Goal: Communication & Community: Answer question/provide support

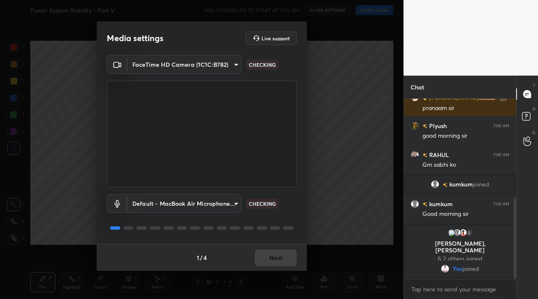
scroll to position [240, 0]
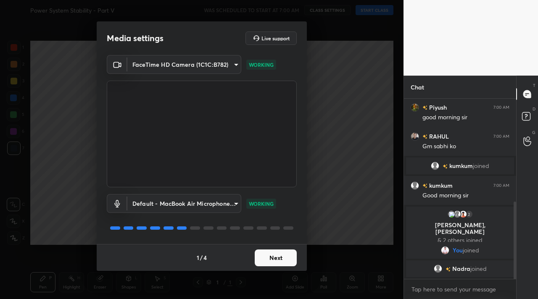
click at [273, 255] on button "Next" at bounding box center [276, 258] width 42 height 17
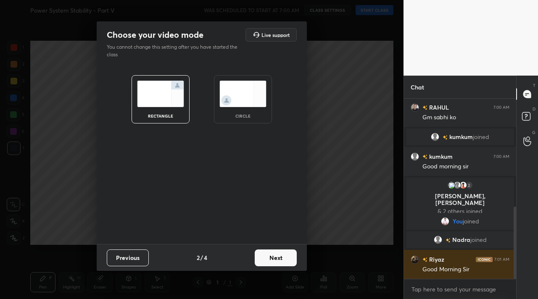
scroll to position [327, 0]
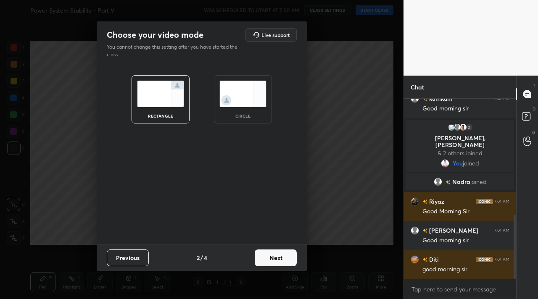
click at [273, 255] on button "Next" at bounding box center [276, 258] width 42 height 17
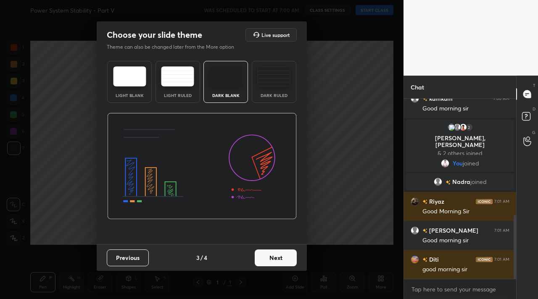
click at [273, 255] on button "Next" at bounding box center [276, 258] width 42 height 17
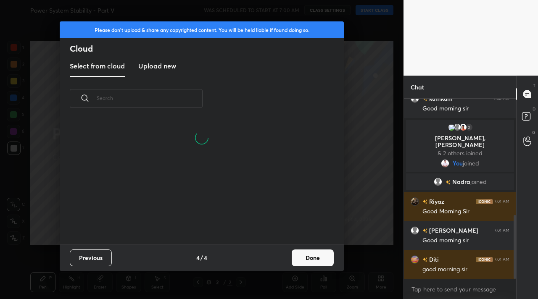
click at [308, 256] on button "Done" at bounding box center [313, 258] width 42 height 17
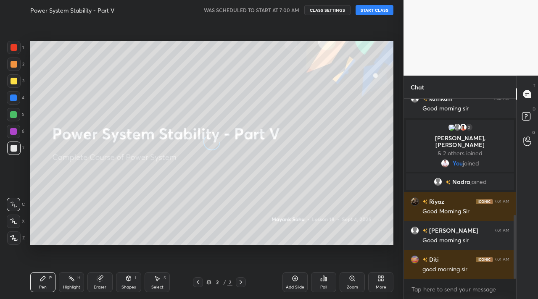
click at [375, 16] on div "Power System Stability - Part V WAS SCHEDULED TO START AT 7:00 AM CLASS SETTING…" at bounding box center [211, 10] width 363 height 20
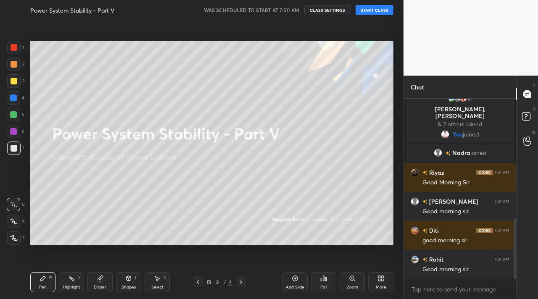
click at [381, 9] on button "START CLASS" at bounding box center [374, 10] width 38 height 10
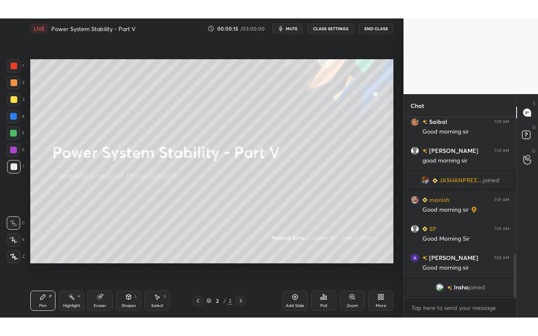
scroll to position [599, 0]
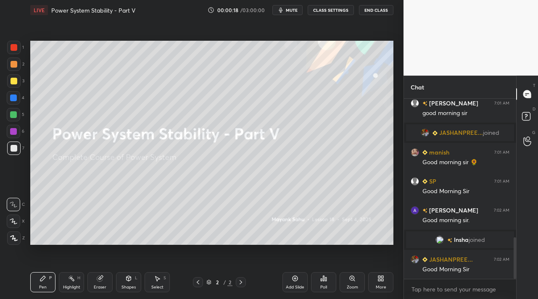
click at [385, 282] on div "More" at bounding box center [380, 282] width 25 height 20
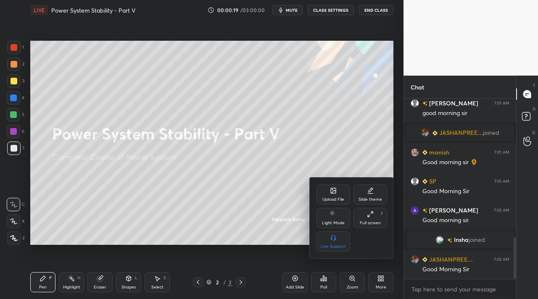
click at [371, 223] on div "Full screen" at bounding box center [370, 223] width 21 height 4
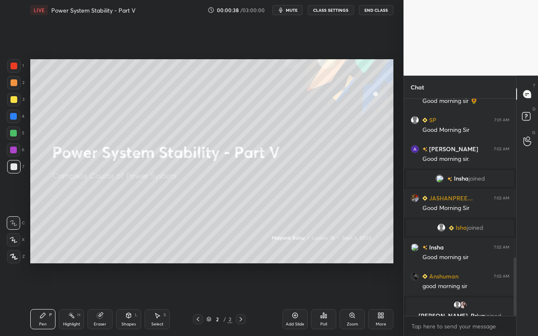
scroll to position [592, 0]
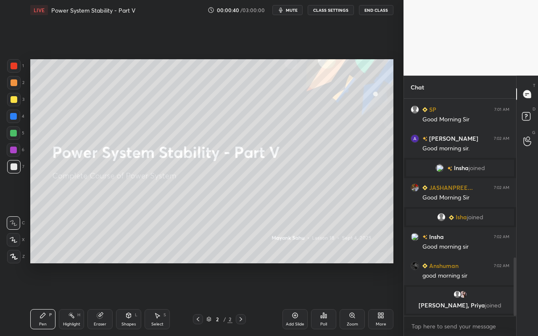
drag, startPoint x: 43, startPoint y: 322, endPoint x: 48, endPoint y: 276, distance: 46.1
click at [43, 299] on div "Pen" at bounding box center [43, 324] width 8 height 4
drag, startPoint x: 14, startPoint y: 85, endPoint x: 19, endPoint y: 88, distance: 5.6
click at [14, 85] on div at bounding box center [14, 82] width 7 height 7
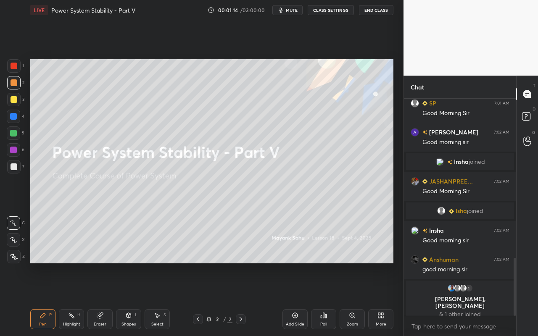
click at [15, 257] on icon at bounding box center [14, 257] width 8 height 6
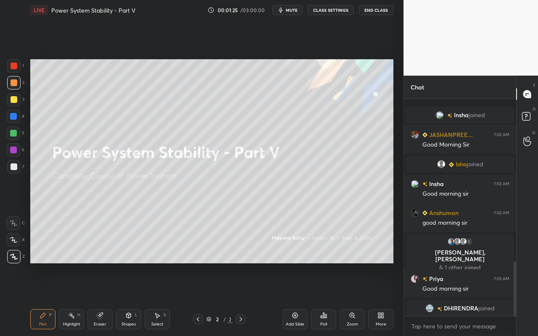
scroll to position [648, 0]
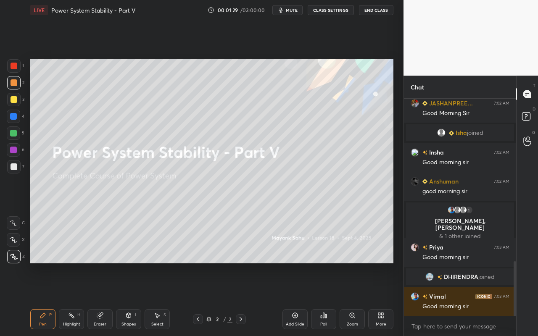
click at [13, 261] on div at bounding box center [13, 256] width 13 height 13
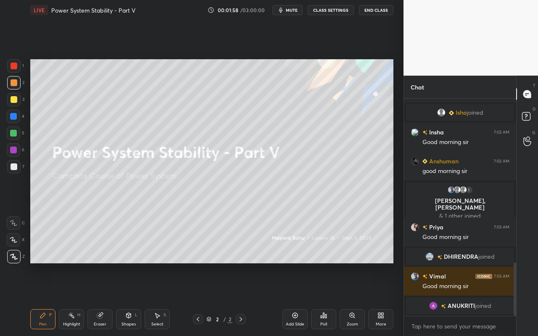
click at [24, 299] on div "1 2 3 4 5 6 7 C X Z C X Z E E Erase all H H LIVE Power System Stability - Part …" at bounding box center [198, 168] width 397 height 336
click at [43, 299] on icon at bounding box center [42, 315] width 7 height 7
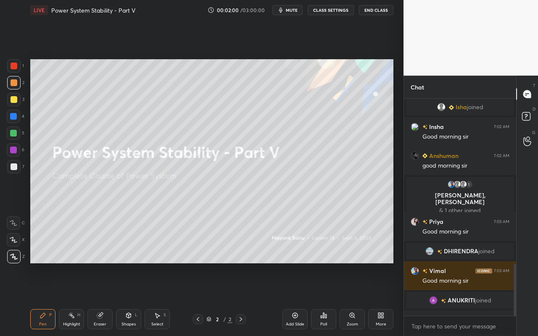
scroll to position [691, 0]
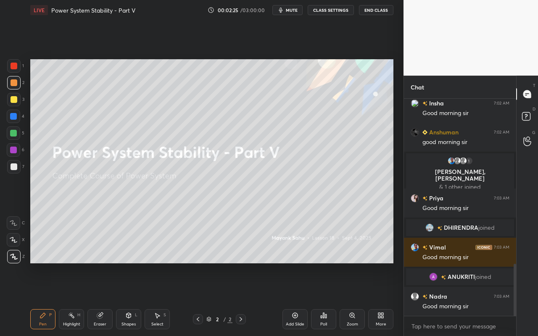
click at [155, 299] on div "Select S" at bounding box center [156, 319] width 25 height 20
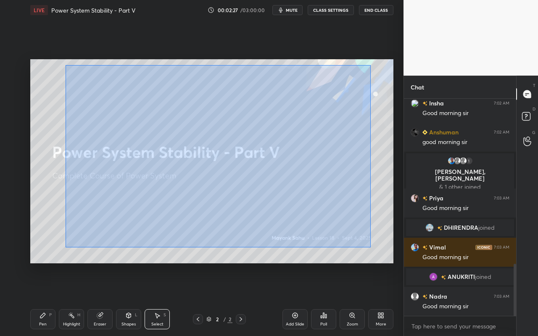
drag, startPoint x: 66, startPoint y: 65, endPoint x: 327, endPoint y: 220, distance: 303.9
click at [368, 245] on div "0 ° Undo Copy Duplicate Duplicate to new slide Delete" at bounding box center [211, 161] width 363 height 204
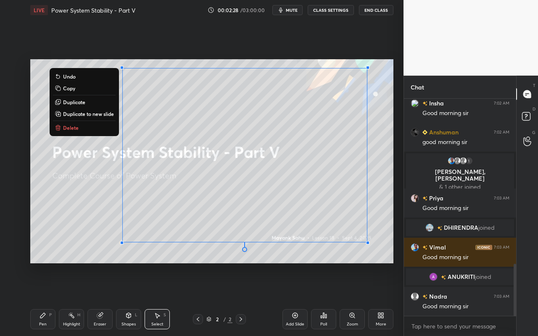
click at [58, 134] on div "0 ° Undo Copy Duplicate Duplicate to new slide Delete" at bounding box center [211, 161] width 363 height 204
click at [84, 131] on button "Delete" at bounding box center [84, 128] width 63 height 10
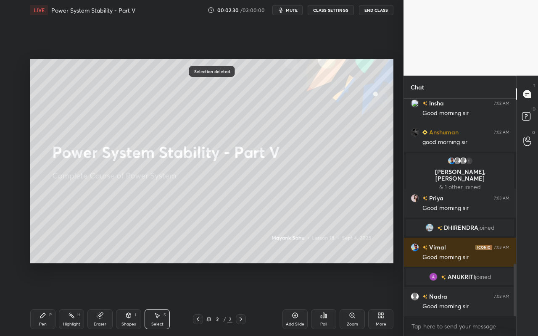
click at [45, 299] on div "Pen P Highlight H Eraser Shapes L Select S 2 / 2 Add Slide Poll Zoom More" at bounding box center [211, 319] width 363 height 34
click at [47, 299] on div "Pen P" at bounding box center [42, 319] width 25 height 20
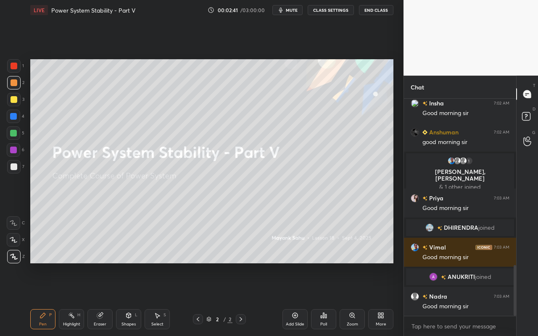
scroll to position [712, 0]
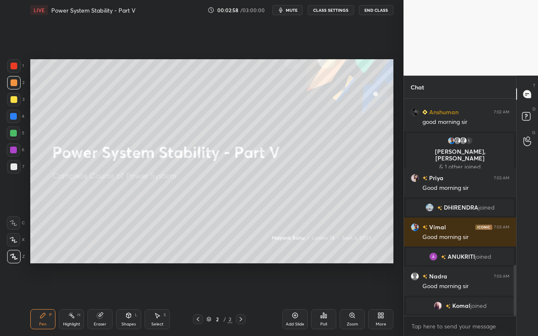
drag, startPoint x: 160, startPoint y: 318, endPoint x: 160, endPoint y: 305, distance: 13.9
click at [160, 299] on icon at bounding box center [157, 315] width 7 height 7
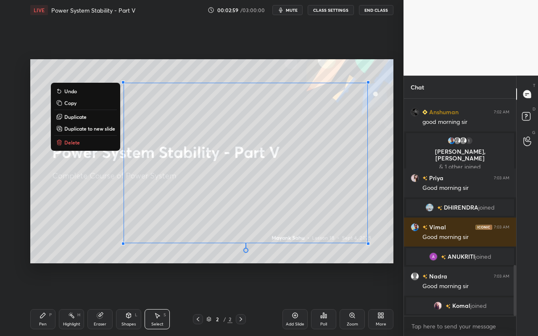
drag, startPoint x: 96, startPoint y: 72, endPoint x: 394, endPoint y: 247, distance: 345.3
click at [395, 250] on div "0 ° Undo Copy Duplicate Duplicate to new slide Delete Setting up your live clas…" at bounding box center [212, 161] width 370 height 282
drag, startPoint x: 105, startPoint y: 141, endPoint x: 107, endPoint y: 145, distance: 4.5
click at [105, 141] on button "Delete" at bounding box center [85, 142] width 63 height 10
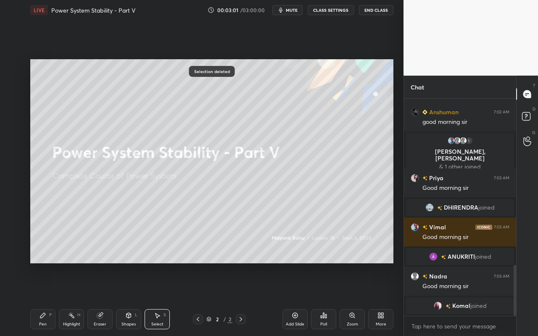
click at [42, 299] on div "Pen P" at bounding box center [42, 319] width 25 height 20
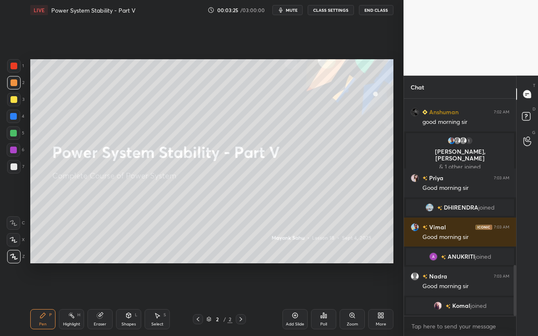
click at [158, 299] on div "Select" at bounding box center [157, 324] width 12 height 4
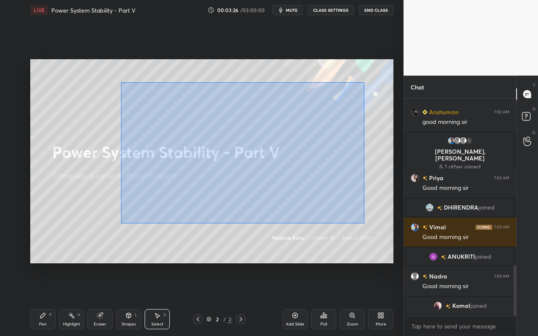
drag, startPoint x: 137, startPoint y: 114, endPoint x: 359, endPoint y: 222, distance: 247.4
click at [363, 223] on div "0 ° Undo Copy Duplicate Duplicate to new slide Delete" at bounding box center [211, 161] width 363 height 204
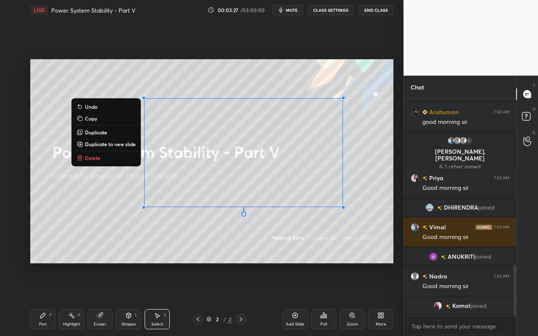
drag, startPoint x: 121, startPoint y: 158, endPoint x: 116, endPoint y: 167, distance: 9.8
click at [121, 159] on button "Delete" at bounding box center [106, 158] width 63 height 10
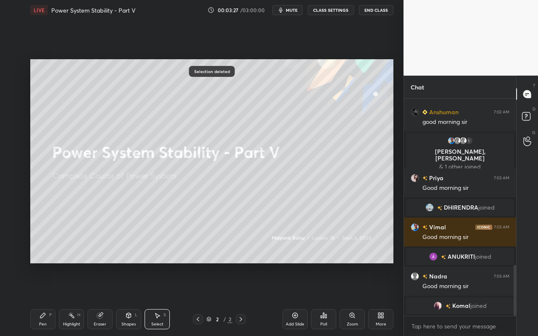
click at [39, 299] on div "Pen" at bounding box center [43, 324] width 8 height 4
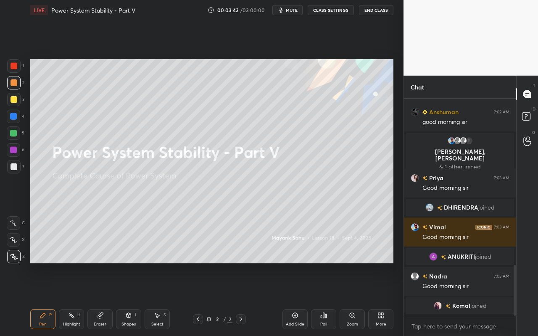
click at [159, 299] on div "Select" at bounding box center [157, 324] width 12 height 4
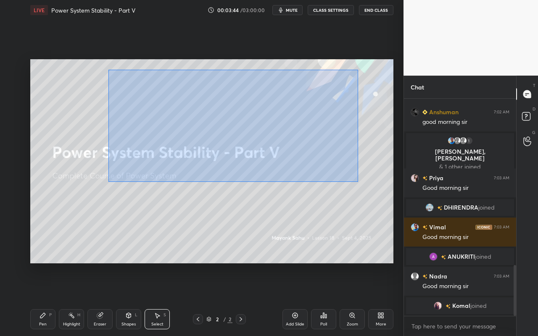
drag, startPoint x: 108, startPoint y: 70, endPoint x: 335, endPoint y: 167, distance: 246.9
click at [356, 182] on div "0 ° Undo Copy Duplicate Duplicate to new slide Delete" at bounding box center [211, 161] width 363 height 204
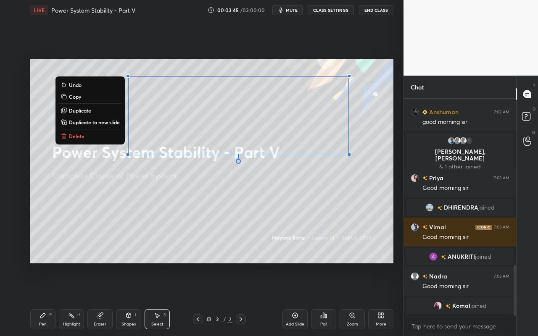
click at [96, 140] on button "Delete" at bounding box center [90, 136] width 63 height 10
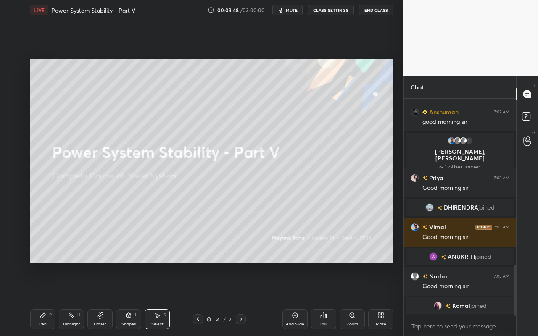
drag, startPoint x: 48, startPoint y: 323, endPoint x: 53, endPoint y: 310, distance: 13.0
click at [48, 299] on div "Pen P" at bounding box center [42, 319] width 25 height 20
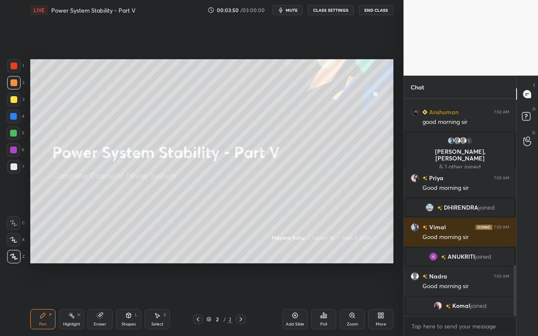
scroll to position [722, 0]
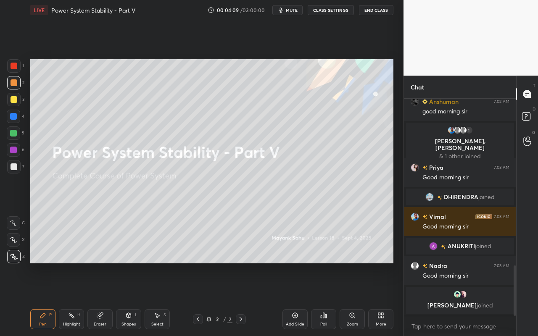
click at [392, 126] on div "Setting up your live class Poll for secs No correct answer Start poll" at bounding box center [212, 161] width 370 height 282
drag, startPoint x: 82, startPoint y: 324, endPoint x: 86, endPoint y: 314, distance: 10.8
click at [84, 299] on div "Highlight H" at bounding box center [71, 319] width 25 height 20
drag, startPoint x: 157, startPoint y: 320, endPoint x: 167, endPoint y: 300, distance: 22.7
click at [158, 299] on div "Select S" at bounding box center [156, 319] width 25 height 20
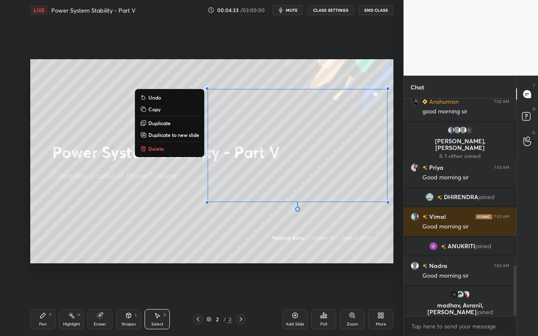
drag, startPoint x: 181, startPoint y: 87, endPoint x: 405, endPoint y: 202, distance: 252.5
click at [415, 208] on div "1 2 3 4 5 6 7 C X Z C X Z E E Erase all H H LIVE Power System Stability - Part …" at bounding box center [269, 168] width 538 height 336
click at [165, 151] on button "Delete" at bounding box center [169, 149] width 63 height 10
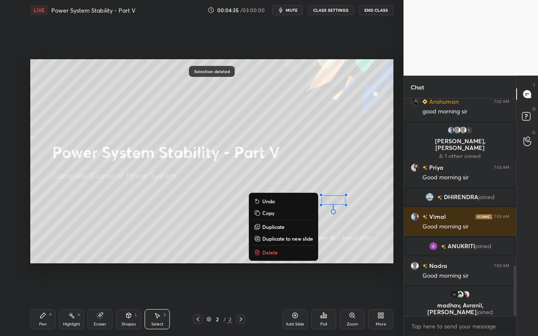
drag, startPoint x: 339, startPoint y: 194, endPoint x: 398, endPoint y: 214, distance: 62.7
click at [402, 220] on div "1 2 3 4 5 6 7 C X Z C X Z E E Erase all H H LIVE Power System Stability - Part …" at bounding box center [201, 168] width 403 height 336
click at [278, 249] on button "Delete" at bounding box center [283, 252] width 63 height 10
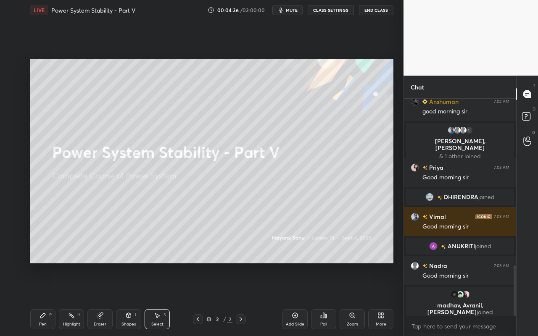
drag, startPoint x: 400, startPoint y: 201, endPoint x: 396, endPoint y: 199, distance: 4.5
click at [398, 200] on div "1 2 3 4 5 6 7 C X Z C X Z E E Erase all H H LIVE Power System Stability - Part …" at bounding box center [201, 168] width 403 height 336
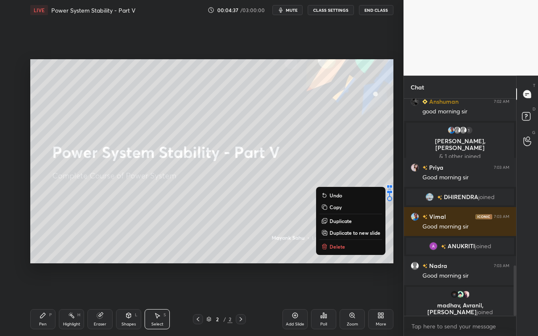
click at [339, 245] on p "Delete" at bounding box center [337, 246] width 16 height 7
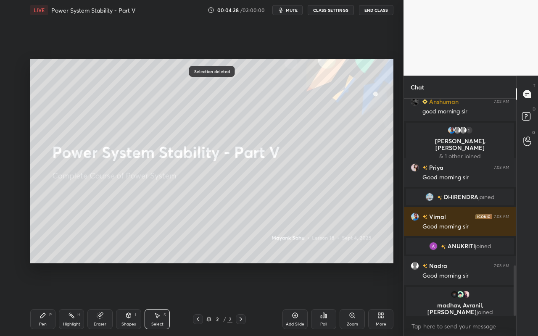
click at [45, 299] on div "Pen" at bounding box center [43, 324] width 8 height 4
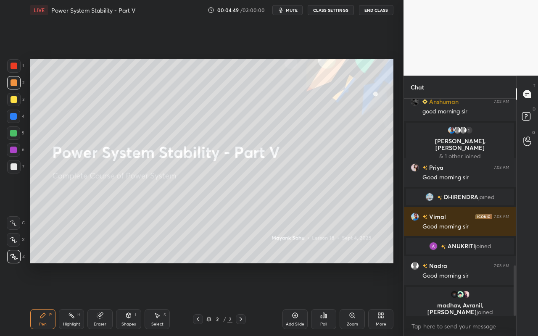
click at [396, 142] on div "Setting up your live class Poll for secs No correct answer Start poll" at bounding box center [212, 161] width 370 height 282
click at [72, 299] on div "Highlight H" at bounding box center [71, 319] width 25 height 20
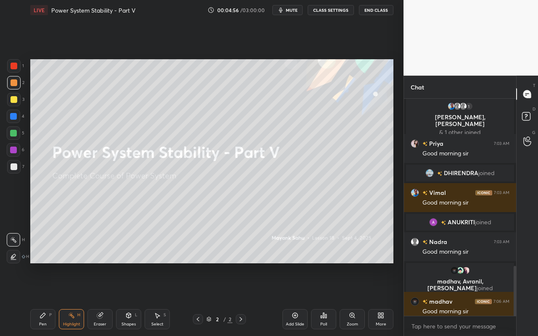
scroll to position [727, 0]
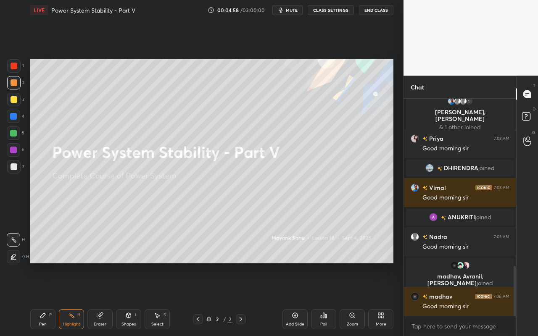
drag, startPoint x: 46, startPoint y: 323, endPoint x: 94, endPoint y: 293, distance: 56.4
click at [46, 299] on div "Pen" at bounding box center [43, 324] width 8 height 4
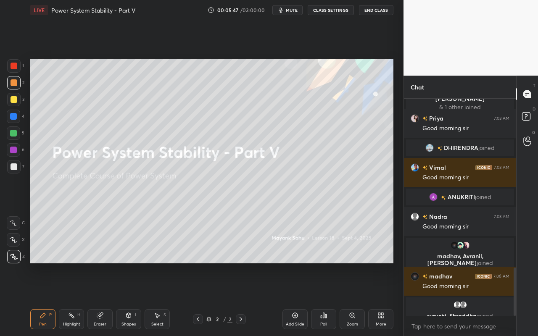
scroll to position [758, 0]
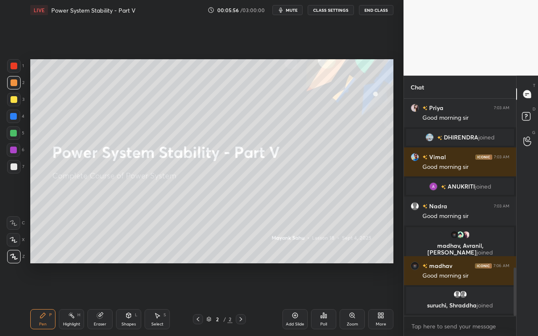
click at [73, 299] on rect at bounding box center [72, 316] width 4 height 4
click at [43, 299] on div "Pen" at bounding box center [43, 324] width 8 height 4
click at [14, 100] on div at bounding box center [14, 99] width 7 height 7
click at [58, 299] on div "Pen P Highlight H Eraser Shapes L Select S" at bounding box center [93, 319] width 126 height 20
drag, startPoint x: 71, startPoint y: 324, endPoint x: 77, endPoint y: 315, distance: 10.8
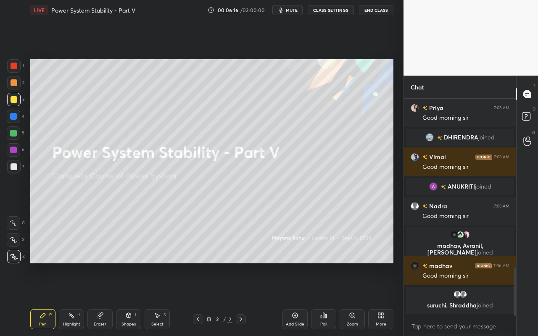
click at [71, 299] on div "Highlight" at bounding box center [71, 324] width 17 height 4
click at [42, 299] on div "Pen P" at bounding box center [42, 319] width 25 height 20
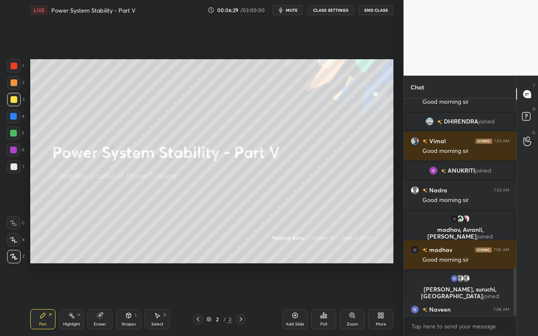
scroll to position [771, 0]
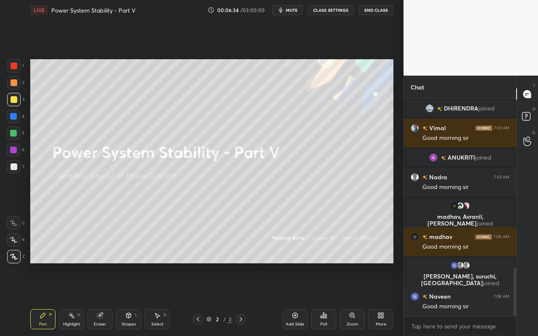
drag, startPoint x: 68, startPoint y: 326, endPoint x: 122, endPoint y: 273, distance: 75.1
click at [71, 299] on div "Highlight" at bounding box center [71, 324] width 17 height 4
click at [44, 299] on div "Pen" at bounding box center [43, 324] width 8 height 4
drag, startPoint x: 163, startPoint y: 323, endPoint x: 164, endPoint y: 318, distance: 4.8
click at [163, 299] on div "Select S" at bounding box center [156, 319] width 25 height 20
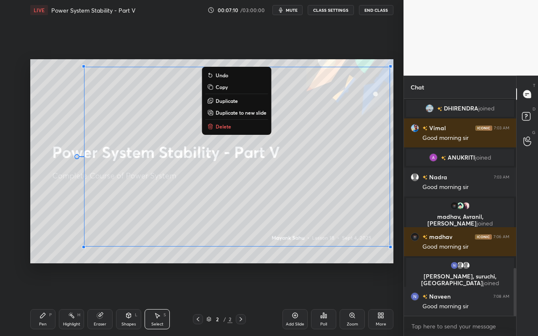
drag, startPoint x: 73, startPoint y: 78, endPoint x: 284, endPoint y: 207, distance: 247.7
click at [390, 236] on div "0 ° Undo Copy Duplicate Duplicate to new slide Delete" at bounding box center [211, 161] width 363 height 204
click at [226, 123] on button "Delete" at bounding box center [236, 126] width 63 height 10
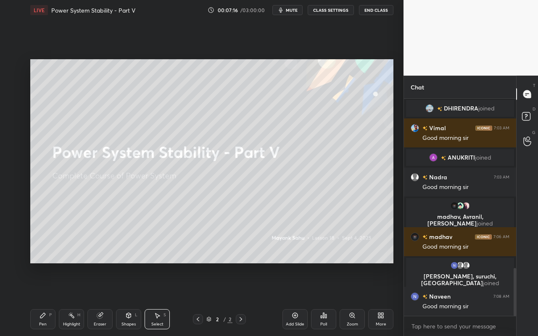
click at [38, 299] on div "Pen P" at bounding box center [42, 319] width 25 height 20
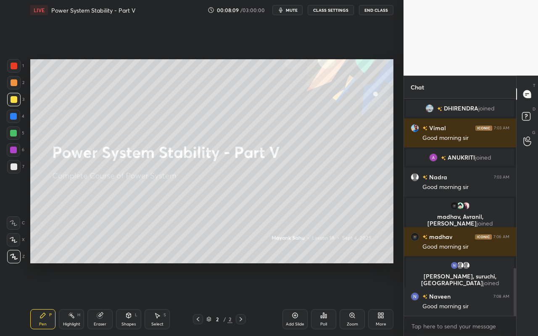
click at [72, 299] on div "Highlight" at bounding box center [71, 324] width 17 height 4
drag, startPoint x: 34, startPoint y: 329, endPoint x: 37, endPoint y: 321, distance: 8.9
click at [34, 299] on div "Pen P Highlight H Eraser Shapes L Select S 2 / 2 Add Slide Poll Zoom More" at bounding box center [211, 319] width 363 height 34
drag, startPoint x: 45, startPoint y: 326, endPoint x: 62, endPoint y: 279, distance: 49.7
click at [45, 299] on div "Pen" at bounding box center [43, 324] width 8 height 4
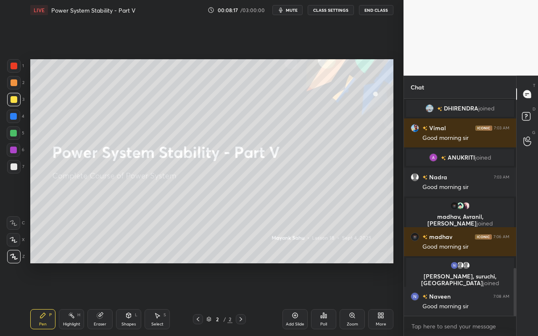
drag, startPoint x: 73, startPoint y: 324, endPoint x: 79, endPoint y: 314, distance: 11.1
click at [76, 299] on div "Highlight" at bounding box center [71, 324] width 17 height 4
drag, startPoint x: 46, startPoint y: 327, endPoint x: 51, endPoint y: 305, distance: 23.2
click at [48, 299] on div "Pen P" at bounding box center [42, 319] width 25 height 20
click at [16, 114] on div at bounding box center [13, 116] width 7 height 7
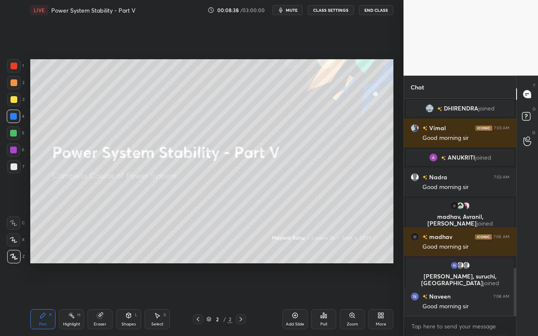
scroll to position [791, 0]
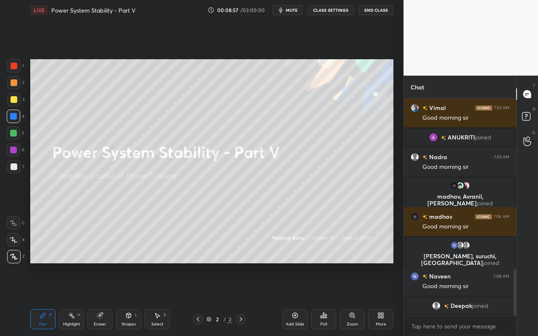
drag, startPoint x: 160, startPoint y: 329, endPoint x: 164, endPoint y: 299, distance: 30.5
click at [162, 299] on div "Pen P Highlight H Eraser Shapes L Select S 2 / 2 Add Slide Poll Zoom More" at bounding box center [211, 319] width 363 height 34
click at [163, 299] on div "Select S" at bounding box center [156, 319] width 25 height 20
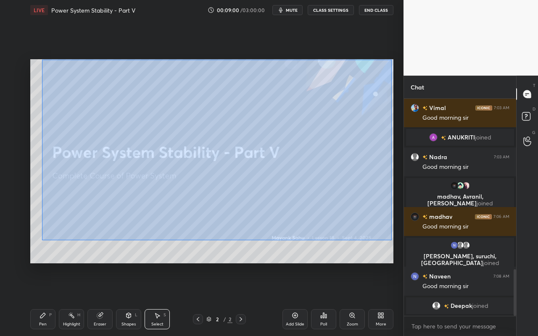
drag, startPoint x: 42, startPoint y: 60, endPoint x: 373, endPoint y: 227, distance: 371.8
click at [391, 240] on div "0 ° Undo Copy Duplicate Duplicate to new slide Delete" at bounding box center [211, 161] width 363 height 204
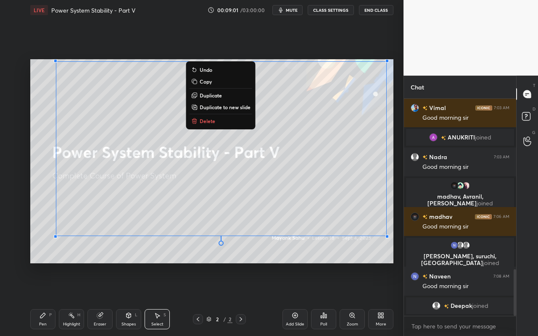
click at [213, 123] on p "Delete" at bounding box center [208, 121] width 16 height 7
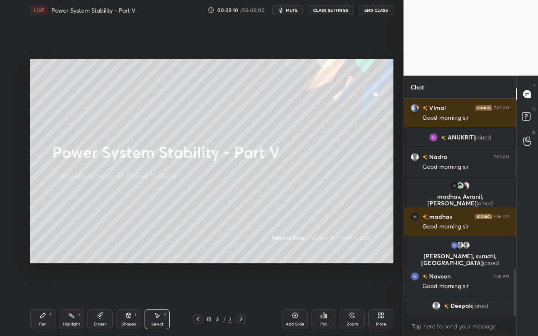
drag, startPoint x: 296, startPoint y: 323, endPoint x: 309, endPoint y: 314, distance: 16.1
click at [296, 299] on div "Add Slide" at bounding box center [294, 319] width 25 height 20
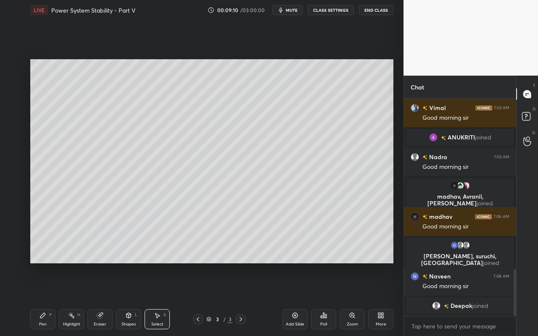
scroll to position [3, 3]
click at [42, 299] on div "Pen P" at bounding box center [42, 319] width 25 height 20
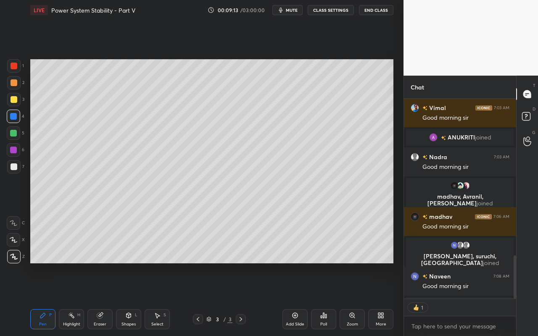
click at [17, 83] on div at bounding box center [13, 82] width 13 height 13
click at [130, 299] on icon at bounding box center [128, 315] width 7 height 7
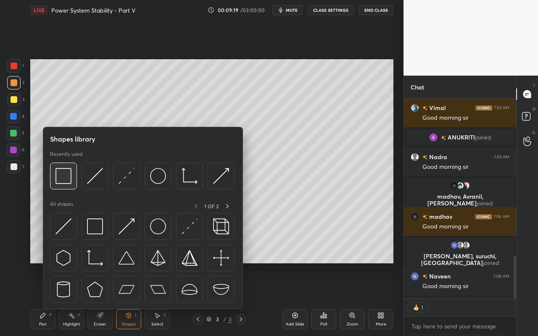
click at [66, 178] on img at bounding box center [63, 176] width 16 height 16
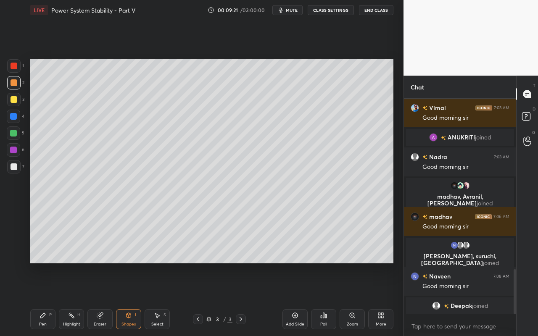
scroll to position [791, 0]
drag, startPoint x: 41, startPoint y: 320, endPoint x: 52, endPoint y: 292, distance: 30.2
click at [41, 299] on div "Pen P" at bounding box center [42, 319] width 25 height 20
drag, startPoint x: 13, startPoint y: 102, endPoint x: 21, endPoint y: 97, distance: 9.2
click at [13, 102] on div at bounding box center [14, 99] width 7 height 7
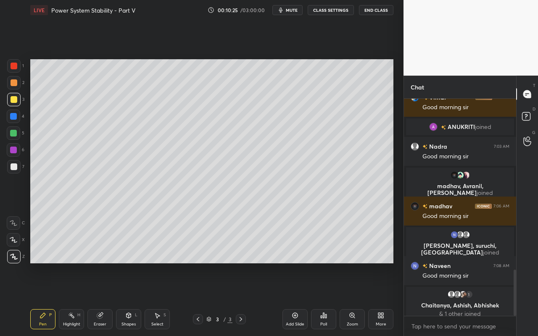
scroll to position [808, 0]
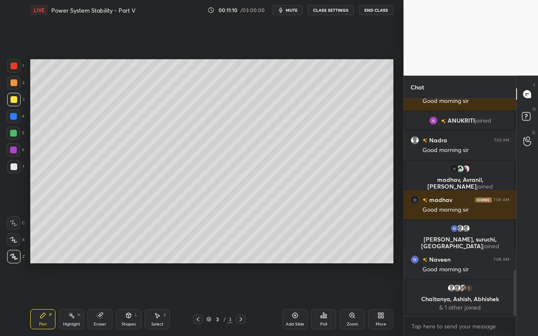
drag, startPoint x: 131, startPoint y: 321, endPoint x: 135, endPoint y: 310, distance: 11.5
click at [132, 299] on div "Shapes L" at bounding box center [128, 319] width 25 height 20
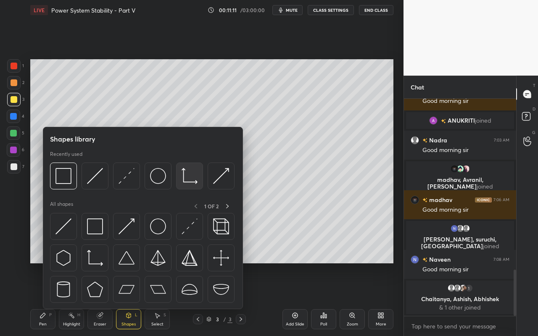
click at [191, 181] on img at bounding box center [189, 176] width 16 height 16
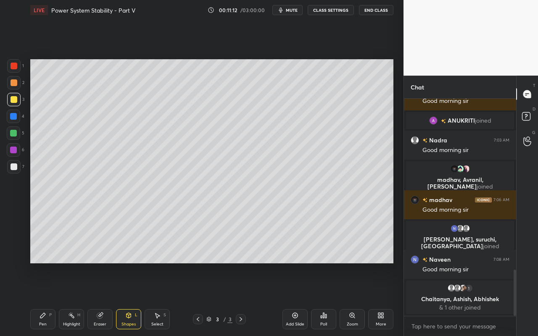
drag, startPoint x: 12, startPoint y: 169, endPoint x: 17, endPoint y: 167, distance: 5.1
click at [14, 169] on div at bounding box center [14, 166] width 7 height 7
click at [129, 299] on div "Shapes" at bounding box center [128, 324] width 14 height 4
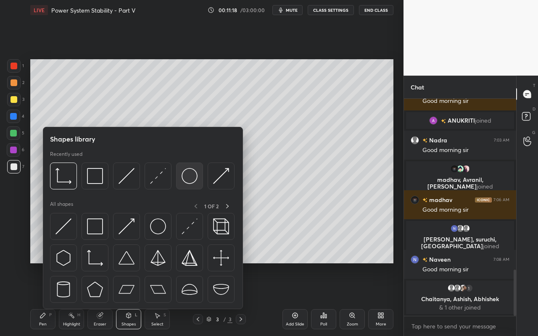
click at [190, 182] on img at bounding box center [189, 176] width 16 height 16
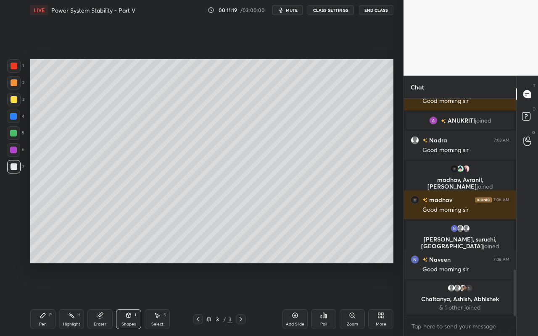
drag, startPoint x: 14, startPoint y: 87, endPoint x: 19, endPoint y: 94, distance: 8.1
click at [14, 87] on div at bounding box center [13, 82] width 13 height 13
drag, startPoint x: 13, startPoint y: 101, endPoint x: 27, endPoint y: 103, distance: 14.0
click at [13, 101] on div at bounding box center [14, 99] width 7 height 7
click at [262, 263] on div "Setting up your live class Poll for secs No correct answer Start poll" at bounding box center [212, 161] width 370 height 282
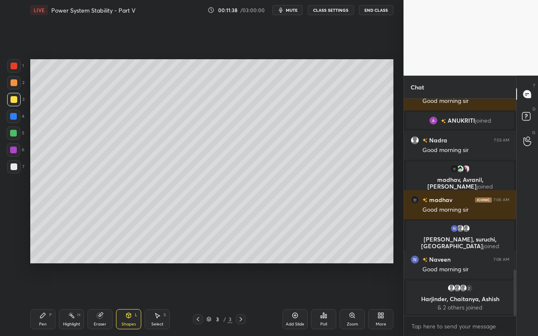
click at [155, 299] on div "Select" at bounding box center [157, 324] width 12 height 4
drag, startPoint x: 254, startPoint y: 171, endPoint x: 272, endPoint y: 187, distance: 24.4
click at [274, 190] on div "0 ° Undo Copy Duplicate Duplicate to new slide Delete" at bounding box center [211, 161] width 363 height 204
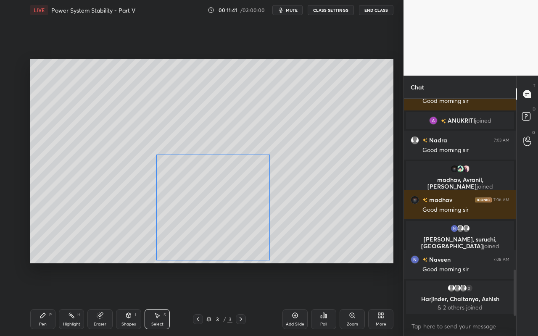
click at [239, 183] on div "0 ° Undo Copy Duplicate Duplicate to new slide Delete" at bounding box center [211, 161] width 363 height 204
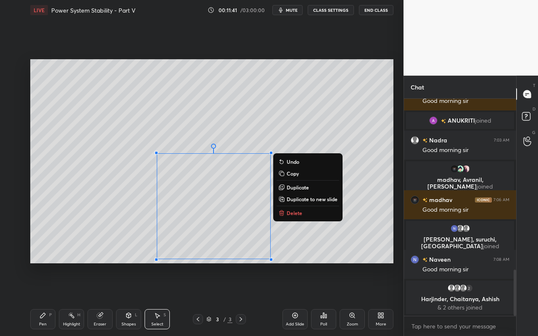
click at [373, 205] on div "0 ° Undo Copy Duplicate Duplicate to new slide Delete" at bounding box center [211, 161] width 363 height 204
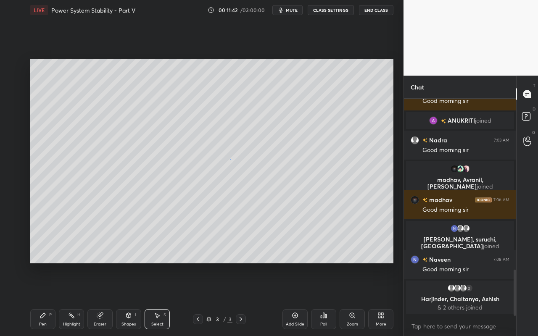
drag, startPoint x: 230, startPoint y: 159, endPoint x: 238, endPoint y: 169, distance: 13.2
click at [239, 170] on div "0 ° Undo Copy Duplicate Duplicate to new slide Delete" at bounding box center [211, 161] width 363 height 204
drag, startPoint x: 239, startPoint y: 165, endPoint x: 263, endPoint y: 185, distance: 31.6
click at [264, 186] on div "0 ° Undo Copy Duplicate Duplicate to new slide Delete" at bounding box center [211, 161] width 363 height 204
drag, startPoint x: 248, startPoint y: 196, endPoint x: 270, endPoint y: 209, distance: 26.0
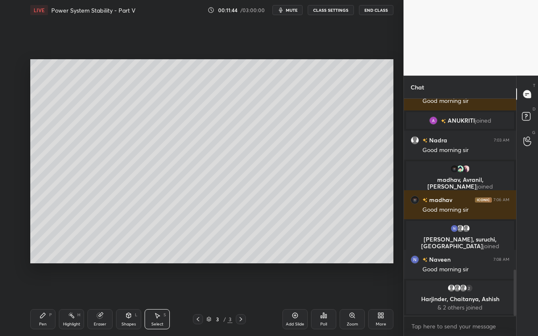
click at [270, 210] on div "0 ° Undo Copy Duplicate Duplicate to new slide Delete" at bounding box center [211, 161] width 363 height 204
click at [237, 233] on div "0 ° Undo Copy Duplicate Duplicate to new slide Delete" at bounding box center [211, 161] width 363 height 204
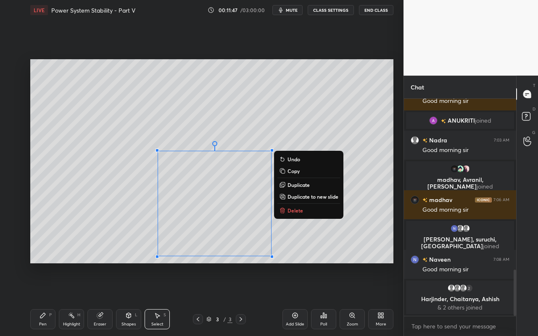
click at [360, 241] on div "0 ° Undo Copy Duplicate Duplicate to new slide Delete" at bounding box center [211, 161] width 363 height 204
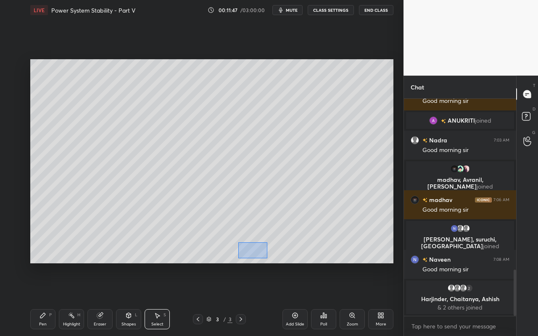
drag, startPoint x: 247, startPoint y: 248, endPoint x: 256, endPoint y: 254, distance: 11.1
click at [268, 257] on div "0 ° Undo Copy Duplicate Duplicate to new slide Delete" at bounding box center [211, 161] width 363 height 204
drag, startPoint x: 236, startPoint y: 237, endPoint x: 233, endPoint y: 244, distance: 8.0
click at [234, 245] on div "0 ° Undo Copy Duplicate Duplicate to new slide Delete" at bounding box center [211, 161] width 363 height 204
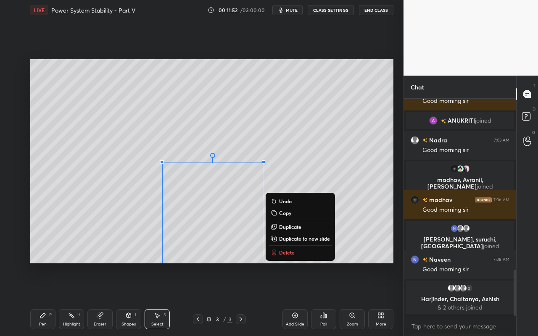
click at [305, 174] on div "0 ° Undo Copy Duplicate Duplicate to new slide Delete" at bounding box center [211, 161] width 363 height 204
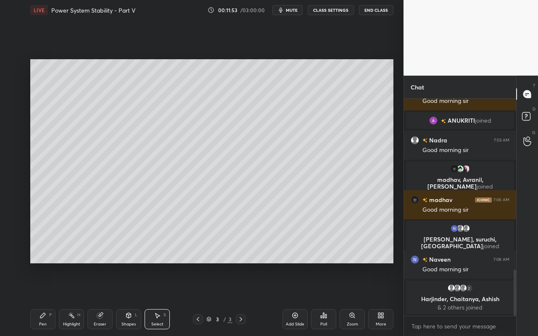
drag, startPoint x: 101, startPoint y: 321, endPoint x: 107, endPoint y: 305, distance: 17.0
click at [102, 299] on div "Eraser" at bounding box center [99, 319] width 25 height 20
drag, startPoint x: 12, startPoint y: 199, endPoint x: 22, endPoint y: 198, distance: 10.1
click at [13, 198] on icon at bounding box center [14, 196] width 8 height 8
click at [46, 299] on div "Pen P" at bounding box center [42, 319] width 25 height 20
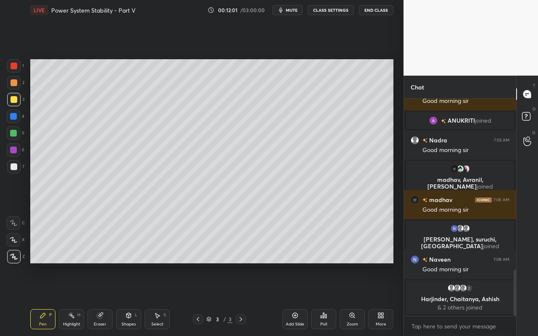
drag, startPoint x: 130, startPoint y: 319, endPoint x: 137, endPoint y: 310, distance: 11.1
click at [130, 299] on div "Shapes L" at bounding box center [128, 319] width 25 height 20
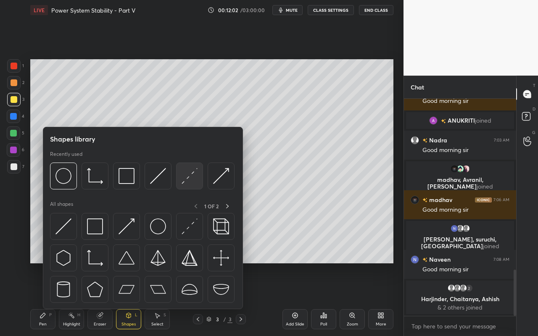
click at [194, 179] on img at bounding box center [189, 176] width 16 height 16
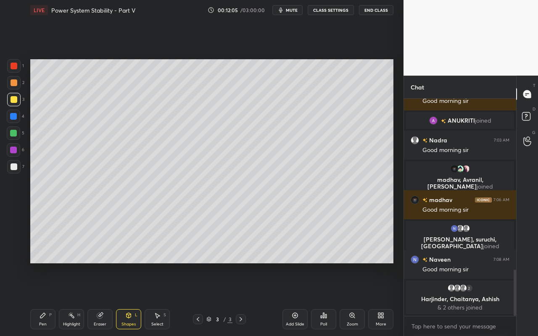
click at [40, 299] on div "Pen P" at bounding box center [42, 319] width 25 height 20
drag, startPoint x: 126, startPoint y: 320, endPoint x: 129, endPoint y: 315, distance: 5.6
click at [128, 299] on div "Shapes L" at bounding box center [128, 319] width 25 height 20
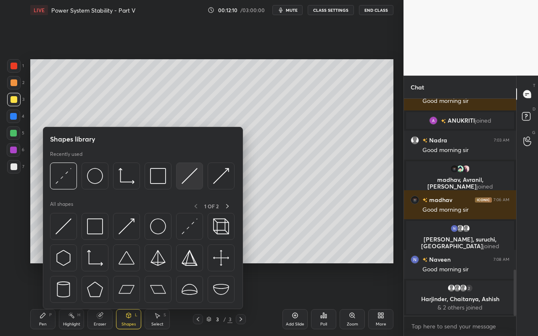
click at [191, 181] on img at bounding box center [189, 176] width 16 height 16
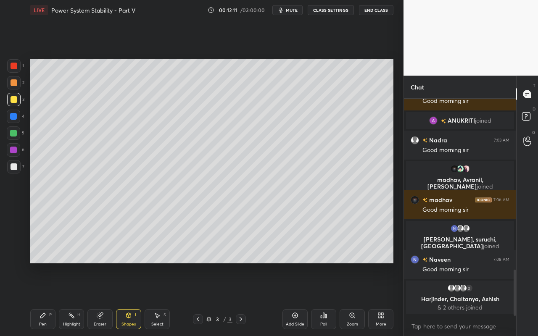
click at [18, 136] on div at bounding box center [13, 132] width 13 height 13
drag, startPoint x: 155, startPoint y: 316, endPoint x: 158, endPoint y: 310, distance: 6.0
click at [155, 299] on icon at bounding box center [157, 315] width 7 height 7
drag, startPoint x: 269, startPoint y: 192, endPoint x: 272, endPoint y: 197, distance: 5.8
click at [272, 197] on div "0 ° Undo Copy Duplicate Duplicate to new slide Delete" at bounding box center [211, 161] width 363 height 204
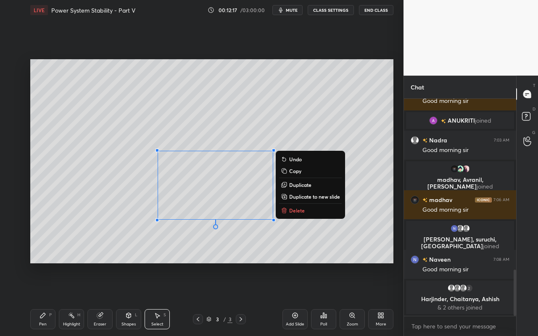
drag, startPoint x: 277, startPoint y: 256, endPoint x: 263, endPoint y: 229, distance: 30.4
click at [277, 256] on div "0 ° Undo Copy Duplicate Duplicate to new slide Delete" at bounding box center [211, 161] width 363 height 204
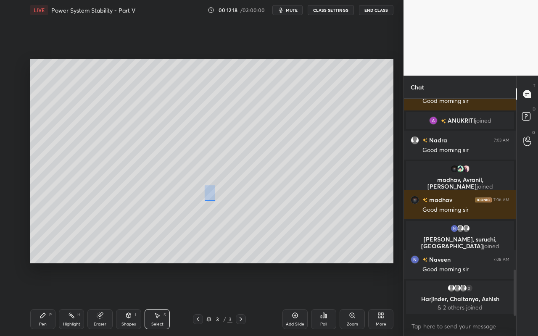
click at [216, 202] on div "0 ° Undo Copy Duplicate Duplicate to new slide Delete" at bounding box center [211, 161] width 363 height 204
click at [273, 193] on div at bounding box center [274, 193] width 3 height 3
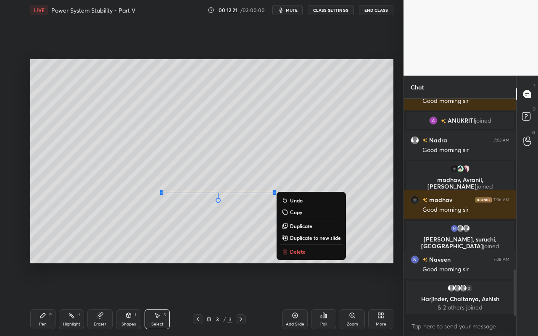
click at [166, 234] on div "0 ° Undo Copy Duplicate Duplicate to new slide Delete" at bounding box center [211, 161] width 363 height 204
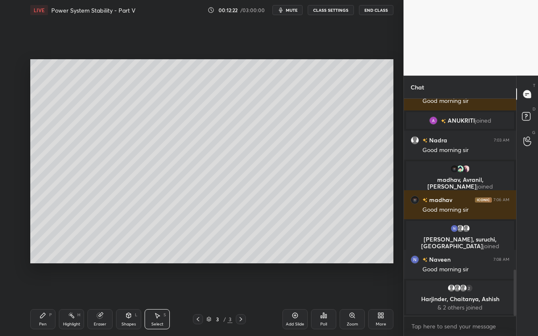
drag, startPoint x: 32, startPoint y: 323, endPoint x: 40, endPoint y: 310, distance: 14.9
click at [34, 299] on div "Pen P" at bounding box center [42, 319] width 25 height 20
drag, startPoint x: 123, startPoint y: 318, endPoint x: 124, endPoint y: 311, distance: 6.8
click at [123, 299] on div "Shapes L" at bounding box center [128, 319] width 25 height 20
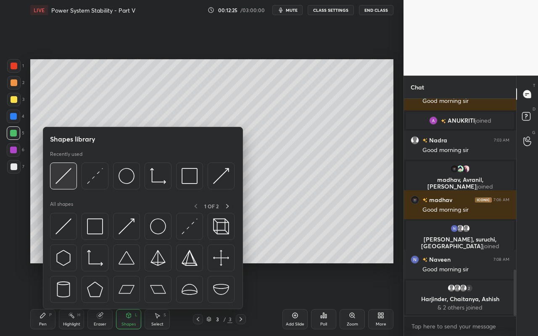
click at [66, 186] on div at bounding box center [63, 176] width 27 height 27
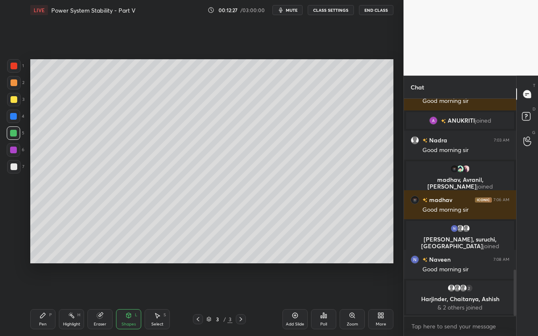
drag, startPoint x: 14, startPoint y: 66, endPoint x: 23, endPoint y: 80, distance: 16.4
click at [15, 65] on div at bounding box center [14, 66] width 7 height 7
drag, startPoint x: 46, startPoint y: 320, endPoint x: 50, endPoint y: 315, distance: 5.9
click at [46, 299] on div "Pen P" at bounding box center [42, 319] width 25 height 20
drag, startPoint x: 71, startPoint y: 322, endPoint x: 91, endPoint y: 293, distance: 35.3
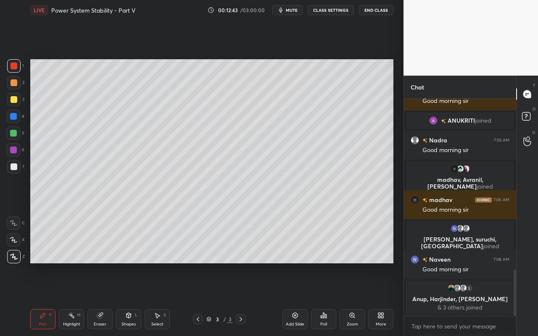
click at [72, 299] on div "Highlight H" at bounding box center [71, 319] width 25 height 20
drag, startPoint x: 41, startPoint y: 320, endPoint x: 56, endPoint y: 297, distance: 27.2
click at [42, 299] on div "Pen P" at bounding box center [42, 319] width 25 height 20
click at [15, 134] on div at bounding box center [13, 133] width 7 height 7
click at [79, 299] on div "Highlight H" at bounding box center [71, 319] width 25 height 20
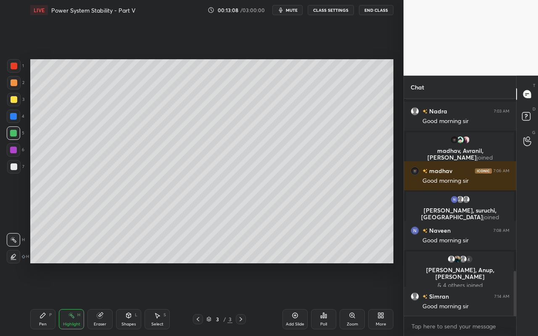
scroll to position [837, 0]
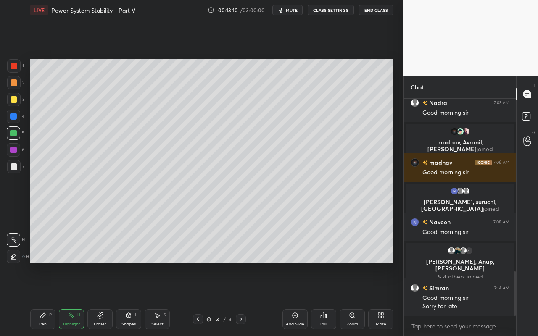
click at [50, 299] on div "Pen P" at bounding box center [42, 319] width 25 height 20
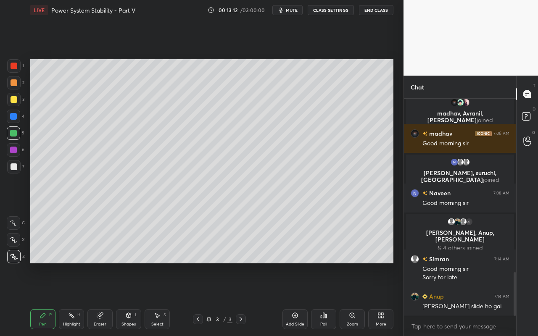
drag, startPoint x: 13, startPoint y: 100, endPoint x: 24, endPoint y: 108, distance: 13.3
click at [13, 101] on div at bounding box center [14, 99] width 7 height 7
drag, startPoint x: 71, startPoint y: 326, endPoint x: 84, endPoint y: 293, distance: 36.0
click at [71, 299] on div "Highlight" at bounding box center [71, 324] width 17 height 4
drag, startPoint x: 40, startPoint y: 322, endPoint x: 50, endPoint y: 315, distance: 11.8
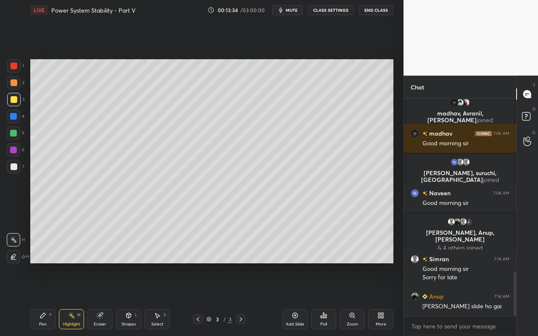
click at [42, 299] on div "Pen" at bounding box center [43, 324] width 8 height 4
click at [18, 71] on div at bounding box center [13, 65] width 13 height 13
click at [78, 299] on div "Highlight H" at bounding box center [71, 319] width 25 height 20
click at [45, 299] on div "Pen" at bounding box center [43, 324] width 8 height 4
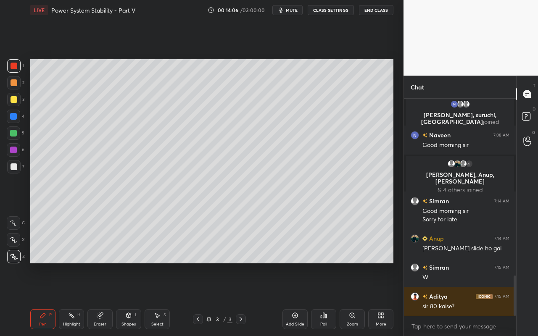
scroll to position [953, 0]
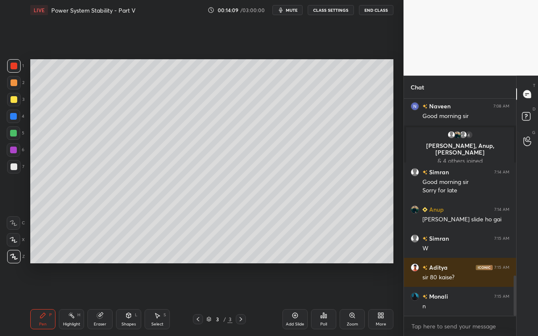
drag, startPoint x: 75, startPoint y: 323, endPoint x: 82, endPoint y: 319, distance: 7.9
click at [77, 299] on div "Highlight H" at bounding box center [71, 319] width 25 height 20
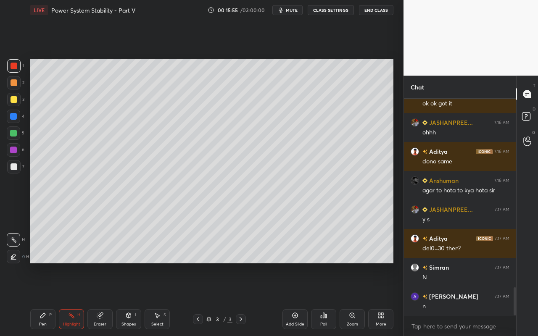
scroll to position [1462, 0]
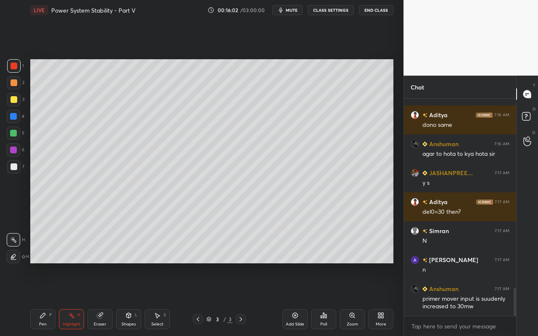
click at [76, 299] on div "Highlight H" at bounding box center [71, 319] width 25 height 20
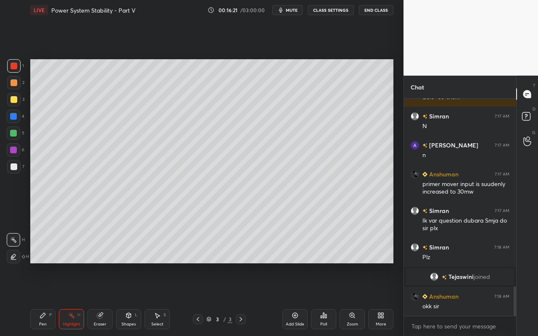
scroll to position [1393, 0]
click at [46, 299] on div "Pen P" at bounding box center [42, 319] width 25 height 20
drag, startPoint x: 76, startPoint y: 313, endPoint x: 92, endPoint y: 290, distance: 27.8
click at [79, 299] on div "Highlight H" at bounding box center [71, 319] width 25 height 20
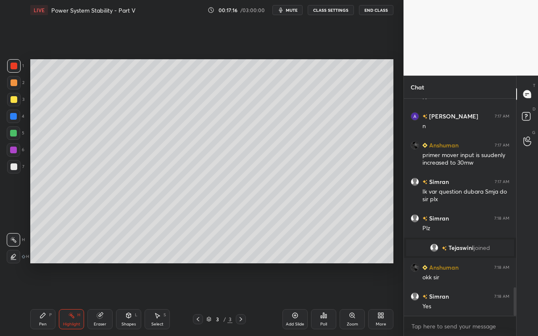
scroll to position [1451, 0]
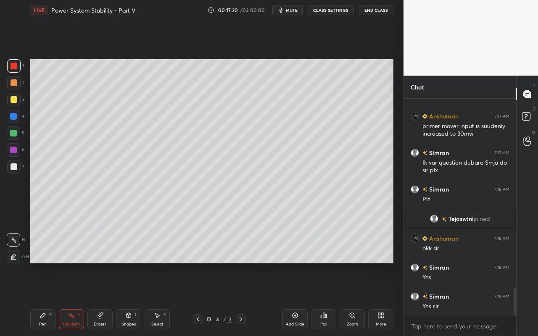
drag, startPoint x: 162, startPoint y: 319, endPoint x: 164, endPoint y: 313, distance: 6.2
click at [161, 299] on div "Select S" at bounding box center [156, 319] width 25 height 20
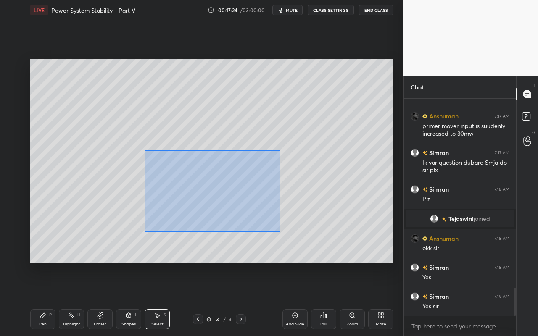
drag, startPoint x: 144, startPoint y: 158, endPoint x: 279, endPoint y: 231, distance: 153.0
click at [280, 231] on div "0 ° Undo Copy Duplicate Duplicate to new slide Delete" at bounding box center [211, 161] width 363 height 204
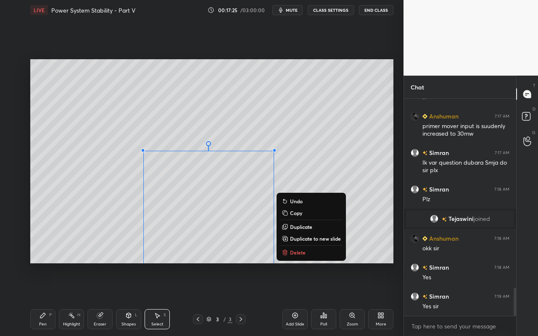
click at [216, 246] on div "0 ° Undo Copy Duplicate Duplicate to new slide Delete" at bounding box center [211, 161] width 363 height 204
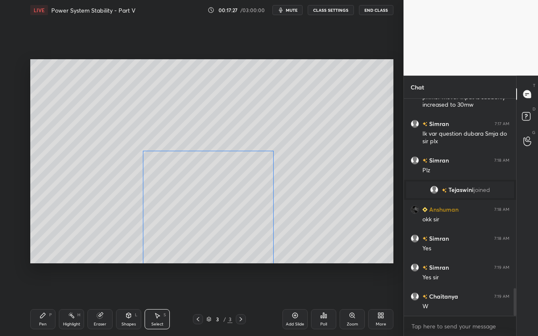
click at [232, 236] on div "0 ° Undo Copy Duplicate Duplicate to new slide Delete" at bounding box center [211, 161] width 363 height 204
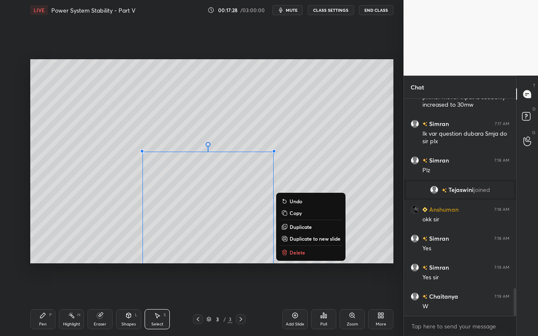
click at [111, 180] on div "0 ° Undo Copy Duplicate Duplicate to new slide Delete" at bounding box center [211, 161] width 363 height 204
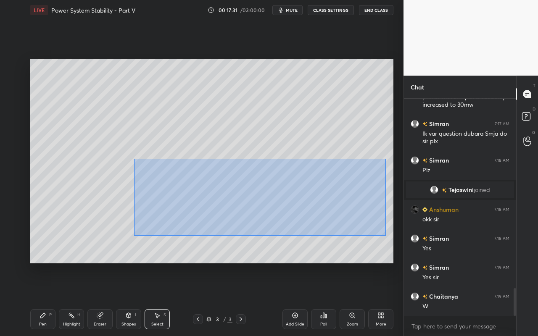
drag, startPoint x: 135, startPoint y: 161, endPoint x: 385, endPoint y: 233, distance: 260.4
click at [388, 235] on div "0 ° Undo Copy Duplicate Duplicate to new slide Delete" at bounding box center [211, 161] width 363 height 204
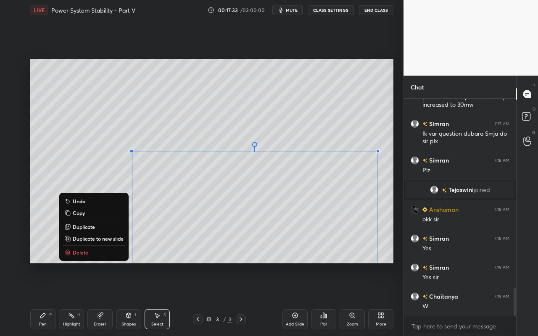
click at [91, 212] on button "Copy" at bounding box center [94, 213] width 63 height 10
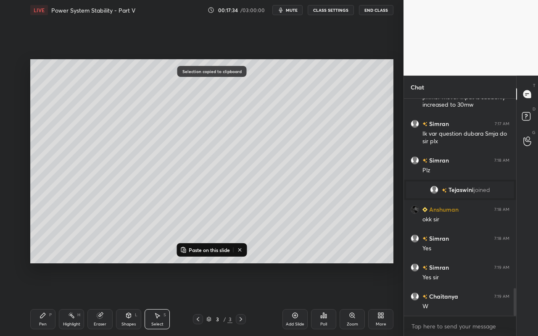
click at [244, 250] on button at bounding box center [240, 250] width 11 height 10
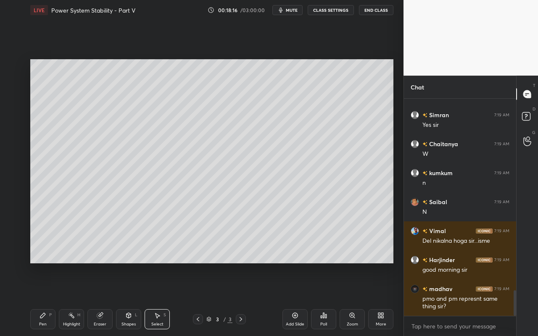
scroll to position [1669, 0]
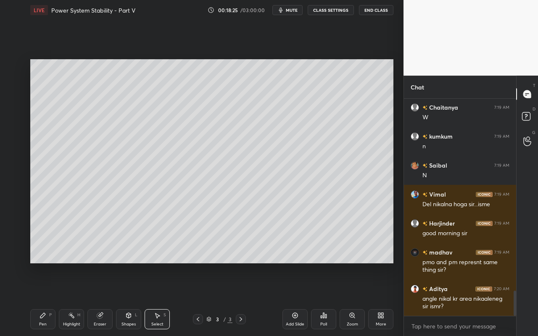
drag, startPoint x: 75, startPoint y: 323, endPoint x: 101, endPoint y: 273, distance: 57.3
click at [76, 299] on div "Highlight" at bounding box center [71, 324] width 17 height 4
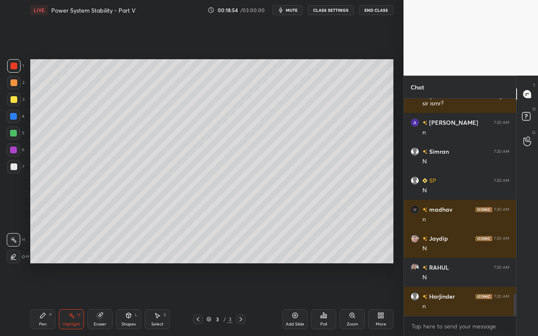
scroll to position [1901, 0]
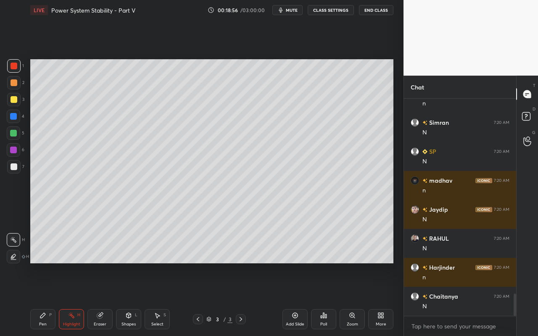
click at [289, 299] on div "Add Slide" at bounding box center [295, 324] width 18 height 4
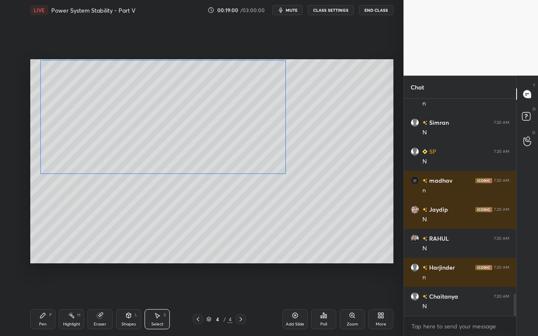
drag, startPoint x: 217, startPoint y: 235, endPoint x: 127, endPoint y: 144, distance: 127.4
click at [127, 145] on div "0 ° Undo Copy Paste here Duplicate Duplicate to new slide Delete" at bounding box center [211, 161] width 363 height 204
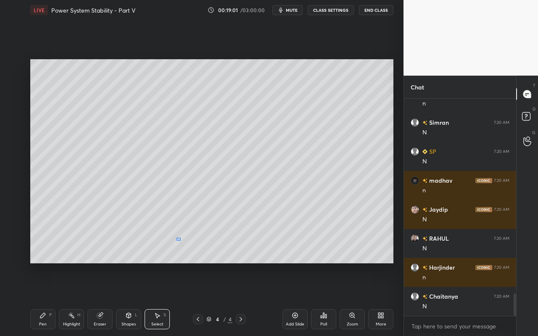
drag, startPoint x: 176, startPoint y: 240, endPoint x: 184, endPoint y: 218, distance: 23.1
click at [181, 232] on div "0 ° Undo Copy Paste here Duplicate Duplicate to new slide Delete" at bounding box center [211, 161] width 363 height 204
click at [128, 299] on div "Shapes L" at bounding box center [128, 319] width 25 height 20
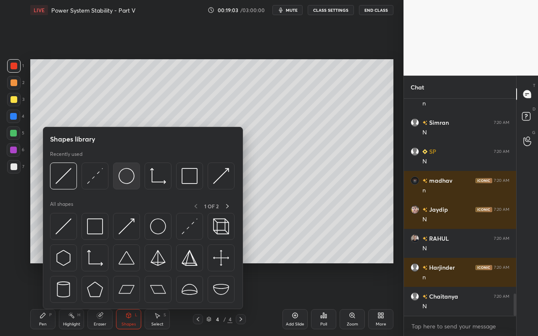
click at [131, 179] on img at bounding box center [126, 176] width 16 height 16
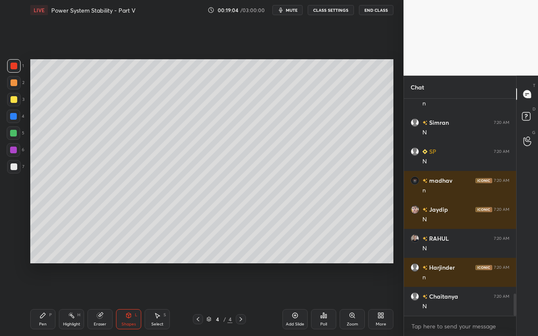
click at [13, 100] on div at bounding box center [14, 99] width 7 height 7
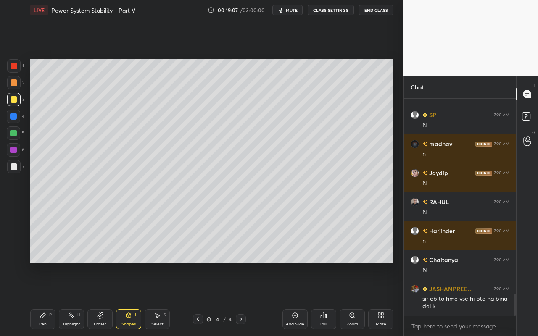
click at [128, 299] on icon at bounding box center [128, 315] width 5 height 5
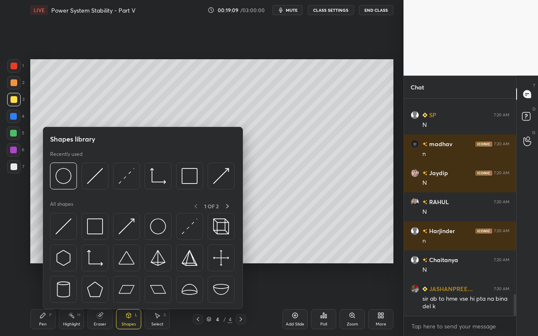
click at [40, 299] on div "Pen P" at bounding box center [42, 319] width 25 height 20
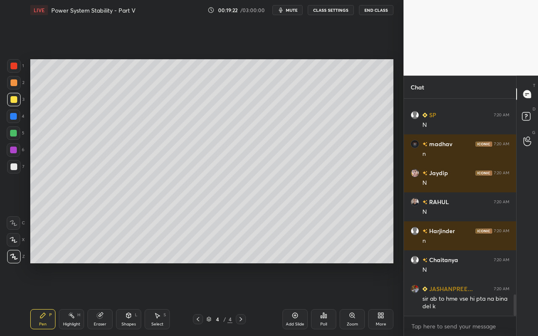
scroll to position [1967, 0]
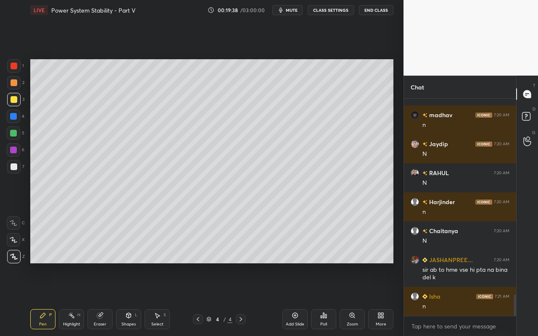
drag, startPoint x: 73, startPoint y: 318, endPoint x: 76, endPoint y: 311, distance: 7.7
click at [75, 299] on div "Highlight H" at bounding box center [71, 319] width 25 height 20
click at [40, 299] on div "Pen P" at bounding box center [42, 319] width 25 height 20
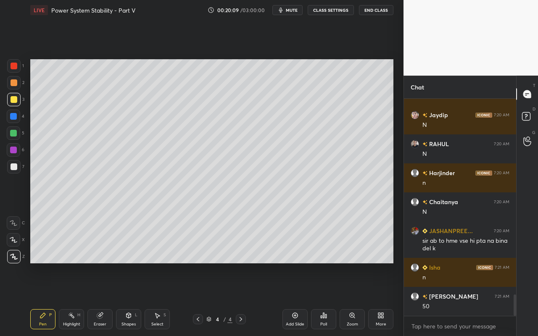
scroll to position [2025, 0]
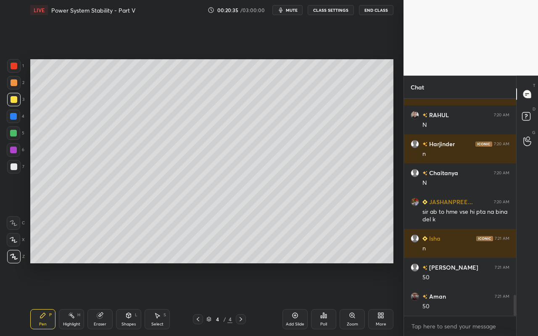
click at [78, 299] on div "Highlight H" at bounding box center [71, 319] width 25 height 20
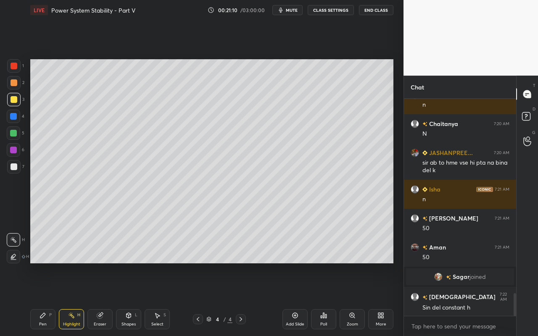
scroll to position [1884, 0]
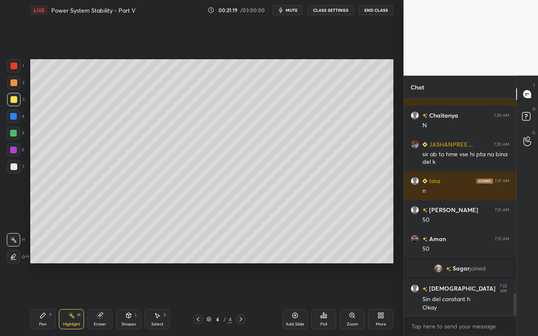
click at [77, 299] on div "Highlight H" at bounding box center [71, 319] width 25 height 20
click at [40, 299] on div "Pen P" at bounding box center [42, 319] width 25 height 20
click at [77, 299] on div "H" at bounding box center [78, 315] width 3 height 4
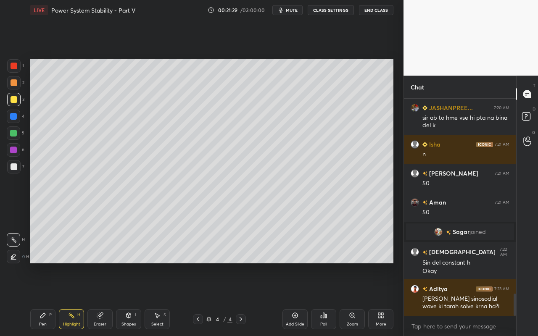
click at [46, 299] on div "Pen P" at bounding box center [42, 319] width 25 height 20
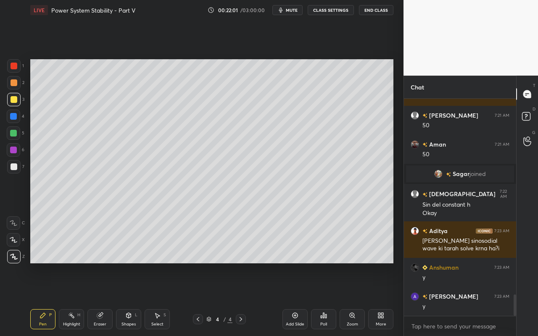
click at [154, 299] on div "Select S" at bounding box center [156, 319] width 25 height 20
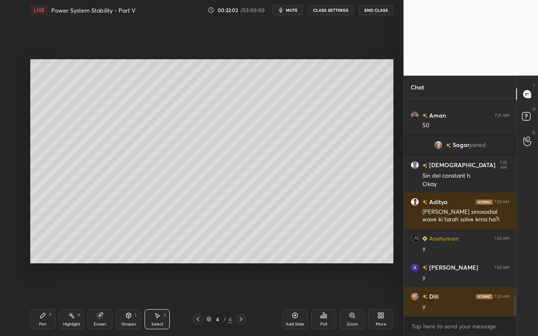
scroll to position [2036, 0]
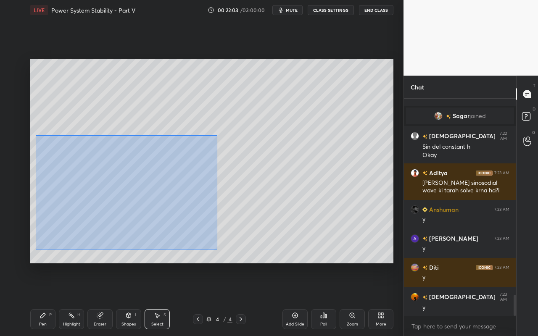
drag, startPoint x: 35, startPoint y: 137, endPoint x: 220, endPoint y: 249, distance: 216.2
click at [219, 250] on div "0 ° Undo Copy Paste here Duplicate Duplicate to new slide Delete" at bounding box center [211, 161] width 363 height 204
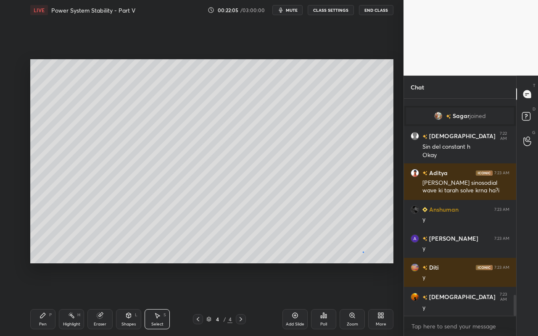
click at [363, 252] on div "0 ° Undo Copy Paste here Duplicate Duplicate to new slide Delete" at bounding box center [211, 161] width 363 height 204
drag, startPoint x: 98, startPoint y: 320, endPoint x: 104, endPoint y: 307, distance: 14.1
click at [99, 299] on div "Eraser" at bounding box center [99, 319] width 25 height 20
click at [15, 197] on icon at bounding box center [14, 196] width 8 height 8
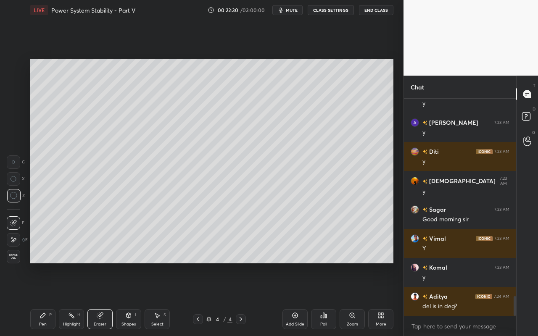
scroll to position [2161, 0]
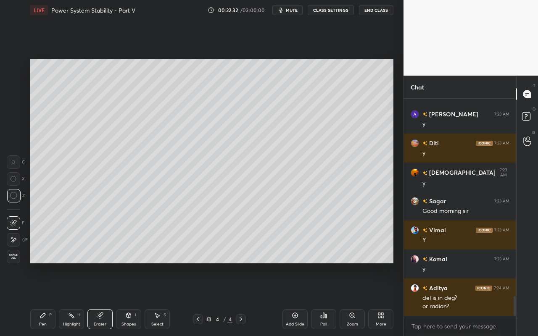
click at [132, 299] on div "Shapes L" at bounding box center [128, 319] width 25 height 20
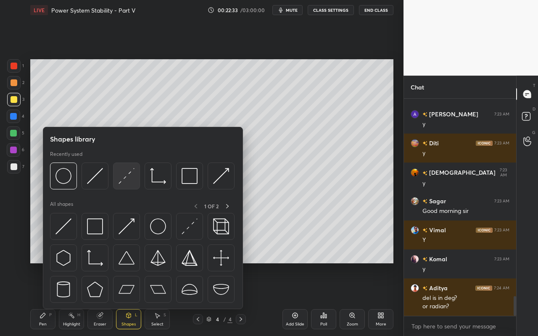
click at [126, 182] on img at bounding box center [126, 176] width 16 height 16
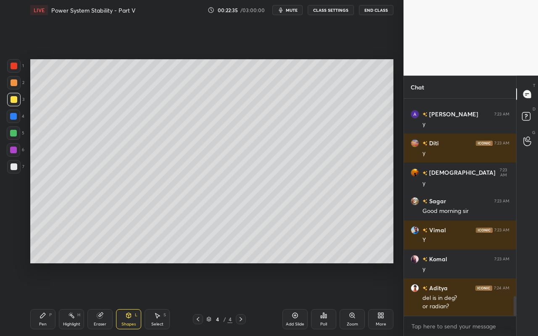
click at [66, 299] on div "Highlight H" at bounding box center [71, 319] width 25 height 20
drag, startPoint x: 134, startPoint y: 323, endPoint x: 138, endPoint y: 313, distance: 11.2
click at [137, 299] on div "Shapes L" at bounding box center [128, 319] width 25 height 20
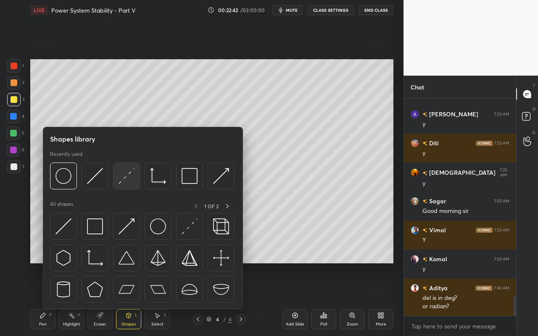
click at [132, 183] on img at bounding box center [126, 176] width 16 height 16
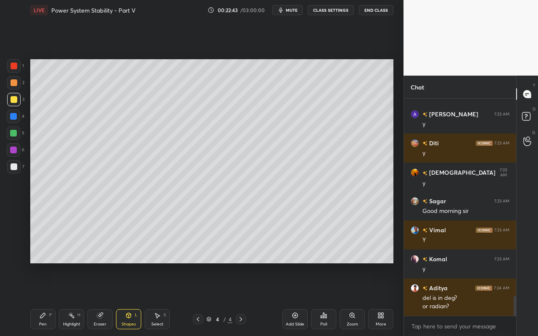
drag, startPoint x: 13, startPoint y: 84, endPoint x: 22, endPoint y: 91, distance: 11.6
click at [13, 84] on div at bounding box center [14, 82] width 7 height 7
click at [15, 97] on div at bounding box center [14, 99] width 7 height 7
click at [42, 299] on div "Pen P" at bounding box center [42, 319] width 25 height 20
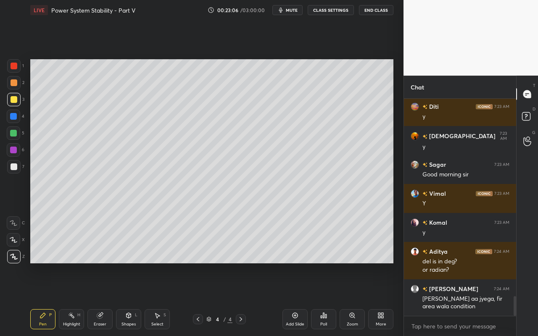
drag, startPoint x: 71, startPoint y: 318, endPoint x: 87, endPoint y: 294, distance: 28.7
click at [74, 299] on icon at bounding box center [71, 315] width 7 height 7
drag, startPoint x: 43, startPoint y: 320, endPoint x: 66, endPoint y: 281, distance: 45.2
click at [45, 299] on div "Pen P" at bounding box center [42, 319] width 25 height 20
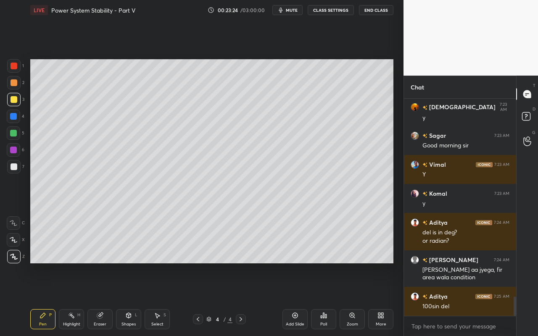
click at [76, 299] on div "Highlight H" at bounding box center [71, 319] width 25 height 20
click at [44, 299] on div "Pen P" at bounding box center [42, 319] width 25 height 20
click at [70, 299] on div "Highlight H" at bounding box center [71, 319] width 25 height 20
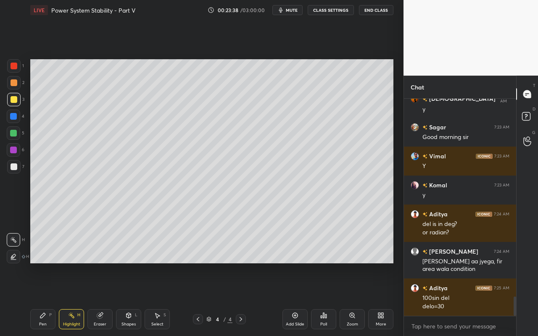
click at [45, 299] on div "Pen P" at bounding box center [42, 319] width 25 height 20
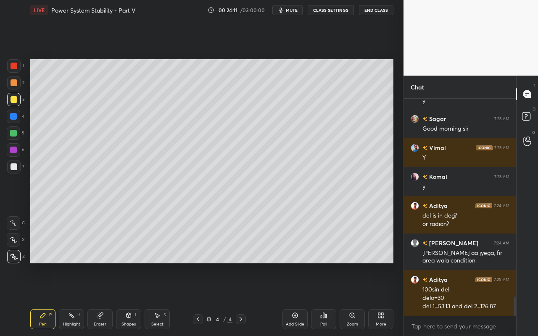
click at [131, 299] on div "Shapes" at bounding box center [128, 324] width 14 height 4
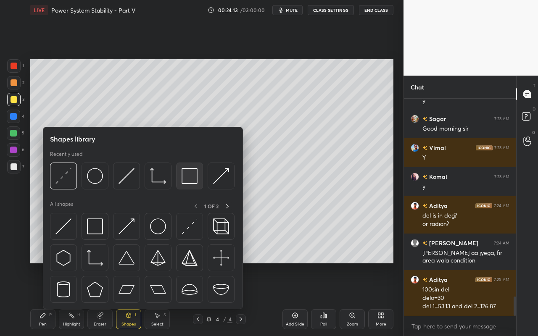
click at [192, 182] on img at bounding box center [189, 176] width 16 height 16
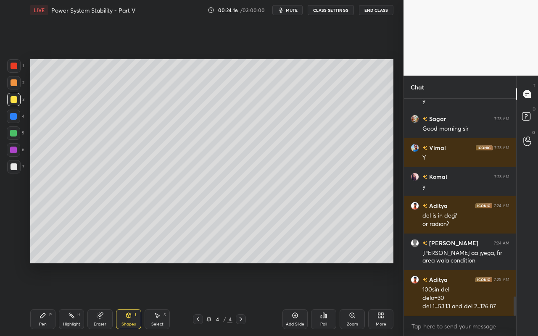
click at [66, 299] on div "Highlight" at bounding box center [71, 324] width 17 height 4
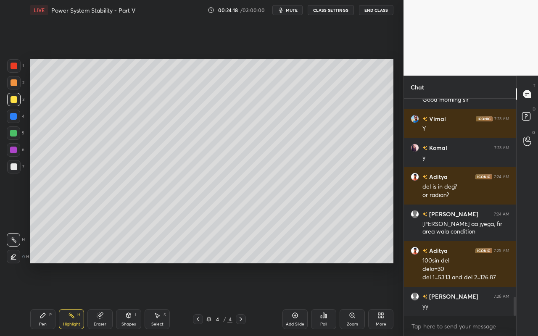
drag, startPoint x: 42, startPoint y: 324, endPoint x: 47, endPoint y: 328, distance: 7.0
click at [42, 299] on div "Pen" at bounding box center [43, 324] width 8 height 4
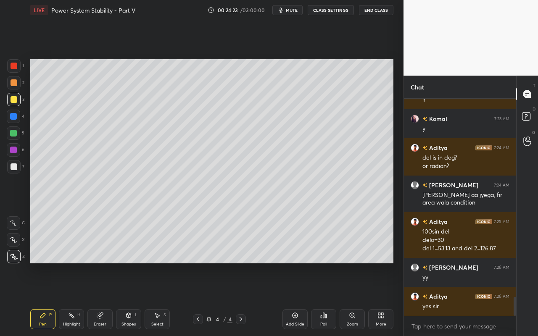
click at [160, 299] on div "Select S" at bounding box center [156, 319] width 25 height 20
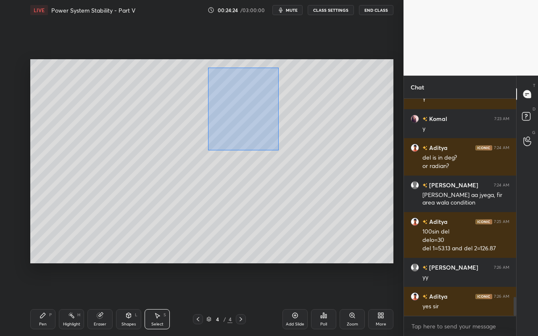
drag, startPoint x: 208, startPoint y: 67, endPoint x: 304, endPoint y: 158, distance: 132.2
click at [306, 159] on div "0 ° Undo Copy Paste here Duplicate Duplicate to new slide Delete" at bounding box center [211, 161] width 363 height 204
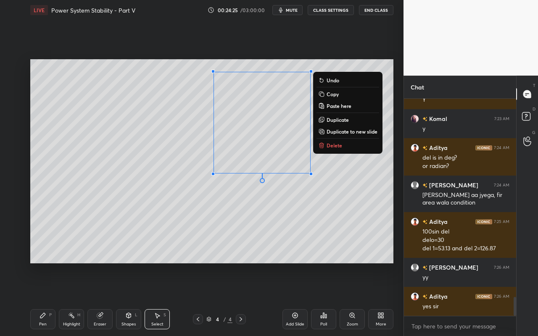
click at [331, 144] on p "Delete" at bounding box center [334, 145] width 16 height 7
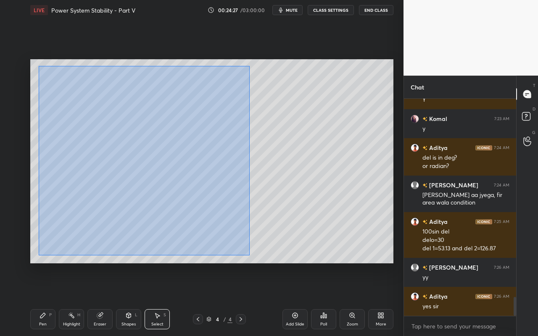
drag, startPoint x: 41, startPoint y: 69, endPoint x: 247, endPoint y: 255, distance: 277.2
click at [250, 257] on div "0 ° Undo Copy Paste here Duplicate Duplicate to new slide Delete" at bounding box center [211, 161] width 363 height 204
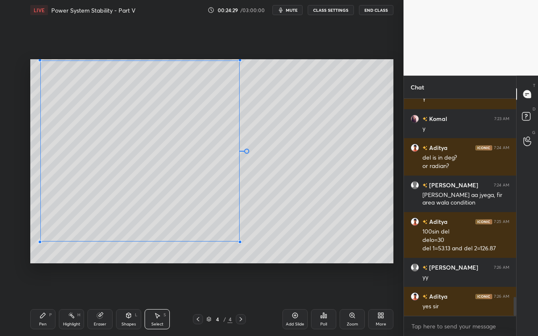
drag, startPoint x: 253, startPoint y: 250, endPoint x: 221, endPoint y: 231, distance: 37.5
click at [238, 240] on div at bounding box center [239, 241] width 3 height 3
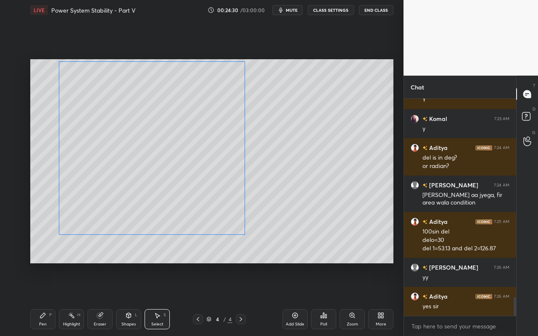
drag, startPoint x: 202, startPoint y: 213, endPoint x: 207, endPoint y: 229, distance: 16.1
click at [217, 215] on div "0 ° Undo Copy Paste here Duplicate Duplicate to new slide Delete" at bounding box center [211, 161] width 363 height 204
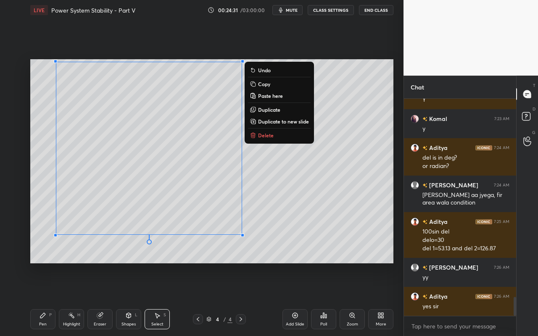
click at [40, 299] on icon at bounding box center [42, 315] width 5 height 5
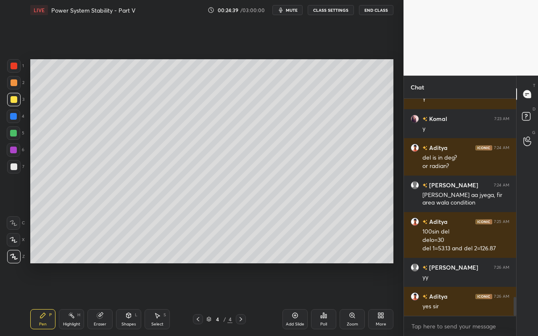
click at [47, 299] on div "Pen P" at bounding box center [42, 319] width 25 height 20
click at [17, 100] on div at bounding box center [13, 99] width 13 height 13
click at [16, 165] on div at bounding box center [14, 166] width 7 height 7
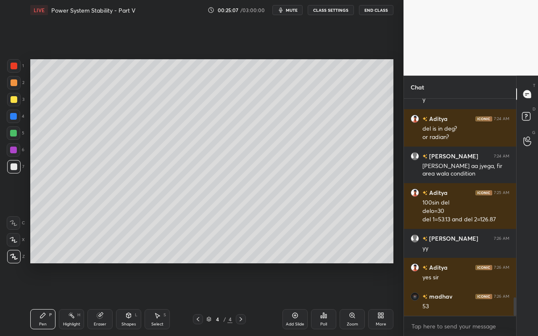
click at [48, 299] on div "Pen P" at bounding box center [42, 319] width 25 height 20
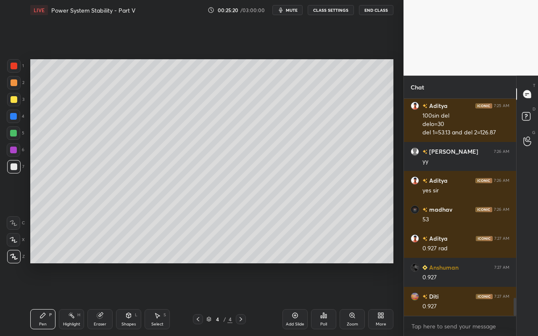
scroll to position [2446, 0]
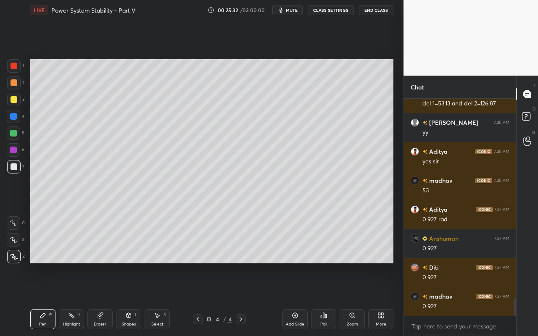
drag, startPoint x: 73, startPoint y: 320, endPoint x: 92, endPoint y: 274, distance: 49.5
click at [74, 299] on div "Highlight H" at bounding box center [71, 319] width 25 height 20
drag, startPoint x: 42, startPoint y: 324, endPoint x: 45, endPoint y: 317, distance: 7.5
click at [43, 299] on div "Pen" at bounding box center [43, 324] width 8 height 4
click at [130, 299] on div "Shapes" at bounding box center [128, 324] width 14 height 4
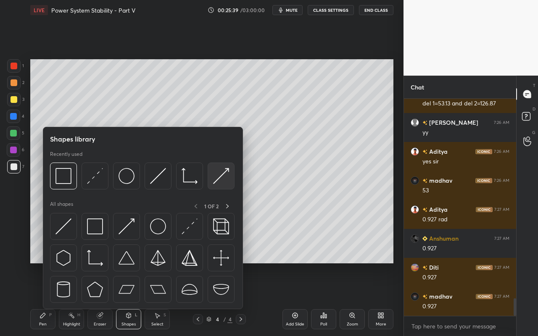
click at [223, 181] on img at bounding box center [221, 176] width 16 height 16
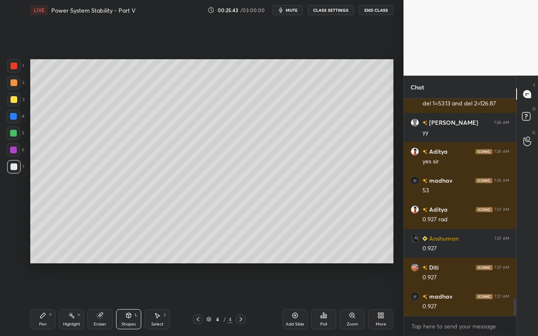
click at [40, 299] on div "Pen P" at bounding box center [42, 319] width 25 height 20
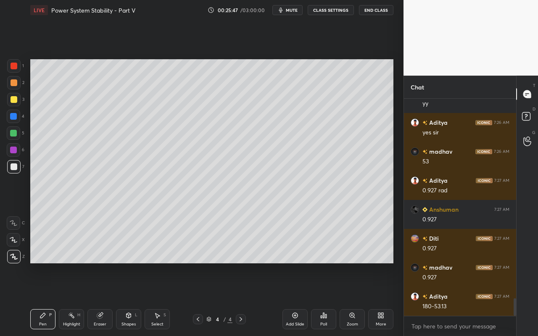
click at [125, 299] on div "Shapes" at bounding box center [128, 324] width 14 height 4
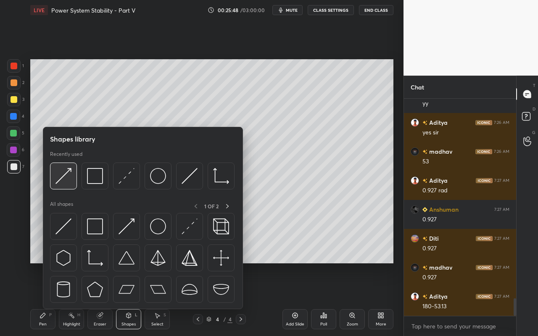
click at [66, 182] on img at bounding box center [63, 176] width 16 height 16
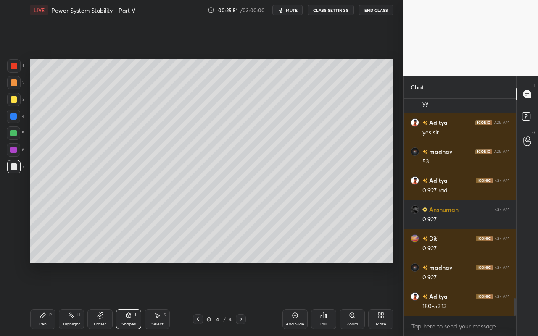
click at [43, 299] on icon at bounding box center [42, 315] width 7 height 7
click at [71, 299] on icon at bounding box center [71, 315] width 7 height 7
click at [133, 299] on div "Shapes L" at bounding box center [128, 319] width 25 height 20
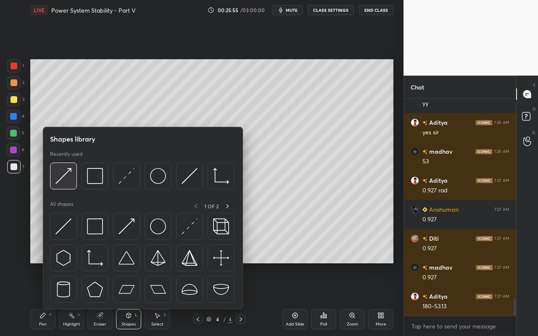
click at [72, 181] on div at bounding box center [63, 176] width 27 height 27
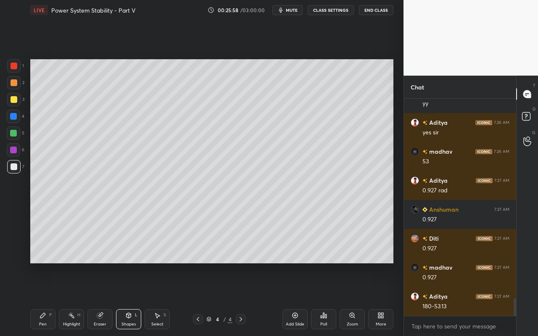
drag, startPoint x: 39, startPoint y: 318, endPoint x: 47, endPoint y: 269, distance: 49.9
click at [40, 299] on div "Pen P" at bounding box center [42, 319] width 25 height 20
drag, startPoint x: 76, startPoint y: 322, endPoint x: 88, endPoint y: 279, distance: 44.8
click at [77, 299] on div "Highlight H" at bounding box center [71, 319] width 25 height 20
click at [45, 299] on div "Pen P" at bounding box center [42, 319] width 25 height 20
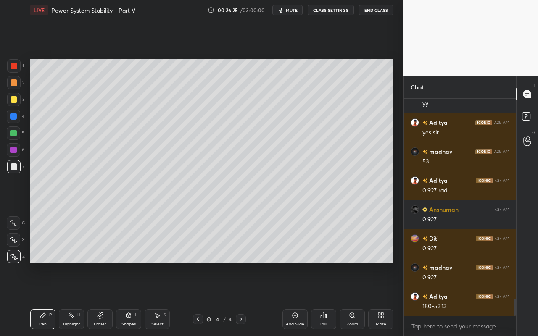
scroll to position [2504, 0]
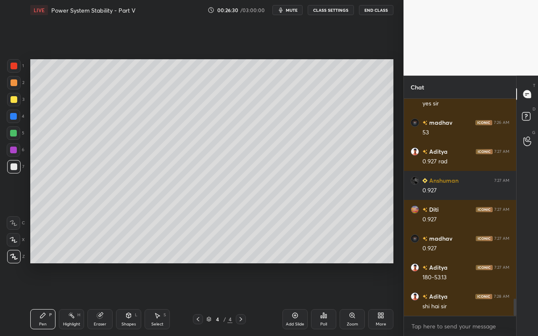
click at [42, 299] on div "Pen P" at bounding box center [42, 319] width 25 height 20
click at [47, 299] on div "Pen P" at bounding box center [42, 319] width 25 height 20
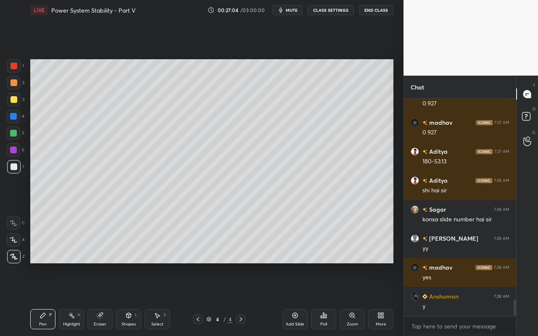
scroll to position [2649, 0]
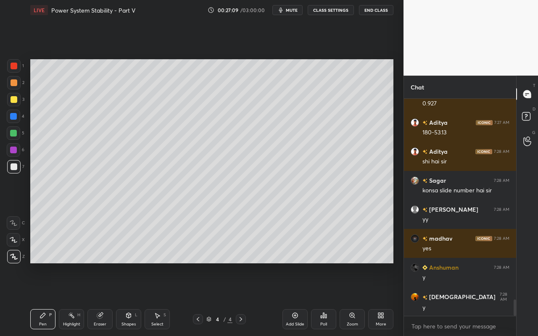
drag, startPoint x: 47, startPoint y: 324, endPoint x: 61, endPoint y: 310, distance: 20.5
click at [47, 299] on div "Pen P" at bounding box center [42, 319] width 25 height 20
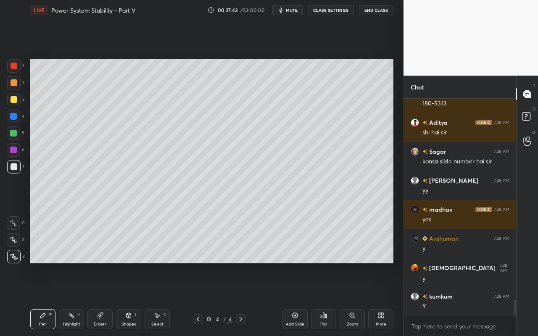
click at [127, 299] on div "Shapes L" at bounding box center [128, 319] width 25 height 20
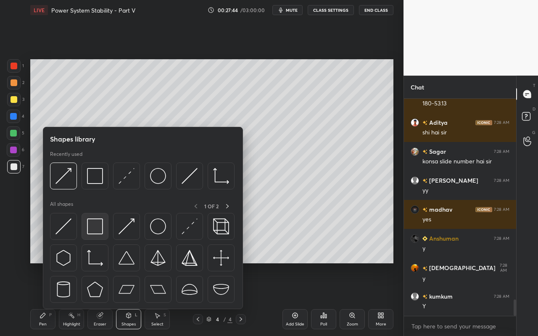
click at [102, 232] on img at bounding box center [95, 226] width 16 height 16
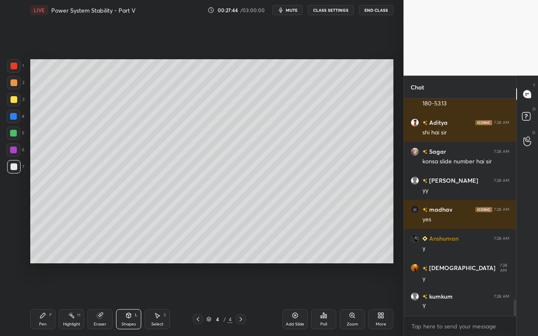
click at [17, 136] on div at bounding box center [13, 132] width 13 height 13
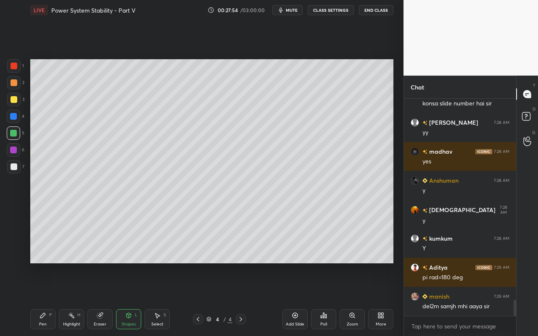
scroll to position [2765, 0]
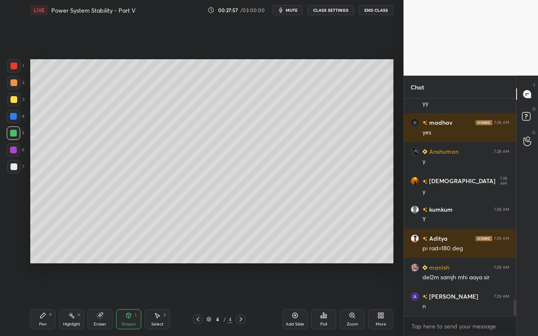
drag, startPoint x: 69, startPoint y: 320, endPoint x: 82, endPoint y: 307, distance: 18.7
click at [71, 299] on div "Highlight H" at bounding box center [71, 319] width 25 height 20
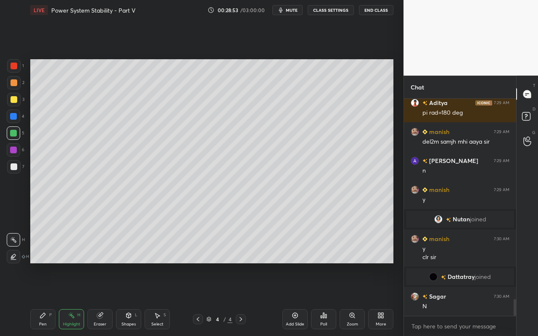
scroll to position [2595, 0]
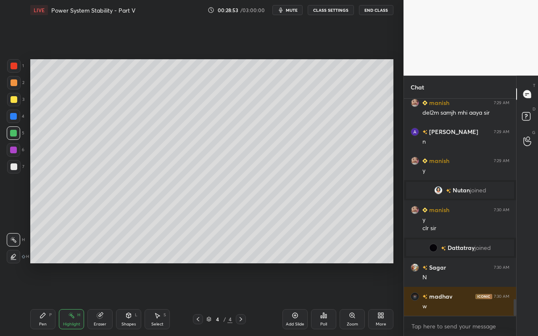
click at [155, 299] on div "Select S" at bounding box center [156, 319] width 25 height 20
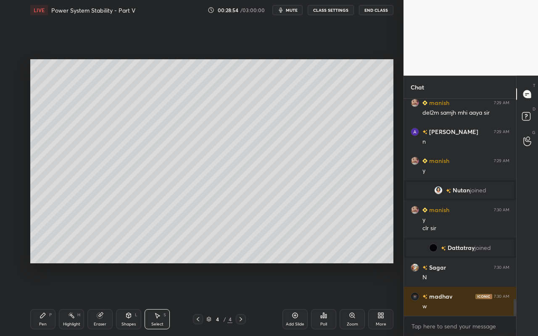
scroll to position [2624, 0]
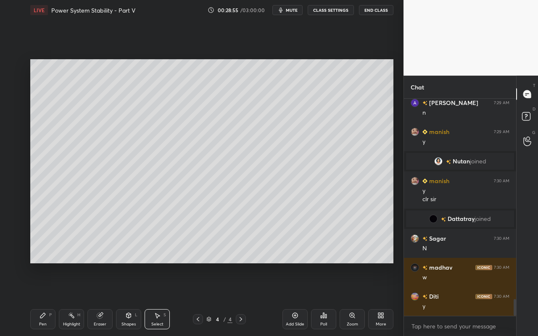
click at [93, 248] on div "0 ° Undo Copy Paste here Duplicate Duplicate to new slide Delete" at bounding box center [211, 161] width 363 height 204
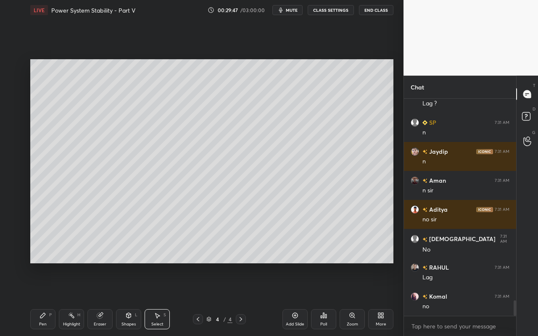
scroll to position [2885, 0]
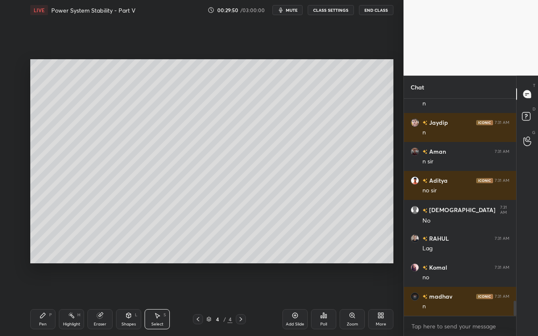
drag, startPoint x: 165, startPoint y: 326, endPoint x: 173, endPoint y: 307, distance: 21.0
click at [165, 299] on div "Select S" at bounding box center [156, 319] width 25 height 20
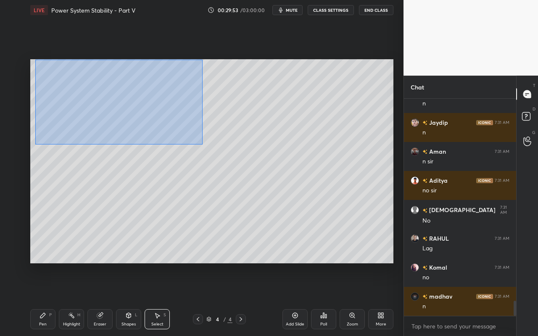
drag, startPoint x: 35, startPoint y: 59, endPoint x: 202, endPoint y: 144, distance: 186.5
click at [202, 144] on div "0 ° Undo Copy Paste here Duplicate Duplicate to new slide Delete" at bounding box center [211, 161] width 363 height 204
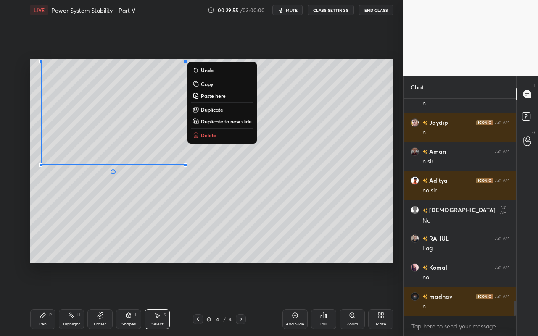
click at [237, 121] on p "Duplicate to new slide" at bounding box center [226, 121] width 51 height 7
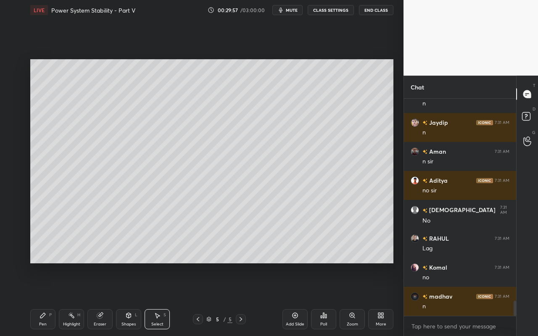
click at [164, 299] on div "Select S" at bounding box center [156, 319] width 25 height 20
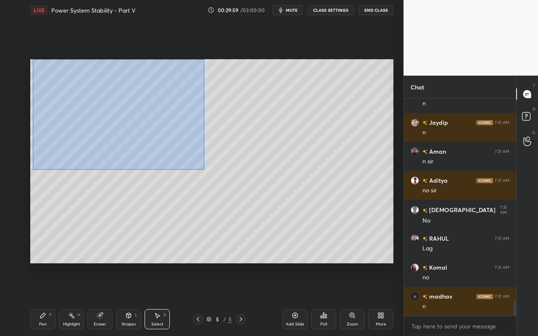
drag, startPoint x: 38, startPoint y: 69, endPoint x: 202, endPoint y: 167, distance: 191.5
click at [203, 168] on div "0 ° Undo Copy Paste here Duplicate Duplicate to new slide Delete" at bounding box center [211, 161] width 363 height 204
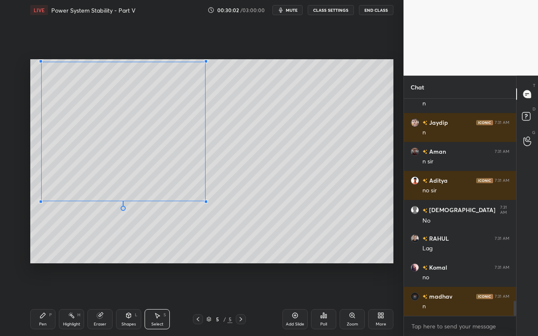
drag, startPoint x: 186, startPoint y: 165, endPoint x: 205, endPoint y: 201, distance: 41.0
click at [205, 201] on div at bounding box center [205, 201] width 3 height 3
drag, startPoint x: 121, startPoint y: 261, endPoint x: 127, endPoint y: 261, distance: 6.3
click at [123, 262] on div "0 ° Undo Copy Paste here Duplicate Duplicate to new slide Delete" at bounding box center [211, 161] width 363 height 204
drag, startPoint x: 134, startPoint y: 319, endPoint x: 135, endPoint y: 312, distance: 6.8
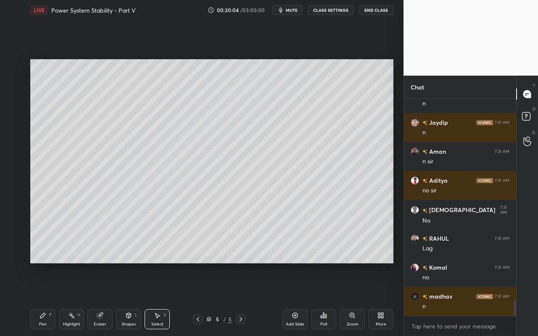
click at [135, 299] on div "Shapes L" at bounding box center [128, 319] width 25 height 20
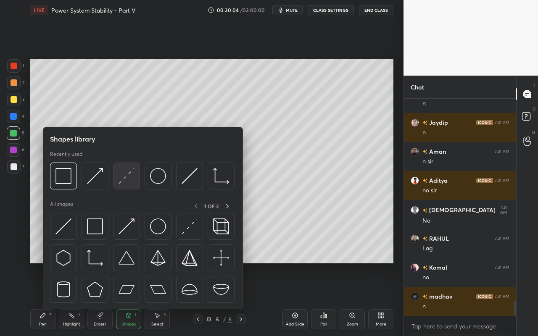
click at [130, 183] on img at bounding box center [126, 176] width 16 height 16
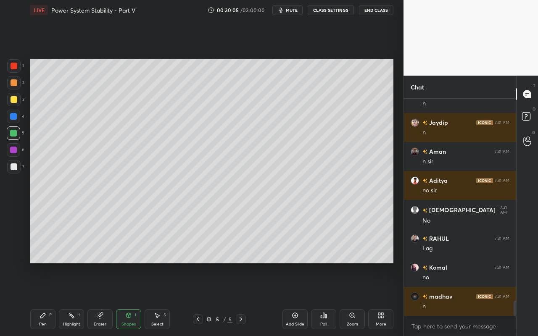
click at [15, 85] on div at bounding box center [14, 82] width 7 height 7
click at [78, 299] on div "Highlight H" at bounding box center [71, 319] width 25 height 20
click at [19, 256] on div at bounding box center [13, 256] width 13 height 13
click at [45, 299] on div "Pen P" at bounding box center [42, 319] width 25 height 20
click at [129, 299] on div "Shapes" at bounding box center [128, 324] width 14 height 4
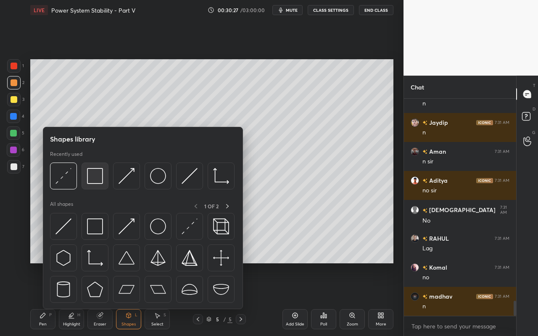
click at [100, 181] on img at bounding box center [95, 176] width 16 height 16
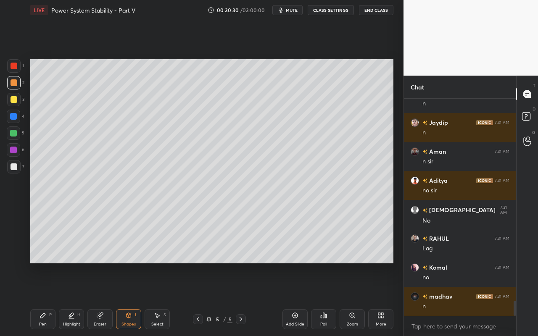
click at [45, 299] on div "Pen" at bounding box center [43, 324] width 8 height 4
click at [69, 299] on icon at bounding box center [71, 315] width 7 height 7
drag, startPoint x: 14, startPoint y: 240, endPoint x: 29, endPoint y: 232, distance: 17.3
click at [16, 240] on icon at bounding box center [13, 239] width 7 height 7
drag, startPoint x: 39, startPoint y: 318, endPoint x: 44, endPoint y: 313, distance: 7.1
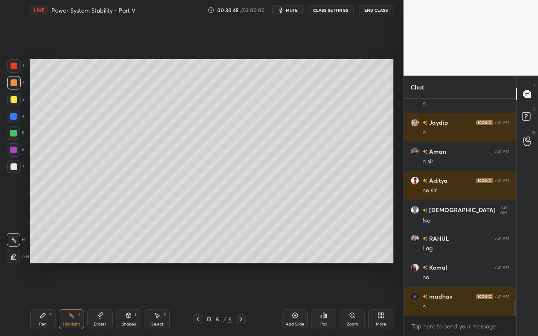
click at [41, 299] on icon at bounding box center [42, 315] width 7 height 7
drag, startPoint x: 72, startPoint y: 320, endPoint x: 89, endPoint y: 268, distance: 54.9
click at [72, 299] on div "Highlight H" at bounding box center [71, 319] width 25 height 20
click at [42, 299] on icon at bounding box center [42, 315] width 5 height 5
drag, startPoint x: 73, startPoint y: 317, endPoint x: 106, endPoint y: 287, distance: 44.9
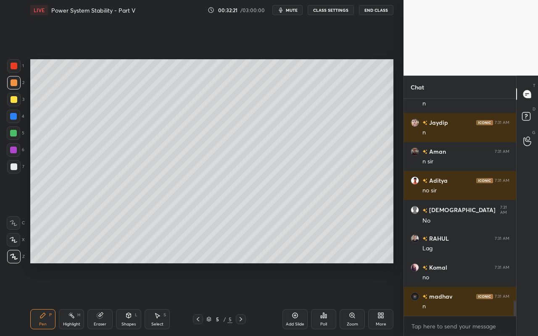
click at [75, 299] on div "Highlight H" at bounding box center [71, 319] width 25 height 20
click at [46, 299] on div "Pen P" at bounding box center [42, 319] width 25 height 20
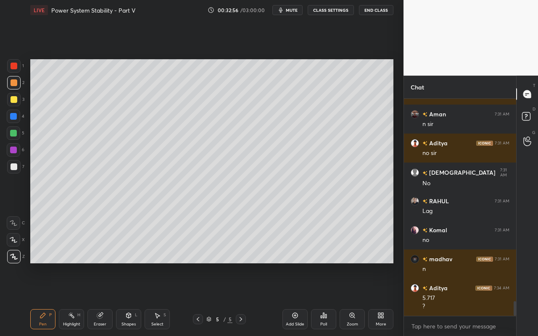
scroll to position [2952, 0]
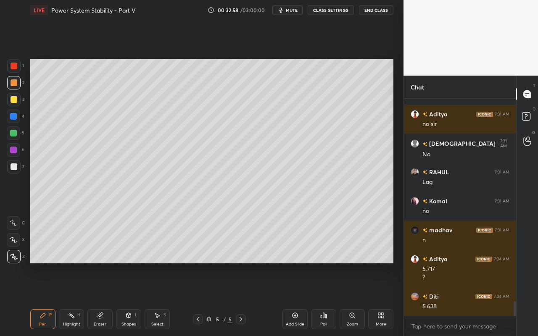
drag, startPoint x: 40, startPoint y: 318, endPoint x: 89, endPoint y: 292, distance: 55.6
click at [41, 299] on div "Pen P" at bounding box center [42, 319] width 25 height 20
click at [393, 245] on div "Setting up your live class Poll for secs No correct answer Start poll" at bounding box center [212, 161] width 370 height 282
click at [72, 299] on div "Highlight" at bounding box center [71, 324] width 17 height 4
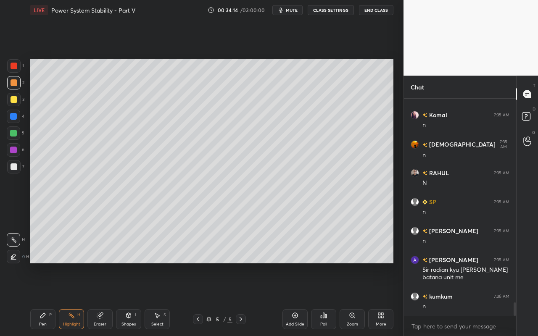
scroll to position [3351, 0]
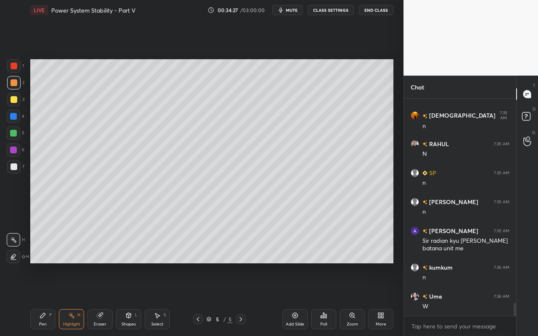
click at [75, 299] on div "Highlight H" at bounding box center [71, 319] width 25 height 20
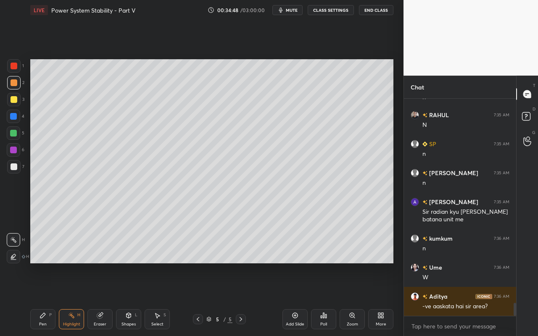
click at [74, 299] on icon at bounding box center [71, 315] width 7 height 7
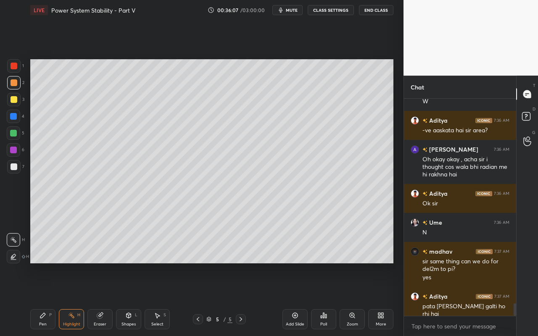
scroll to position [3564, 0]
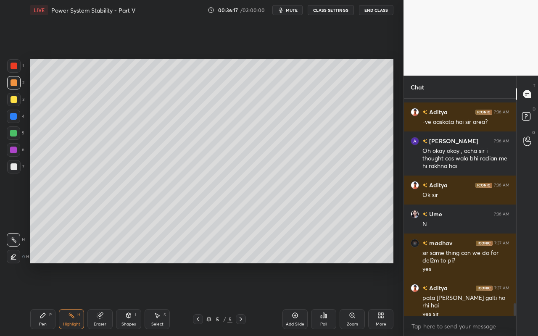
click at [74, 299] on div "Highlight" at bounding box center [71, 324] width 17 height 4
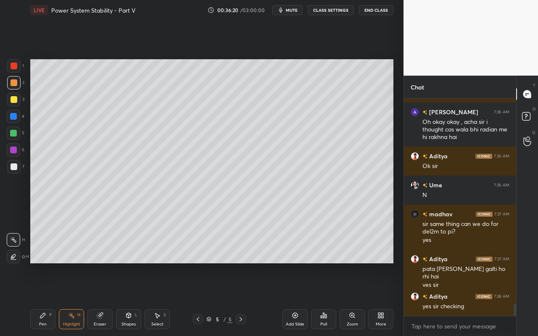
scroll to position [3622, 0]
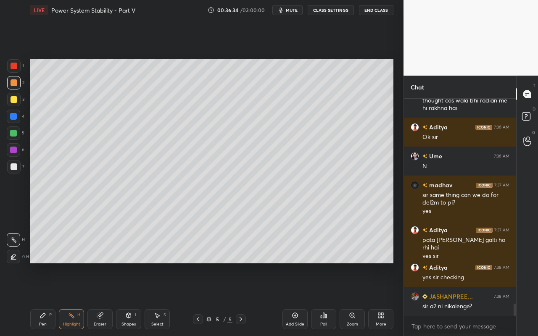
drag, startPoint x: 154, startPoint y: 320, endPoint x: 165, endPoint y: 285, distance: 36.9
click at [155, 299] on div "Select S" at bounding box center [156, 319] width 25 height 20
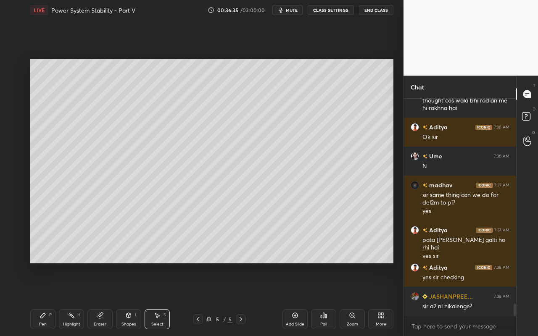
drag, startPoint x: 32, startPoint y: 58, endPoint x: 143, endPoint y: 124, distance: 129.0
click at [175, 158] on div "0 ° Undo Copy Paste here Duplicate Duplicate to new slide Delete Setting up you…" at bounding box center [212, 161] width 370 height 282
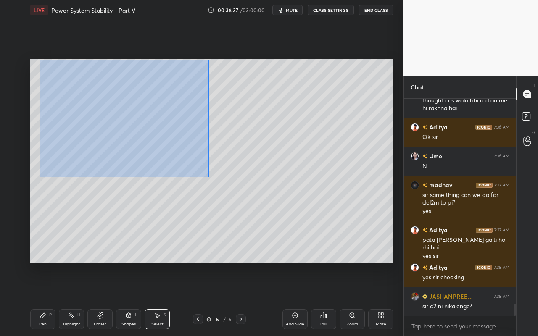
drag, startPoint x: 40, startPoint y: 60, endPoint x: 211, endPoint y: 169, distance: 203.2
click at [208, 177] on div "0 ° Undo Copy Paste here Duplicate Duplicate to new slide Delete" at bounding box center [211, 161] width 363 height 204
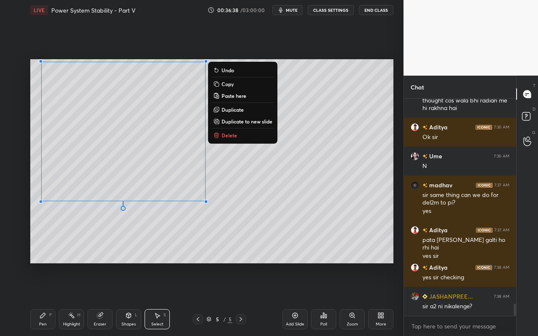
drag, startPoint x: 245, startPoint y: 122, endPoint x: 241, endPoint y: 131, distance: 9.2
click at [245, 122] on p "Duplicate to new slide" at bounding box center [246, 121] width 51 height 7
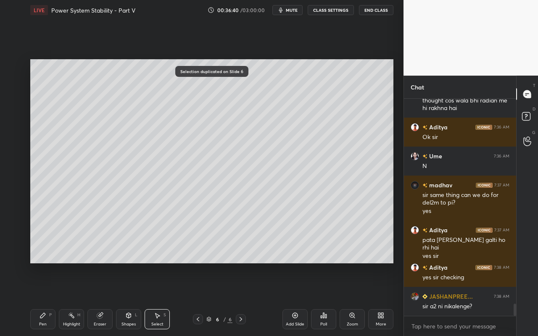
click at [47, 299] on div "Pen P" at bounding box center [42, 319] width 25 height 20
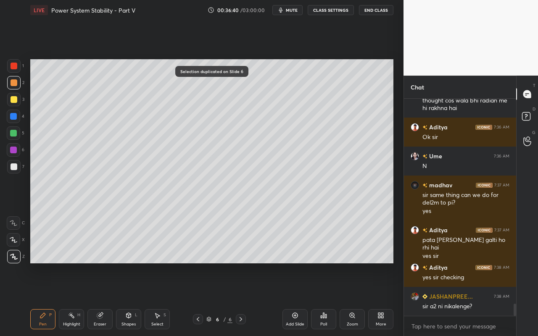
click at [132, 299] on div "Shapes L" at bounding box center [128, 319] width 25 height 20
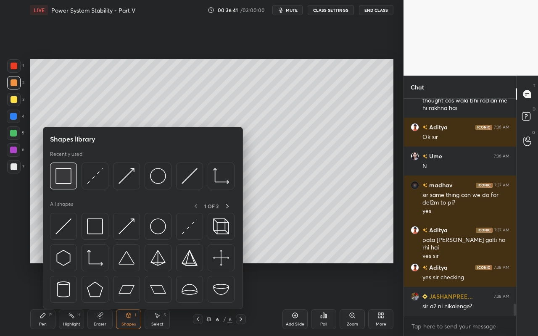
click at [69, 179] on img at bounding box center [63, 176] width 16 height 16
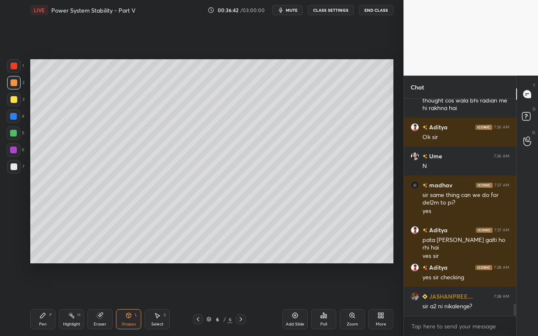
click at [13, 115] on div at bounding box center [13, 116] width 7 height 7
drag, startPoint x: 38, startPoint y: 323, endPoint x: 75, endPoint y: 276, distance: 59.6
click at [39, 299] on div "Pen P" at bounding box center [42, 319] width 25 height 20
click at [131, 299] on icon at bounding box center [128, 315] width 7 height 7
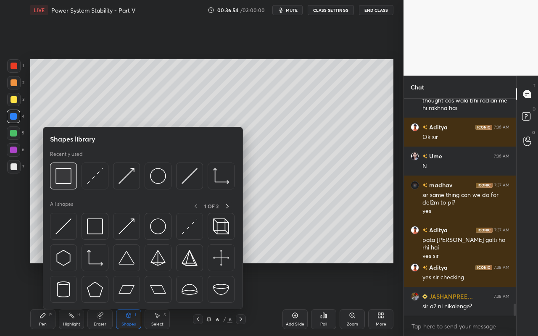
click at [69, 183] on img at bounding box center [63, 176] width 16 height 16
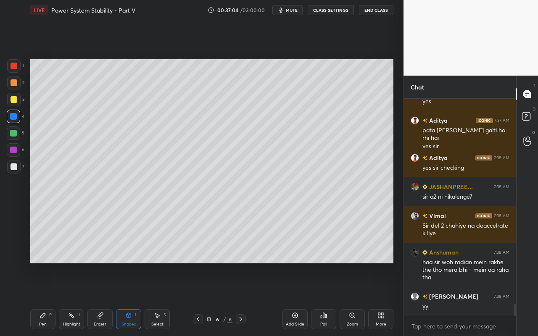
scroll to position [3761, 0]
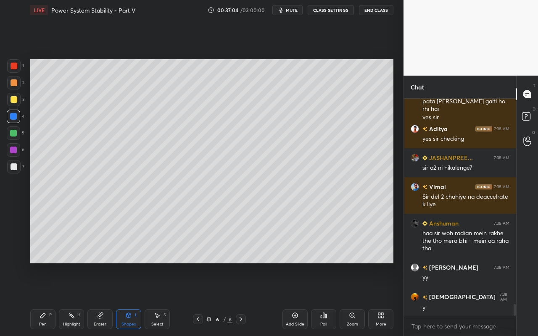
click at [128, 299] on div "Shapes L" at bounding box center [128, 319] width 25 height 20
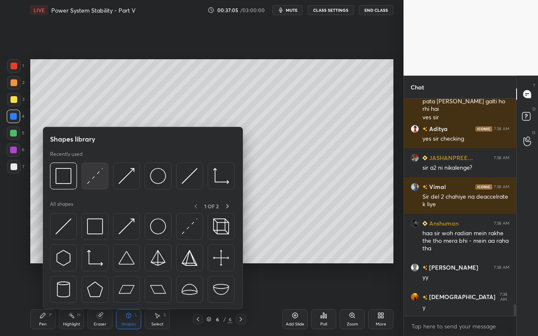
click at [99, 183] on img at bounding box center [95, 176] width 16 height 16
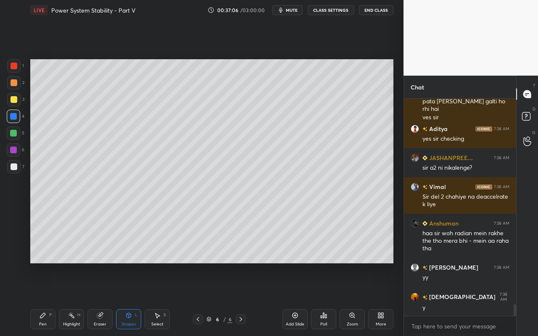
scroll to position [3790, 0]
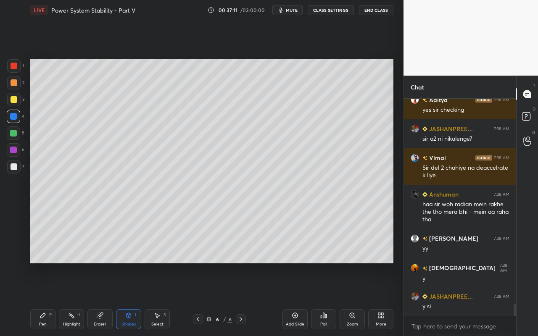
click at [48, 299] on div "Pen P" at bounding box center [42, 319] width 25 height 20
click at [106, 299] on div "Eraser" at bounding box center [99, 319] width 25 height 20
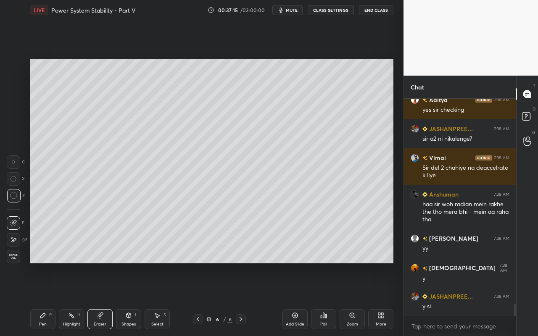
click at [124, 299] on div "Shapes L" at bounding box center [128, 319] width 25 height 20
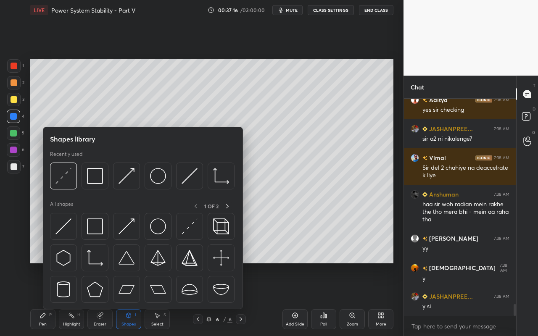
click at [74, 299] on div "Highlight H" at bounding box center [71, 319] width 25 height 20
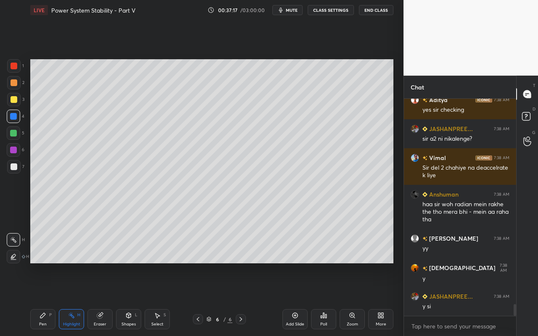
click at [15, 259] on icon at bounding box center [13, 256] width 7 height 7
drag, startPoint x: 11, startPoint y: 116, endPoint x: 29, endPoint y: 104, distance: 21.9
click at [12, 115] on div at bounding box center [13, 116] width 7 height 7
drag, startPoint x: 68, startPoint y: 320, endPoint x: 62, endPoint y: 322, distance: 6.2
click at [68, 299] on div "Highlight H" at bounding box center [71, 319] width 25 height 20
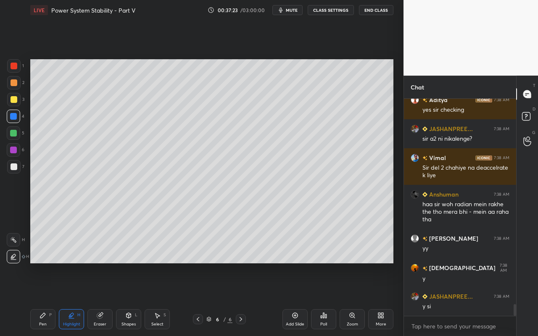
click at [16, 242] on icon at bounding box center [13, 239] width 7 height 7
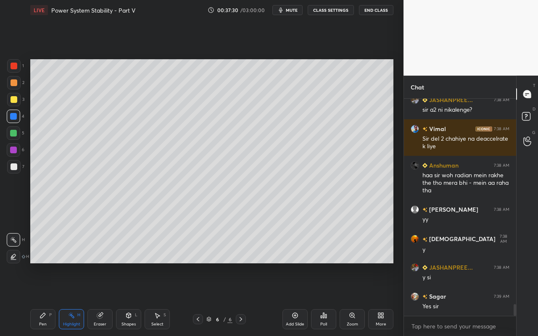
drag, startPoint x: 70, startPoint y: 322, endPoint x: 79, endPoint y: 278, distance: 45.0
click at [73, 299] on div "Highlight H" at bounding box center [71, 319] width 25 height 20
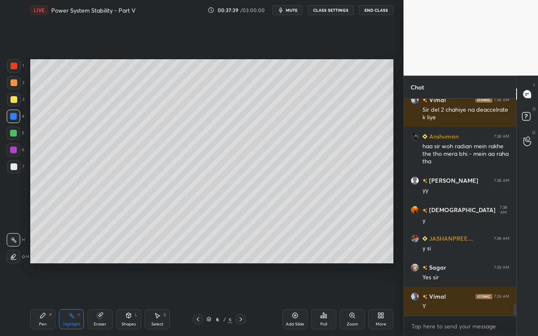
scroll to position [3877, 0]
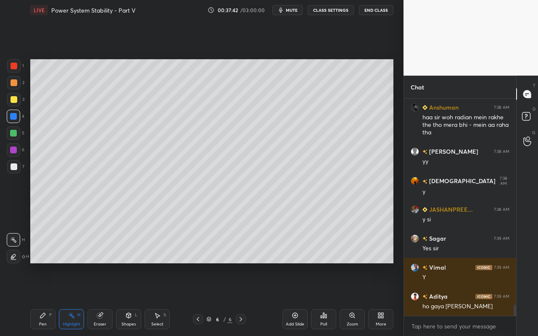
click at [131, 299] on icon at bounding box center [128, 315] width 7 height 7
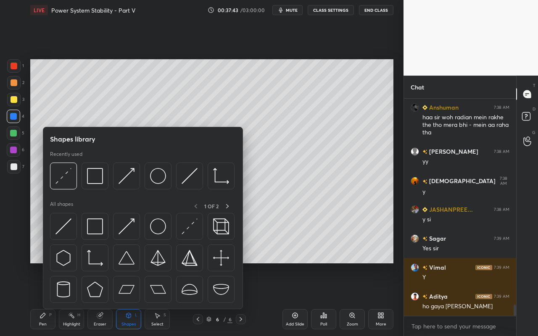
click at [38, 299] on div "Pen P Highlight H Eraser Shapes L Select S 6 / 6 Add Slide Poll Zoom More" at bounding box center [211, 319] width 363 height 34
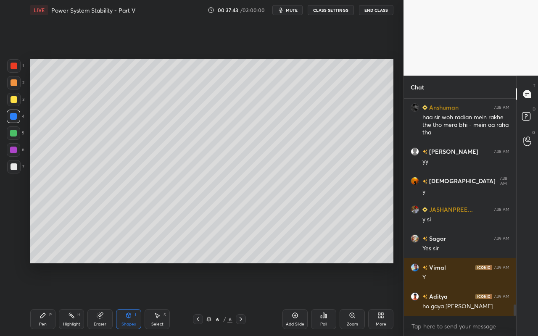
click at [45, 299] on div "Pen" at bounding box center [43, 324] width 8 height 4
click at [10, 88] on div at bounding box center [13, 82] width 13 height 13
click at [130, 299] on icon at bounding box center [128, 315] width 5 height 5
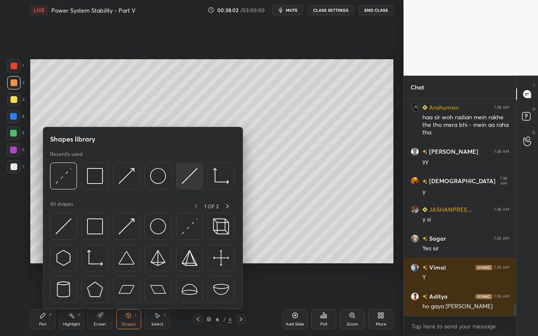
click at [190, 179] on img at bounding box center [189, 176] width 16 height 16
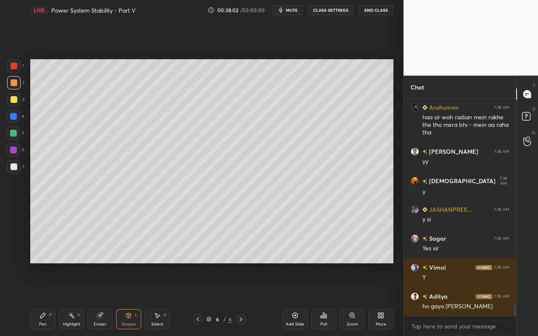
click at [71, 299] on icon at bounding box center [71, 315] width 7 height 7
click at [15, 67] on div at bounding box center [14, 66] width 7 height 7
click at [17, 257] on div at bounding box center [13, 256] width 13 height 13
click at [49, 299] on div "Pen P" at bounding box center [42, 319] width 25 height 20
click at [45, 299] on icon at bounding box center [42, 315] width 7 height 7
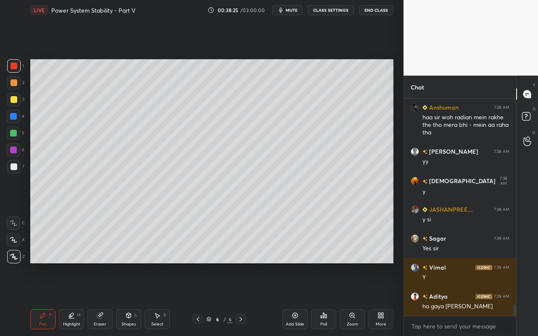
click at [13, 169] on div at bounding box center [14, 166] width 7 height 7
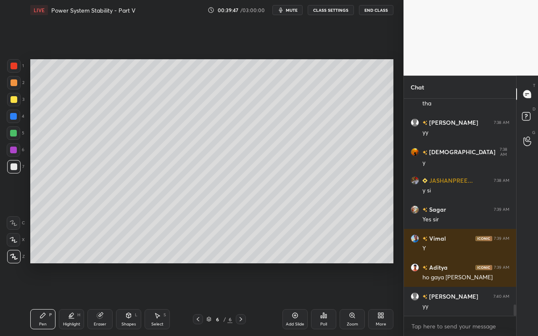
scroll to position [3935, 0]
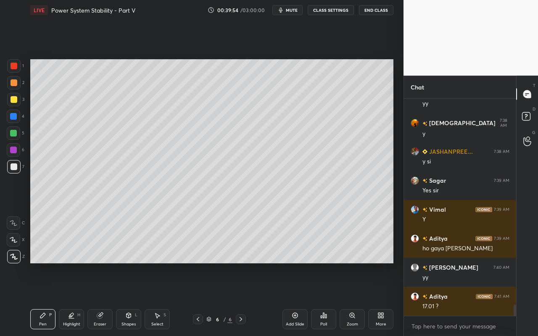
click at [133, 299] on div "Shapes" at bounding box center [128, 324] width 14 height 4
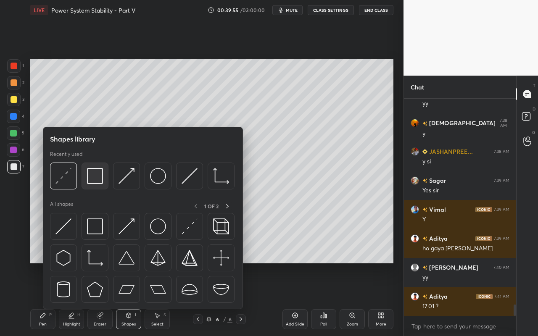
click at [99, 182] on img at bounding box center [95, 176] width 16 height 16
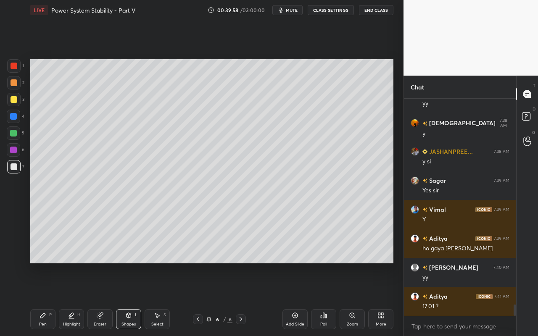
click at [44, 299] on div "Pen P" at bounding box center [42, 319] width 25 height 20
click at [14, 100] on div at bounding box center [14, 99] width 7 height 7
click at [66, 299] on div "Highlight H" at bounding box center [71, 319] width 25 height 20
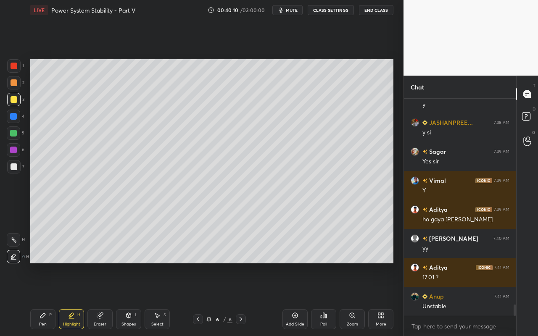
drag, startPoint x: 43, startPoint y: 326, endPoint x: 84, endPoint y: 285, distance: 57.9
click at [43, 299] on div "Pen" at bounding box center [43, 324] width 8 height 4
click at [13, 133] on div at bounding box center [13, 133] width 7 height 7
drag, startPoint x: 139, startPoint y: 320, endPoint x: 142, endPoint y: 311, distance: 8.7
click at [139, 299] on div "Shapes L" at bounding box center [128, 319] width 25 height 20
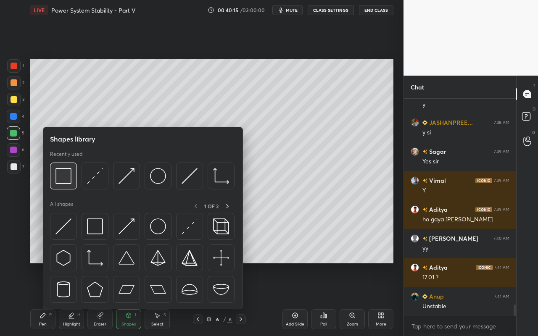
click at [63, 181] on img at bounding box center [63, 176] width 16 height 16
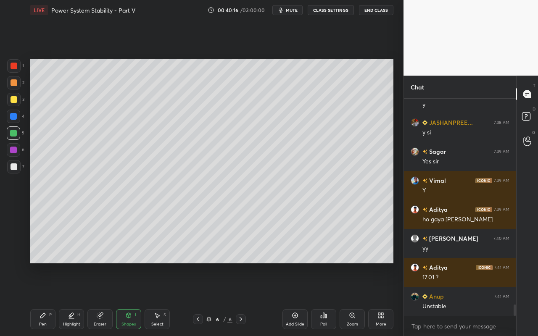
click at [13, 167] on div at bounding box center [14, 166] width 7 height 7
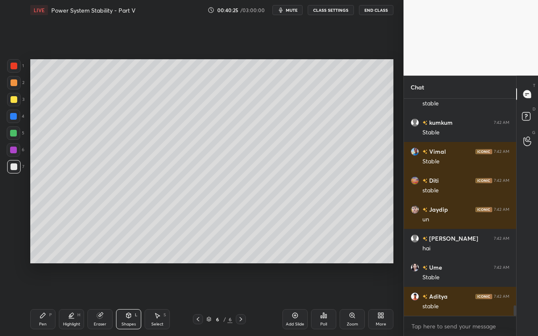
scroll to position [4254, 0]
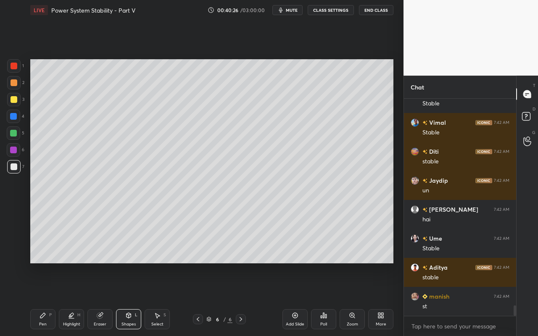
click at [51, 299] on div "Pen P" at bounding box center [42, 319] width 25 height 20
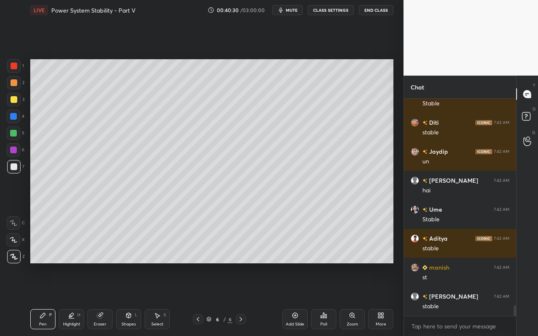
click at [39, 299] on div "Pen P" at bounding box center [42, 319] width 25 height 20
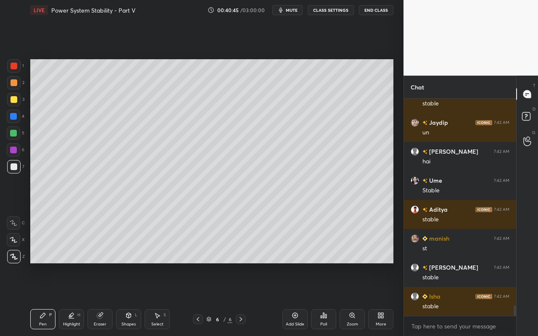
drag, startPoint x: 45, startPoint y: 322, endPoint x: 77, endPoint y: 298, distance: 40.0
click at [47, 299] on div "Pen P" at bounding box center [42, 319] width 25 height 20
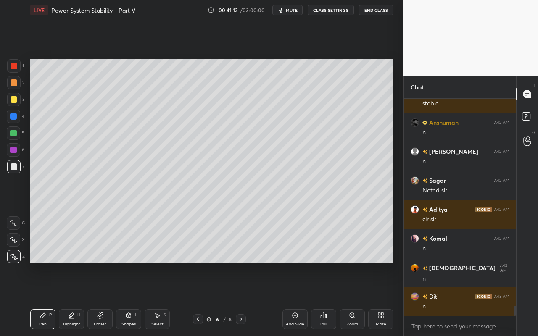
scroll to position [4544, 0]
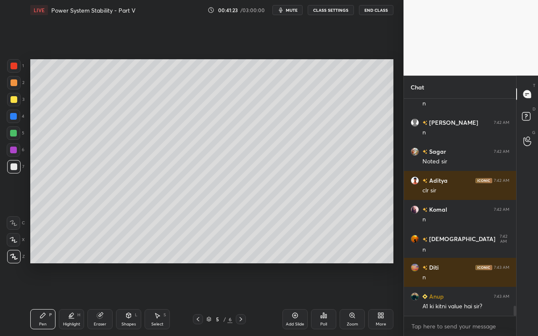
drag, startPoint x: 70, startPoint y: 326, endPoint x: 98, endPoint y: 307, distance: 34.3
click at [71, 299] on div "Highlight" at bounding box center [71, 324] width 17 height 4
drag, startPoint x: 16, startPoint y: 240, endPoint x: 24, endPoint y: 238, distance: 8.7
click at [17, 240] on div at bounding box center [13, 239] width 13 height 13
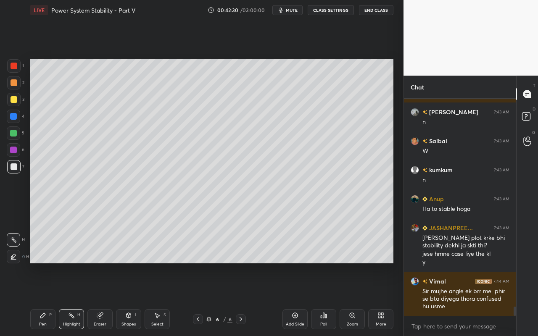
scroll to position [4815, 0]
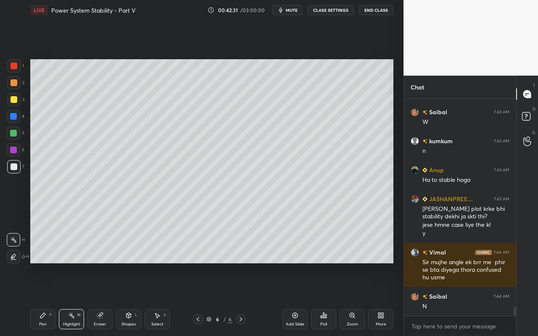
click at [74, 299] on div "Highlight" at bounding box center [71, 324] width 17 height 4
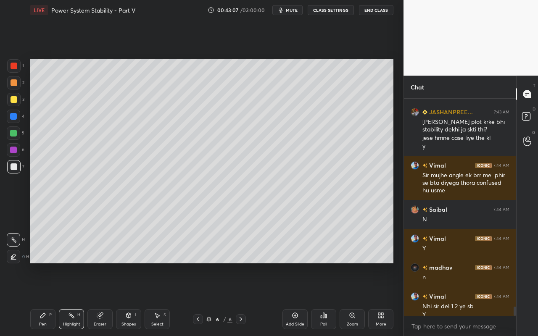
scroll to position [4910, 0]
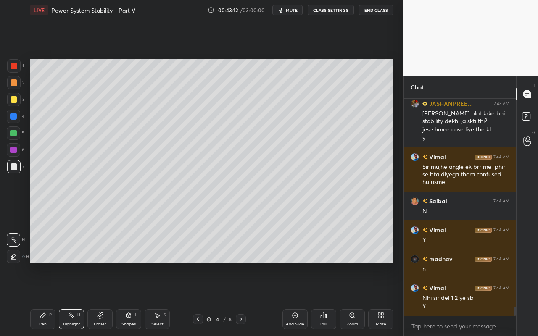
drag, startPoint x: 71, startPoint y: 324, endPoint x: 74, endPoint y: 315, distance: 10.0
click at [72, 299] on div "Highlight" at bounding box center [71, 324] width 17 height 4
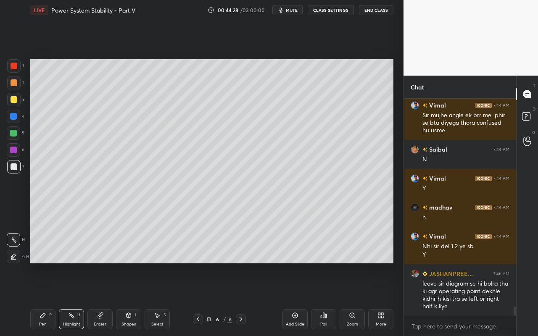
scroll to position [4991, 0]
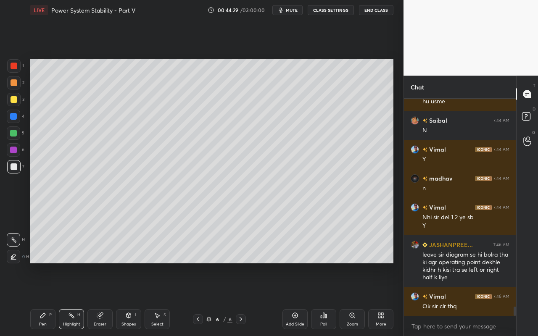
drag, startPoint x: 299, startPoint y: 324, endPoint x: 305, endPoint y: 320, distance: 7.7
click at [299, 299] on div "Add Slide" at bounding box center [295, 324] width 18 height 4
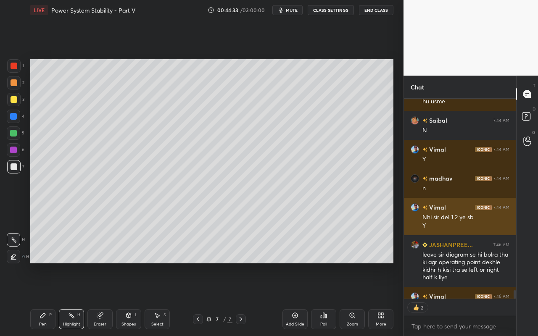
scroll to position [5008, 0]
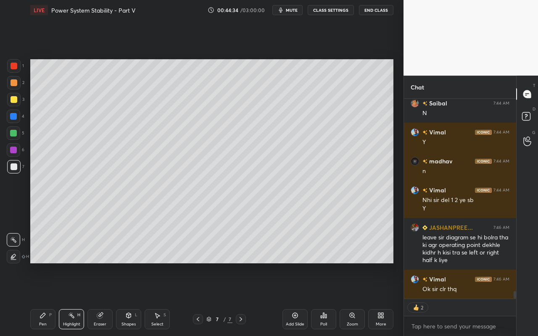
drag, startPoint x: 130, startPoint y: 323, endPoint x: 132, endPoint y: 313, distance: 10.8
click at [131, 299] on div "Shapes" at bounding box center [128, 324] width 14 height 4
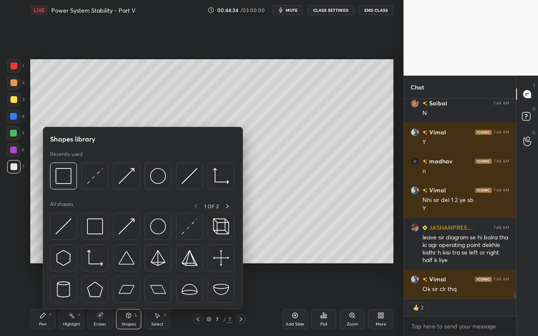
scroll to position [5037, 0]
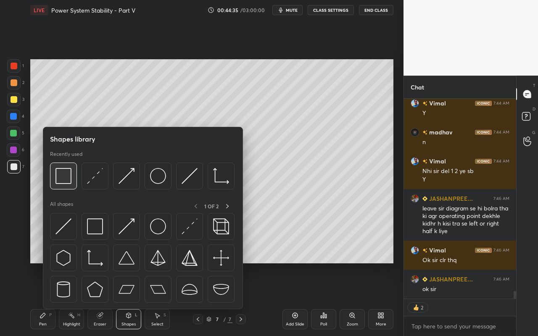
click at [70, 184] on div at bounding box center [63, 176] width 27 height 27
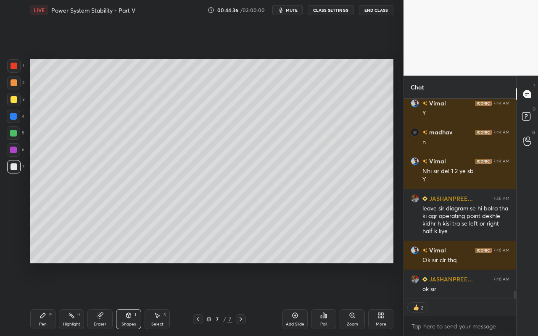
drag, startPoint x: 14, startPoint y: 117, endPoint x: 23, endPoint y: 114, distance: 9.3
click at [14, 118] on div at bounding box center [13, 116] width 7 height 7
click at [41, 299] on div "Pen P" at bounding box center [42, 319] width 25 height 20
drag, startPoint x: 11, startPoint y: 103, endPoint x: 25, endPoint y: 93, distance: 17.1
click at [13, 103] on div at bounding box center [13, 99] width 13 height 13
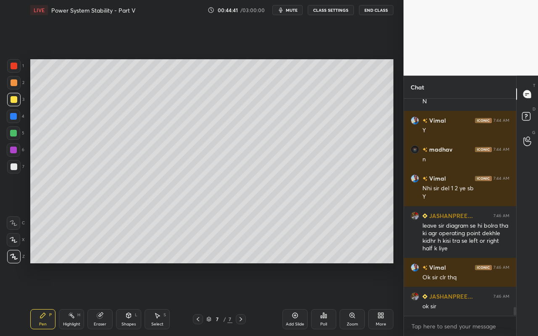
scroll to position [5020, 0]
click at [142, 299] on div "Pen P Highlight H Eraser Shapes L Select S" at bounding box center [93, 319] width 126 height 20
drag, startPoint x: 134, startPoint y: 318, endPoint x: 139, endPoint y: 310, distance: 9.2
click at [134, 299] on div "Shapes L" at bounding box center [128, 319] width 25 height 20
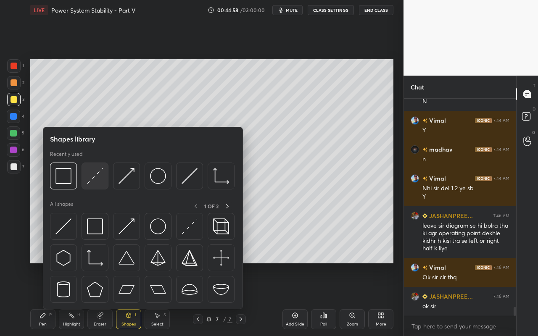
scroll to position [5049, 0]
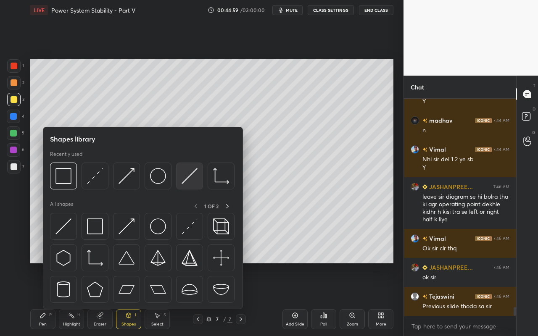
click at [195, 181] on img at bounding box center [189, 176] width 16 height 16
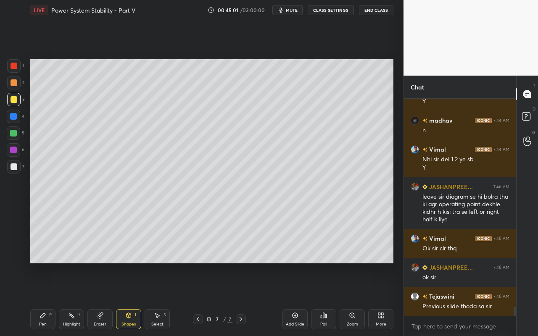
drag, startPoint x: 13, startPoint y: 101, endPoint x: 27, endPoint y: 101, distance: 14.3
click at [16, 102] on div at bounding box center [14, 99] width 7 height 7
drag, startPoint x: 105, startPoint y: 321, endPoint x: 114, endPoint y: 274, distance: 47.5
click at [106, 299] on div "Eraser" at bounding box center [99, 319] width 25 height 20
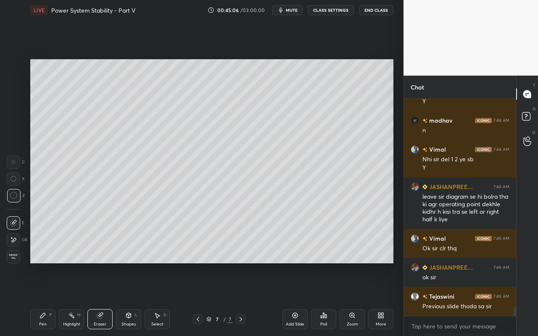
click at [129, 299] on div "Shapes" at bounding box center [128, 324] width 14 height 4
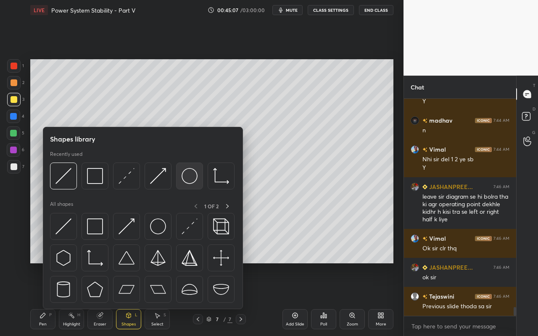
click at [194, 181] on img at bounding box center [189, 176] width 16 height 16
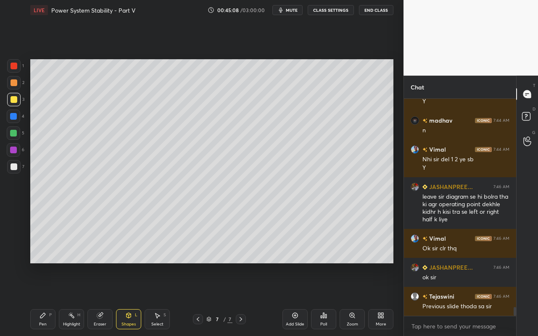
click at [14, 84] on div at bounding box center [14, 82] width 7 height 7
click at [40, 299] on div "Pen P" at bounding box center [42, 319] width 25 height 20
drag, startPoint x: 155, startPoint y: 320, endPoint x: 160, endPoint y: 281, distance: 39.4
click at [155, 299] on div "Select S" at bounding box center [156, 319] width 25 height 20
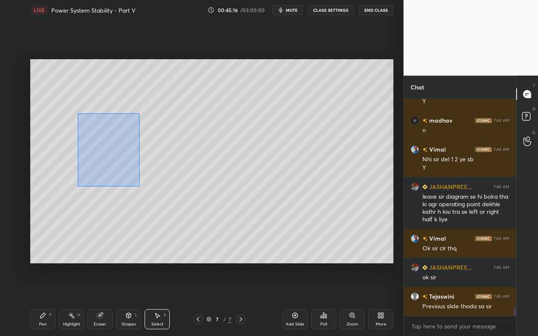
drag, startPoint x: 78, startPoint y: 116, endPoint x: 136, endPoint y: 182, distance: 88.4
click at [137, 185] on div "0 ° Undo Copy Paste here Duplicate Duplicate to new slide Delete" at bounding box center [211, 161] width 363 height 204
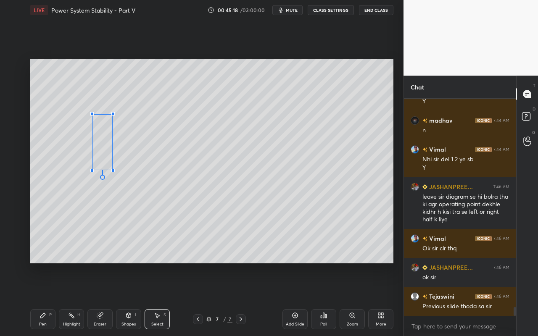
click at [112, 169] on div at bounding box center [112, 170] width 3 height 3
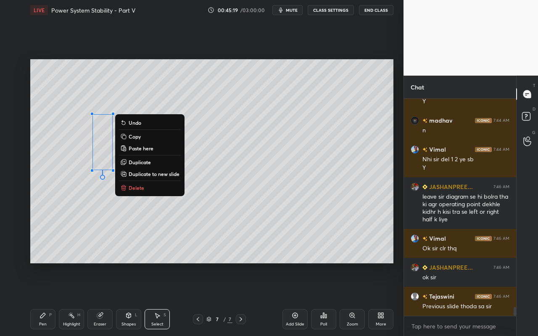
drag, startPoint x: 132, startPoint y: 159, endPoint x: 126, endPoint y: 163, distance: 7.2
click at [132, 159] on p "Duplicate" at bounding box center [140, 162] width 22 height 7
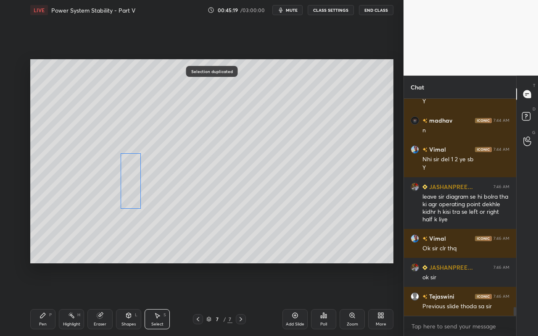
drag, startPoint x: 132, startPoint y: 186, endPoint x: 129, endPoint y: 215, distance: 28.7
click at [129, 189] on div "0 ° Undo Copy Paste here Duplicate Duplicate to new slide Delete" at bounding box center [211, 161] width 363 height 204
drag, startPoint x: 127, startPoint y: 213, endPoint x: 91, endPoint y: 162, distance: 62.4
click at [82, 156] on div "0 ° Undo Copy Paste here Duplicate Duplicate to new slide Delete" at bounding box center [211, 161] width 363 height 204
click at [125, 196] on div "0 ° Undo Copy Paste here Duplicate Duplicate to new slide Delete" at bounding box center [211, 161] width 363 height 204
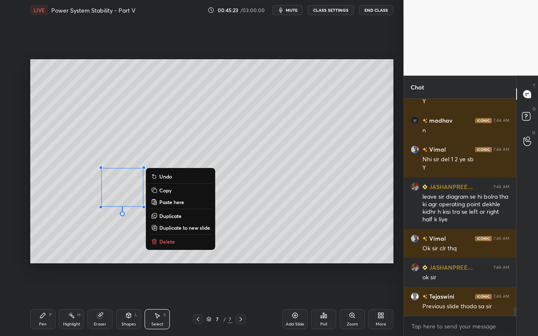
click at [173, 213] on p "Duplicate" at bounding box center [170, 216] width 22 height 7
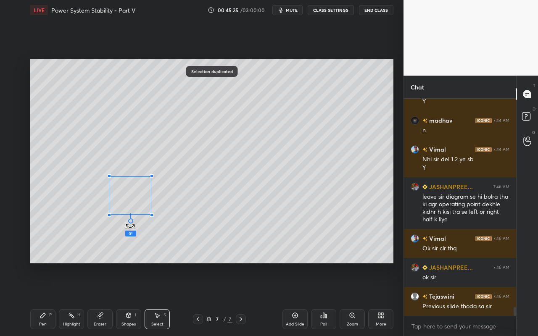
drag, startPoint x: 129, startPoint y: 222, endPoint x: 67, endPoint y: 192, distance: 68.8
click at [65, 191] on div "0 ° Undo Copy Paste here Duplicate Duplicate to new slide Delete" at bounding box center [211, 161] width 363 height 204
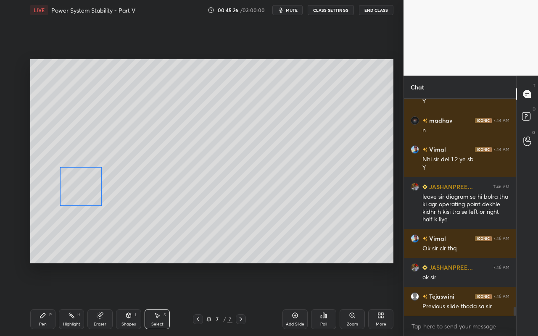
drag, startPoint x: 99, startPoint y: 195, endPoint x: 87, endPoint y: 192, distance: 12.6
click at [87, 192] on div "0 ° Undo Copy Paste here Duplicate Duplicate to new slide Delete" at bounding box center [211, 161] width 363 height 204
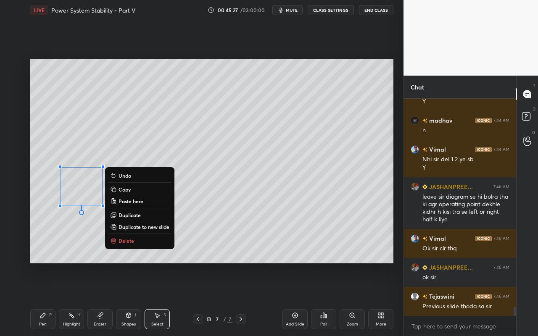
click at [273, 167] on div "0 ° Undo Copy Paste here Duplicate Duplicate to new slide Delete" at bounding box center [211, 161] width 363 height 204
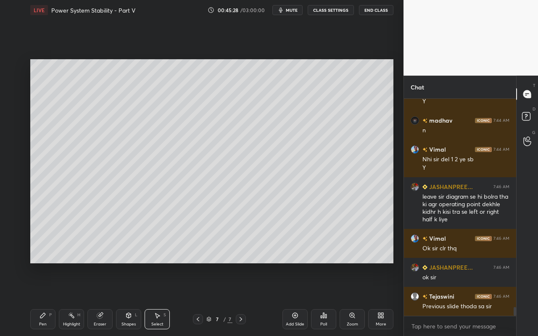
drag, startPoint x: 135, startPoint y: 322, endPoint x: 139, endPoint y: 311, distance: 11.8
click at [136, 299] on div "Shapes L" at bounding box center [128, 319] width 25 height 20
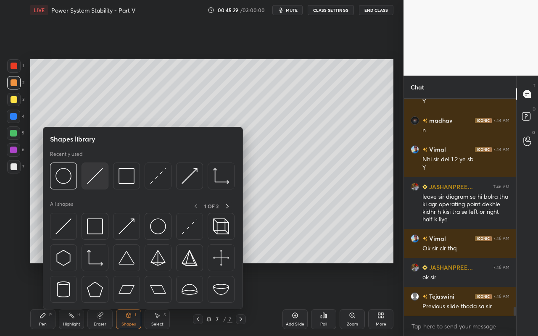
click at [99, 178] on img at bounding box center [95, 176] width 16 height 16
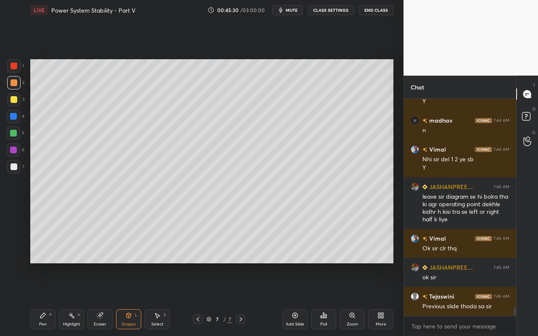
click at [13, 170] on div at bounding box center [13, 166] width 13 height 13
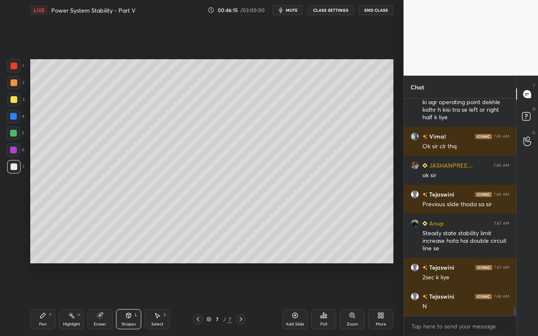
scroll to position [5203, 0]
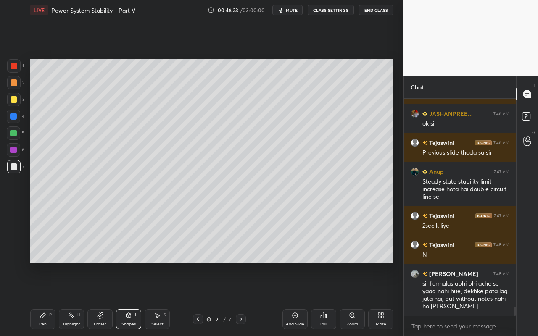
drag, startPoint x: 126, startPoint y: 323, endPoint x: 134, endPoint y: 317, distance: 9.7
click at [126, 299] on div "Shapes" at bounding box center [128, 324] width 14 height 4
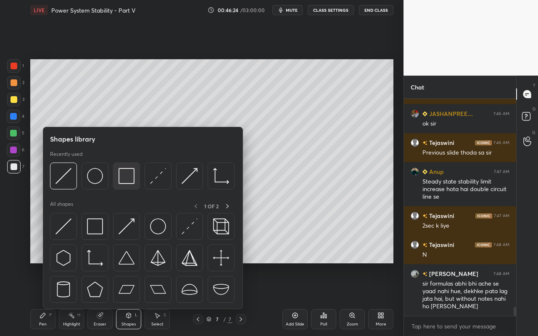
click at [129, 181] on img at bounding box center [126, 176] width 16 height 16
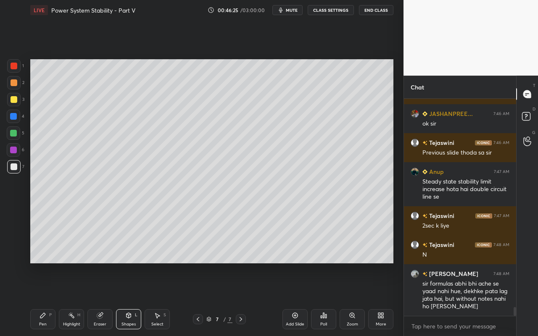
drag, startPoint x: 135, startPoint y: 318, endPoint x: 136, endPoint y: 311, distance: 7.2
click at [135, 299] on div "Shapes L" at bounding box center [128, 319] width 25 height 20
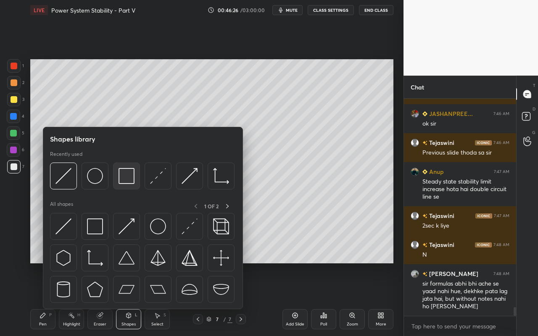
click at [130, 179] on img at bounding box center [126, 176] width 16 height 16
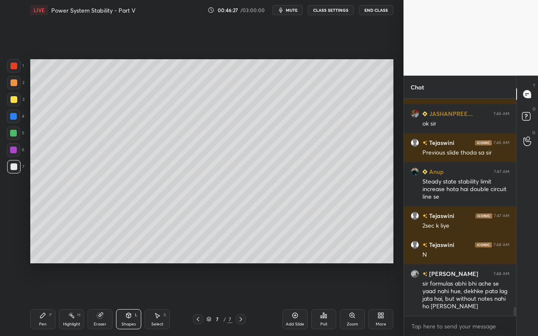
click at [16, 117] on div at bounding box center [13, 116] width 7 height 7
drag, startPoint x: 103, startPoint y: 321, endPoint x: 142, endPoint y: 273, distance: 61.5
click at [105, 299] on div "Eraser" at bounding box center [99, 319] width 25 height 20
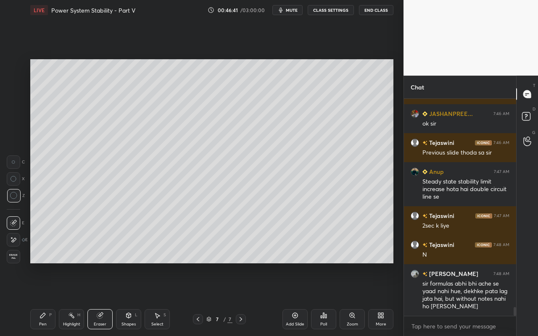
scroll to position [5232, 0]
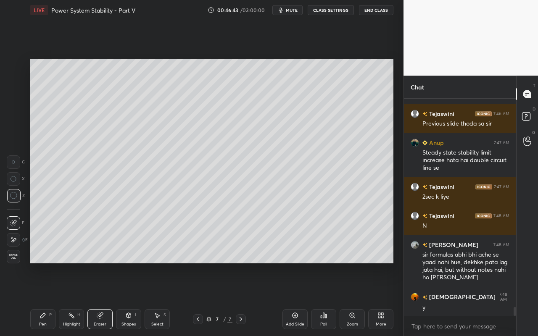
click at [132, 299] on div "Shapes L" at bounding box center [128, 319] width 25 height 20
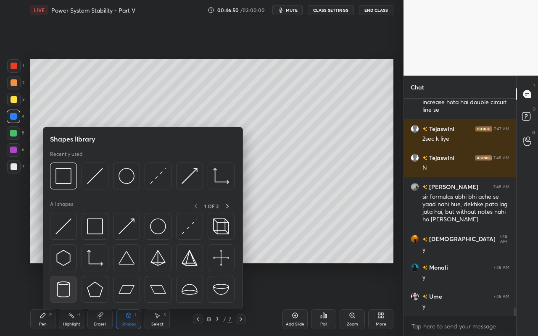
scroll to position [5319, 0]
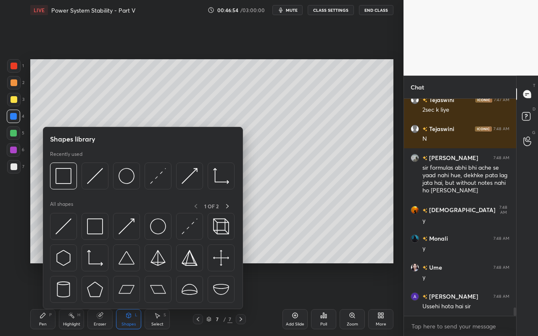
drag, startPoint x: 132, startPoint y: 320, endPoint x: 136, endPoint y: 315, distance: 6.1
click at [134, 299] on div "Shapes L" at bounding box center [128, 319] width 25 height 20
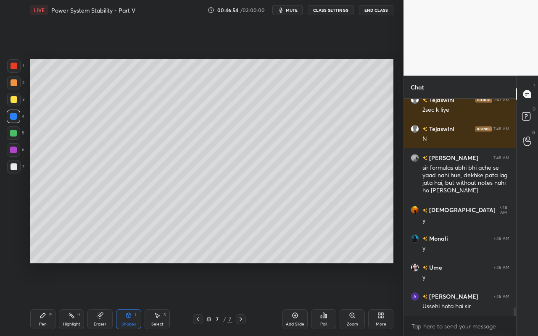
click at [132, 299] on div "Shapes L" at bounding box center [128, 319] width 25 height 20
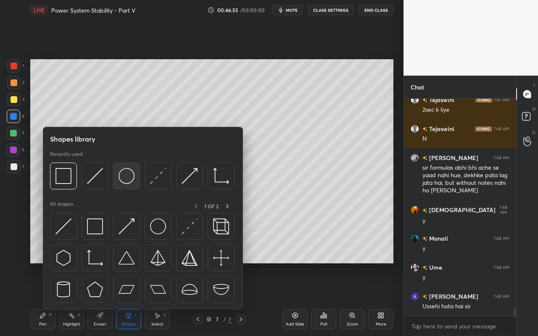
scroll to position [5348, 0]
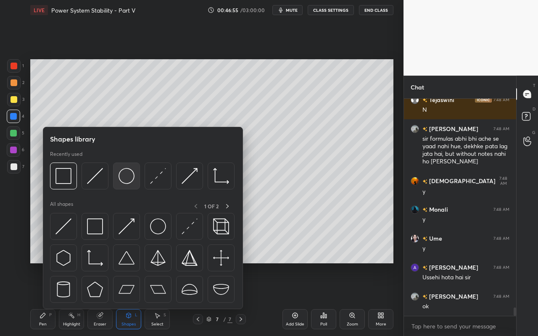
click at [131, 181] on img at bounding box center [126, 176] width 16 height 16
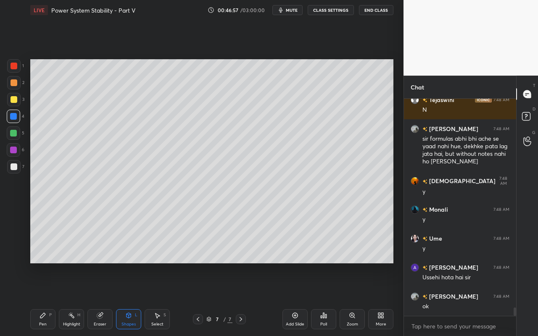
scroll to position [5377, 0]
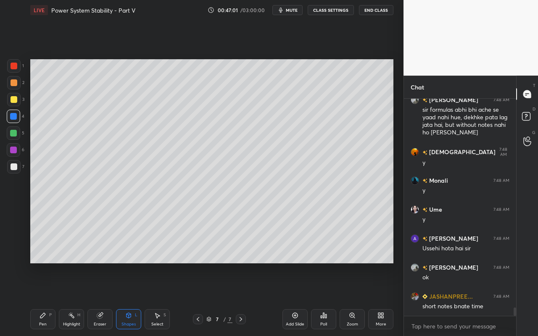
drag, startPoint x: 135, startPoint y: 317, endPoint x: 139, endPoint y: 311, distance: 6.8
click at [137, 299] on div "L" at bounding box center [136, 315] width 3 height 4
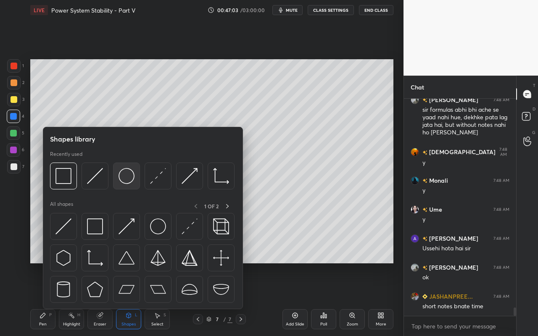
click at [135, 176] on div at bounding box center [126, 176] width 27 height 27
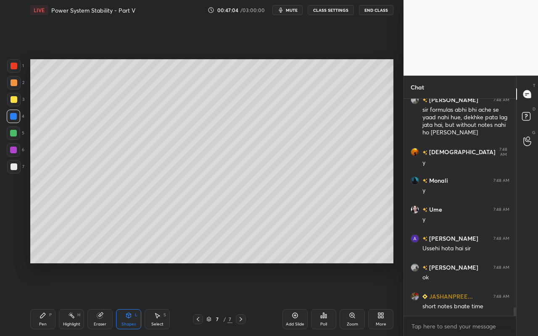
click at [13, 83] on div at bounding box center [14, 82] width 7 height 7
click at [136, 299] on div "Shapes L" at bounding box center [128, 319] width 25 height 20
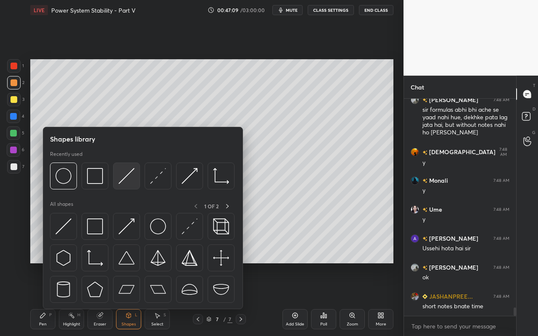
click at [127, 178] on img at bounding box center [126, 176] width 16 height 16
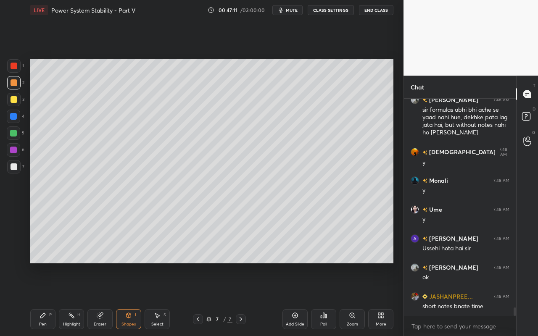
click at [15, 164] on div at bounding box center [14, 166] width 7 height 7
click at [137, 299] on div "Shapes L" at bounding box center [128, 319] width 25 height 20
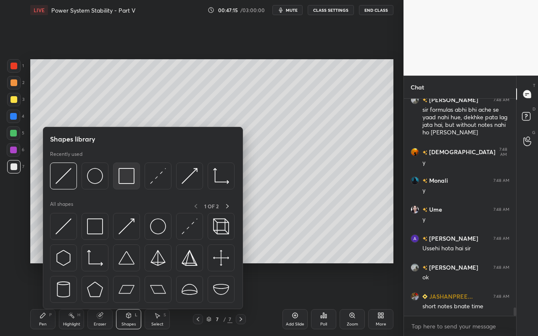
click at [133, 181] on img at bounding box center [126, 176] width 16 height 16
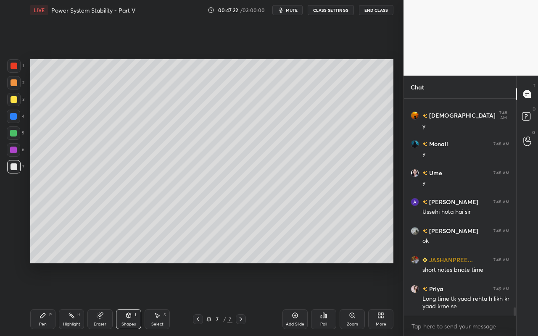
scroll to position [5450, 0]
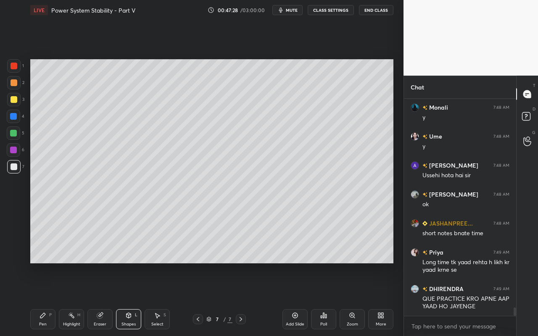
drag, startPoint x: 13, startPoint y: 115, endPoint x: 21, endPoint y: 110, distance: 9.0
click at [13, 115] on div at bounding box center [13, 116] width 7 height 7
click at [101, 299] on div "Eraser" at bounding box center [100, 324] width 13 height 4
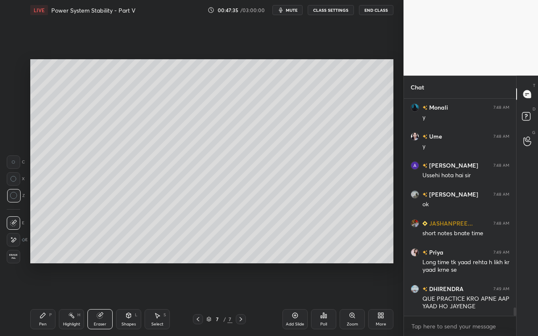
click at [133, 299] on div "Shapes" at bounding box center [128, 324] width 14 height 4
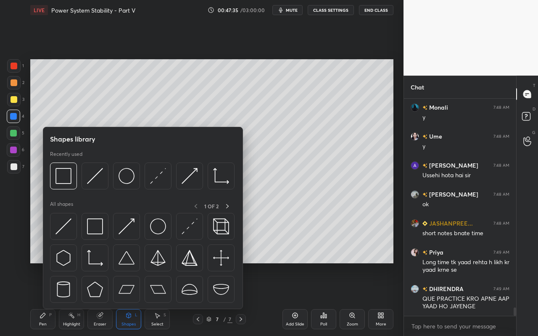
click at [108, 299] on div "Eraser" at bounding box center [99, 319] width 25 height 20
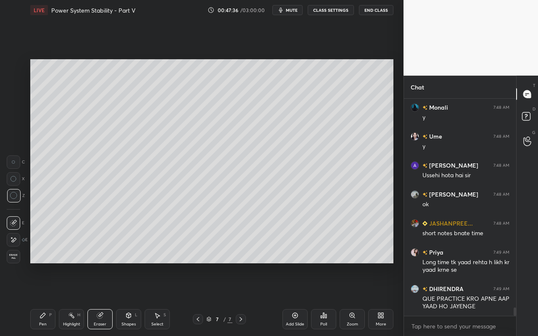
scroll to position [5486, 0]
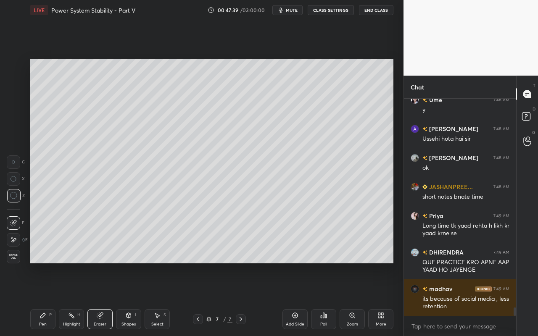
click at [129, 299] on div "Shapes" at bounding box center [128, 324] width 14 height 4
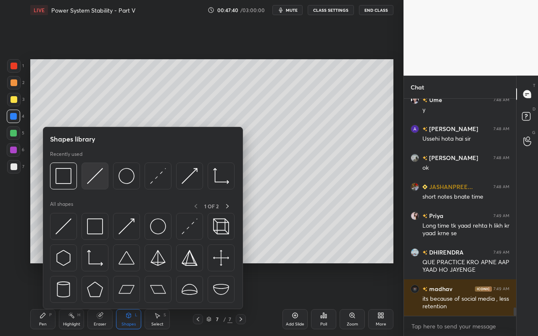
click at [98, 181] on img at bounding box center [95, 176] width 16 height 16
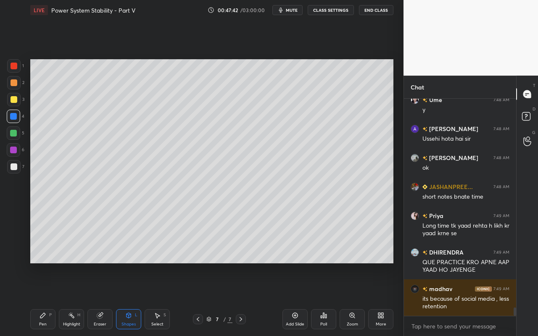
click at [13, 167] on div at bounding box center [14, 166] width 7 height 7
click at [45, 299] on div "Pen" at bounding box center [43, 324] width 8 height 4
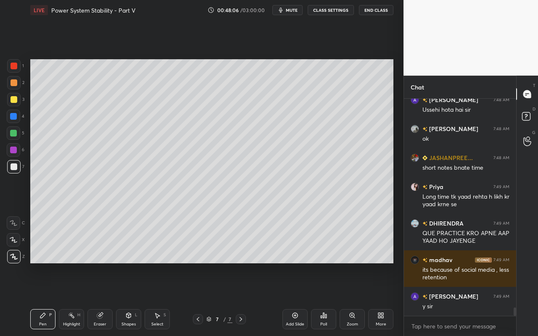
drag, startPoint x: 47, startPoint y: 318, endPoint x: 58, endPoint y: 319, distance: 11.0
click at [47, 299] on div "Pen P" at bounding box center [42, 319] width 25 height 20
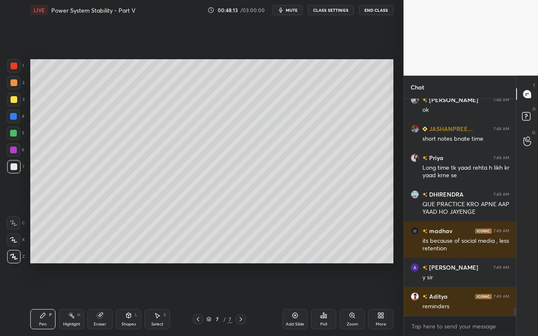
drag, startPoint x: 154, startPoint y: 312, endPoint x: 201, endPoint y: 265, distance: 66.2
click at [155, 299] on div "Select S" at bounding box center [156, 319] width 25 height 20
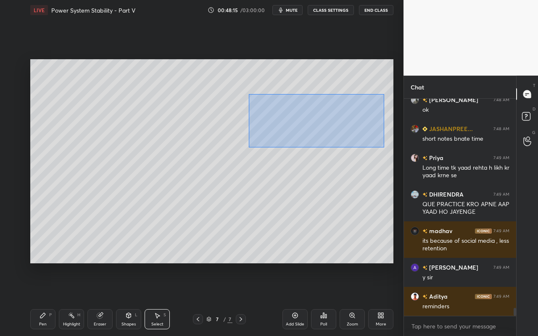
drag, startPoint x: 250, startPoint y: 95, endPoint x: 378, endPoint y: 148, distance: 137.8
click at [382, 147] on div "0 ° Undo Copy Paste here Duplicate Duplicate to new slide Delete" at bounding box center [211, 161] width 363 height 204
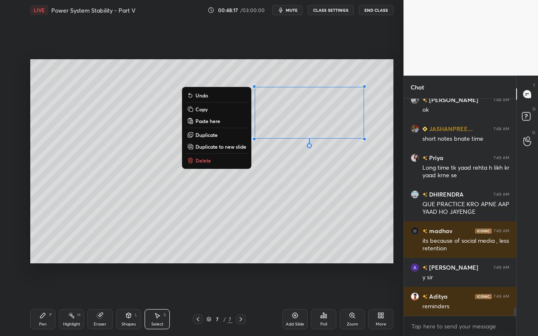
drag, startPoint x: 228, startPoint y: 134, endPoint x: 241, endPoint y: 131, distance: 13.8
click at [228, 134] on button "Duplicate" at bounding box center [216, 135] width 63 height 10
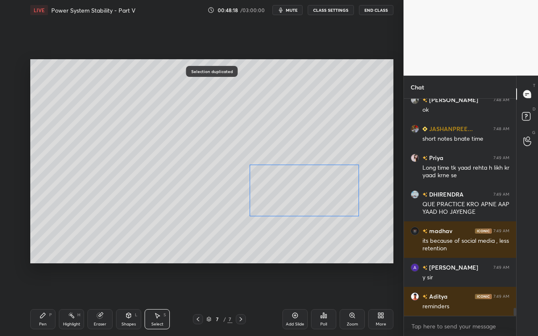
drag, startPoint x: 334, startPoint y: 127, endPoint x: 320, endPoint y: 197, distance: 71.1
click at [320, 197] on div "0 ° Undo Copy Paste here Duplicate Duplicate to new slide Delete" at bounding box center [211, 161] width 363 height 204
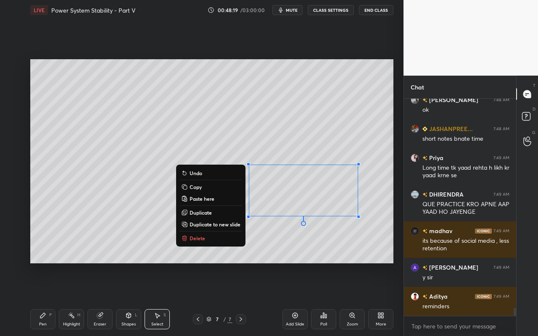
click at [256, 244] on div "0 ° Undo Copy Paste here Duplicate Duplicate to new slide Delete" at bounding box center [211, 161] width 363 height 204
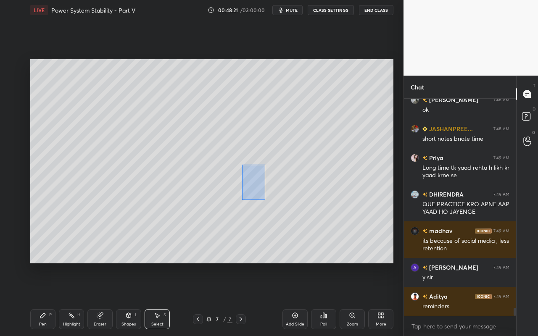
drag, startPoint x: 242, startPoint y: 164, endPoint x: 264, endPoint y: 200, distance: 42.4
click at [265, 201] on div "0 ° Undo Copy Paste here Duplicate Duplicate to new slide Delete" at bounding box center [211, 161] width 363 height 204
click at [257, 189] on div "0 ° Undo Copy Paste here Duplicate Duplicate to new slide Delete" at bounding box center [211, 161] width 363 height 204
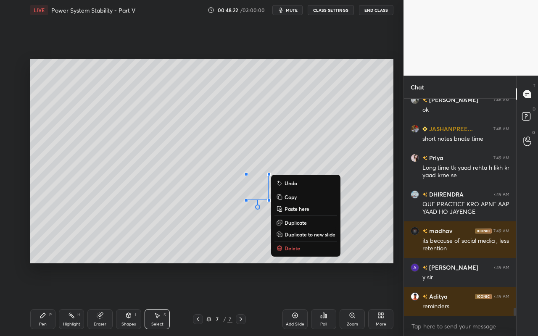
click at [249, 239] on div "0 ° Undo Copy Paste here Duplicate Duplicate to new slide Delete" at bounding box center [211, 161] width 363 height 204
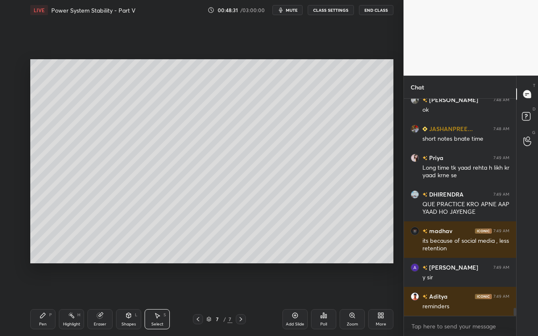
drag, startPoint x: 43, startPoint y: 323, endPoint x: 54, endPoint y: 320, distance: 11.8
click at [43, 299] on div "Pen" at bounding box center [43, 324] width 8 height 4
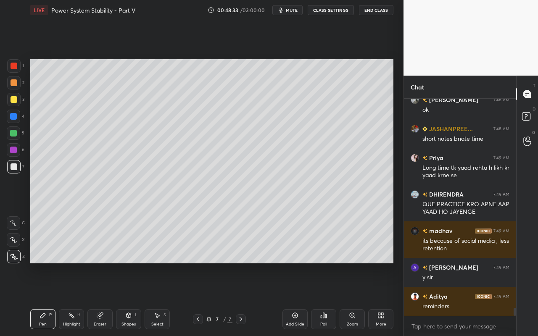
click at [14, 166] on div at bounding box center [14, 166] width 7 height 7
click at [99, 299] on div "Eraser" at bounding box center [100, 324] width 13 height 4
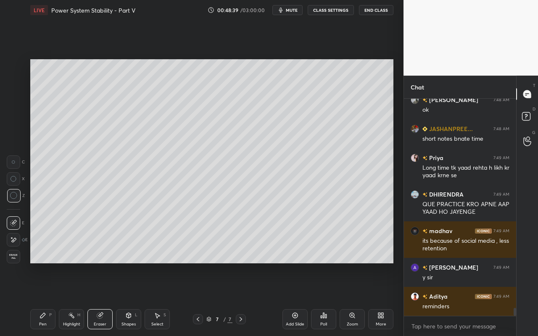
click at [159, 299] on div "Select" at bounding box center [157, 324] width 12 height 4
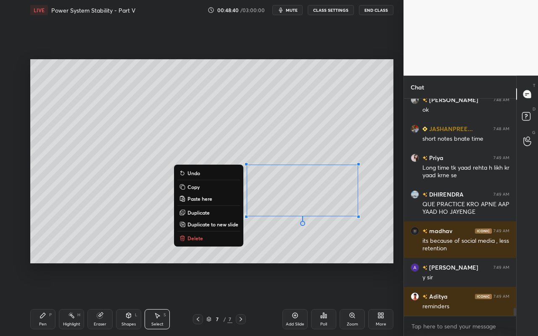
drag, startPoint x: 244, startPoint y: 160, endPoint x: 387, endPoint y: 232, distance: 160.2
click at [390, 234] on div "0 ° Undo Copy Paste here Duplicate Duplicate to new slide Delete" at bounding box center [211, 161] width 363 height 204
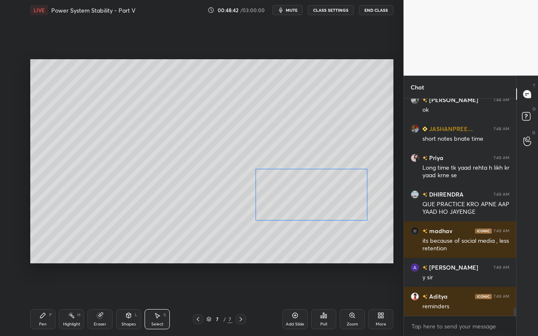
drag, startPoint x: 324, startPoint y: 199, endPoint x: 328, endPoint y: 208, distance: 10.0
click at [331, 204] on div "0 ° Undo Copy Paste here Duplicate Duplicate to new slide Delete" at bounding box center [211, 161] width 363 height 204
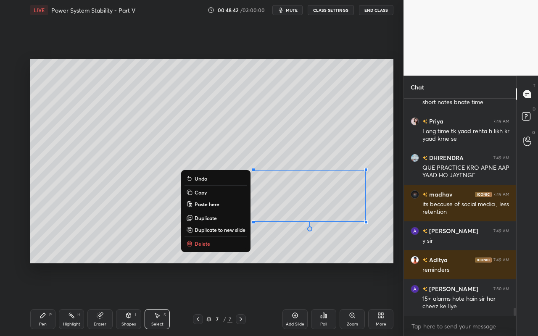
click at [303, 247] on div "0 ° Undo Copy Paste here Duplicate Duplicate to new slide Delete" at bounding box center [211, 161] width 363 height 204
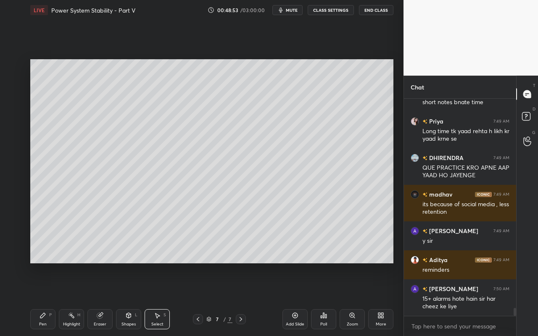
click at [45, 299] on div "Pen P" at bounding box center [42, 319] width 25 height 20
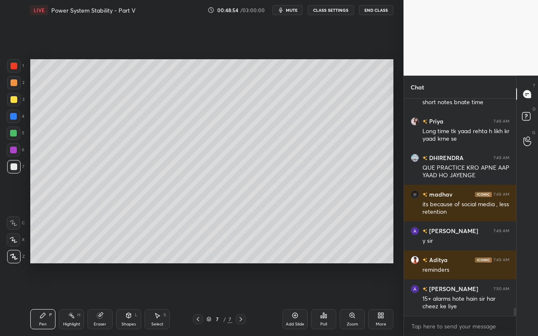
drag, startPoint x: 15, startPoint y: 87, endPoint x: 20, endPoint y: 95, distance: 9.2
click at [15, 87] on div at bounding box center [13, 82] width 13 height 13
click at [15, 101] on div at bounding box center [14, 99] width 7 height 7
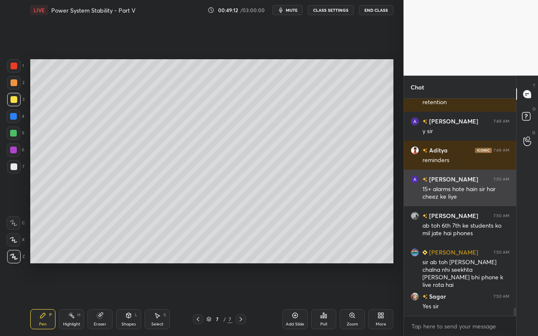
scroll to position [5719, 0]
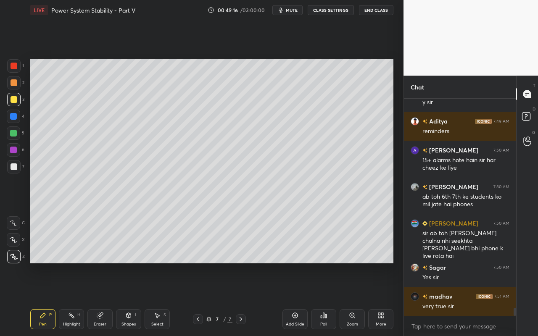
click at [44, 299] on div "Pen P" at bounding box center [42, 319] width 25 height 20
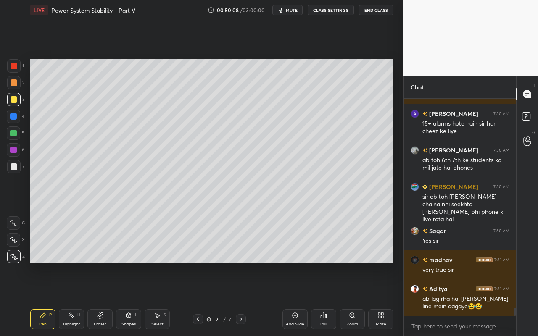
click at [48, 299] on div "Pen P" at bounding box center [42, 319] width 25 height 20
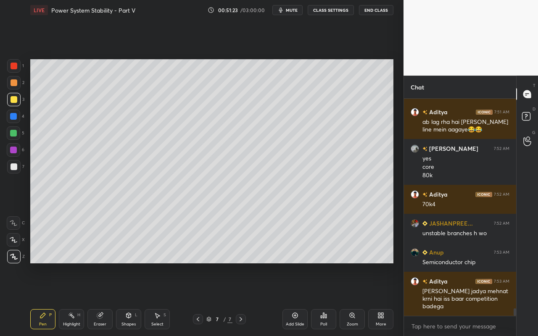
scroll to position [5962, 0]
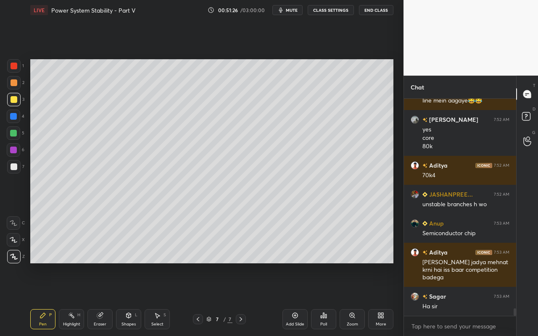
drag, startPoint x: 39, startPoint y: 324, endPoint x: 67, endPoint y: 293, distance: 41.3
click at [41, 299] on div "Pen" at bounding box center [43, 324] width 8 height 4
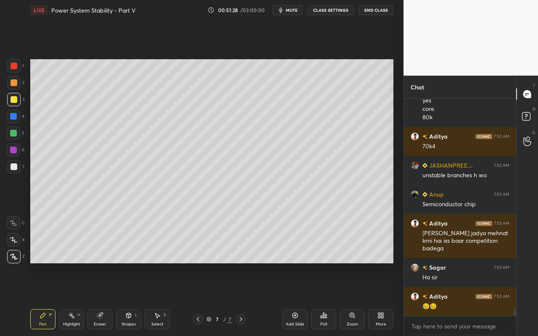
click at [155, 299] on div "Select S" at bounding box center [156, 319] width 25 height 20
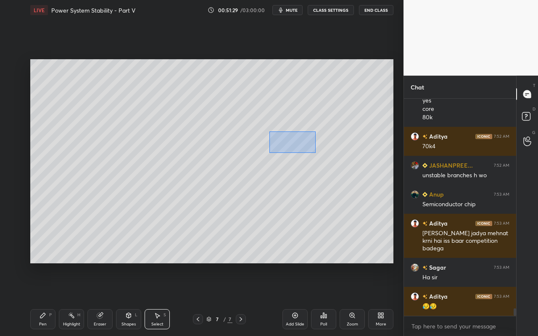
drag, startPoint x: 269, startPoint y: 131, endPoint x: 313, endPoint y: 152, distance: 48.9
click at [314, 152] on div "0 ° Undo Copy Paste here Duplicate Duplicate to new slide Delete" at bounding box center [211, 161] width 363 height 204
drag, startPoint x: 299, startPoint y: 142, endPoint x: 284, endPoint y: 144, distance: 15.2
click at [284, 144] on div "0 ° Undo Copy Paste here Duplicate Duplicate to new slide Delete" at bounding box center [211, 161] width 363 height 204
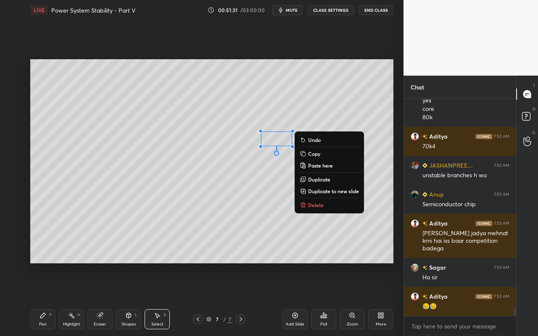
click at [40, 299] on div "Pen" at bounding box center [43, 324] width 8 height 4
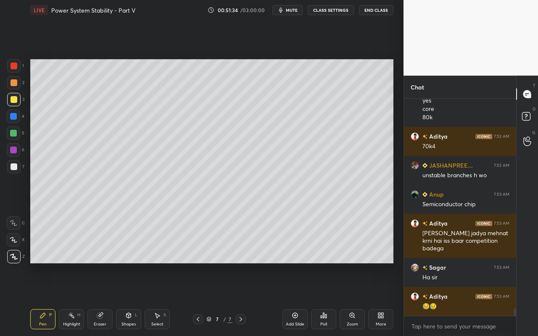
scroll to position [6027, 0]
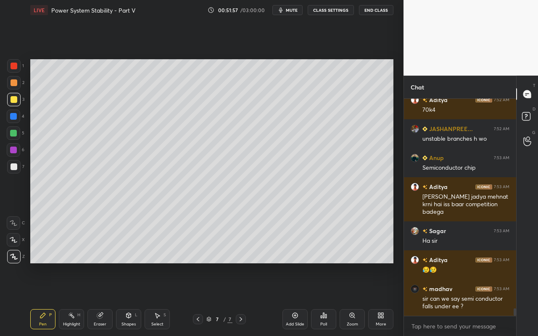
click at [49, 299] on div "Pen P" at bounding box center [42, 319] width 25 height 20
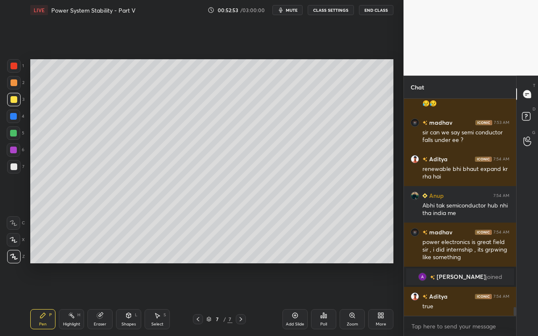
scroll to position [5105, 0]
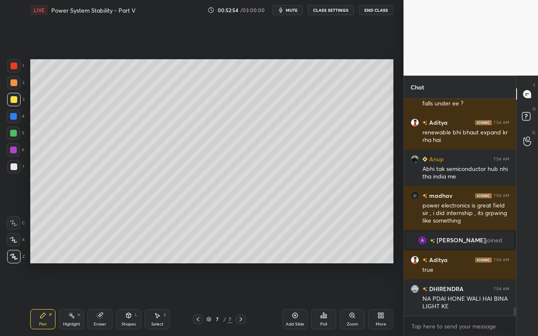
click at [42, 299] on div "Pen" at bounding box center [43, 324] width 8 height 4
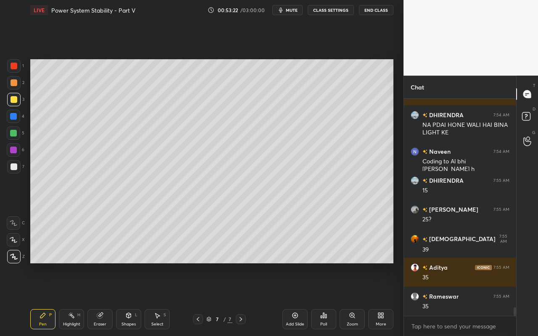
scroll to position [5308, 0]
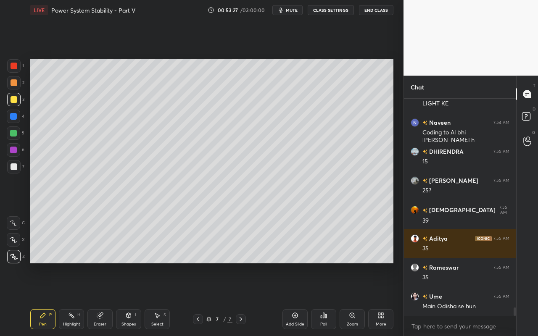
click at [155, 299] on div "Select S" at bounding box center [156, 319] width 25 height 20
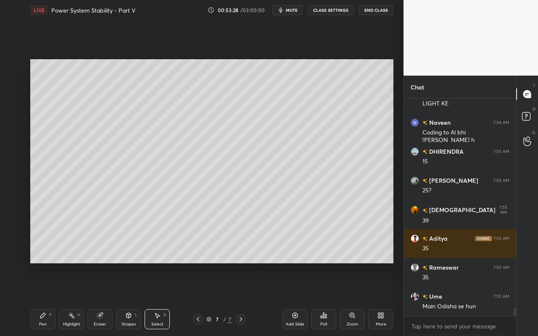
drag, startPoint x: 103, startPoint y: 316, endPoint x: 112, endPoint y: 309, distance: 11.3
click at [103, 299] on icon at bounding box center [100, 315] width 7 height 7
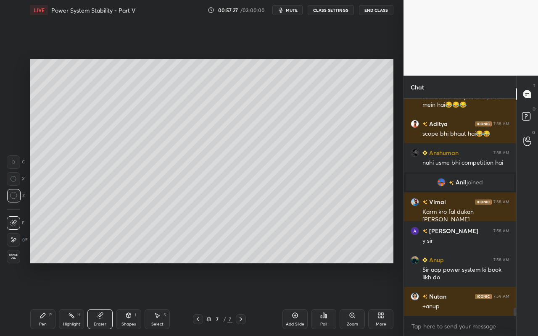
scroll to position [5626, 0]
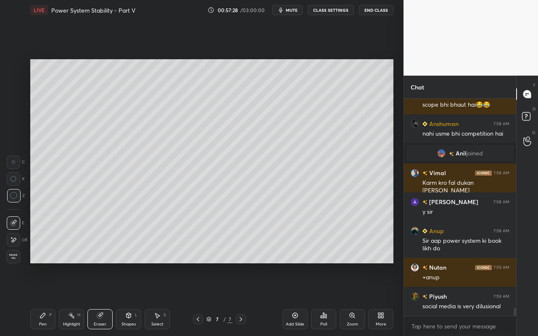
drag, startPoint x: 75, startPoint y: 318, endPoint x: 89, endPoint y: 293, distance: 28.5
click at [77, 299] on div "Highlight H" at bounding box center [71, 319] width 25 height 20
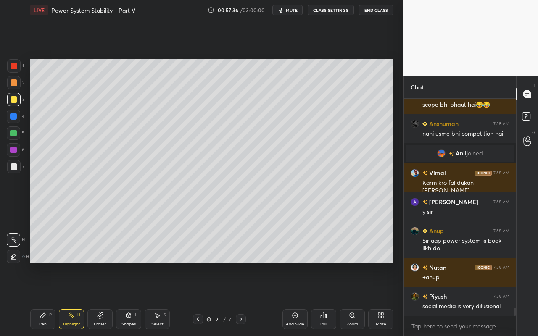
drag, startPoint x: 45, startPoint y: 328, endPoint x: 89, endPoint y: 279, distance: 65.7
click at [46, 299] on div "Pen P" at bounding box center [42, 319] width 25 height 20
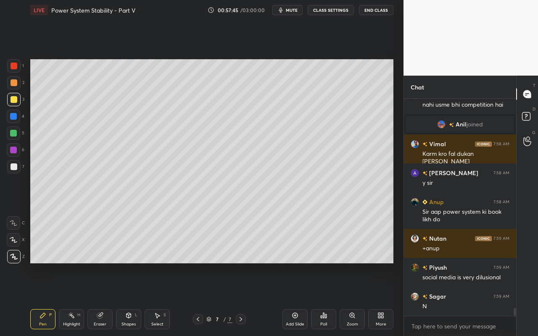
scroll to position [5684, 0]
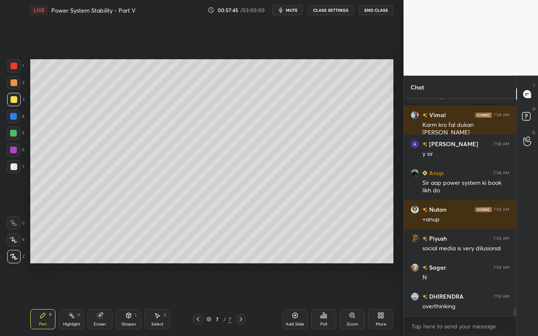
drag, startPoint x: 296, startPoint y: 318, endPoint x: 288, endPoint y: 313, distance: 10.0
click at [296, 299] on icon at bounding box center [295, 315] width 7 height 7
click at [33, 299] on div "Pen P" at bounding box center [42, 319] width 25 height 20
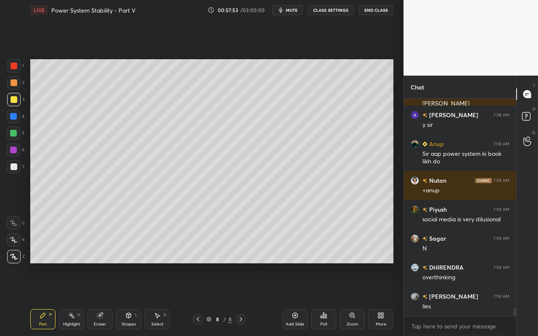
click at [73, 64] on div "Setting up your live class Poll for secs No correct answer Start poll" at bounding box center [212, 161] width 370 height 282
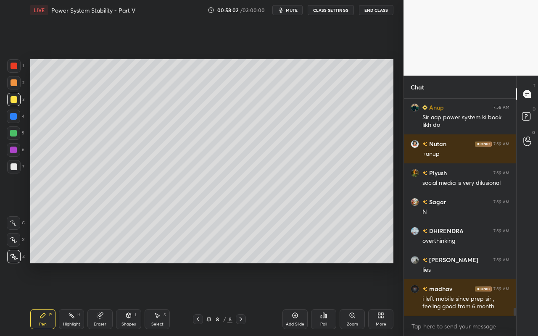
scroll to position [5779, 0]
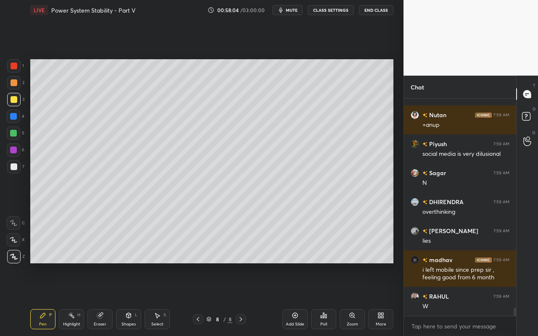
click at [160, 299] on div "Select S" at bounding box center [156, 319] width 25 height 20
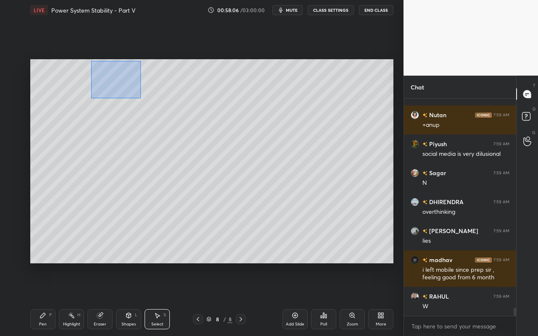
drag, startPoint x: 91, startPoint y: 61, endPoint x: 148, endPoint y: 101, distance: 69.9
click at [140, 98] on div "0 ° Undo Copy Paste here Duplicate Duplicate to new slide Delete" at bounding box center [211, 161] width 363 height 204
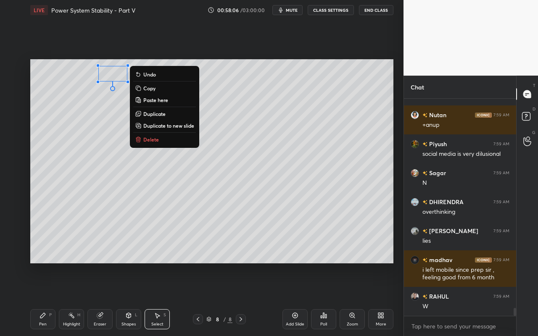
click at [144, 139] on p "Delete" at bounding box center [151, 139] width 16 height 7
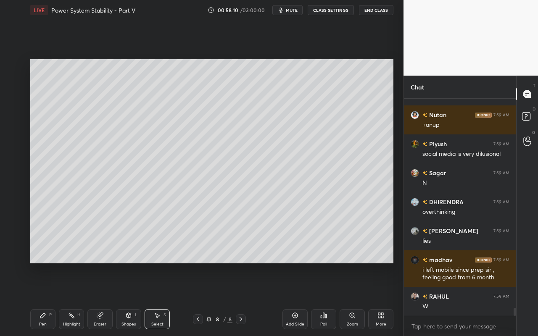
click at [45, 299] on div "Pen P" at bounding box center [42, 319] width 25 height 20
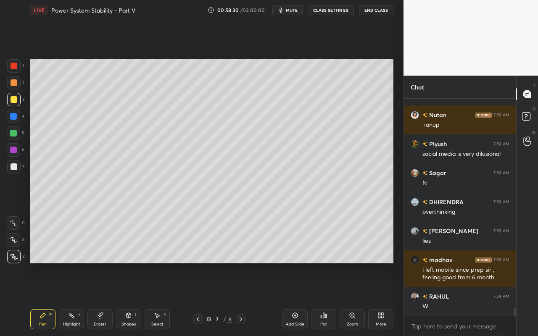
drag, startPoint x: 71, startPoint y: 318, endPoint x: 89, endPoint y: 271, distance: 50.8
click at [75, 299] on div "Highlight H" at bounding box center [71, 319] width 25 height 20
click at [43, 299] on div "Pen P" at bounding box center [42, 319] width 25 height 20
click at [158, 299] on div "Select S" at bounding box center [156, 319] width 25 height 20
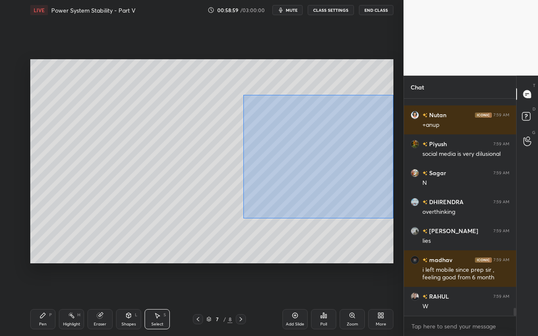
drag, startPoint x: 243, startPoint y: 96, endPoint x: 393, endPoint y: 219, distance: 193.9
click at [393, 220] on div "0 ° Undo Copy Paste here Duplicate Duplicate to new slide Delete Setting up you…" at bounding box center [212, 161] width 370 height 282
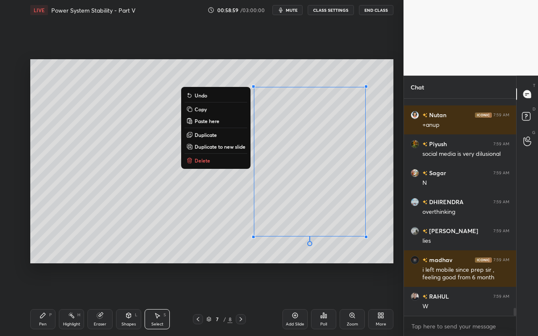
click at [206, 110] on button "Copy" at bounding box center [215, 109] width 63 height 10
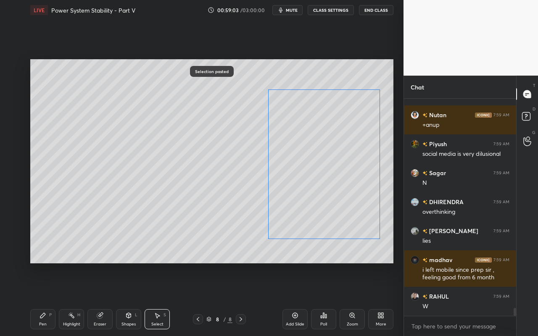
drag, startPoint x: 326, startPoint y: 192, endPoint x: 323, endPoint y: 189, distance: 4.5
click at [325, 189] on div "0 ° Undo Copy Paste here Duplicate Duplicate to new slide Delete" at bounding box center [211, 161] width 363 height 204
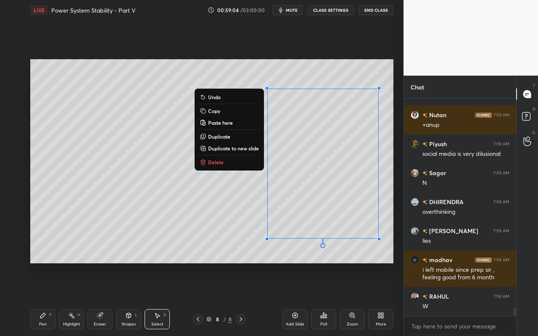
click at [66, 224] on div "0 ° Undo Copy Paste here Duplicate Duplicate to new slide Delete" at bounding box center [211, 161] width 363 height 204
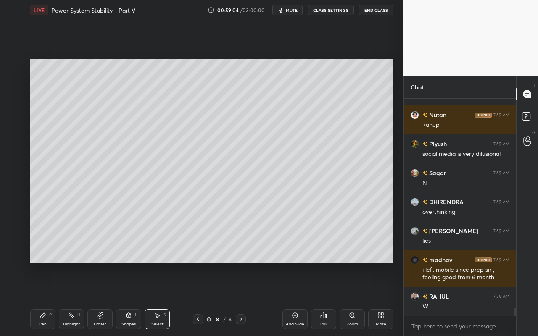
click at [157, 214] on div "0 ° Undo Copy Paste here Duplicate Duplicate to new slide Delete" at bounding box center [211, 161] width 363 height 204
click at [46, 299] on icon at bounding box center [42, 315] width 7 height 7
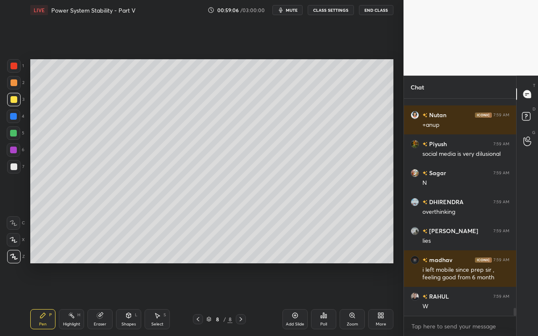
click at [16, 86] on div at bounding box center [13, 82] width 13 height 13
click at [42, 299] on div "Pen" at bounding box center [43, 324] width 8 height 4
click at [10, 100] on div at bounding box center [13, 99] width 13 height 13
drag, startPoint x: 71, startPoint y: 315, endPoint x: 125, endPoint y: 264, distance: 74.3
click at [73, 299] on rect at bounding box center [72, 316] width 4 height 4
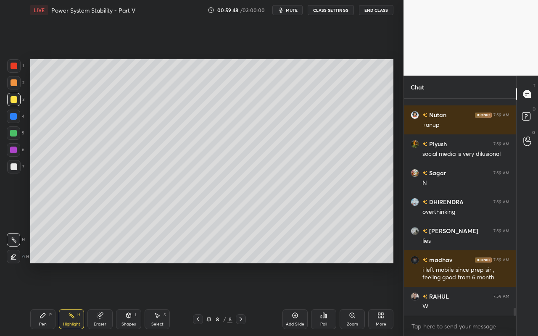
click at [47, 299] on div "Pen P" at bounding box center [42, 319] width 25 height 20
click at [17, 68] on div at bounding box center [13, 65] width 13 height 13
click at [79, 299] on div "Highlight H" at bounding box center [71, 319] width 25 height 20
click at [46, 299] on div "Pen P" at bounding box center [42, 319] width 25 height 20
click at [100, 299] on icon at bounding box center [99, 315] width 5 height 5
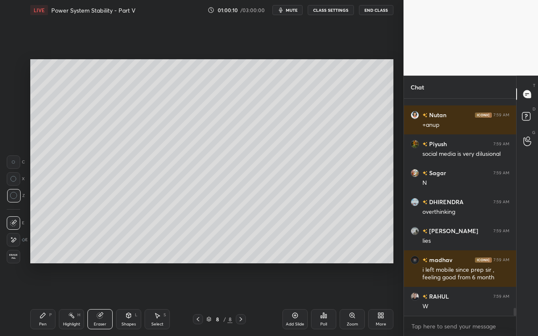
drag, startPoint x: 58, startPoint y: 321, endPoint x: 95, endPoint y: 294, distance: 45.7
click at [61, 299] on div "Pen P Highlight H Eraser Shapes L Select S" at bounding box center [93, 319] width 126 height 20
click at [78, 299] on div "Highlight H" at bounding box center [71, 319] width 25 height 20
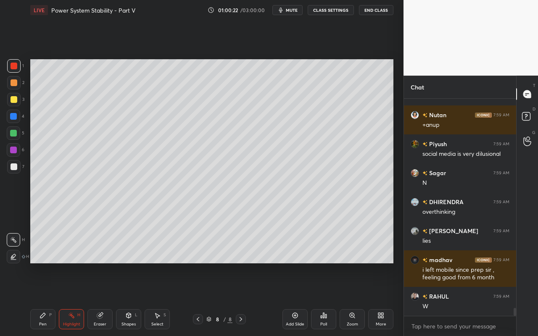
click at [44, 299] on div "Pen" at bounding box center [43, 324] width 8 height 4
click at [16, 135] on div at bounding box center [13, 133] width 7 height 7
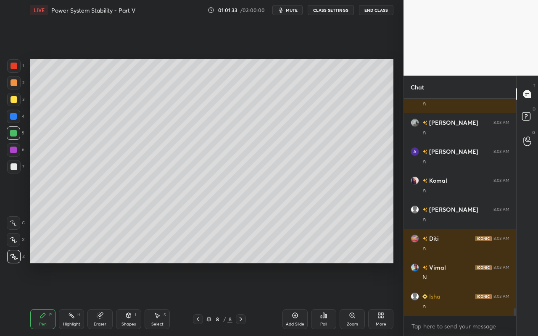
scroll to position [6098, 0]
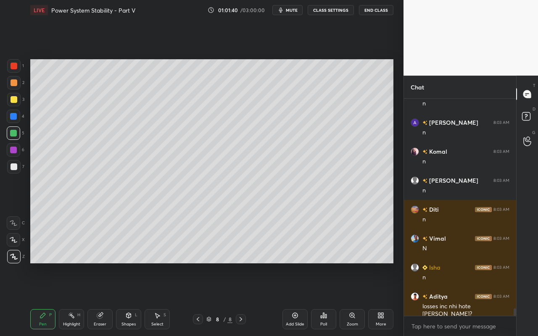
drag, startPoint x: 71, startPoint y: 323, endPoint x: 114, endPoint y: 291, distance: 53.7
click at [73, 299] on div "Highlight" at bounding box center [71, 324] width 17 height 4
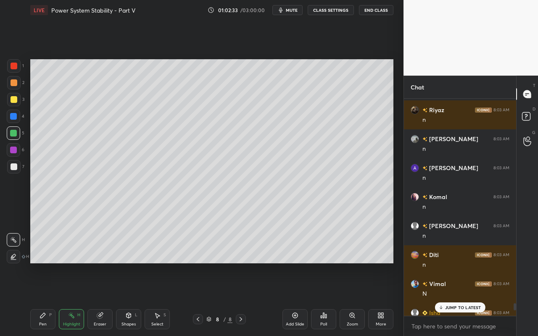
scroll to position [6209, 0]
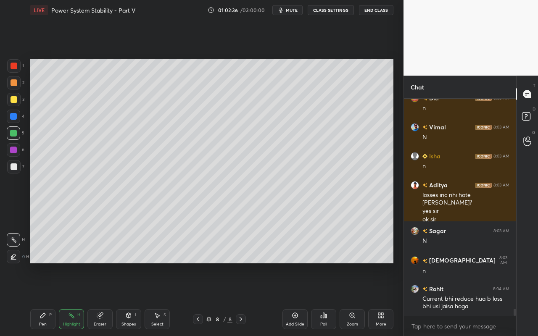
drag, startPoint x: 37, startPoint y: 324, endPoint x: 49, endPoint y: 296, distance: 30.5
click at [39, 299] on div "Pen P" at bounding box center [42, 319] width 25 height 20
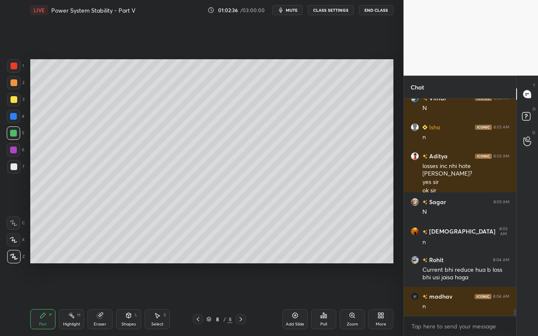
click at [14, 104] on div at bounding box center [13, 99] width 13 height 13
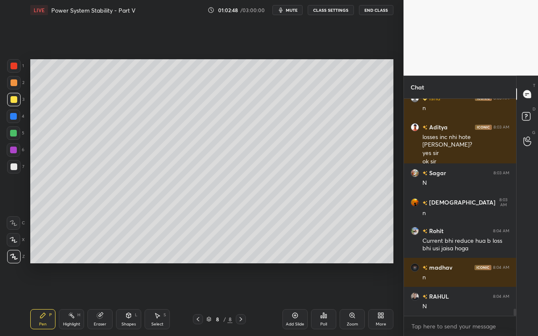
click at [294, 299] on div "Add Slide" at bounding box center [294, 319] width 25 height 20
drag, startPoint x: 49, startPoint y: 321, endPoint x: 58, endPoint y: 267, distance: 54.6
click at [49, 299] on div "Pen P" at bounding box center [42, 319] width 25 height 20
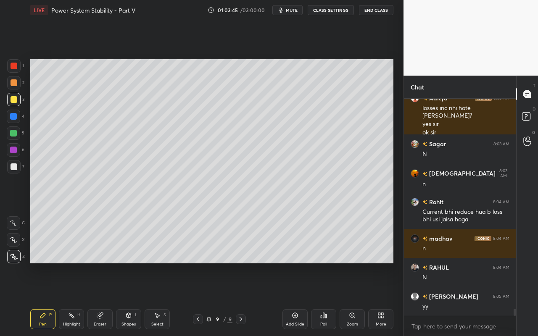
scroll to position [6325, 0]
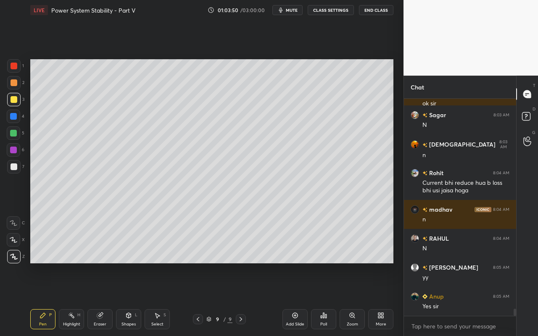
drag, startPoint x: 46, startPoint y: 330, endPoint x: 51, endPoint y: 320, distance: 10.9
click at [46, 299] on div "Pen P Highlight H Eraser Shapes L Select S 9 / 9 Add Slide Poll Zoom More" at bounding box center [211, 319] width 363 height 34
drag, startPoint x: 16, startPoint y: 101, endPoint x: 29, endPoint y: 113, distance: 18.4
click at [16, 101] on div at bounding box center [14, 99] width 7 height 7
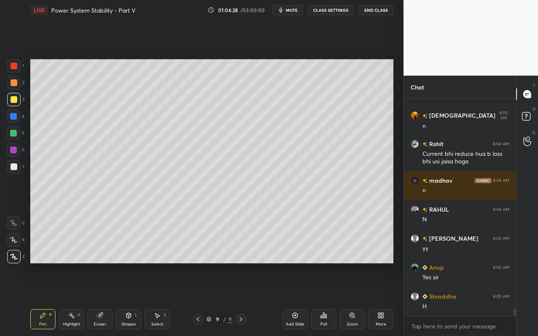
click at [48, 299] on div "Pen P" at bounding box center [42, 319] width 25 height 20
drag, startPoint x: 13, startPoint y: 164, endPoint x: 25, endPoint y: 171, distance: 14.1
click at [13, 163] on div at bounding box center [14, 166] width 7 height 7
click at [85, 299] on div "Pen P Highlight H Eraser Shapes L Select S" at bounding box center [93, 319] width 126 height 20
drag, startPoint x: 68, startPoint y: 324, endPoint x: 90, endPoint y: 281, distance: 48.3
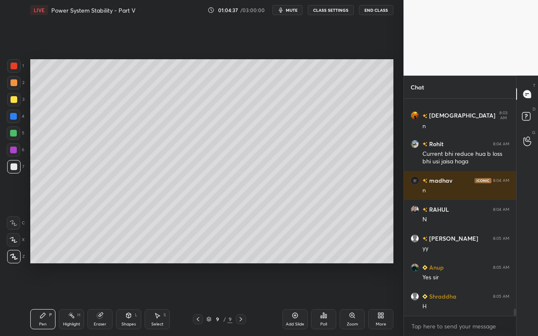
click at [68, 299] on div "Highlight" at bounding box center [71, 324] width 17 height 4
click at [40, 299] on div "Pen P" at bounding box center [42, 319] width 25 height 20
drag, startPoint x: 12, startPoint y: 165, endPoint x: 20, endPoint y: 168, distance: 8.0
click at [13, 167] on div at bounding box center [14, 166] width 7 height 7
drag, startPoint x: 15, startPoint y: 100, endPoint x: 25, endPoint y: 114, distance: 17.5
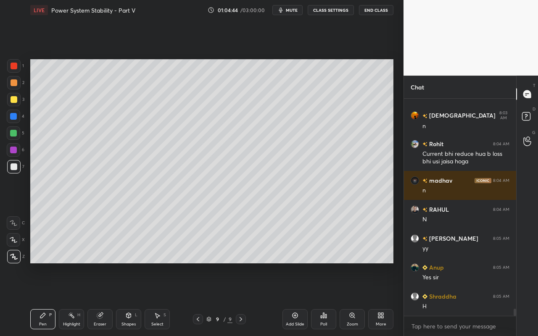
click at [15, 100] on div at bounding box center [14, 99] width 7 height 7
click at [41, 299] on div "Pen" at bounding box center [43, 324] width 8 height 4
drag, startPoint x: 128, startPoint y: 316, endPoint x: 127, endPoint y: 310, distance: 5.5
click at [128, 299] on icon at bounding box center [128, 315] width 5 height 5
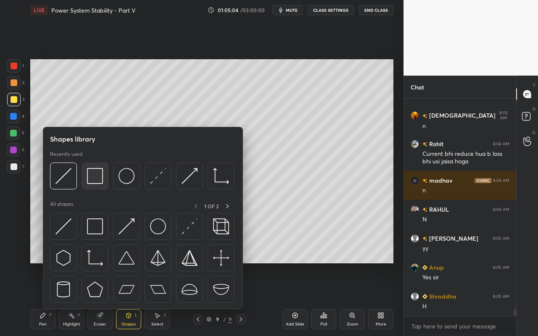
click at [100, 182] on img at bounding box center [95, 176] width 16 height 16
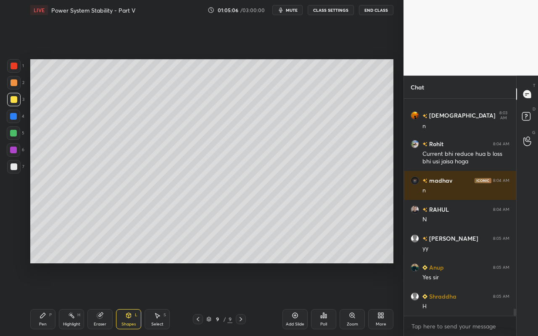
click at [74, 299] on icon at bounding box center [71, 315] width 7 height 7
click at [50, 299] on div "Pen P" at bounding box center [42, 319] width 25 height 20
click at [16, 136] on div at bounding box center [13, 133] width 7 height 7
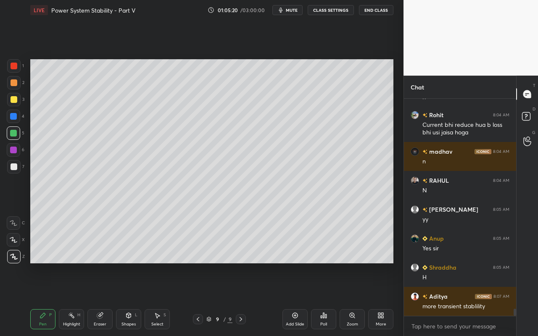
drag, startPoint x: 71, startPoint y: 319, endPoint x: 77, endPoint y: 313, distance: 9.2
click at [74, 299] on div "Highlight H" at bounding box center [71, 319] width 25 height 20
drag, startPoint x: 41, startPoint y: 316, endPoint x: 93, endPoint y: 273, distance: 67.7
click at [44, 299] on icon at bounding box center [42, 315] width 5 height 5
drag, startPoint x: 72, startPoint y: 319, endPoint x: 90, endPoint y: 303, distance: 24.1
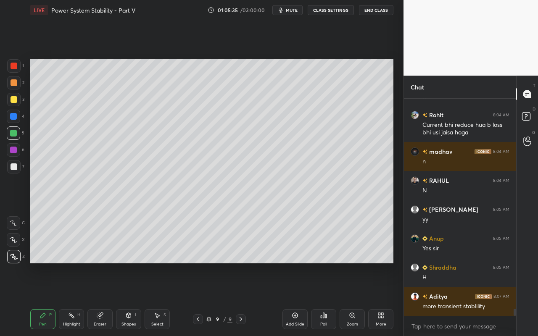
click at [76, 299] on div "Highlight H" at bounding box center [71, 319] width 25 height 20
click at [48, 299] on div "Pen P" at bounding box center [42, 319] width 25 height 20
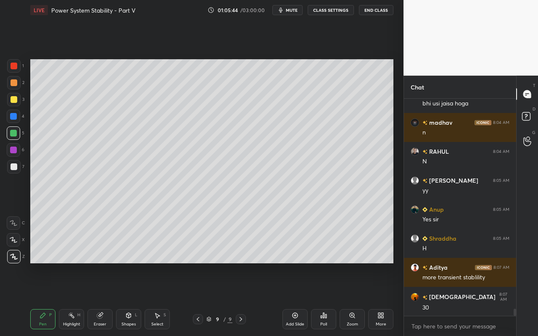
click at [132, 299] on div "Shapes L" at bounding box center [128, 319] width 25 height 20
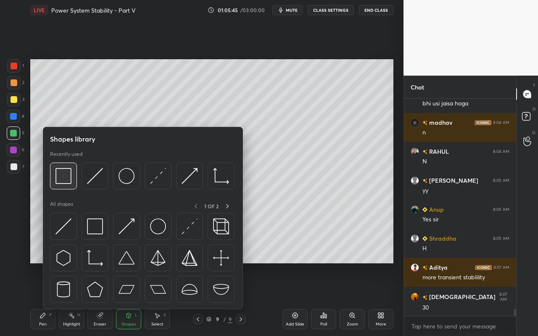
click at [64, 184] on img at bounding box center [63, 176] width 16 height 16
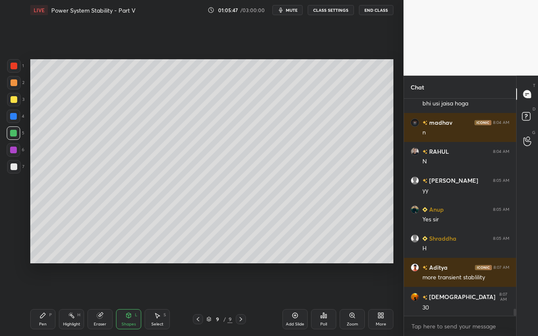
click at [72, 299] on div "Highlight" at bounding box center [71, 324] width 17 height 4
click at [42, 299] on div "Pen" at bounding box center [43, 324] width 8 height 4
drag, startPoint x: 131, startPoint y: 320, endPoint x: 134, endPoint y: 309, distance: 10.9
click at [133, 299] on div "Shapes L" at bounding box center [128, 319] width 25 height 20
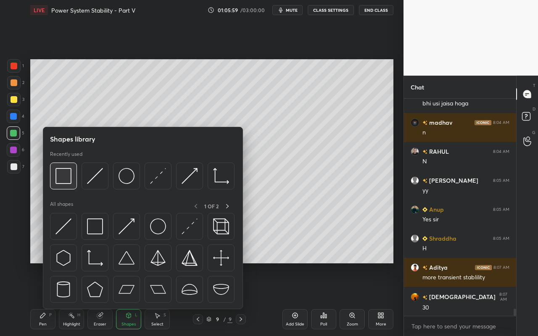
click at [64, 183] on img at bounding box center [63, 176] width 16 height 16
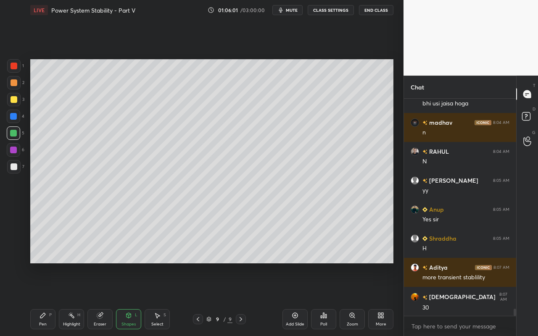
click at [97, 299] on div "Eraser" at bounding box center [99, 319] width 25 height 20
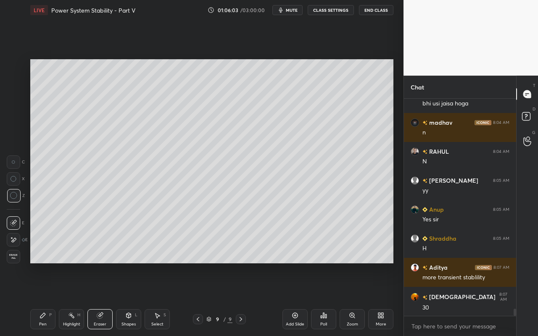
drag, startPoint x: 44, startPoint y: 317, endPoint x: 112, endPoint y: 283, distance: 76.1
click at [45, 299] on icon at bounding box center [42, 315] width 7 height 7
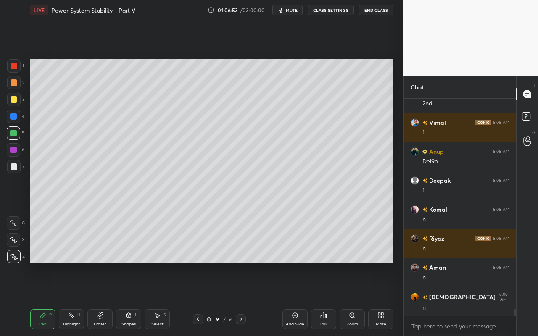
scroll to position [6847, 0]
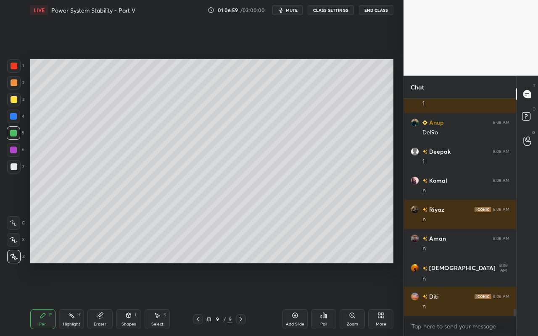
click at [98, 299] on div "Eraser" at bounding box center [99, 319] width 25 height 20
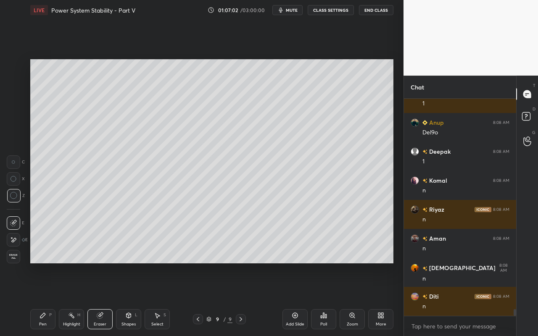
click at [44, 299] on div "Pen P" at bounding box center [42, 319] width 25 height 20
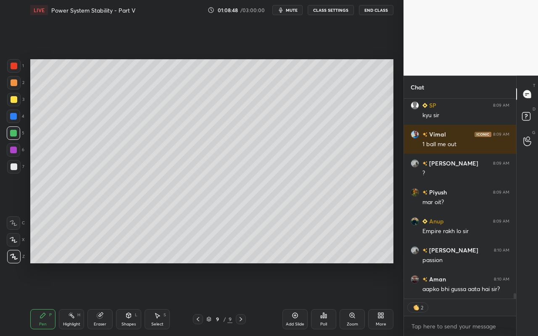
scroll to position [7125, 0]
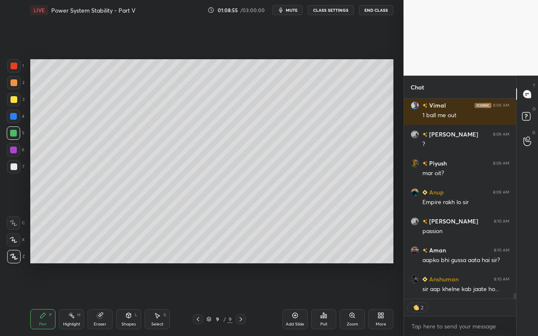
drag, startPoint x: 157, startPoint y: 321, endPoint x: 163, endPoint y: 317, distance: 7.0
click at [157, 299] on div "Select S" at bounding box center [156, 319] width 25 height 20
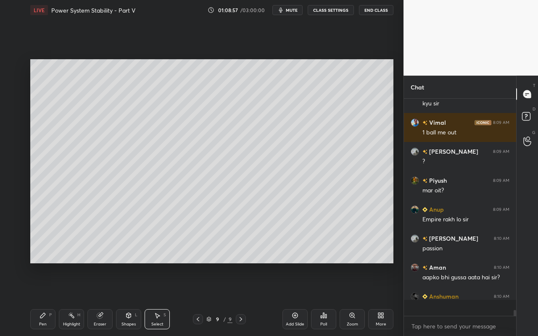
scroll to position [7108, 0]
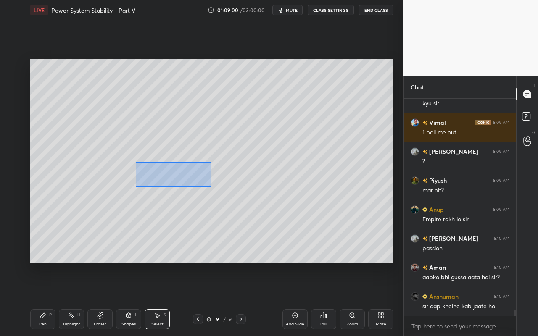
drag, startPoint x: 135, startPoint y: 162, endPoint x: 213, endPoint y: 184, distance: 80.8
click at [213, 185] on div "0 ° Undo Copy Paste here Duplicate Duplicate to new slide Delete" at bounding box center [211, 161] width 363 height 204
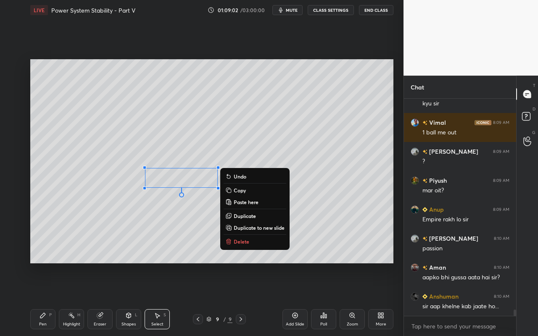
click at [337, 197] on div "0 ° Undo Copy Paste here Duplicate Duplicate to new slide Delete" at bounding box center [211, 161] width 363 height 204
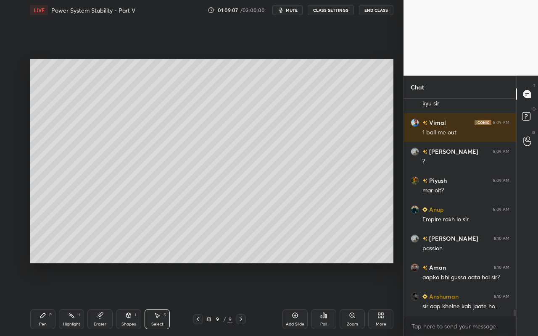
click at [159, 299] on div "Select S" at bounding box center [156, 319] width 25 height 20
click at [294, 299] on div "Add Slide" at bounding box center [294, 319] width 25 height 20
click at [44, 299] on icon at bounding box center [42, 315] width 7 height 7
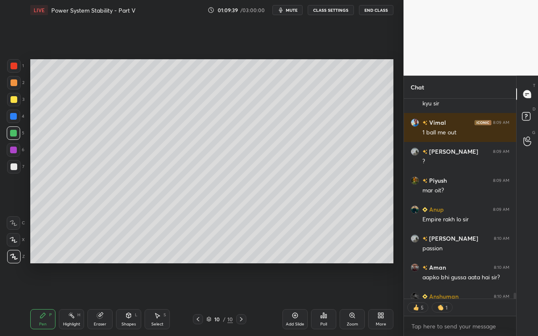
click at [17, 98] on div at bounding box center [13, 99] width 13 height 13
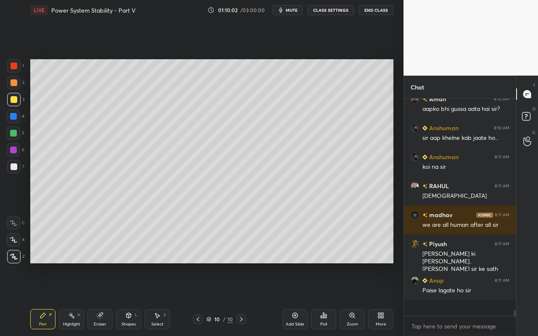
scroll to position [7260, 0]
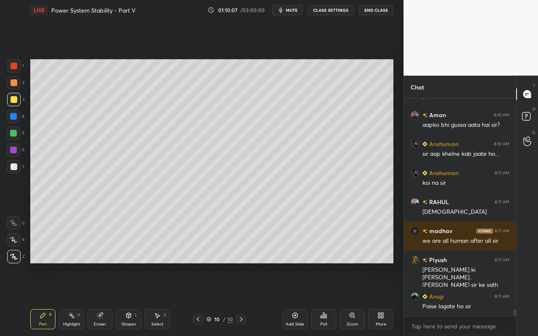
click at [75, 299] on div "Highlight H" at bounding box center [71, 319] width 25 height 20
drag, startPoint x: 43, startPoint y: 321, endPoint x: 47, endPoint y: 313, distance: 9.4
click at [44, 299] on div "Pen P" at bounding box center [42, 319] width 25 height 20
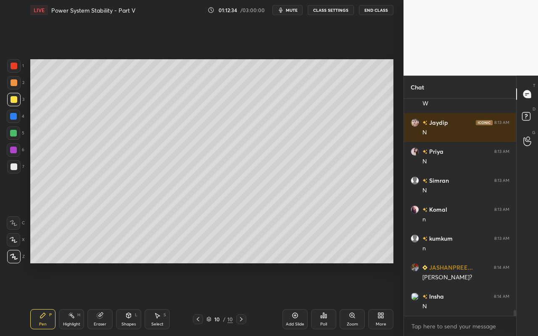
scroll to position [7869, 0]
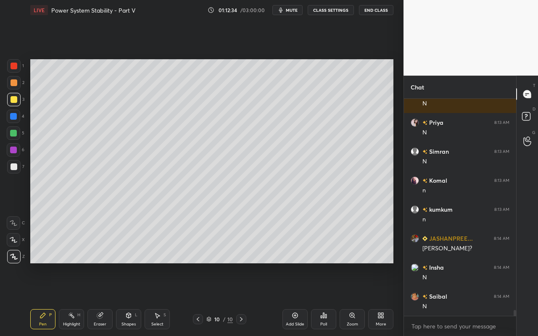
click at [291, 299] on div "Add Slide" at bounding box center [294, 319] width 25 height 20
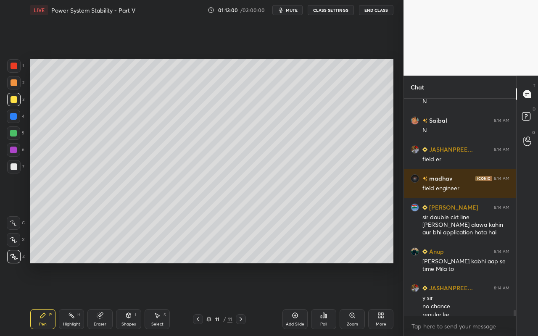
scroll to position [8053, 0]
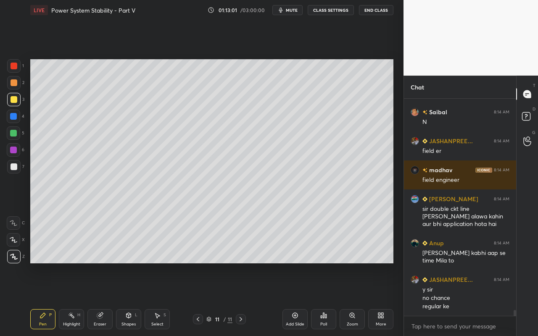
drag, startPoint x: 131, startPoint y: 320, endPoint x: 139, endPoint y: 317, distance: 8.7
click at [131, 299] on div "Shapes L" at bounding box center [128, 319] width 25 height 20
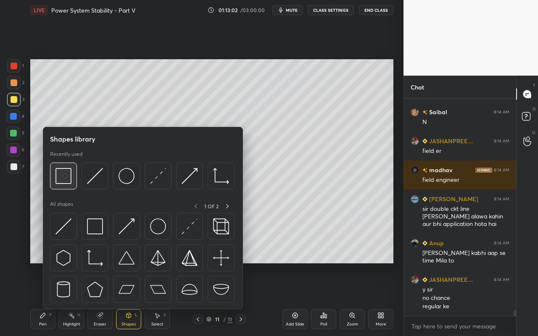
click at [66, 176] on img at bounding box center [63, 176] width 16 height 16
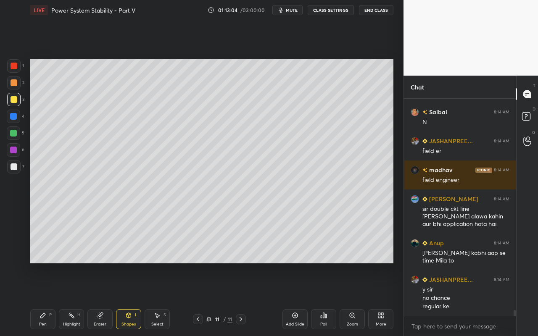
click at [15, 117] on div at bounding box center [13, 116] width 7 height 7
click at [43, 299] on div "Pen P" at bounding box center [42, 319] width 25 height 20
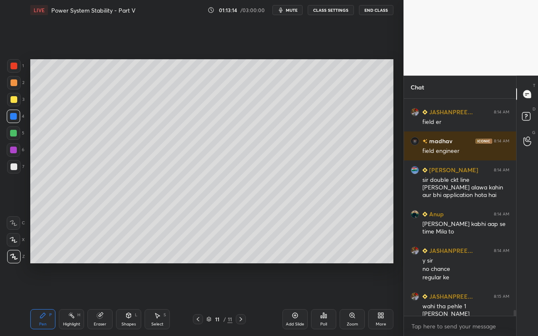
click at [40, 299] on div "Pen" at bounding box center [43, 324] width 8 height 4
click at [14, 102] on div at bounding box center [14, 99] width 7 height 7
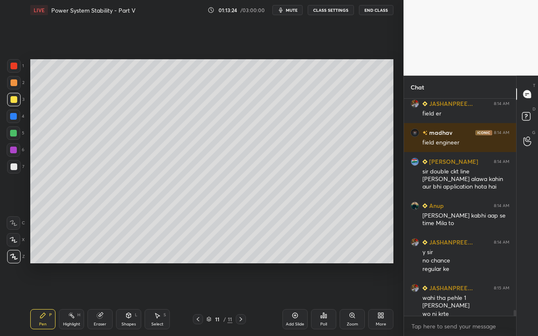
scroll to position [8099, 0]
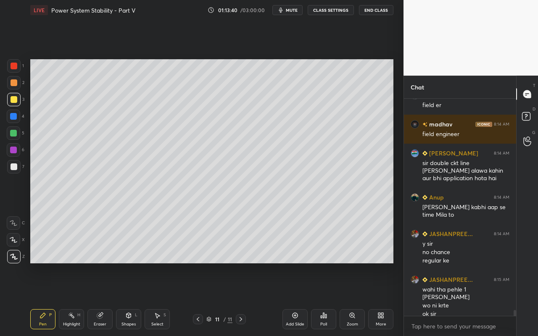
click at [47, 299] on div "Pen P" at bounding box center [42, 319] width 25 height 20
click at [14, 165] on div at bounding box center [14, 166] width 7 height 7
click at [166, 299] on div "Select S" at bounding box center [156, 319] width 25 height 20
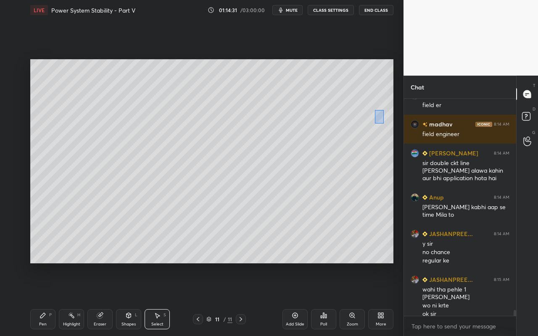
drag, startPoint x: 374, startPoint y: 110, endPoint x: 381, endPoint y: 123, distance: 15.2
click at [383, 123] on div "0 ° Undo Copy Paste here Duplicate Duplicate to new slide Delete" at bounding box center [211, 161] width 363 height 204
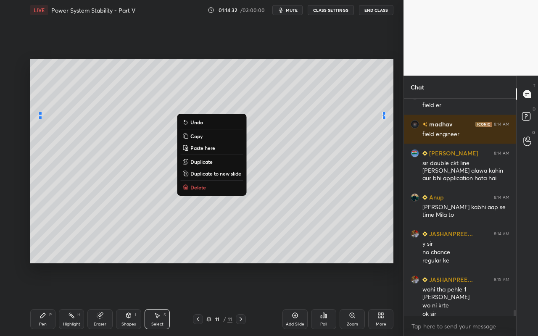
drag, startPoint x: 223, startPoint y: 163, endPoint x: 242, endPoint y: 157, distance: 19.7
click at [225, 162] on button "Duplicate" at bounding box center [211, 162] width 63 height 10
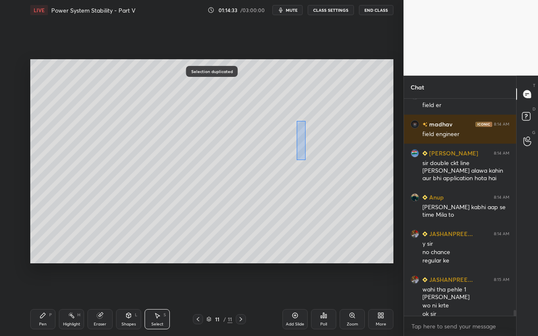
drag, startPoint x: 305, startPoint y: 123, endPoint x: 296, endPoint y: 158, distance: 36.0
click at [296, 158] on div "0 ° Undo Copy Paste here Duplicate Duplicate to new slide Delete" at bounding box center [211, 161] width 363 height 204
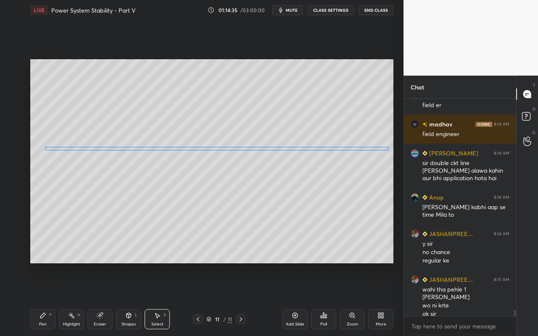
drag, startPoint x: 310, startPoint y: 123, endPoint x: 307, endPoint y: 149, distance: 25.8
click at [307, 149] on div "0 ° Undo Copy Paste here Duplicate Duplicate to new slide Delete" at bounding box center [211, 161] width 363 height 204
click at [313, 184] on div "0 ° Undo Copy Paste here Duplicate Duplicate to new slide Delete" at bounding box center [211, 161] width 363 height 204
drag, startPoint x: 158, startPoint y: 319, endPoint x: 192, endPoint y: 240, distance: 86.3
click at [160, 299] on div "Select S" at bounding box center [156, 319] width 25 height 20
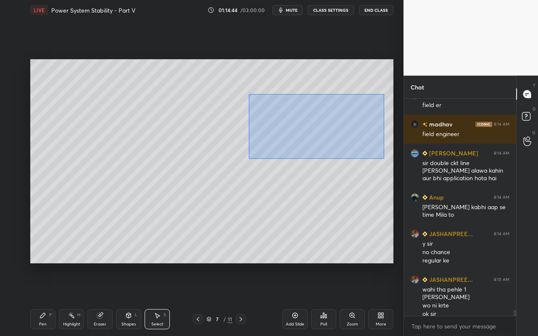
drag, startPoint x: 248, startPoint y: 94, endPoint x: 383, endPoint y: 154, distance: 147.6
click at [384, 157] on div "0 ° Undo Copy Paste here Duplicate Duplicate to new slide Delete" at bounding box center [211, 161] width 363 height 204
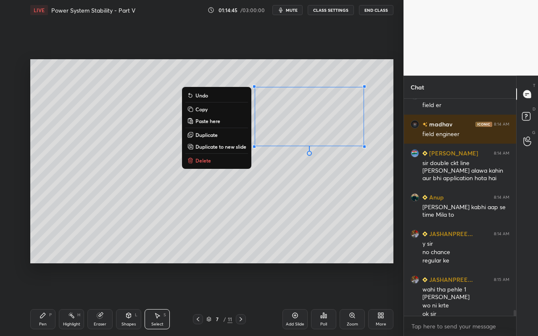
click at [220, 109] on button "Copy" at bounding box center [216, 109] width 63 height 10
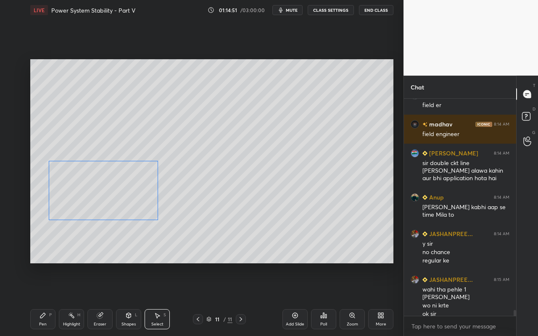
drag, startPoint x: 311, startPoint y: 120, endPoint x: 116, endPoint y: 196, distance: 209.7
click at [105, 195] on div "0 ° Undo Copy Paste here Duplicate Duplicate to new slide Delete" at bounding box center [211, 161] width 363 height 204
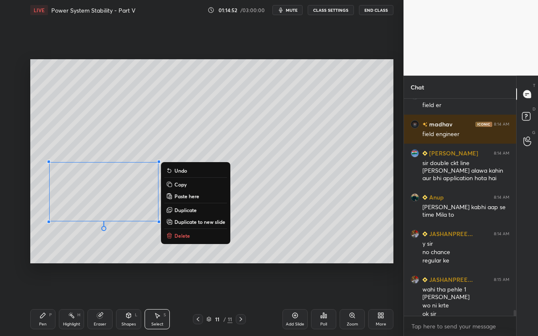
click at [334, 208] on div "0 ° Undo Copy Paste here Duplicate Duplicate to new slide Delete" at bounding box center [211, 161] width 363 height 204
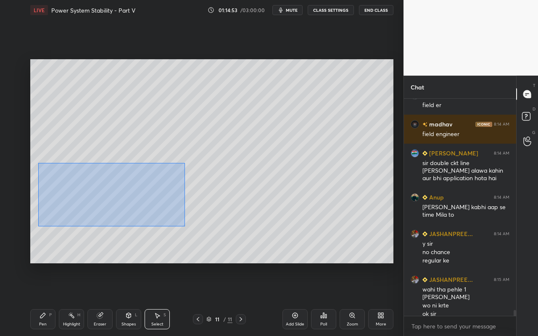
drag, startPoint x: 38, startPoint y: 166, endPoint x: 183, endPoint y: 215, distance: 153.0
click at [183, 226] on div "0 ° Undo Copy Paste here Duplicate Duplicate to new slide Delete" at bounding box center [211, 161] width 363 height 204
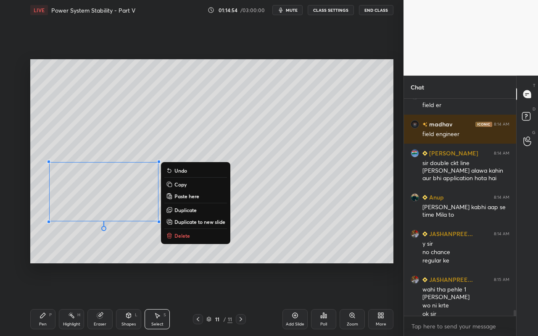
click at [184, 210] on p "Duplicate" at bounding box center [185, 210] width 22 height 7
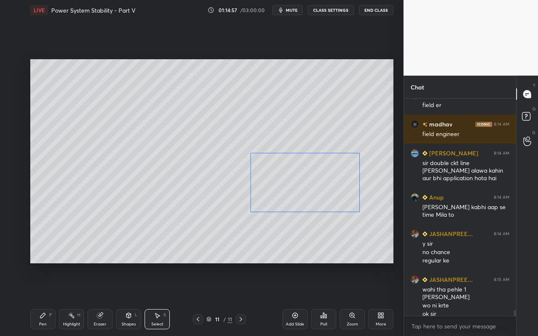
drag, startPoint x: 157, startPoint y: 203, endPoint x: 312, endPoint y: 189, distance: 155.7
click at [307, 186] on div "0 ° Undo Copy Paste here Duplicate Duplicate to new slide Delete" at bounding box center [211, 161] width 363 height 204
drag, startPoint x: 361, startPoint y: 211, endPoint x: 344, endPoint y: 203, distance: 19.2
click at [343, 202] on div at bounding box center [343, 202] width 3 height 3
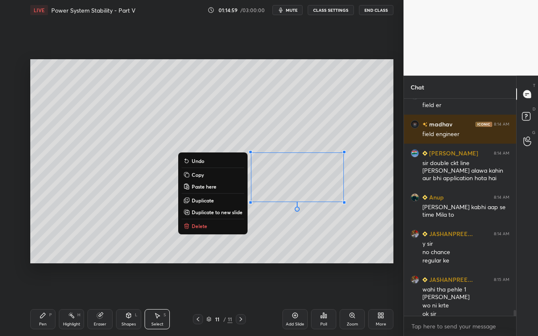
click at [399, 208] on div "1 2 3 4 5 6 7 C X Z C X Z E E Erase all H H LIVE Power System Stability - Part …" at bounding box center [201, 168] width 403 height 336
click at [271, 250] on div "0 ° Undo Copy Paste here Duplicate Duplicate to new slide Delete" at bounding box center [211, 161] width 363 height 204
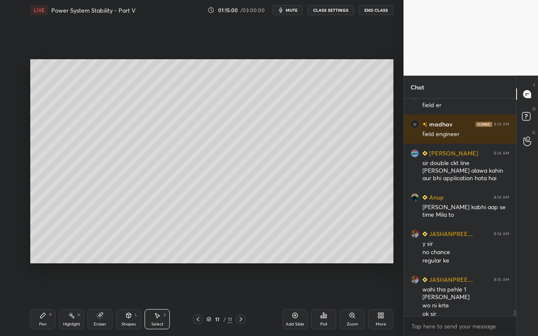
drag, startPoint x: 63, startPoint y: 323, endPoint x: 93, endPoint y: 294, distance: 41.3
click at [66, 299] on div "Highlight" at bounding box center [71, 324] width 17 height 4
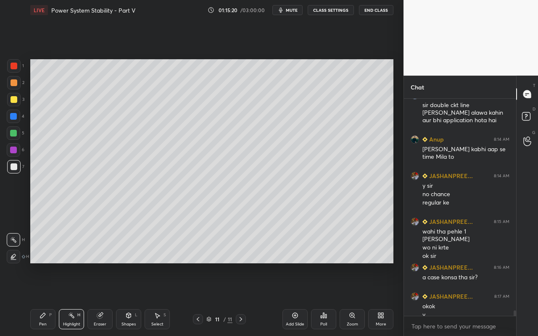
scroll to position [8165, 0]
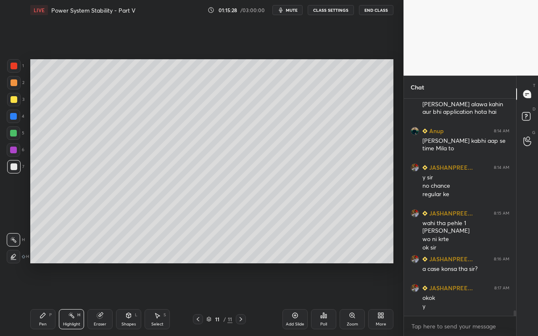
drag, startPoint x: 101, startPoint y: 319, endPoint x: 168, endPoint y: 265, distance: 86.1
click at [100, 299] on div "Eraser" at bounding box center [99, 319] width 25 height 20
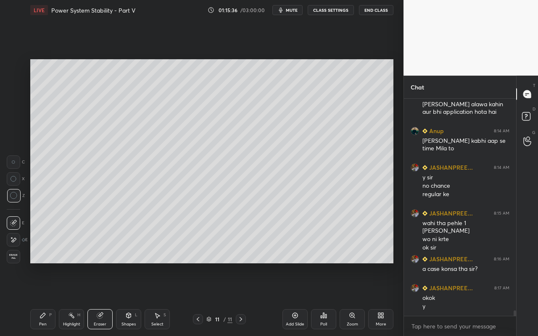
click at [133, 299] on div "Shapes" at bounding box center [128, 324] width 14 height 4
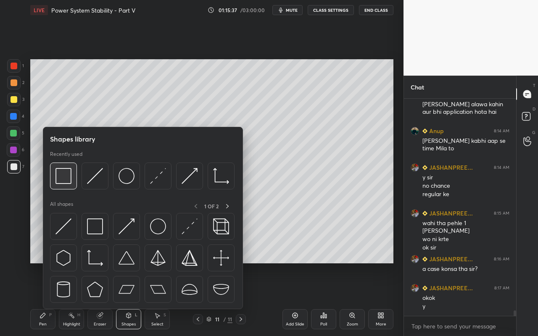
click at [64, 182] on img at bounding box center [63, 176] width 16 height 16
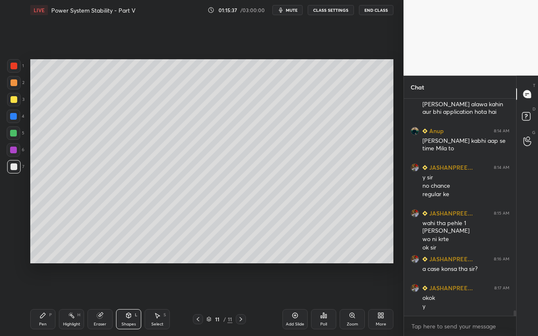
click at [15, 150] on div at bounding box center [13, 150] width 7 height 7
click at [77, 299] on div "Highlight" at bounding box center [71, 324] width 17 height 4
drag, startPoint x: 158, startPoint y: 320, endPoint x: 192, endPoint y: 272, distance: 59.4
click at [160, 299] on div "Select S" at bounding box center [156, 319] width 25 height 20
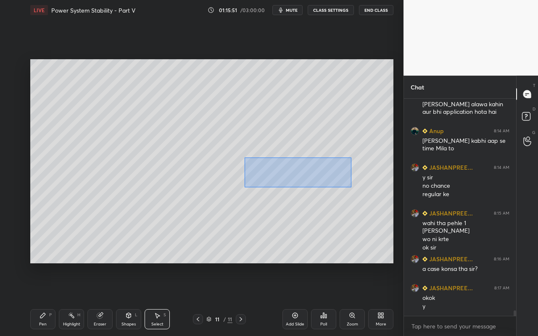
drag, startPoint x: 256, startPoint y: 166, endPoint x: 324, endPoint y: 202, distance: 77.0
click at [351, 186] on div "0 ° Undo Copy Paste here Duplicate Duplicate to new slide Delete" at bounding box center [211, 161] width 363 height 204
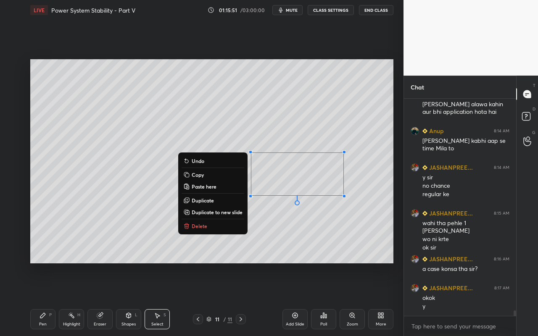
click at [292, 243] on div "0 ° Undo Copy Paste here Duplicate Duplicate to new slide Delete" at bounding box center [211, 161] width 363 height 204
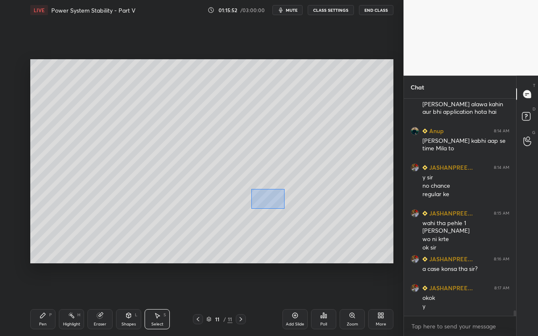
drag, startPoint x: 252, startPoint y: 193, endPoint x: 282, endPoint y: 210, distance: 34.4
click at [283, 209] on div "0 ° Undo Copy Paste here Duplicate Duplicate to new slide Delete" at bounding box center [211, 161] width 363 height 204
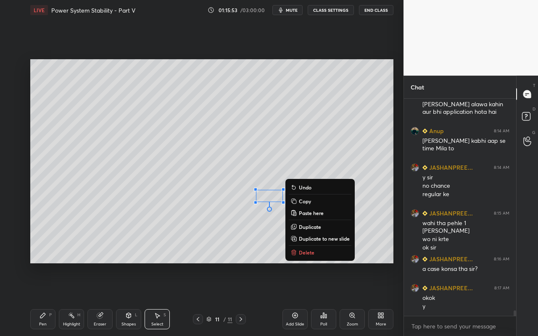
click at [298, 250] on button "Delete" at bounding box center [320, 252] width 63 height 10
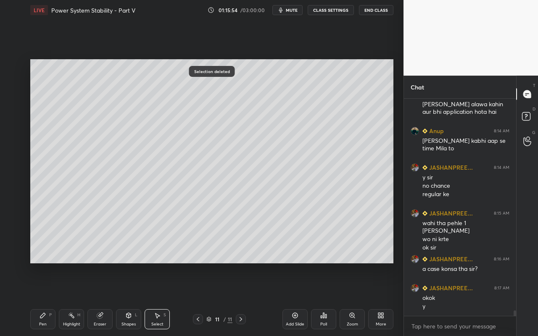
drag, startPoint x: 44, startPoint y: 321, endPoint x: 50, endPoint y: 314, distance: 9.3
click at [44, 299] on div "Pen" at bounding box center [43, 324] width 8 height 4
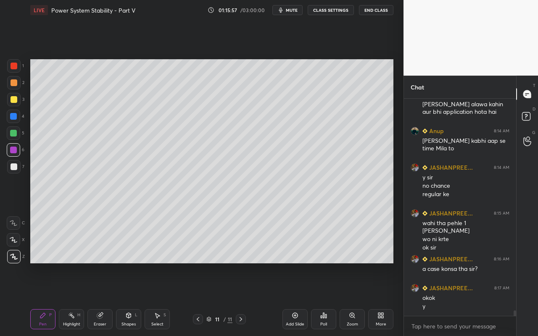
click at [158, 299] on div "Select S" at bounding box center [156, 319] width 25 height 20
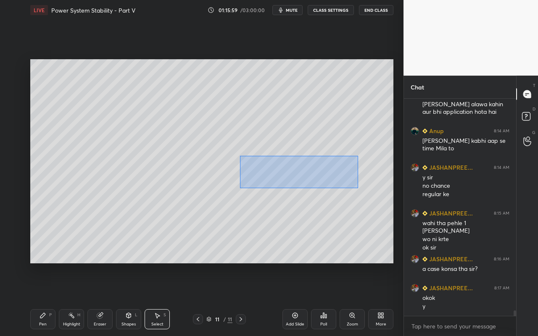
scroll to position [8194, 0]
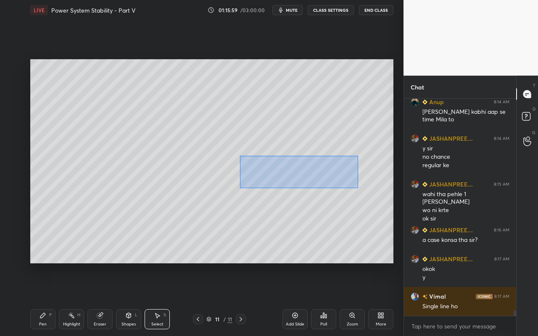
drag, startPoint x: 242, startPoint y: 161, endPoint x: 356, endPoint y: 188, distance: 117.1
click at [357, 188] on div "0 ° Undo Copy Paste here Duplicate Duplicate to new slide Delete" at bounding box center [211, 161] width 363 height 204
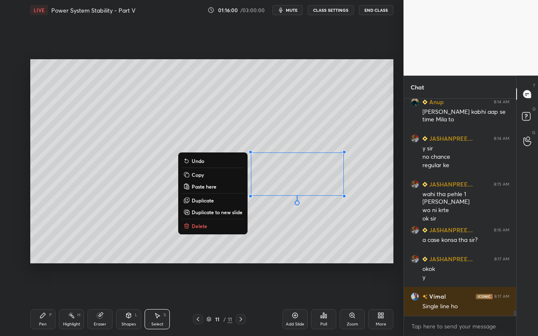
click at [220, 197] on button "Duplicate" at bounding box center [212, 200] width 63 height 10
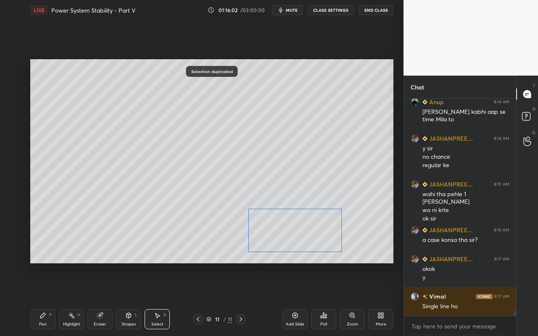
drag, startPoint x: 321, startPoint y: 176, endPoint x: 316, endPoint y: 213, distance: 37.7
click at [311, 221] on div "0 ° Undo Copy Paste here Duplicate Duplicate to new slide Delete" at bounding box center [211, 161] width 363 height 204
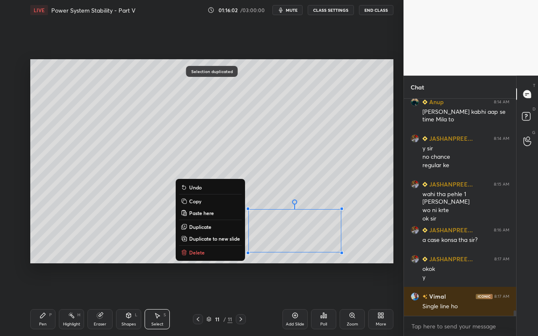
click at [367, 182] on div "0 ° Undo Copy Paste here Duplicate Duplicate to new slide Delete" at bounding box center [211, 161] width 363 height 204
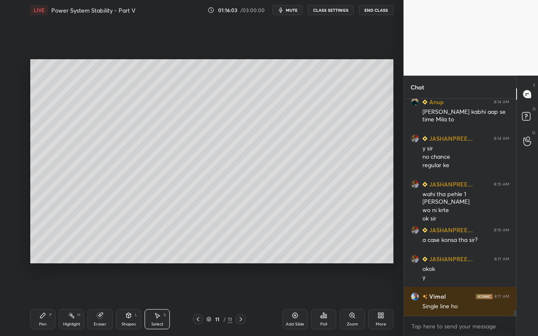
click at [78, 299] on div "Highlight H" at bounding box center [71, 319] width 25 height 20
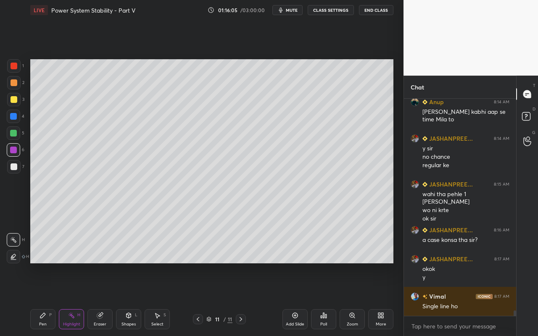
drag, startPoint x: 13, startPoint y: 242, endPoint x: 18, endPoint y: 231, distance: 11.8
click at [13, 242] on icon at bounding box center [13, 239] width 7 height 7
click at [105, 299] on div "Eraser" at bounding box center [99, 319] width 25 height 20
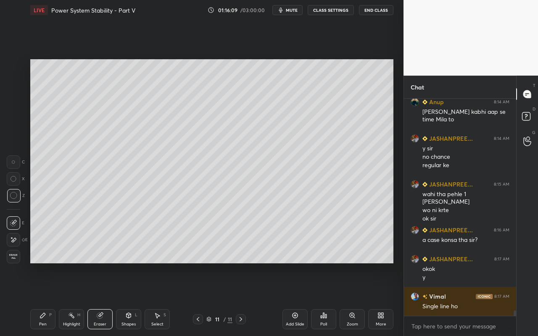
click at [44, 299] on div "Pen" at bounding box center [43, 324] width 8 height 4
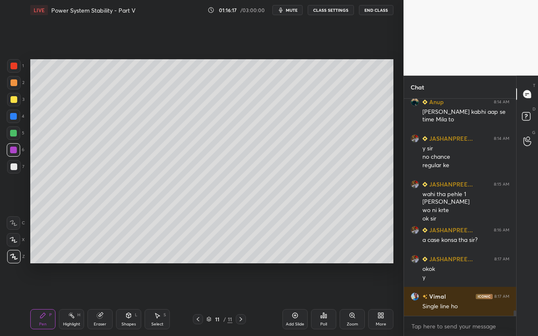
drag, startPoint x: 77, startPoint y: 325, endPoint x: 192, endPoint y: 270, distance: 126.8
click at [80, 299] on div "Highlight" at bounding box center [71, 324] width 17 height 4
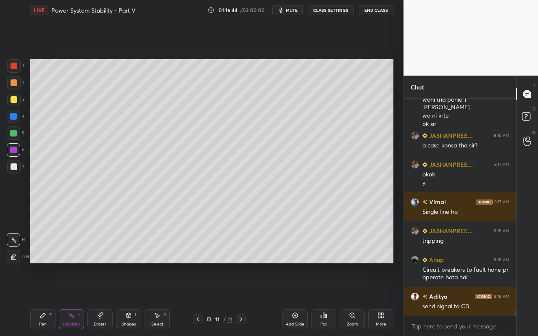
scroll to position [8318, 0]
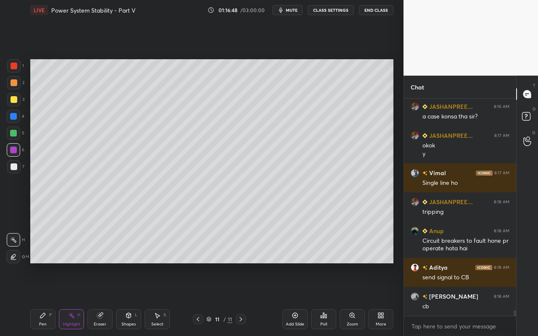
drag, startPoint x: 74, startPoint y: 319, endPoint x: 123, endPoint y: 295, distance: 55.2
click at [75, 299] on div "Highlight H" at bounding box center [71, 319] width 25 height 20
click at [104, 299] on div "Eraser" at bounding box center [99, 319] width 25 height 20
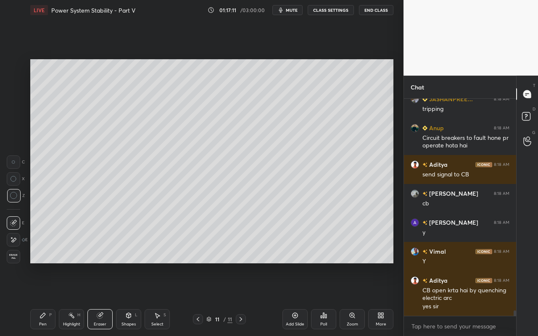
scroll to position [8450, 0]
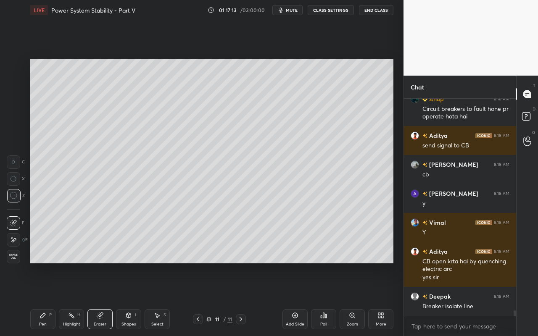
click at [71, 299] on div "Highlight H" at bounding box center [71, 319] width 25 height 20
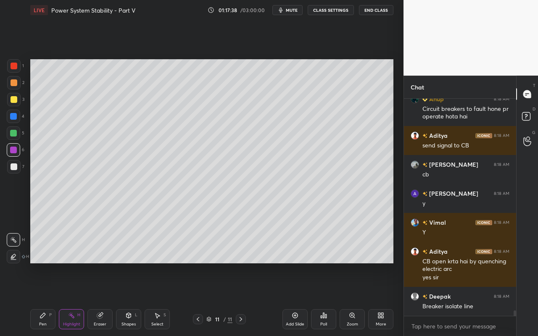
scroll to position [8479, 0]
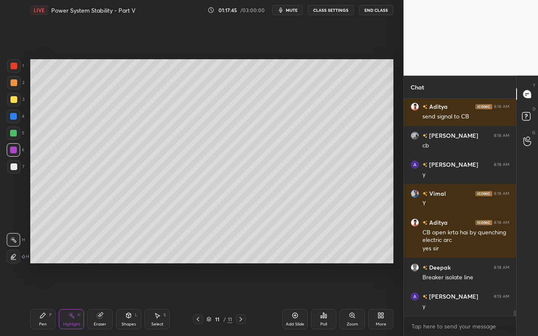
click at [44, 299] on div "Pen P" at bounding box center [42, 319] width 25 height 20
click at [16, 96] on div at bounding box center [13, 99] width 13 height 13
click at [130, 299] on icon at bounding box center [128, 315] width 7 height 7
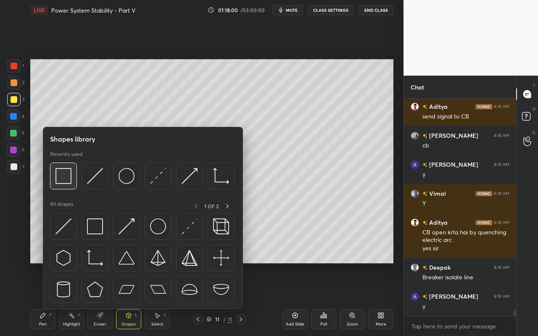
click at [65, 182] on img at bounding box center [63, 176] width 16 height 16
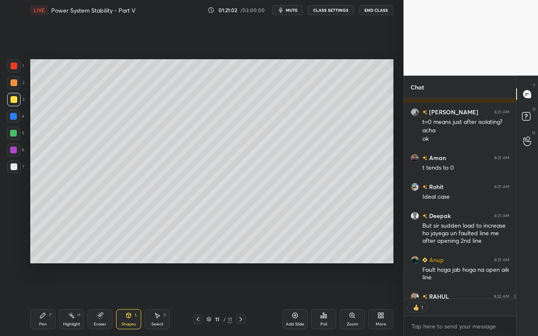
scroll to position [197, 110]
drag, startPoint x: 293, startPoint y: 319, endPoint x: 299, endPoint y: 313, distance: 8.0
click at [293, 299] on div "Add Slide" at bounding box center [294, 319] width 25 height 20
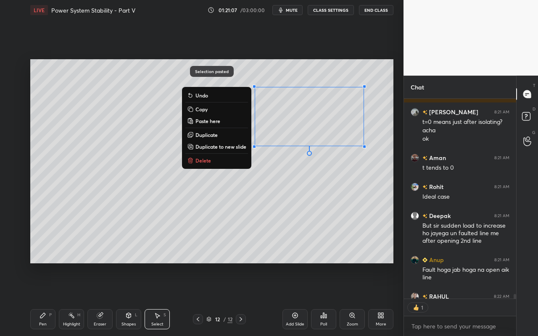
click at [214, 164] on button "Delete" at bounding box center [216, 160] width 63 height 10
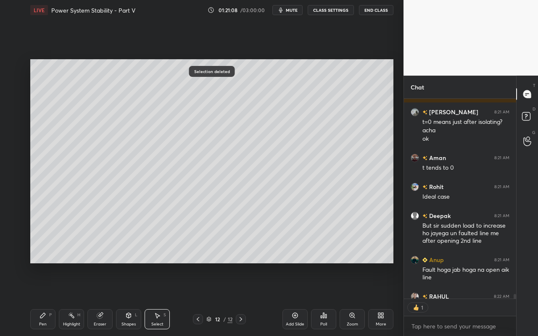
click at [125, 299] on div "Shapes L" at bounding box center [128, 319] width 25 height 20
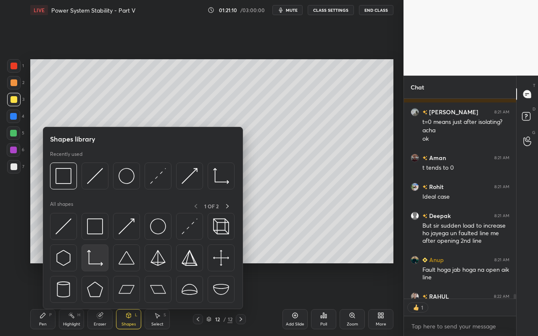
click at [100, 259] on img at bounding box center [95, 258] width 16 height 16
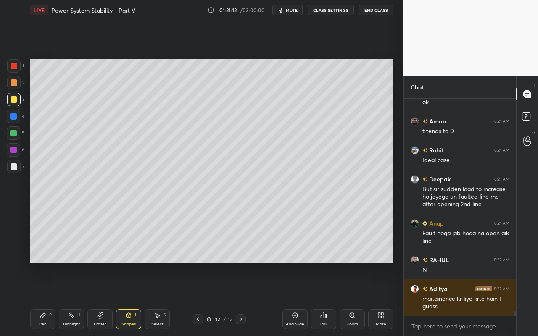
scroll to position [9149, 0]
click at [16, 117] on div at bounding box center [13, 116] width 7 height 7
drag, startPoint x: 12, startPoint y: 170, endPoint x: 25, endPoint y: 160, distance: 16.0
click at [14, 168] on div at bounding box center [14, 166] width 7 height 7
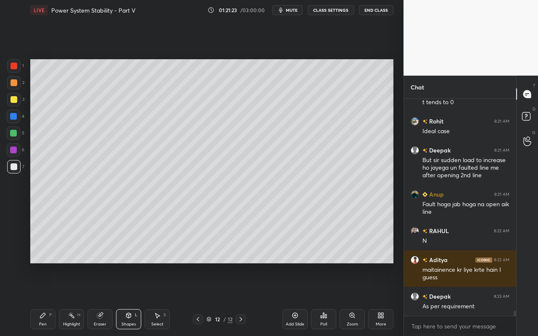
click at [160, 299] on div "Select S" at bounding box center [156, 319] width 25 height 20
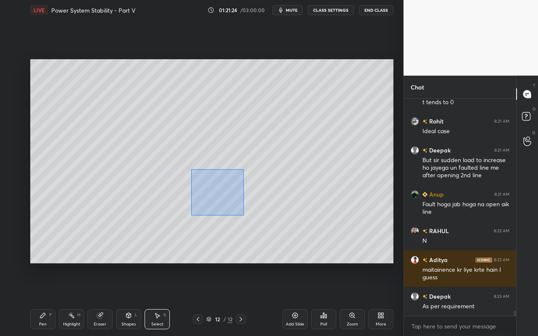
drag, startPoint x: 191, startPoint y: 176, endPoint x: 231, endPoint y: 205, distance: 49.7
click at [243, 214] on div "0 ° Undo Copy Paste here Duplicate Duplicate to new slide Delete" at bounding box center [211, 161] width 363 height 204
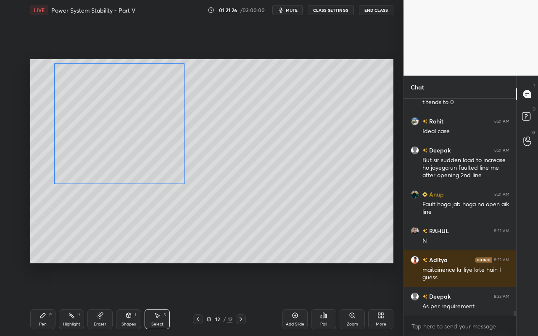
drag, startPoint x: 202, startPoint y: 176, endPoint x: 169, endPoint y: 172, distance: 32.6
click at [168, 170] on div "0 ° Undo Copy Paste here Duplicate Duplicate to new slide Delete" at bounding box center [211, 161] width 363 height 204
drag, startPoint x: 185, startPoint y: 184, endPoint x: 197, endPoint y: 205, distance: 23.7
click at [200, 197] on div at bounding box center [200, 196] width 3 height 3
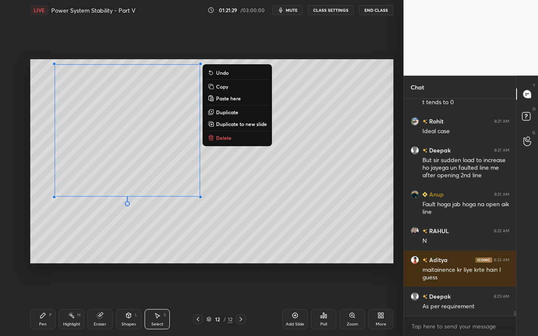
click at [136, 299] on div "L" at bounding box center [136, 315] width 3 height 4
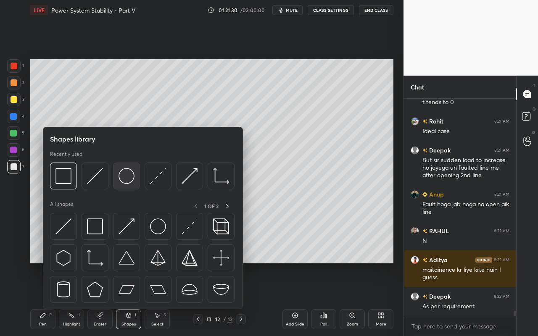
click at [131, 180] on img at bounding box center [126, 176] width 16 height 16
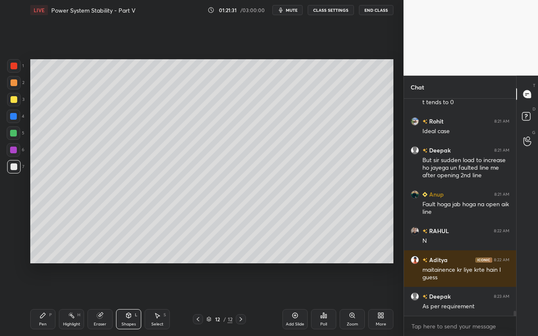
click at [15, 101] on div at bounding box center [14, 99] width 7 height 7
click at [157, 299] on div "Select S" at bounding box center [156, 319] width 25 height 20
drag, startPoint x: 153, startPoint y: 233, endPoint x: 174, endPoint y: 257, distance: 32.1
click at [174, 257] on div "0 ° Undo Copy Paste here Duplicate Duplicate to new slide Delete" at bounding box center [211, 161] width 363 height 204
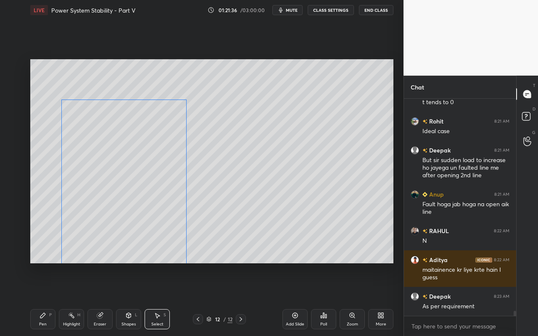
drag, startPoint x: 158, startPoint y: 232, endPoint x: 156, endPoint y: 245, distance: 13.6
click at [157, 245] on div "0 ° Undo Copy Paste here Duplicate Duplicate to new slide Delete" at bounding box center [211, 161] width 363 height 204
click at [184, 104] on div "0 ° Undo Copy Paste here Duplicate Duplicate to new slide Delete" at bounding box center [211, 161] width 363 height 204
drag, startPoint x: 188, startPoint y: 103, endPoint x: 190, endPoint y: 84, distance: 19.5
click at [192, 83] on div at bounding box center [193, 81] width 3 height 3
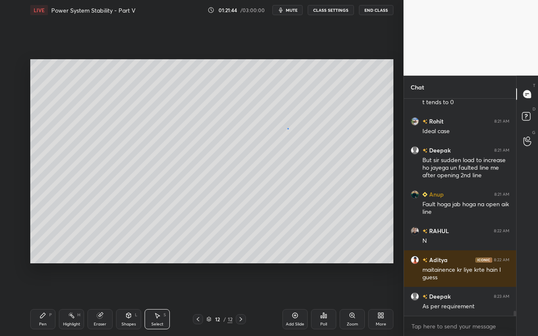
drag, startPoint x: 288, startPoint y: 128, endPoint x: 281, endPoint y: 131, distance: 7.2
click at [289, 129] on div "0 ° Undo Copy Paste here Duplicate Duplicate to new slide Delete" at bounding box center [211, 161] width 363 height 204
click at [103, 299] on div "Eraser" at bounding box center [99, 319] width 25 height 20
click at [133, 299] on div "Shapes L" at bounding box center [128, 319] width 25 height 20
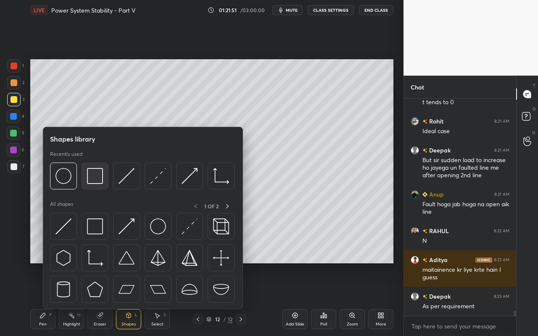
click at [100, 181] on img at bounding box center [95, 176] width 16 height 16
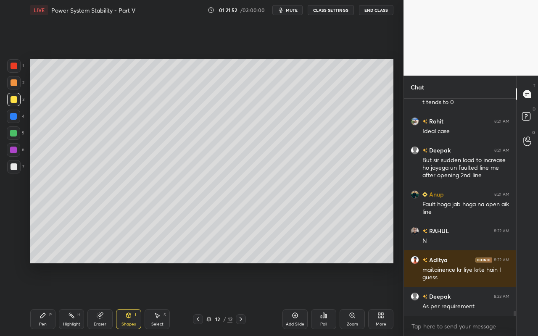
click at [135, 299] on div "Shapes L" at bounding box center [128, 319] width 25 height 20
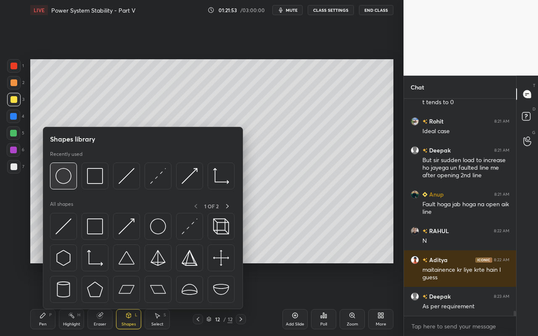
click at [68, 173] on img at bounding box center [63, 176] width 16 height 16
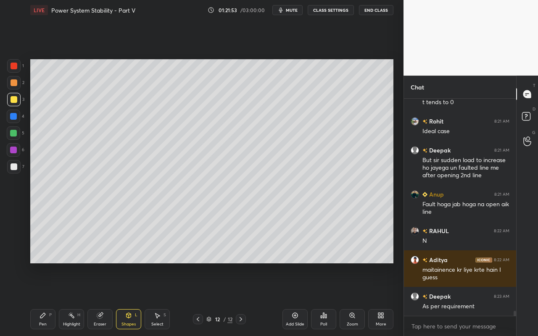
drag, startPoint x: 15, startPoint y: 67, endPoint x: 27, endPoint y: 79, distance: 17.8
click at [15, 67] on div at bounding box center [14, 66] width 7 height 7
click at [191, 270] on div "Setting up your live class Poll for secs No correct answer Start poll" at bounding box center [212, 161] width 370 height 282
click at [171, 264] on div "Setting up your live class Poll for secs No correct answer Start poll" at bounding box center [212, 161] width 370 height 282
drag, startPoint x: 162, startPoint y: 319, endPoint x: 183, endPoint y: 300, distance: 28.3
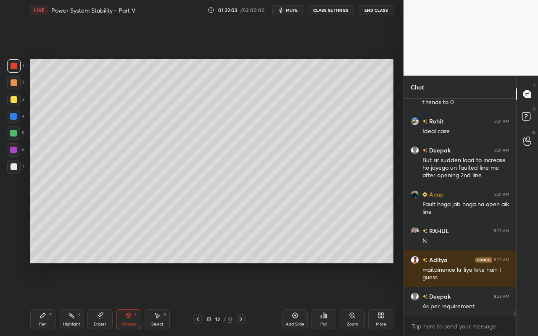
click at [163, 299] on div "Select S" at bounding box center [156, 319] width 25 height 20
drag, startPoint x: 351, startPoint y: 238, endPoint x: 345, endPoint y: 237, distance: 5.6
click at [350, 238] on div "0 ° Undo Copy Paste here Duplicate Duplicate to new slide Delete" at bounding box center [211, 161] width 363 height 204
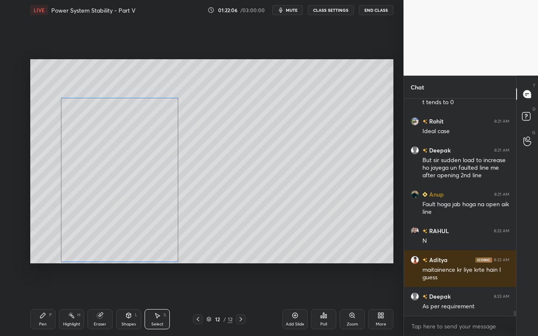
drag, startPoint x: 274, startPoint y: 200, endPoint x: 147, endPoint y: 206, distance: 127.0
click at [146, 205] on div "0 ° Undo Copy Paste here Duplicate Duplicate to new slide Delete" at bounding box center [211, 161] width 363 height 204
drag, startPoint x: 180, startPoint y: 100, endPoint x: 191, endPoint y: 113, distance: 17.3
click at [191, 112] on div at bounding box center [192, 110] width 3 height 3
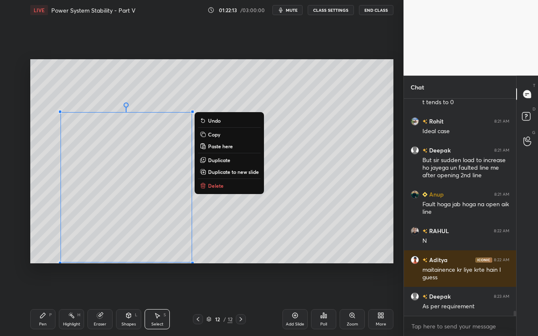
drag, startPoint x: 343, startPoint y: 103, endPoint x: 326, endPoint y: 113, distance: 19.2
click at [341, 105] on div "0 ° Undo Copy Paste here Duplicate Duplicate to new slide Delete" at bounding box center [211, 161] width 363 height 204
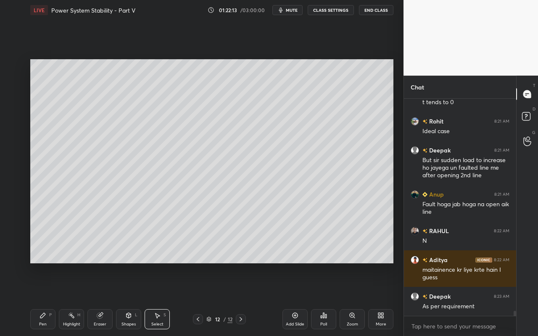
click at [98, 299] on div "Eraser" at bounding box center [99, 319] width 25 height 20
click at [128, 299] on div "Shapes" at bounding box center [128, 324] width 14 height 4
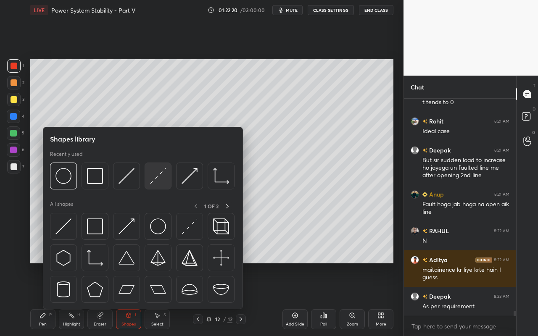
click at [167, 177] on div at bounding box center [157, 176] width 27 height 27
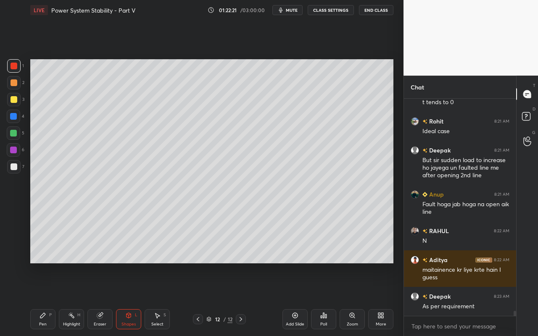
click at [46, 299] on div "Pen P" at bounding box center [42, 319] width 25 height 20
click at [129, 299] on icon at bounding box center [128, 315] width 7 height 7
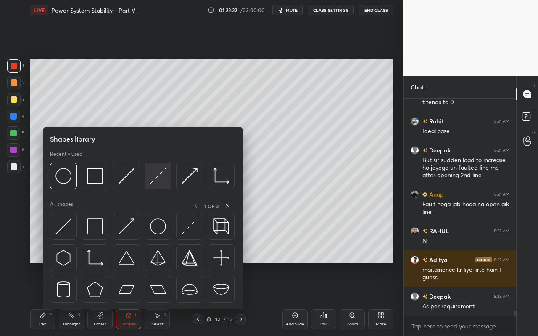
click at [162, 177] on img at bounding box center [158, 176] width 16 height 16
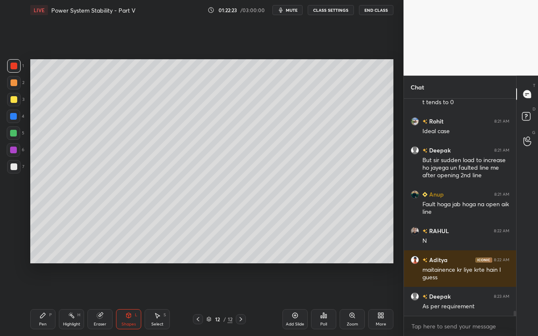
click at [15, 100] on div at bounding box center [14, 99] width 7 height 7
drag, startPoint x: 42, startPoint y: 318, endPoint x: 55, endPoint y: 274, distance: 46.0
click at [43, 299] on icon at bounding box center [42, 315] width 7 height 7
drag, startPoint x: 135, startPoint y: 321, endPoint x: 140, endPoint y: 322, distance: 5.1
click at [135, 299] on div "Shapes" at bounding box center [128, 324] width 14 height 4
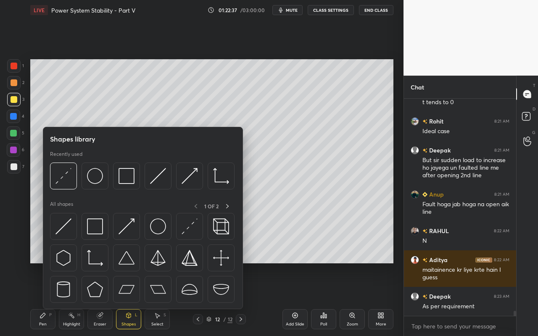
click at [73, 299] on div "Highlight H" at bounding box center [71, 319] width 25 height 20
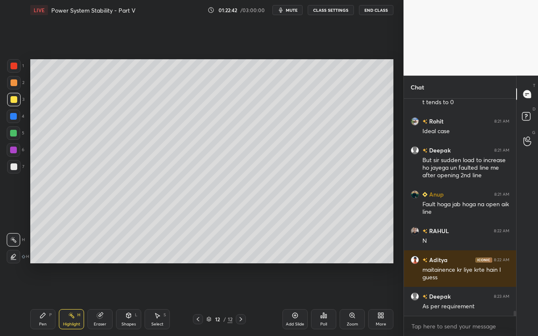
drag, startPoint x: 127, startPoint y: 325, endPoint x: 130, endPoint y: 313, distance: 12.9
click at [127, 299] on div "Shapes" at bounding box center [128, 324] width 14 height 4
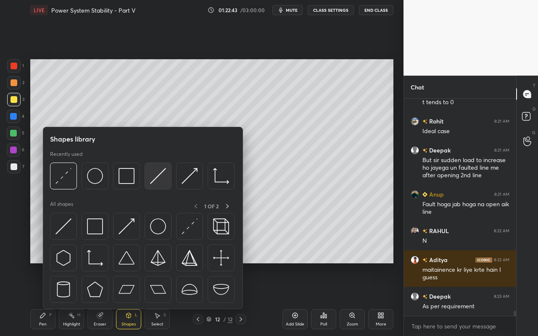
click at [168, 179] on div at bounding box center [157, 176] width 27 height 27
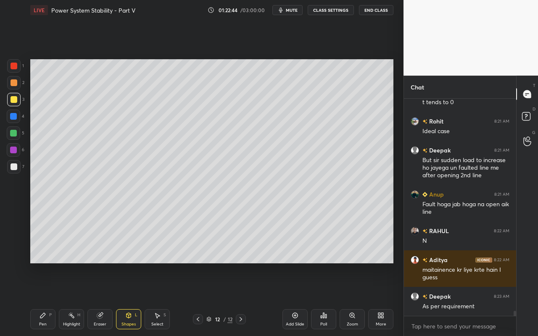
click at [14, 136] on div at bounding box center [13, 133] width 7 height 7
click at [37, 299] on div "Pen P" at bounding box center [42, 319] width 25 height 20
click at [74, 299] on div "Highlight" at bounding box center [71, 324] width 17 height 4
drag, startPoint x: 129, startPoint y: 320, endPoint x: 132, endPoint y: 314, distance: 6.8
click at [129, 299] on div "Shapes L" at bounding box center [128, 319] width 25 height 20
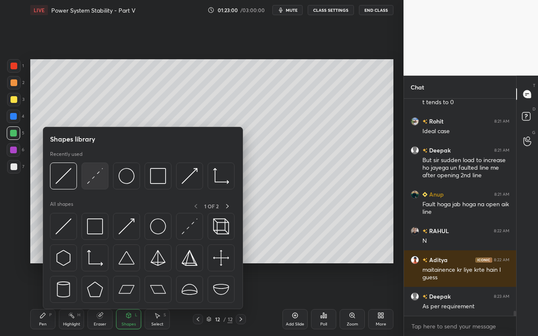
click at [101, 182] on img at bounding box center [95, 176] width 16 height 16
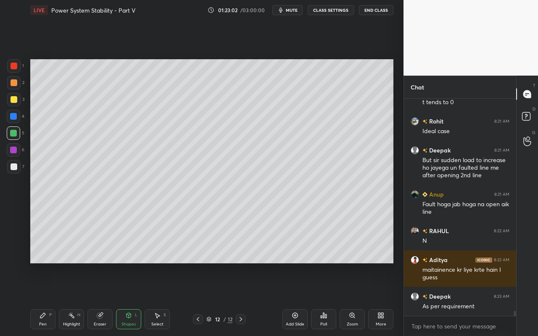
click at [18, 100] on div at bounding box center [13, 99] width 13 height 13
drag, startPoint x: 38, startPoint y: 318, endPoint x: 50, endPoint y: 294, distance: 26.9
click at [40, 299] on div "Pen P" at bounding box center [42, 319] width 25 height 20
drag, startPoint x: 74, startPoint y: 322, endPoint x: 80, endPoint y: 279, distance: 43.8
click at [75, 299] on div "Highlight" at bounding box center [71, 324] width 17 height 4
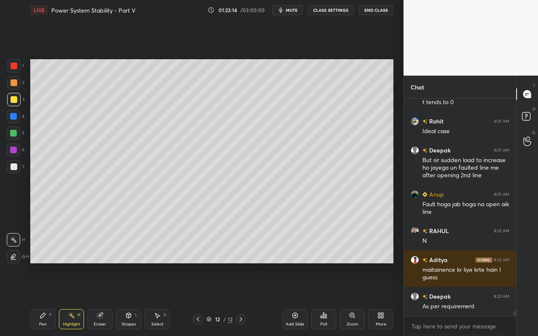
click at [47, 299] on div "Pen P" at bounding box center [42, 319] width 25 height 20
drag, startPoint x: 43, startPoint y: 319, endPoint x: 58, endPoint y: 314, distance: 16.5
click at [45, 299] on div "Pen P" at bounding box center [42, 319] width 25 height 20
drag, startPoint x: 63, startPoint y: 316, endPoint x: 76, endPoint y: 305, distance: 16.7
click at [65, 299] on div "Highlight H" at bounding box center [71, 319] width 25 height 20
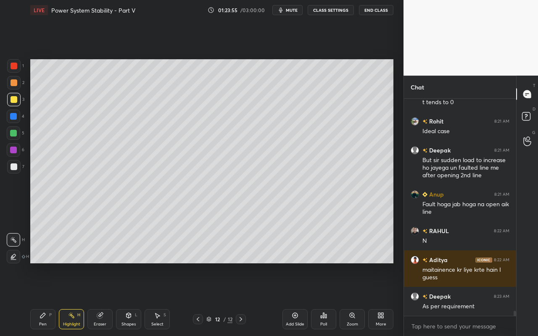
drag, startPoint x: 42, startPoint y: 321, endPoint x: 90, endPoint y: 269, distance: 71.0
click at [42, 299] on div "Pen" at bounding box center [43, 324] width 8 height 4
drag, startPoint x: 79, startPoint y: 322, endPoint x: 80, endPoint y: 312, distance: 10.2
click at [80, 299] on div "Highlight H" at bounding box center [71, 319] width 25 height 20
click at [134, 299] on div "Shapes" at bounding box center [128, 324] width 14 height 4
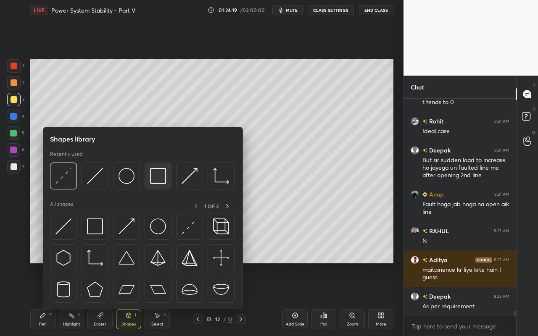
click at [159, 182] on img at bounding box center [158, 176] width 16 height 16
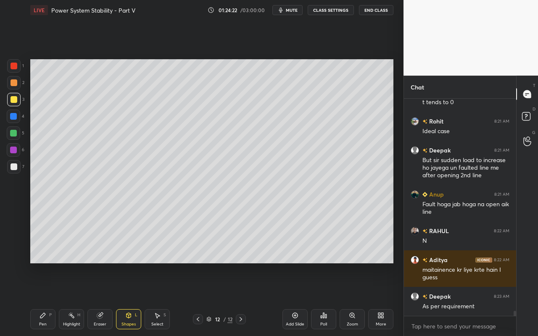
click at [45, 299] on div "Pen P" at bounding box center [42, 319] width 25 height 20
click at [126, 299] on icon at bounding box center [128, 315] width 5 height 5
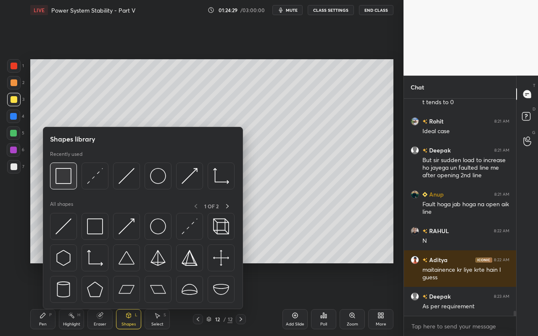
click at [62, 181] on img at bounding box center [63, 176] width 16 height 16
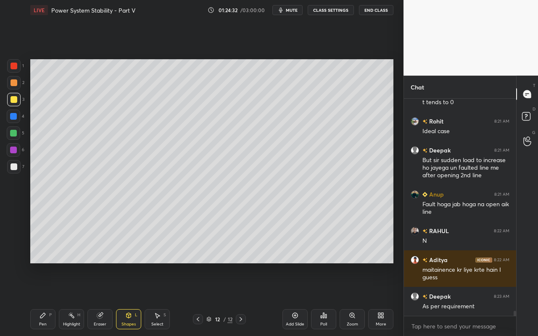
click at [35, 299] on div "Pen P" at bounding box center [42, 319] width 25 height 20
click at [71, 299] on div "Highlight" at bounding box center [71, 324] width 17 height 4
click at [45, 299] on div "Pen P" at bounding box center [42, 319] width 25 height 20
click at [127, 299] on div "Shapes" at bounding box center [128, 324] width 14 height 4
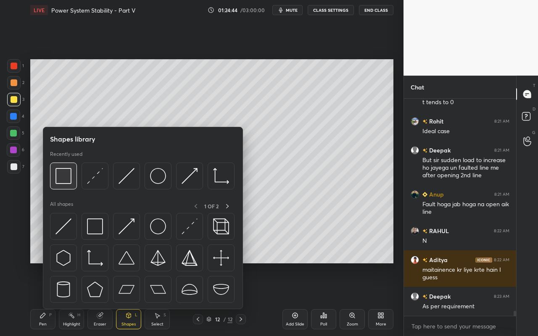
click at [64, 180] on img at bounding box center [63, 176] width 16 height 16
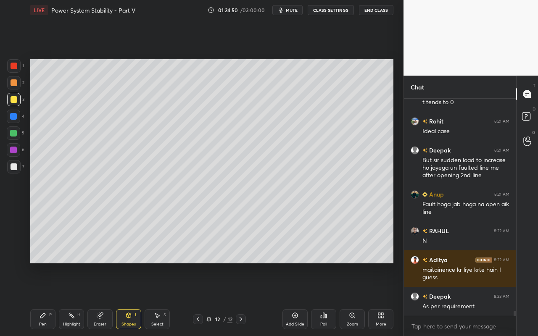
drag, startPoint x: 39, startPoint y: 326, endPoint x: 53, endPoint y: 300, distance: 29.7
click at [39, 299] on div "Pen" at bounding box center [43, 324] width 8 height 4
drag, startPoint x: 14, startPoint y: 68, endPoint x: 22, endPoint y: 81, distance: 16.0
click at [15, 69] on div at bounding box center [14, 66] width 7 height 7
click at [74, 299] on div "Highlight H" at bounding box center [71, 319] width 25 height 20
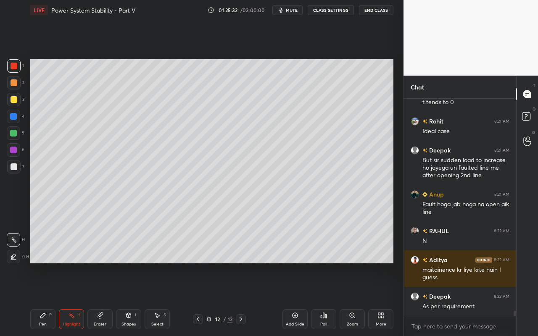
click at [42, 299] on div "Pen P" at bounding box center [42, 319] width 25 height 20
click at [135, 299] on div "Shapes L" at bounding box center [128, 319] width 25 height 20
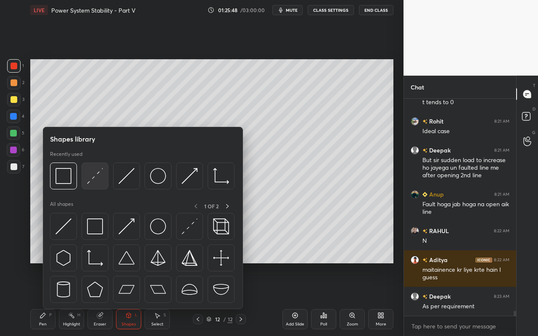
click at [107, 183] on div at bounding box center [94, 176] width 27 height 27
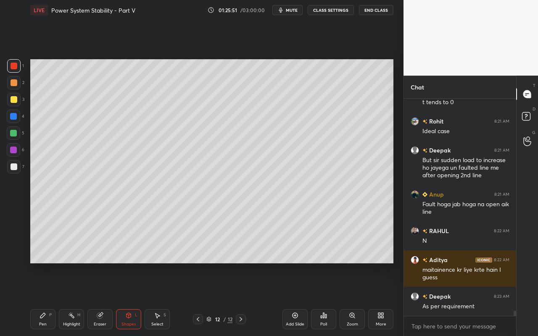
drag, startPoint x: 41, startPoint y: 319, endPoint x: 47, endPoint y: 301, distance: 18.5
click at [42, 299] on div "Pen P" at bounding box center [42, 319] width 25 height 20
click at [74, 299] on div "Highlight H" at bounding box center [71, 319] width 25 height 20
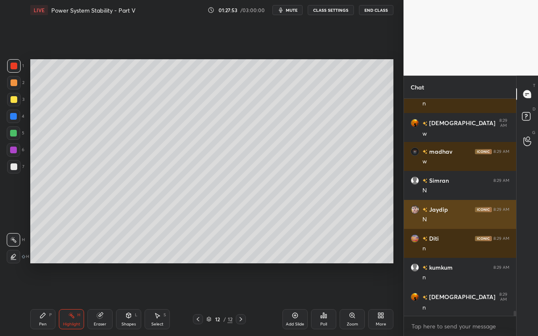
scroll to position [9468, 0]
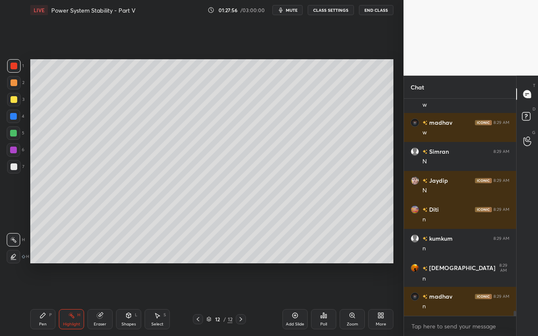
drag, startPoint x: 155, startPoint y: 320, endPoint x: 162, endPoint y: 313, distance: 10.4
click at [158, 299] on div "Select S" at bounding box center [156, 319] width 25 height 20
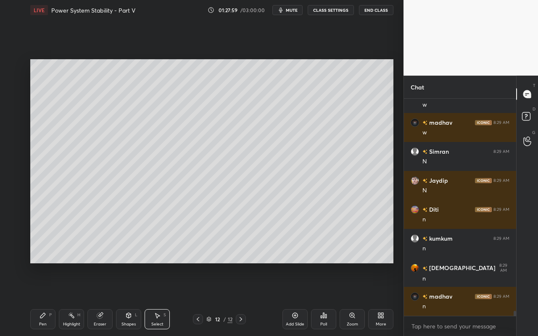
drag, startPoint x: 36, startPoint y: 60, endPoint x: 120, endPoint y: 172, distance: 140.4
click at [124, 176] on div "0 ° Undo Copy Paste here Duplicate Duplicate to new slide Delete" at bounding box center [211, 161] width 363 height 204
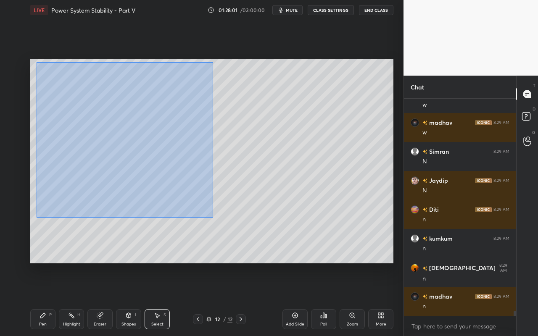
drag, startPoint x: 36, startPoint y: 62, endPoint x: 213, endPoint y: 217, distance: 234.8
click at [213, 217] on div "0 ° Undo Copy Paste here Duplicate Duplicate to new slide Delete" at bounding box center [211, 161] width 363 height 204
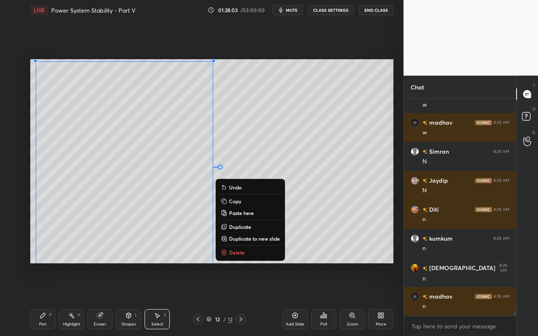
click at [241, 237] on p "Duplicate to new slide" at bounding box center [254, 238] width 51 height 7
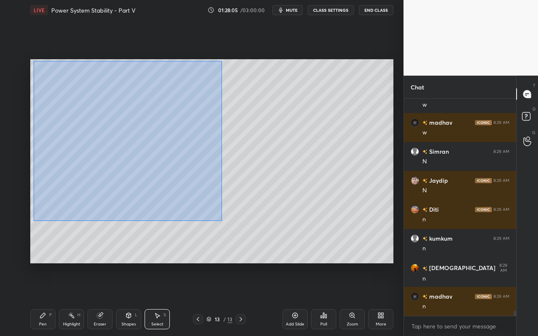
drag, startPoint x: 33, startPoint y: 60, endPoint x: 219, endPoint y: 217, distance: 243.3
click at [221, 221] on div "0 ° Undo Copy Paste here Duplicate Duplicate to new slide Delete" at bounding box center [211, 161] width 363 height 204
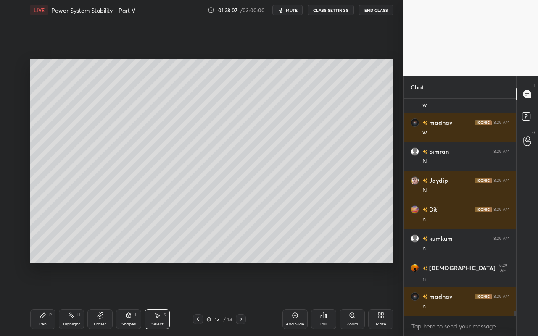
click at [189, 213] on div "0 ° Undo Copy Paste here Duplicate Duplicate to new slide Delete" at bounding box center [211, 161] width 363 height 204
drag, startPoint x: 314, startPoint y: 156, endPoint x: 297, endPoint y: 167, distance: 20.0
click at [314, 157] on div "0 ° Undo Copy Paste here Duplicate Duplicate to new slide Delete" at bounding box center [211, 161] width 363 height 204
click at [136, 299] on div "Shapes L" at bounding box center [128, 319] width 25 height 20
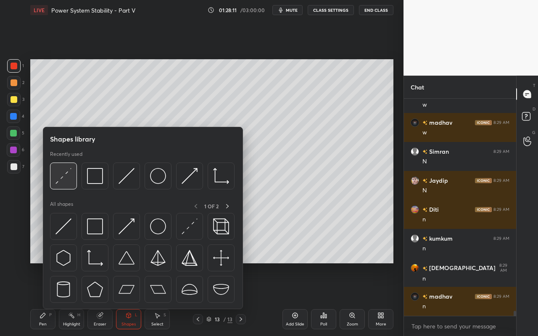
click at [68, 183] on img at bounding box center [63, 176] width 16 height 16
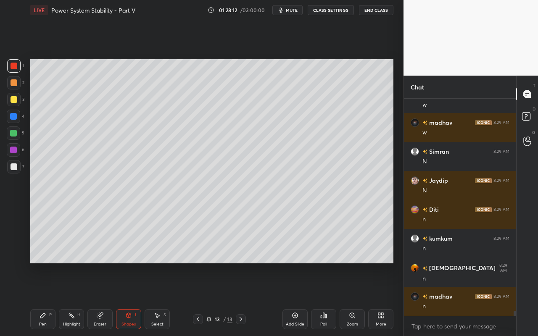
click at [17, 168] on div at bounding box center [14, 166] width 7 height 7
click at [42, 299] on div "Pen" at bounding box center [43, 324] width 8 height 4
click at [137, 299] on div "L" at bounding box center [136, 315] width 3 height 4
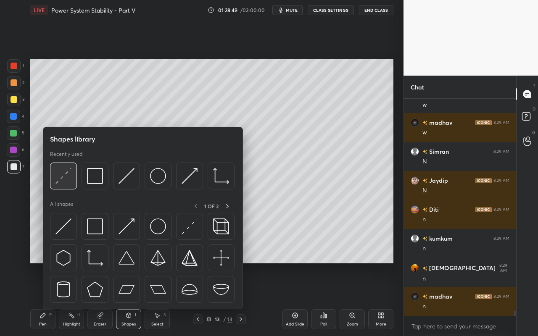
click at [66, 179] on img at bounding box center [63, 176] width 16 height 16
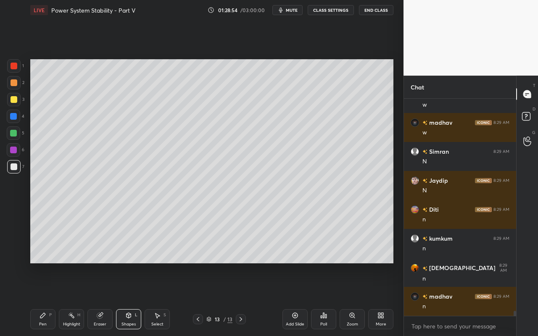
click at [44, 299] on div "Pen P" at bounding box center [42, 319] width 25 height 20
click at [16, 101] on div at bounding box center [14, 99] width 7 height 7
drag, startPoint x: 67, startPoint y: 311, endPoint x: 71, endPoint y: 268, distance: 42.6
click at [67, 299] on div "Highlight H" at bounding box center [71, 319] width 25 height 20
click at [42, 299] on div "Pen P" at bounding box center [42, 319] width 25 height 20
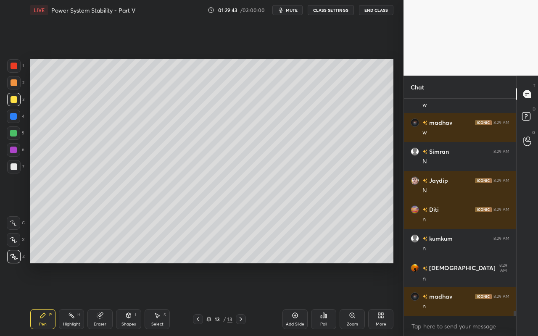
click at [71, 299] on div "Highlight H" at bounding box center [71, 319] width 25 height 20
click at [46, 299] on icon at bounding box center [42, 315] width 7 height 7
drag, startPoint x: 71, startPoint y: 322, endPoint x: 77, endPoint y: 310, distance: 13.7
click at [71, 299] on div "Highlight" at bounding box center [71, 324] width 17 height 4
click at [39, 299] on div "Pen P" at bounding box center [42, 319] width 25 height 20
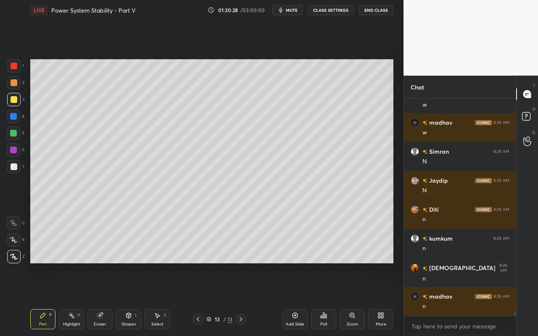
click at [76, 299] on div "Highlight H" at bounding box center [71, 319] width 25 height 20
click at [49, 299] on div "Pen P" at bounding box center [42, 319] width 25 height 20
click at [129, 299] on div "Shapes L" at bounding box center [128, 319] width 25 height 20
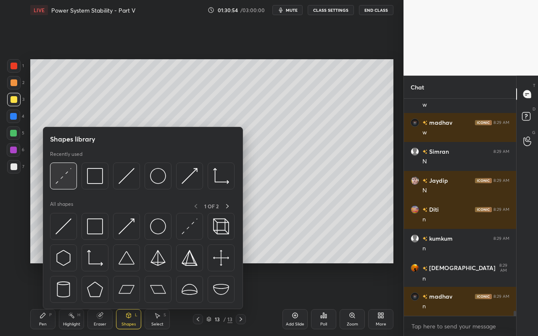
click at [67, 183] on img at bounding box center [63, 176] width 16 height 16
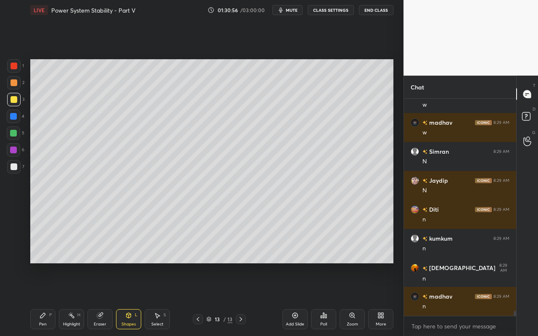
click at [13, 84] on div at bounding box center [14, 82] width 7 height 7
drag, startPoint x: 40, startPoint y: 314, endPoint x: 55, endPoint y: 273, distance: 43.5
click at [42, 299] on icon at bounding box center [42, 315] width 7 height 7
click at [45, 299] on div "Pen P" at bounding box center [42, 319] width 25 height 20
click at [68, 299] on div "Highlight" at bounding box center [71, 324] width 17 height 4
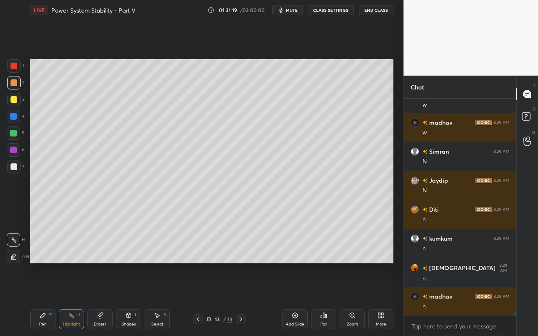
click at [44, 299] on div "Pen P" at bounding box center [42, 319] width 25 height 20
drag, startPoint x: 69, startPoint y: 321, endPoint x: 79, endPoint y: 266, distance: 55.8
click at [71, 299] on div "Highlight H" at bounding box center [71, 319] width 25 height 20
click at [42, 299] on div "Pen P" at bounding box center [42, 319] width 25 height 20
click at [132, 299] on div "Shapes L" at bounding box center [128, 319] width 25 height 20
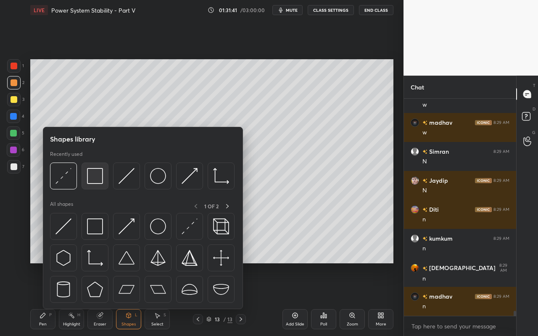
click at [97, 181] on img at bounding box center [95, 176] width 16 height 16
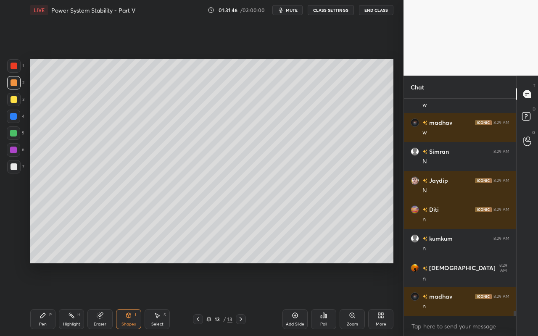
click at [45, 299] on div "Pen P" at bounding box center [42, 319] width 25 height 20
click at [71, 299] on icon at bounding box center [71, 315] width 7 height 7
click at [39, 299] on div "Pen P" at bounding box center [42, 319] width 25 height 20
drag, startPoint x: 69, startPoint y: 320, endPoint x: 73, endPoint y: 317, distance: 5.1
click at [71, 299] on div "Highlight H" at bounding box center [71, 319] width 25 height 20
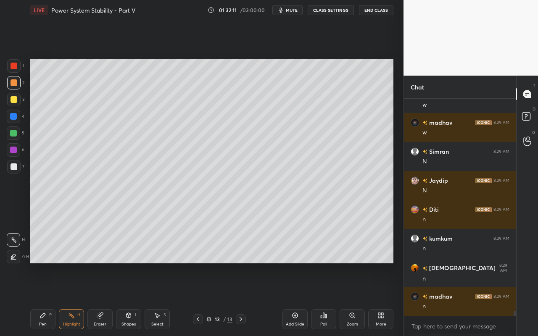
click at [44, 299] on div "Pen P" at bounding box center [42, 319] width 25 height 20
drag, startPoint x: 66, startPoint y: 323, endPoint x: 89, endPoint y: 279, distance: 48.8
click at [68, 299] on div "Highlight H" at bounding box center [71, 319] width 25 height 20
drag, startPoint x: 41, startPoint y: 322, endPoint x: 63, endPoint y: 293, distance: 36.5
click at [41, 299] on div "Pen" at bounding box center [43, 324] width 8 height 4
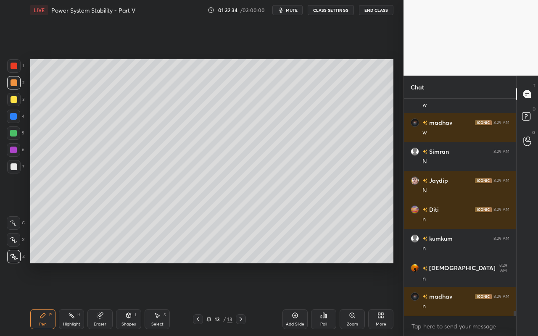
click at [47, 299] on div "Pen P" at bounding box center [42, 319] width 25 height 20
click at [68, 299] on div "Highlight" at bounding box center [71, 324] width 17 height 4
drag, startPoint x: 34, startPoint y: 329, endPoint x: 75, endPoint y: 292, distance: 54.7
click at [36, 299] on div "Pen P" at bounding box center [42, 319] width 25 height 20
drag, startPoint x: 14, startPoint y: 165, endPoint x: 24, endPoint y: 167, distance: 9.9
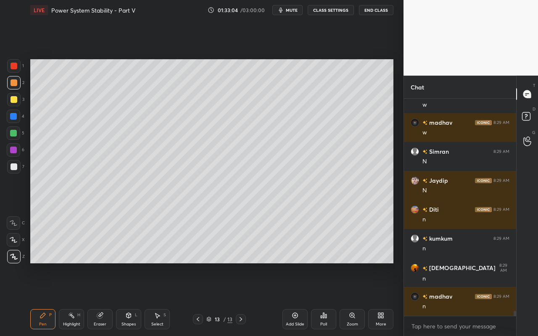
click at [18, 168] on div at bounding box center [13, 166] width 13 height 13
click at [132, 299] on div "Shapes L" at bounding box center [128, 319] width 25 height 20
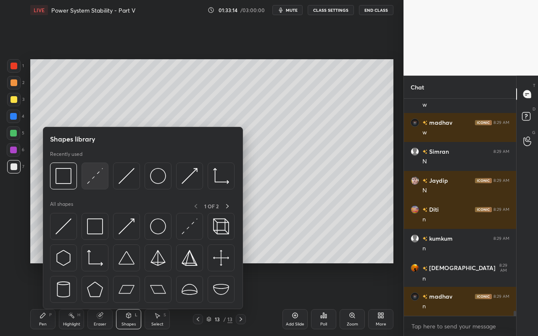
click at [97, 181] on img at bounding box center [95, 176] width 16 height 16
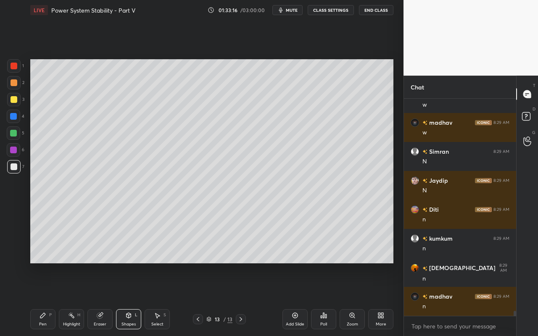
drag, startPoint x: 43, startPoint y: 318, endPoint x: 86, endPoint y: 270, distance: 64.8
click at [43, 299] on icon at bounding box center [42, 315] width 7 height 7
drag, startPoint x: 133, startPoint y: 318, endPoint x: 131, endPoint y: 313, distance: 5.2
click at [133, 299] on div "Shapes L" at bounding box center [128, 319] width 25 height 20
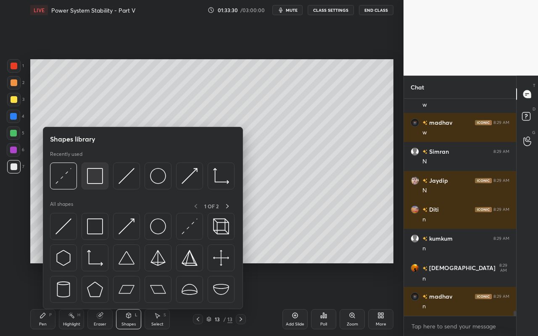
click at [96, 182] on img at bounding box center [95, 176] width 16 height 16
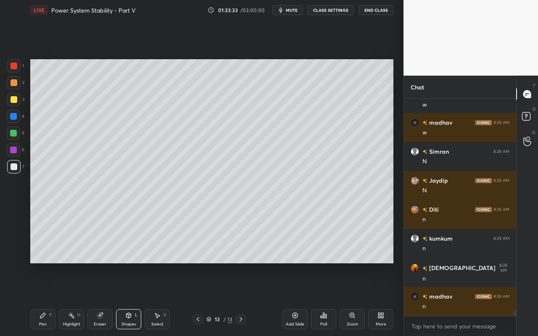
click at [37, 299] on div "Pen P" at bounding box center [42, 319] width 25 height 20
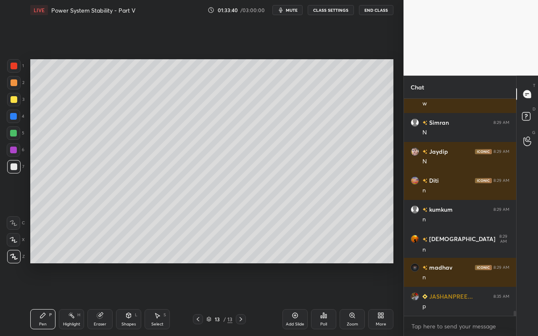
drag, startPoint x: 75, startPoint y: 314, endPoint x: 87, endPoint y: 274, distance: 42.2
click at [75, 299] on div "Highlight H" at bounding box center [71, 319] width 25 height 20
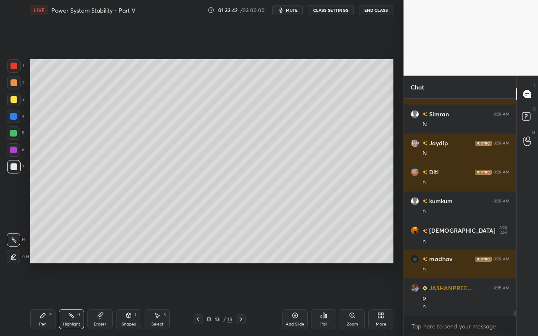
drag, startPoint x: 43, startPoint y: 321, endPoint x: 120, endPoint y: 277, distance: 88.6
click at [45, 299] on div "Pen P" at bounding box center [42, 319] width 25 height 20
click at [76, 299] on div "Highlight H" at bounding box center [71, 319] width 25 height 20
drag, startPoint x: 42, startPoint y: 322, endPoint x: 47, endPoint y: 311, distance: 12.2
click at [44, 299] on div "Pen P" at bounding box center [42, 319] width 25 height 20
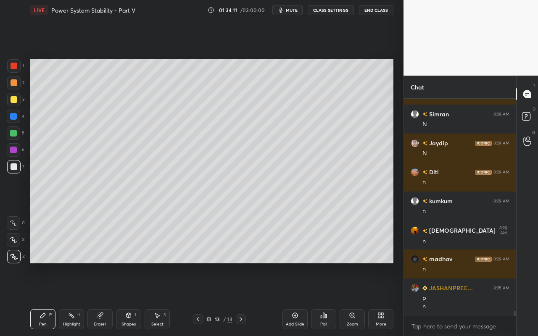
click at [73, 299] on icon at bounding box center [71, 315] width 7 height 7
drag, startPoint x: 41, startPoint y: 314, endPoint x: 43, endPoint y: 308, distance: 6.6
click at [42, 299] on icon at bounding box center [42, 315] width 7 height 7
drag, startPoint x: 40, startPoint y: 317, endPoint x: 64, endPoint y: 294, distance: 33.0
click at [45, 299] on div "Pen P" at bounding box center [42, 319] width 25 height 20
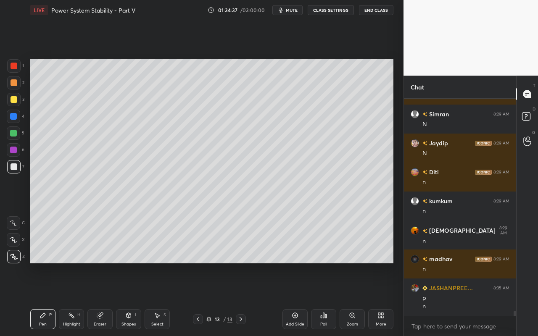
drag, startPoint x: 71, startPoint y: 322, endPoint x: 96, endPoint y: 265, distance: 63.0
click at [74, 299] on div "Highlight H" at bounding box center [71, 319] width 25 height 20
drag, startPoint x: 39, startPoint y: 321, endPoint x: 119, endPoint y: 288, distance: 86.0
click at [42, 299] on div "Pen P" at bounding box center [42, 319] width 25 height 20
click at [78, 299] on div "Highlight" at bounding box center [71, 324] width 17 height 4
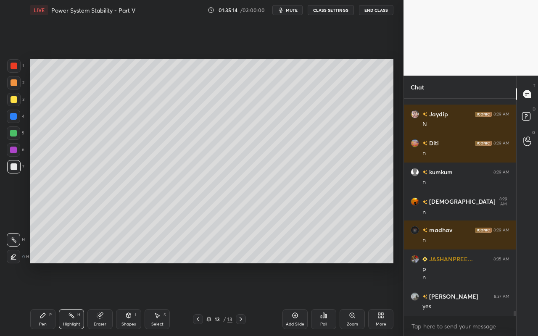
scroll to position [9564, 0]
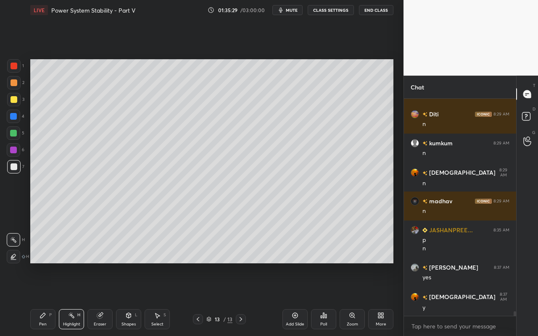
click at [158, 299] on div "Pen P Highlight H Eraser Shapes L Select S 13 / 13 Add Slide Poll Zoom More" at bounding box center [211, 319] width 363 height 34
click at [159, 299] on div "Select" at bounding box center [157, 324] width 12 height 4
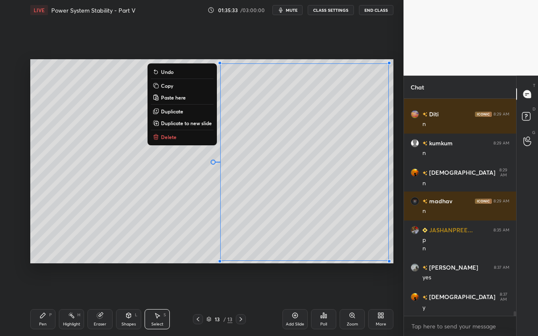
drag, startPoint x: 222, startPoint y: 63, endPoint x: 395, endPoint y: 258, distance: 261.0
click at [394, 257] on div "0 ° Undo Copy Paste here Duplicate Duplicate to new slide Delete Setting up you…" at bounding box center [212, 161] width 370 height 282
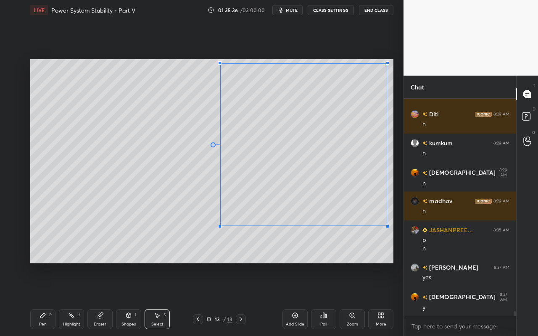
drag, startPoint x: 389, startPoint y: 255, endPoint x: 352, endPoint y: 228, distance: 45.9
click at [386, 226] on div at bounding box center [387, 226] width 3 height 3
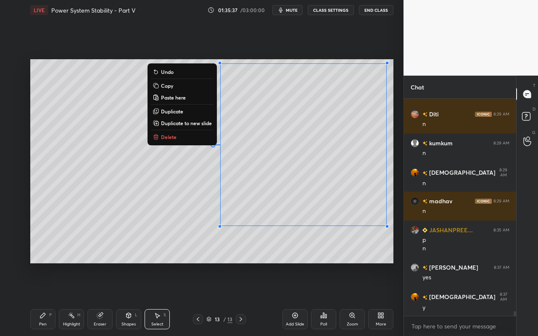
drag, startPoint x: 38, startPoint y: 325, endPoint x: 40, endPoint y: 319, distance: 5.9
click at [38, 299] on div "Pen P" at bounding box center [42, 319] width 25 height 20
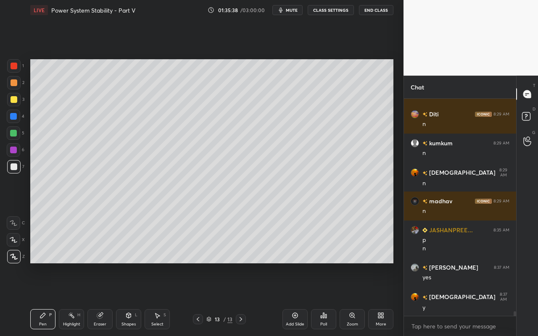
drag, startPoint x: 15, startPoint y: 169, endPoint x: 24, endPoint y: 171, distance: 8.7
click at [15, 169] on div at bounding box center [14, 166] width 7 height 7
click at [16, 84] on div at bounding box center [14, 82] width 7 height 7
click at [73, 299] on div "Highlight" at bounding box center [71, 324] width 17 height 4
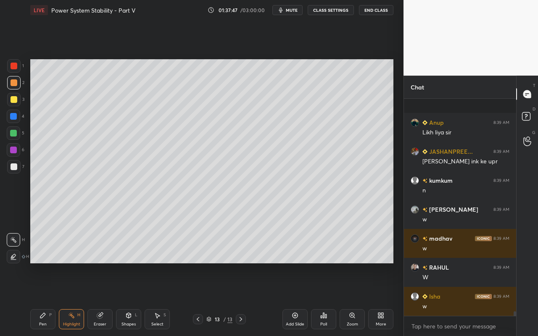
scroll to position [9911, 0]
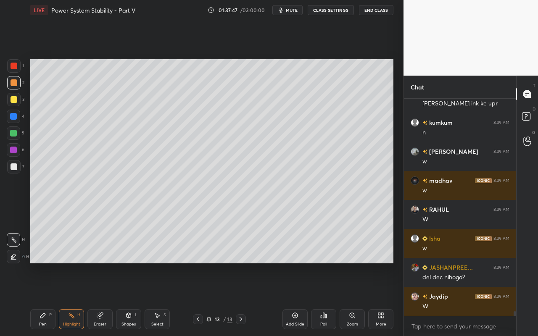
click at [81, 299] on div "Highlight H" at bounding box center [71, 319] width 25 height 20
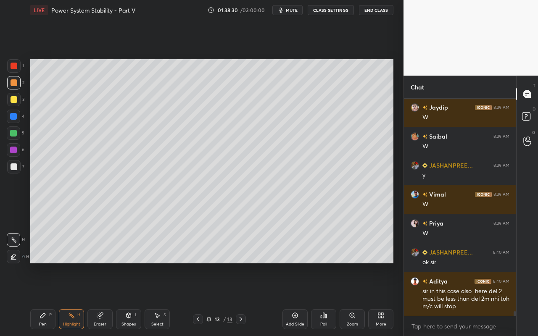
scroll to position [10109, 0]
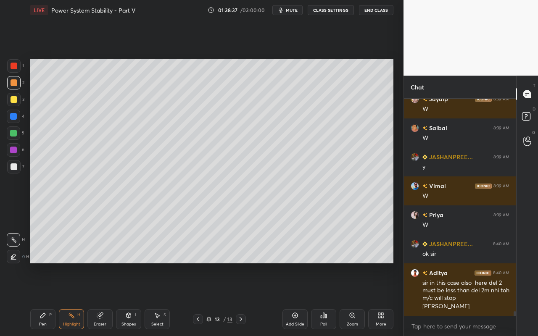
click at [321, 299] on icon at bounding box center [323, 315] width 7 height 7
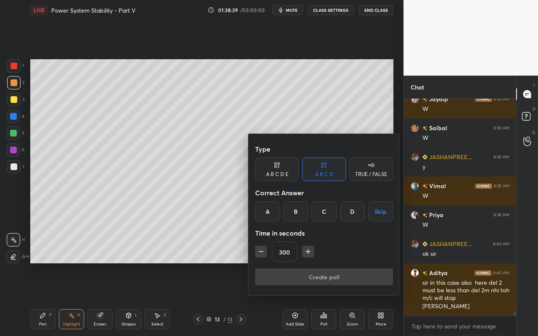
click at [269, 220] on div "A" at bounding box center [267, 211] width 25 height 20
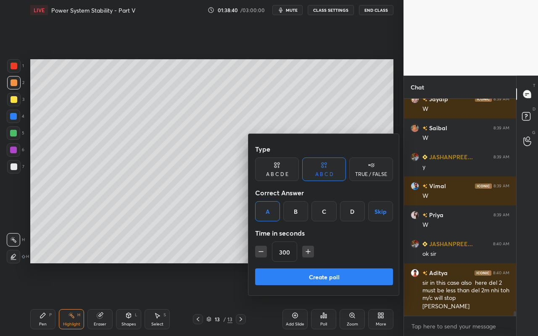
click at [320, 281] on button "Create poll" at bounding box center [324, 276] width 138 height 17
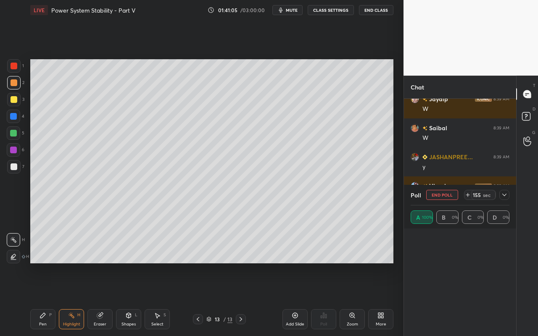
scroll to position [0, 0]
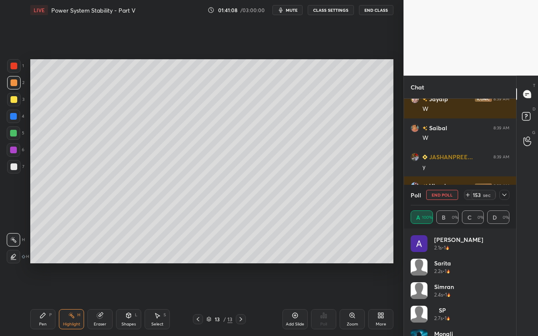
click at [505, 194] on icon at bounding box center [504, 195] width 7 height 7
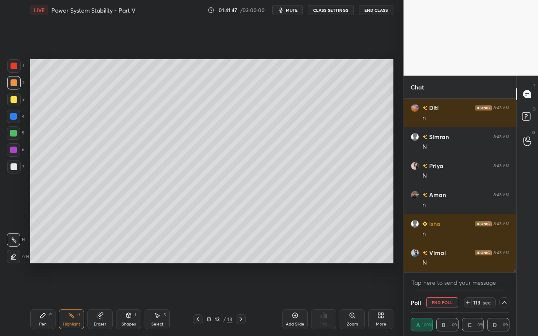
scroll to position [10442, 0]
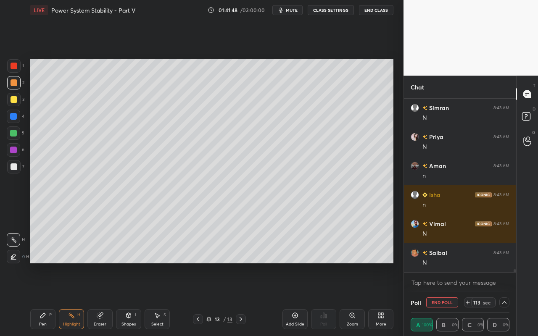
drag, startPoint x: 162, startPoint y: 323, endPoint x: 167, endPoint y: 315, distance: 9.7
click at [162, 299] on div "Select" at bounding box center [157, 324] width 12 height 4
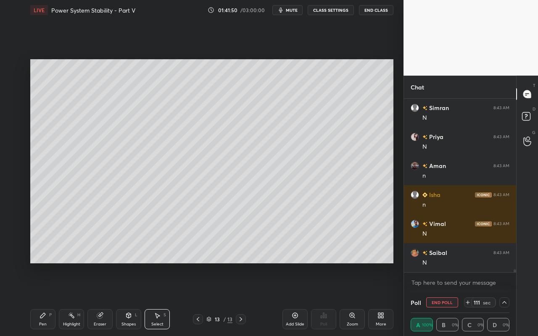
drag, startPoint x: 35, startPoint y: 59, endPoint x: 87, endPoint y: 127, distance: 85.9
click at [92, 135] on div "0 ° Undo Copy Paste here Duplicate Duplicate to new slide Delete Setting up you…" at bounding box center [212, 161] width 370 height 282
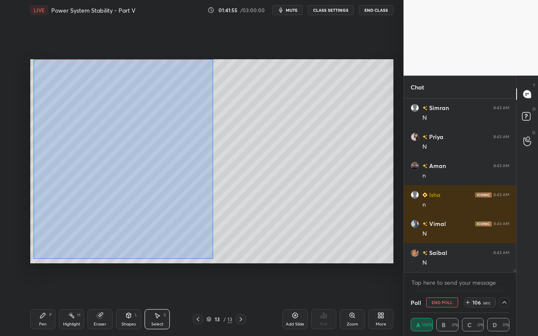
drag, startPoint x: 34, startPoint y: 59, endPoint x: 213, endPoint y: 259, distance: 268.3
click at [212, 258] on div "0 ° Undo Copy Paste here Duplicate Duplicate to new slide Delete" at bounding box center [211, 161] width 363 height 204
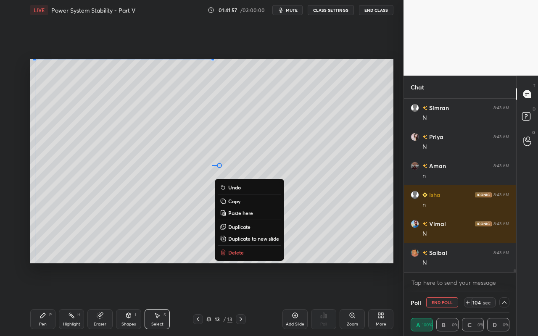
click at [246, 237] on p "Duplicate to new slide" at bounding box center [253, 238] width 51 height 7
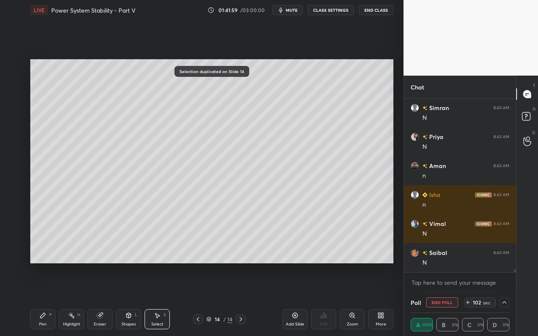
drag, startPoint x: 135, startPoint y: 328, endPoint x: 144, endPoint y: 317, distance: 13.8
click at [137, 299] on div "Shapes L" at bounding box center [128, 319] width 25 height 20
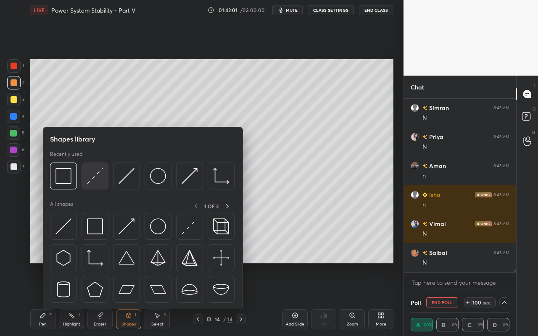
click at [95, 179] on img at bounding box center [95, 176] width 16 height 16
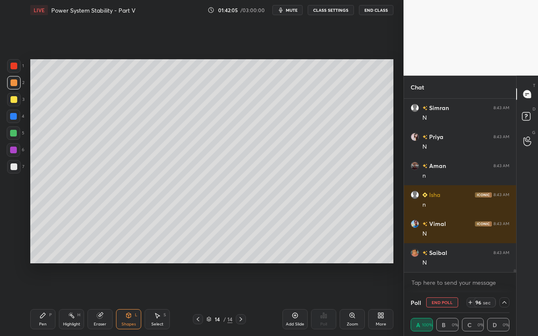
drag, startPoint x: 79, startPoint y: 321, endPoint x: 84, endPoint y: 302, distance: 20.2
click at [79, 299] on div "Highlight H" at bounding box center [71, 319] width 25 height 20
click at [43, 299] on icon at bounding box center [42, 315] width 7 height 7
click at [15, 101] on div at bounding box center [14, 99] width 7 height 7
click at [132, 299] on div "Shapes L" at bounding box center [128, 319] width 25 height 20
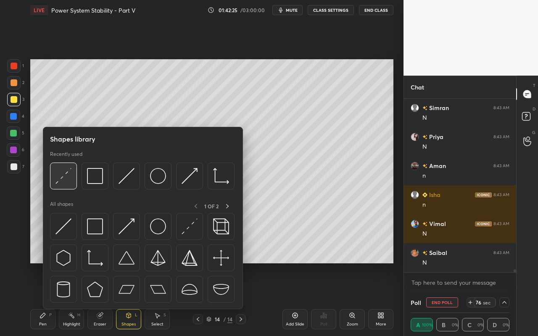
click at [68, 184] on img at bounding box center [63, 176] width 16 height 16
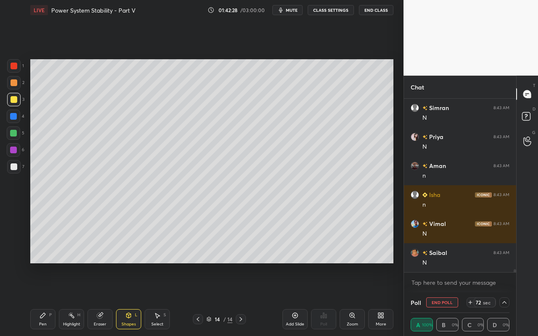
click at [39, 299] on div "Pen P" at bounding box center [42, 319] width 25 height 20
drag, startPoint x: 39, startPoint y: 328, endPoint x: 65, endPoint y: 304, distance: 35.4
click at [39, 299] on div "Pen P" at bounding box center [42, 319] width 25 height 20
click at [70, 299] on div "Highlight" at bounding box center [71, 324] width 17 height 4
click at [49, 299] on div "P" at bounding box center [50, 315] width 3 height 4
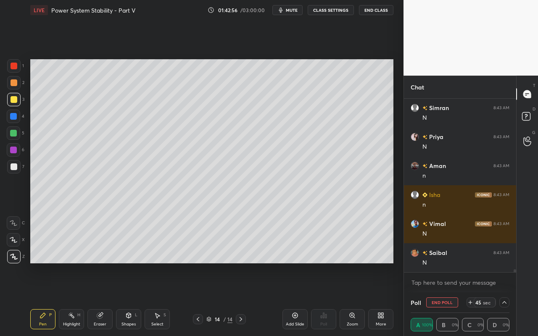
click at [70, 299] on div "Highlight H" at bounding box center [71, 319] width 25 height 20
click at [53, 299] on div "Pen P" at bounding box center [42, 319] width 25 height 20
click at [71, 299] on div "Highlight H" at bounding box center [71, 319] width 25 height 20
drag, startPoint x: 50, startPoint y: 320, endPoint x: 61, endPoint y: 301, distance: 21.8
click at [51, 299] on div "Pen P" at bounding box center [42, 319] width 25 height 20
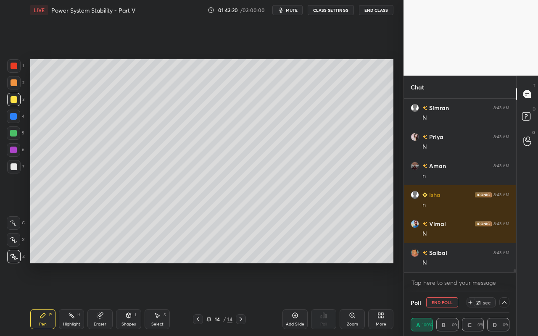
click at [67, 299] on div "Highlight H" at bounding box center [71, 319] width 25 height 20
drag, startPoint x: 43, startPoint y: 319, endPoint x: 49, endPoint y: 304, distance: 16.2
click at [45, 299] on div "Pen P" at bounding box center [42, 319] width 25 height 20
click at [66, 299] on div "Highlight" at bounding box center [71, 324] width 17 height 4
drag, startPoint x: 41, startPoint y: 320, endPoint x: 79, endPoint y: 271, distance: 61.7
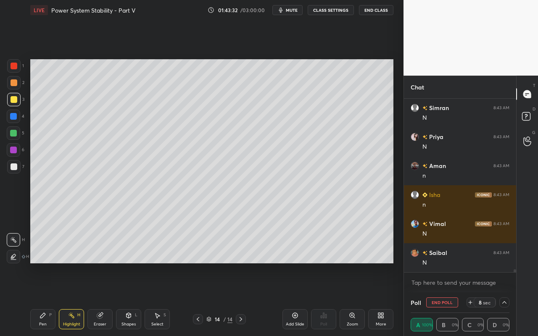
click at [44, 299] on div "Pen P" at bounding box center [42, 319] width 25 height 20
drag, startPoint x: 40, startPoint y: 319, endPoint x: 77, endPoint y: 286, distance: 49.4
click at [44, 299] on div "Pen P" at bounding box center [42, 319] width 25 height 20
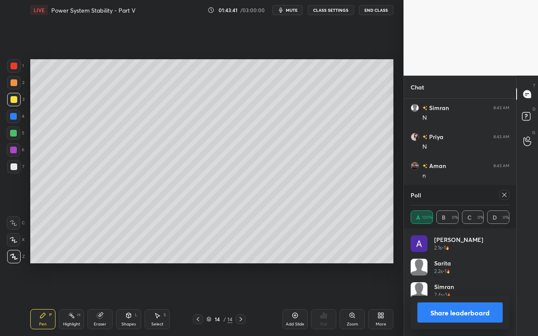
scroll to position [98, 96]
drag, startPoint x: 499, startPoint y: 197, endPoint x: 486, endPoint y: 208, distance: 16.7
click at [501, 197] on div at bounding box center [504, 195] width 10 height 10
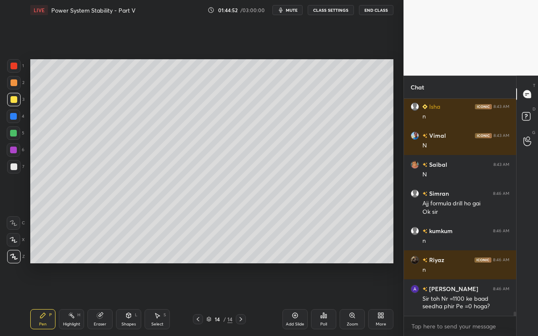
scroll to position [10559, 0]
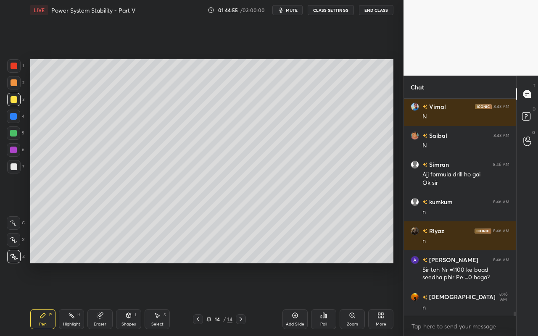
click at [45, 299] on div "Pen P" at bounding box center [42, 319] width 25 height 20
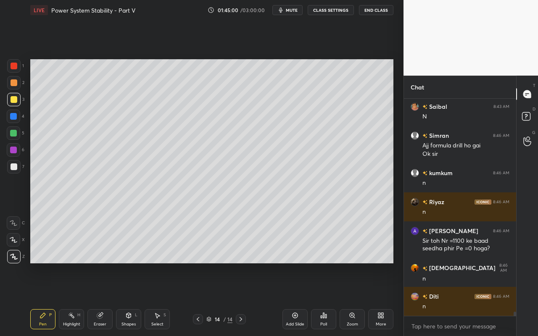
click at [65, 299] on div "Highlight H" at bounding box center [71, 319] width 25 height 20
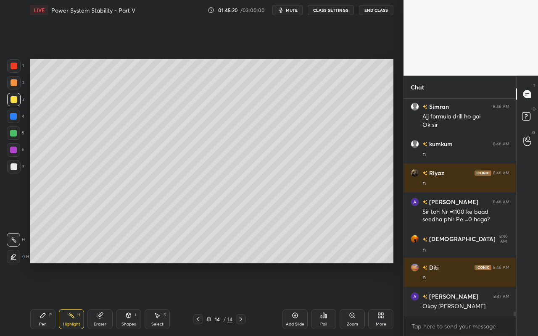
click at [297, 299] on icon at bounding box center [295, 315] width 7 height 7
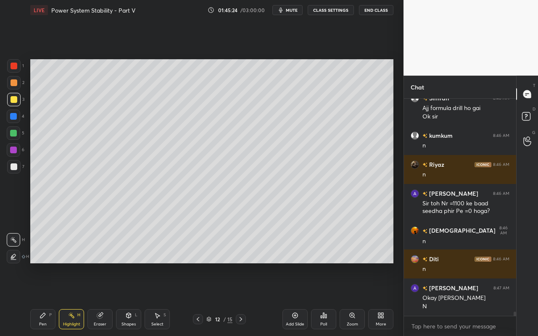
click at [161, 299] on div "Select" at bounding box center [157, 324] width 12 height 4
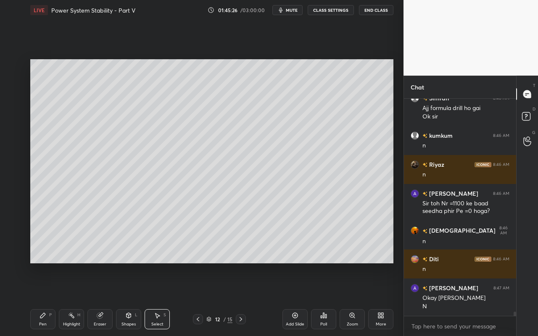
drag, startPoint x: 32, startPoint y: 58, endPoint x: 120, endPoint y: 175, distance: 146.7
click at [126, 184] on div "0 ° Undo Copy Paste here Duplicate Duplicate to new slide Delete Setting up you…" at bounding box center [212, 161] width 370 height 282
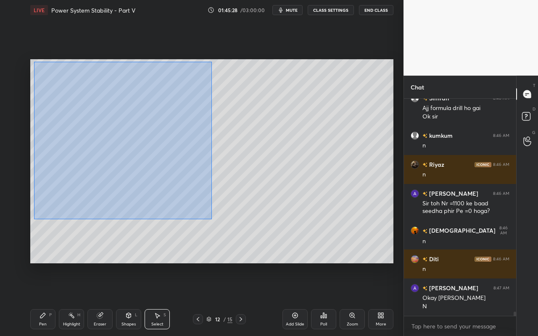
drag, startPoint x: 33, startPoint y: 65, endPoint x: 212, endPoint y: 219, distance: 235.6
click at [211, 219] on div "0 ° Undo Copy Paste here Duplicate Duplicate to new slide Delete" at bounding box center [211, 161] width 363 height 204
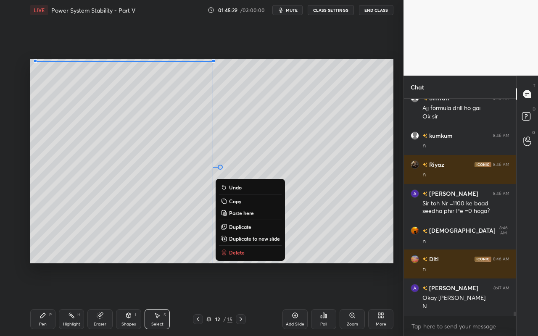
click at [238, 204] on p "Copy" at bounding box center [235, 201] width 12 height 7
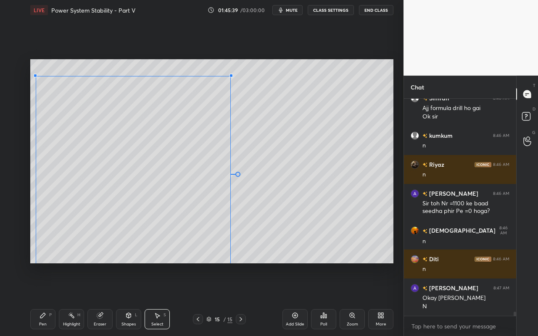
drag, startPoint x: 213, startPoint y: 62, endPoint x: 231, endPoint y: 76, distance: 22.7
click at [231, 76] on div at bounding box center [230, 75] width 3 height 3
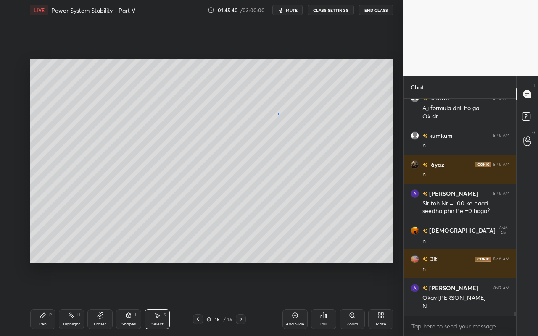
click at [277, 114] on div "0 ° Undo Copy Paste here Duplicate Duplicate to new slide Delete" at bounding box center [211, 161] width 363 height 204
drag, startPoint x: 132, startPoint y: 320, endPoint x: 136, endPoint y: 317, distance: 5.7
click at [132, 299] on div "Shapes L" at bounding box center [128, 319] width 25 height 20
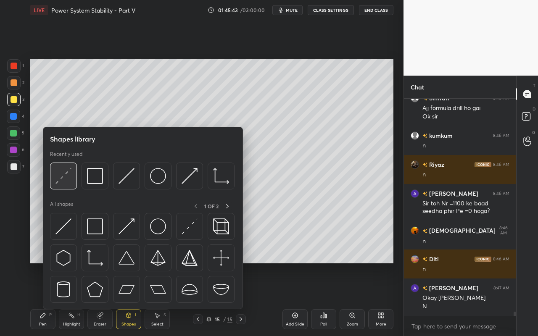
click at [65, 180] on img at bounding box center [63, 176] width 16 height 16
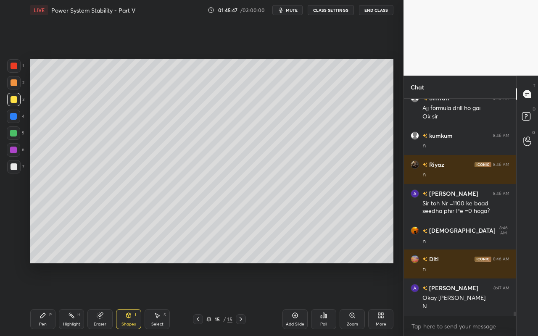
drag, startPoint x: 44, startPoint y: 317, endPoint x: 59, endPoint y: 275, distance: 45.0
click at [45, 299] on icon at bounding box center [42, 315] width 7 height 7
drag, startPoint x: 123, startPoint y: 320, endPoint x: 124, endPoint y: 310, distance: 10.1
click at [124, 299] on div "Shapes L" at bounding box center [128, 319] width 25 height 20
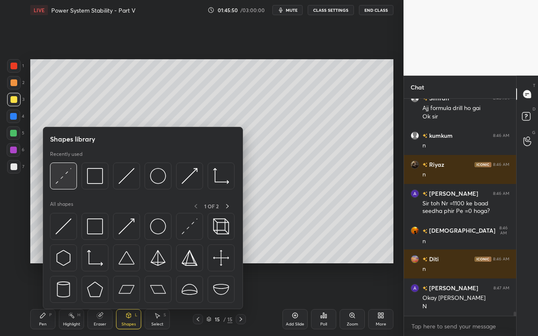
click at [58, 175] on img at bounding box center [63, 176] width 16 height 16
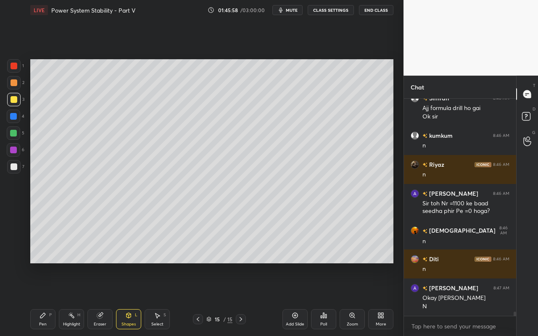
drag, startPoint x: 44, startPoint y: 321, endPoint x: 57, endPoint y: 288, distance: 36.0
click at [44, 299] on div "Pen P" at bounding box center [42, 319] width 25 height 20
drag, startPoint x: 130, startPoint y: 318, endPoint x: 130, endPoint y: 309, distance: 8.4
click at [130, 299] on icon at bounding box center [128, 315] width 7 height 7
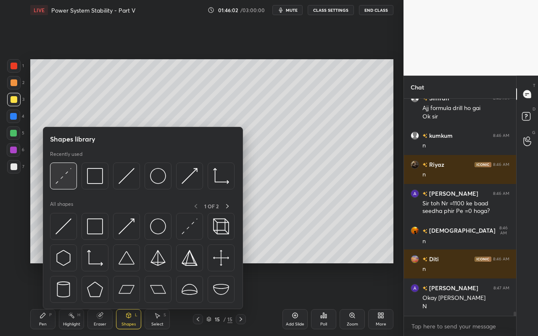
click at [67, 178] on img at bounding box center [63, 176] width 16 height 16
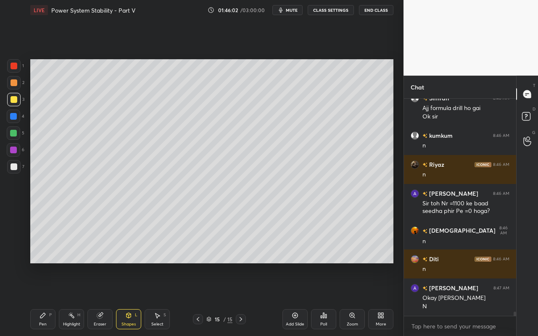
click at [13, 148] on div at bounding box center [13, 150] width 7 height 7
drag, startPoint x: 41, startPoint y: 320, endPoint x: 48, endPoint y: 312, distance: 11.3
click at [43, 299] on div "Pen P" at bounding box center [42, 319] width 25 height 20
drag, startPoint x: 66, startPoint y: 320, endPoint x: 77, endPoint y: 301, distance: 22.0
click at [68, 299] on div "Highlight H" at bounding box center [71, 319] width 25 height 20
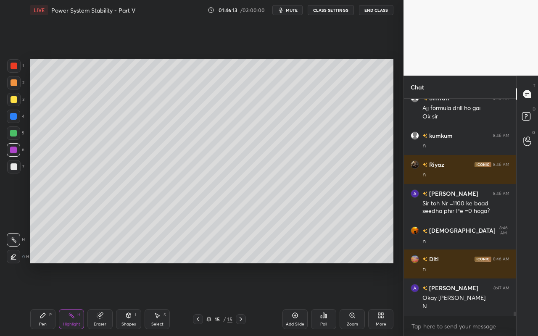
click at [100, 299] on div "Eraser" at bounding box center [99, 319] width 25 height 20
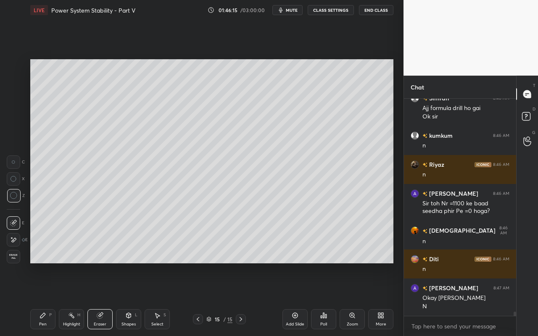
click at [72, 299] on div "Highlight" at bounding box center [71, 324] width 17 height 4
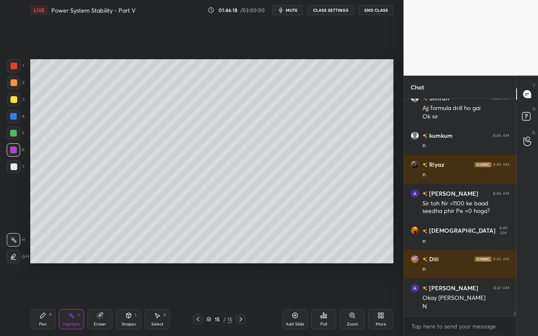
drag, startPoint x: 13, startPoint y: 101, endPoint x: 23, endPoint y: 113, distance: 15.5
click at [13, 101] on div at bounding box center [14, 99] width 7 height 7
click at [14, 251] on div at bounding box center [13, 256] width 13 height 13
drag, startPoint x: 44, startPoint y: 319, endPoint x: 50, endPoint y: 294, distance: 26.1
click at [45, 299] on div "Pen P" at bounding box center [42, 319] width 25 height 20
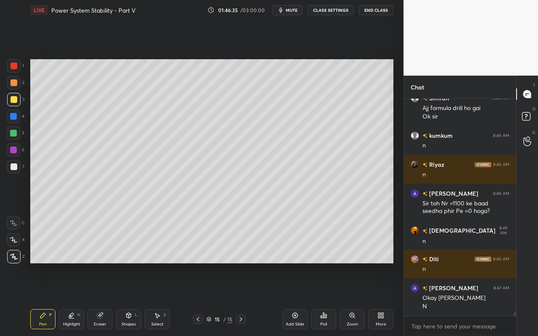
click at [76, 299] on div "Highlight H" at bounding box center [71, 319] width 25 height 20
drag, startPoint x: 16, startPoint y: 241, endPoint x: 21, endPoint y: 229, distance: 13.5
click at [18, 240] on div at bounding box center [13, 239] width 13 height 13
drag, startPoint x: 129, startPoint y: 323, endPoint x: 133, endPoint y: 310, distance: 13.2
click at [129, 299] on div "Shapes" at bounding box center [128, 324] width 14 height 4
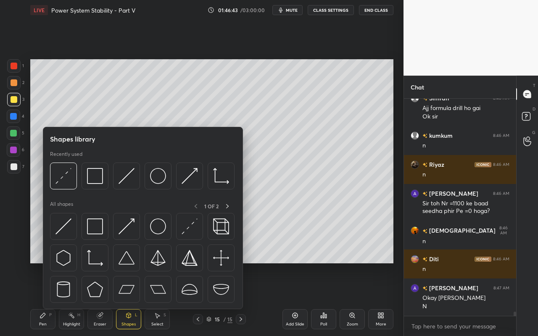
click at [38, 299] on div "Pen P" at bounding box center [42, 319] width 25 height 20
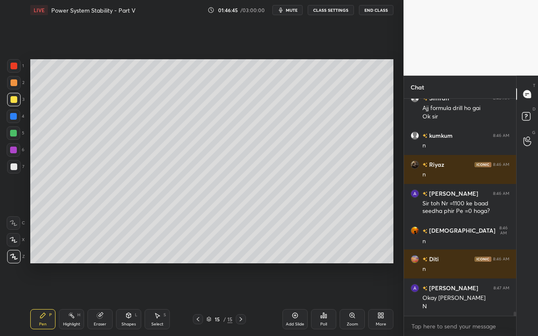
click at [14, 167] on div at bounding box center [14, 166] width 7 height 7
click at [131, 299] on icon at bounding box center [128, 315] width 7 height 7
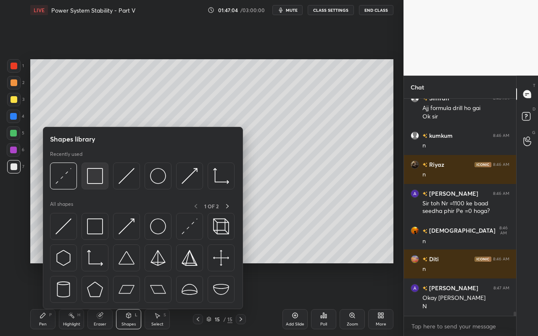
click at [100, 184] on img at bounding box center [95, 176] width 16 height 16
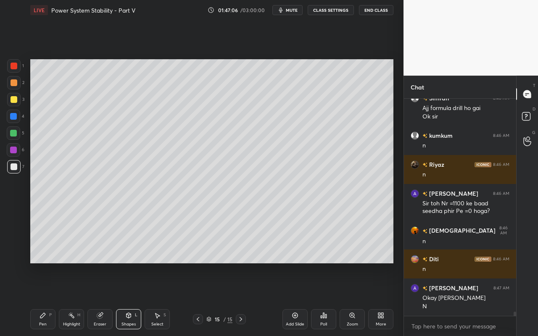
click at [73, 299] on div "Highlight" at bounding box center [71, 324] width 17 height 4
click at [46, 299] on div "Pen" at bounding box center [43, 324] width 8 height 4
click at [15, 83] on div at bounding box center [14, 82] width 7 height 7
click at [69, 299] on icon at bounding box center [71, 315] width 7 height 7
click at [13, 260] on icon at bounding box center [13, 260] width 5 height 0
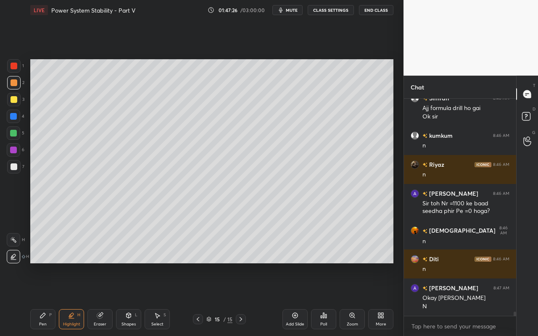
click at [40, 299] on div "Pen" at bounding box center [43, 324] width 8 height 4
drag, startPoint x: 131, startPoint y: 323, endPoint x: 135, endPoint y: 314, distance: 9.6
click at [131, 299] on div "Shapes" at bounding box center [128, 324] width 14 height 4
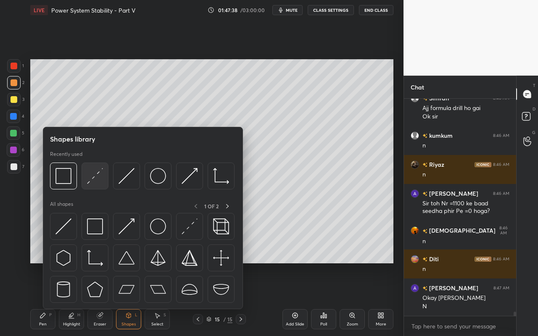
click at [101, 184] on div at bounding box center [94, 176] width 27 height 27
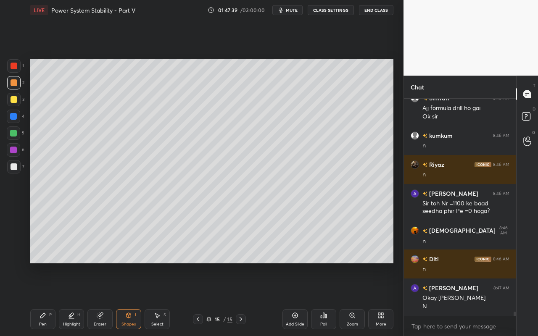
drag, startPoint x: 126, startPoint y: 320, endPoint x: 128, endPoint y: 309, distance: 10.6
click at [126, 299] on div "Shapes L" at bounding box center [128, 319] width 25 height 20
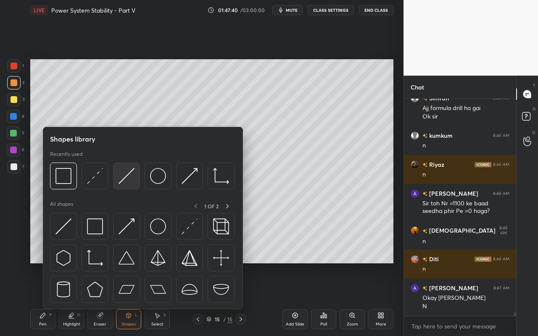
click at [126, 176] on img at bounding box center [126, 176] width 16 height 16
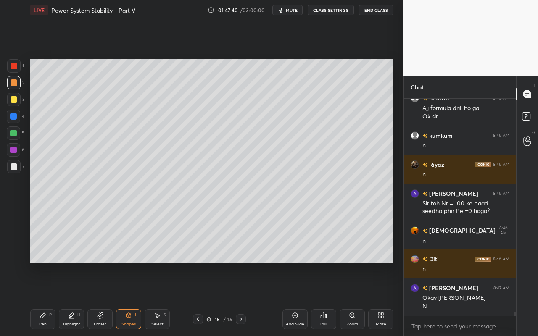
click at [15, 151] on div at bounding box center [13, 150] width 7 height 7
click at [75, 299] on div "Highlight" at bounding box center [71, 324] width 17 height 4
drag, startPoint x: 12, startPoint y: 244, endPoint x: 18, endPoint y: 237, distance: 8.6
click at [12, 244] on div at bounding box center [13, 239] width 13 height 13
drag, startPoint x: 39, startPoint y: 325, endPoint x: 95, endPoint y: 288, distance: 66.8
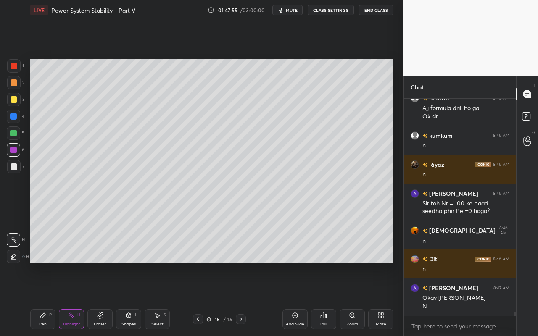
click at [41, 299] on div "Pen" at bounding box center [43, 324] width 8 height 4
click at [38, 299] on div "Pen P" at bounding box center [42, 319] width 25 height 20
drag, startPoint x: 43, startPoint y: 321, endPoint x: 47, endPoint y: 289, distance: 32.7
click at [43, 299] on div "Pen P" at bounding box center [42, 319] width 25 height 20
drag, startPoint x: 14, startPoint y: 102, endPoint x: 26, endPoint y: 110, distance: 13.8
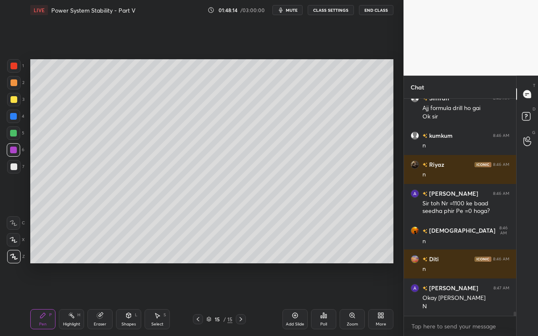
click at [15, 103] on div at bounding box center [13, 99] width 13 height 13
click at [71, 299] on icon at bounding box center [71, 315] width 7 height 7
click at [158, 299] on div "Select S" at bounding box center [156, 319] width 25 height 20
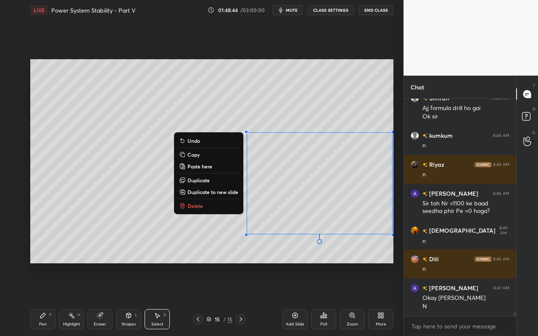
drag, startPoint x: 242, startPoint y: 139, endPoint x: 391, endPoint y: 238, distance: 178.8
click at [395, 238] on div "0 ° Undo Copy Paste here Duplicate Duplicate to new slide Delete Setting up you…" at bounding box center [212, 161] width 370 height 282
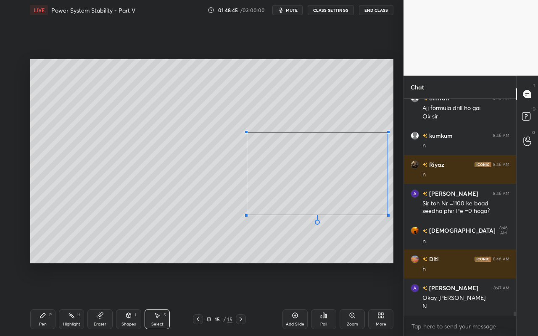
drag, startPoint x: 391, startPoint y: 234, endPoint x: 386, endPoint y: 215, distance: 20.1
click at [387, 215] on div at bounding box center [387, 215] width 3 height 3
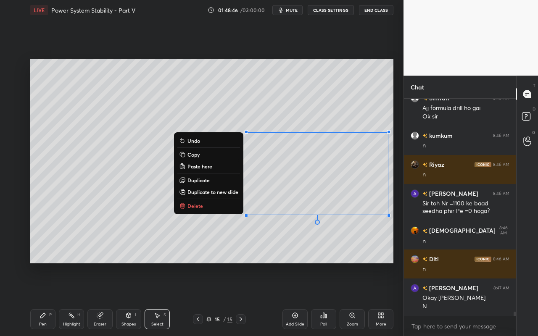
click at [350, 235] on div "0 ° Undo Copy Paste here Duplicate Duplicate to new slide Delete" at bounding box center [211, 161] width 363 height 204
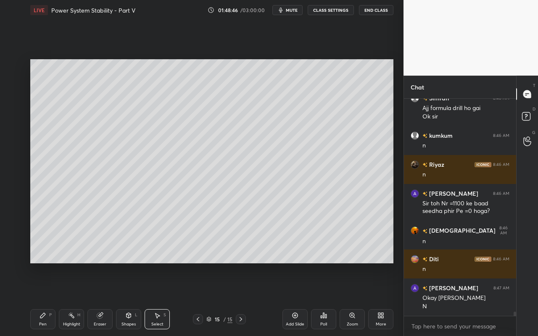
click at [42, 299] on div "Pen" at bounding box center [43, 324] width 8 height 4
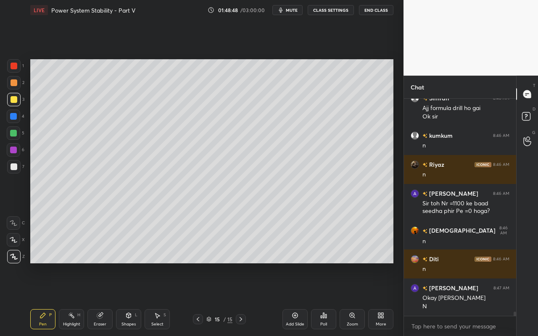
click at [14, 132] on div at bounding box center [13, 133] width 7 height 7
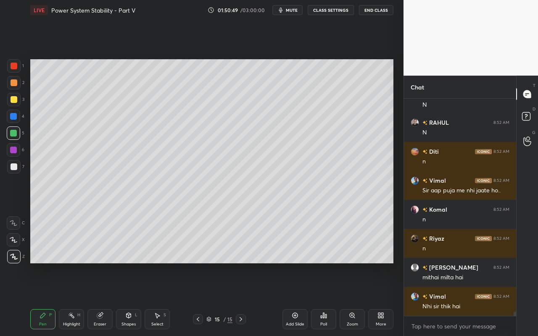
scroll to position [11164, 0]
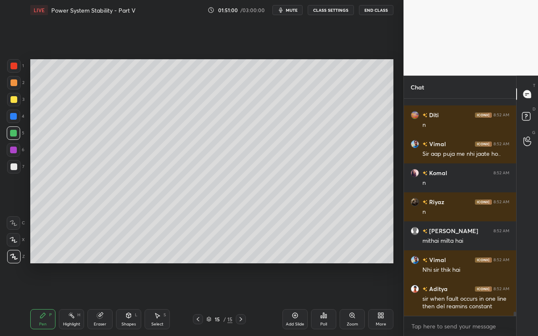
click at [72, 299] on div "Highlight H" at bounding box center [71, 319] width 25 height 20
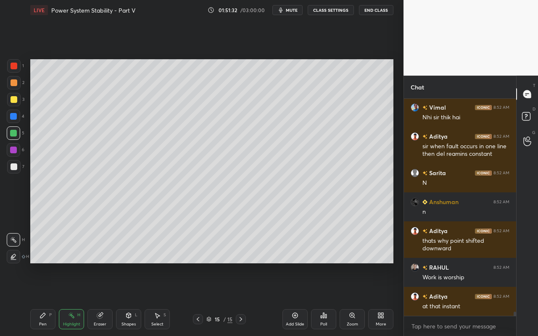
scroll to position [11345, 0]
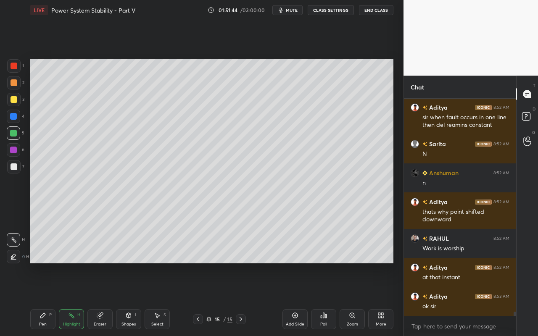
click at [294, 299] on div "Add Slide" at bounding box center [294, 319] width 25 height 20
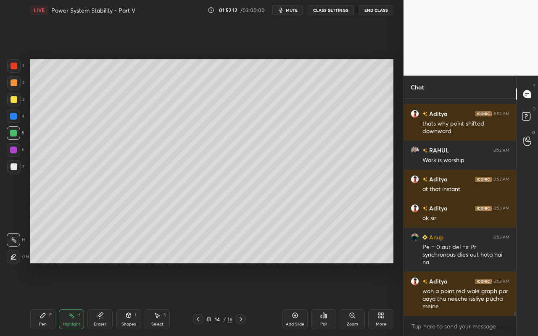
scroll to position [11462, 0]
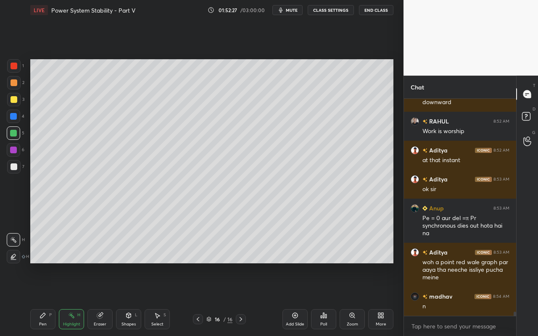
click at [43, 299] on div "Pen" at bounding box center [43, 324] width 8 height 4
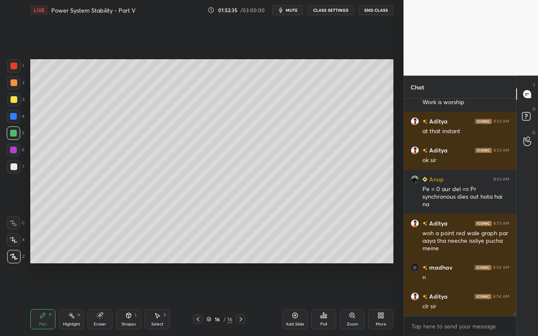
drag, startPoint x: 134, startPoint y: 326, endPoint x: 136, endPoint y: 317, distance: 9.4
click at [135, 299] on div "Shapes" at bounding box center [128, 324] width 14 height 4
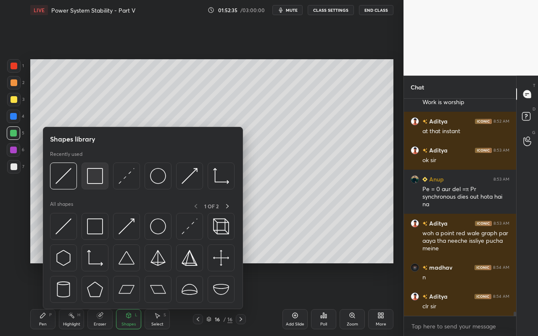
click at [95, 181] on img at bounding box center [95, 176] width 16 height 16
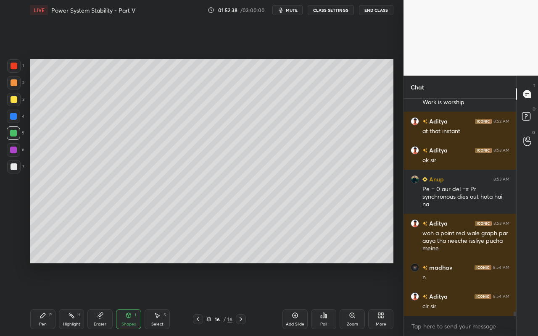
click at [48, 299] on div "Pen P" at bounding box center [42, 319] width 25 height 20
drag, startPoint x: 16, startPoint y: 97, endPoint x: 24, endPoint y: 102, distance: 9.8
click at [15, 99] on div at bounding box center [14, 99] width 7 height 7
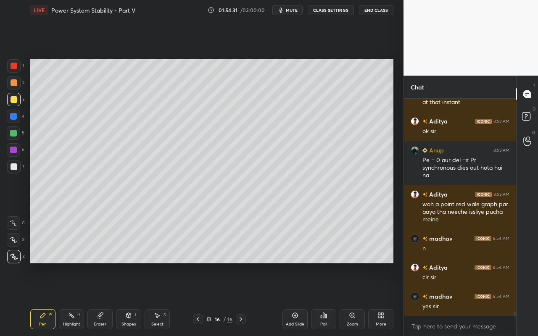
drag, startPoint x: 11, startPoint y: 167, endPoint x: 29, endPoint y: 157, distance: 20.5
click at [11, 167] on div at bounding box center [14, 166] width 7 height 7
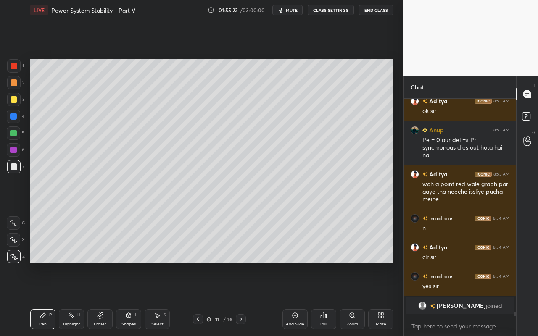
click at [159, 299] on icon at bounding box center [157, 315] width 7 height 7
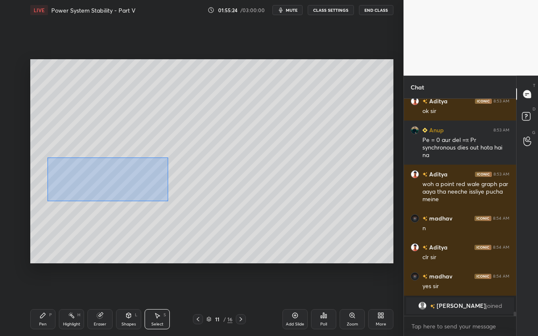
drag, startPoint x: 47, startPoint y: 161, endPoint x: 172, endPoint y: 196, distance: 130.3
click at [168, 200] on div "0 ° Undo Copy Paste here Duplicate Duplicate to new slide Delete" at bounding box center [211, 161] width 363 height 204
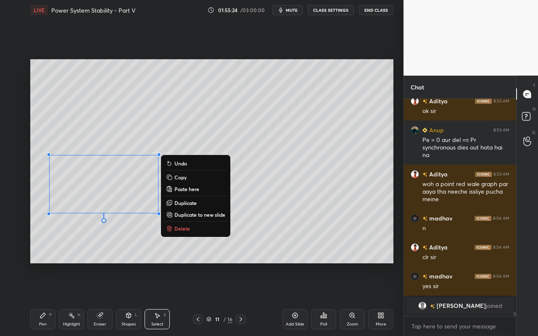
click at [194, 177] on button "Copy" at bounding box center [195, 177] width 63 height 10
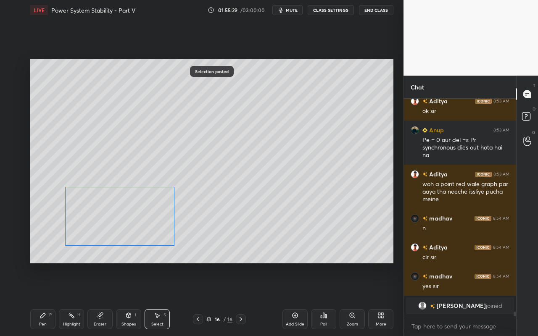
drag, startPoint x: 125, startPoint y: 183, endPoint x: 153, endPoint y: 209, distance: 37.8
click at [142, 215] on div "0 ° Undo Copy Paste here Duplicate Duplicate to new slide Delete" at bounding box center [211, 161] width 363 height 204
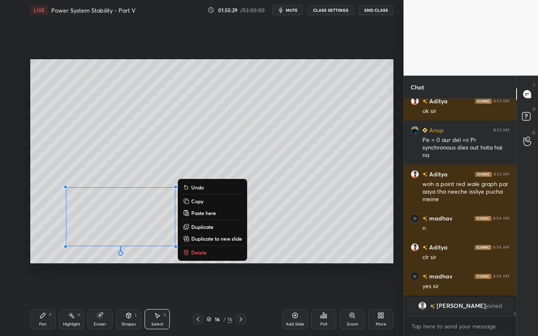
click at [299, 203] on div "0 ° Undo Copy Paste here Duplicate Duplicate to new slide Delete" at bounding box center [211, 161] width 363 height 204
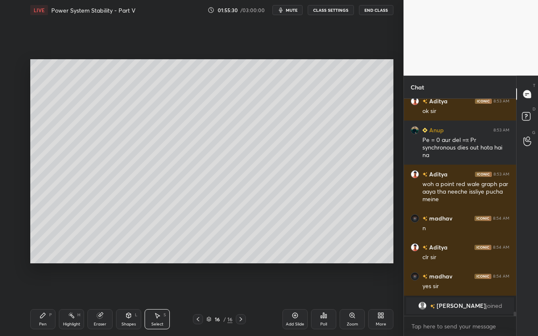
click at [74, 299] on div "Highlight H" at bounding box center [71, 319] width 25 height 20
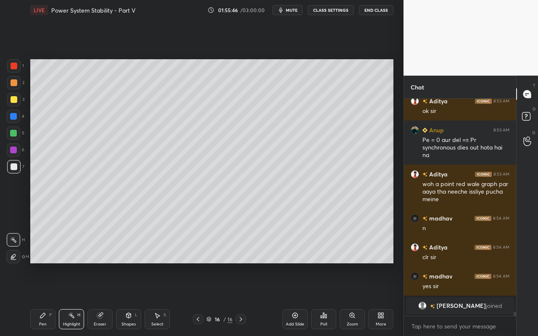
click at [51, 299] on div "Pen P" at bounding box center [42, 319] width 25 height 20
click at [158, 299] on icon at bounding box center [157, 315] width 5 height 5
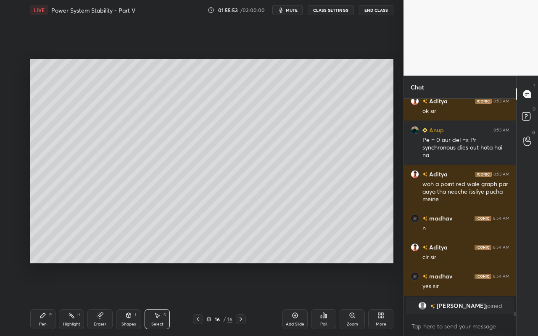
click at [45, 299] on div "Pen" at bounding box center [43, 324] width 8 height 4
drag, startPoint x: 125, startPoint y: 199, endPoint x: 324, endPoint y: 219, distance: 200.2
click at [324, 220] on div "0 ° Undo Copy Paste here Duplicate Duplicate to new slide Delete" at bounding box center [211, 161] width 363 height 204
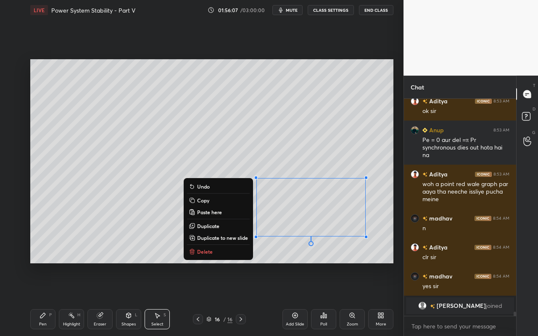
click at [39, 299] on div "Pen P" at bounding box center [42, 319] width 25 height 20
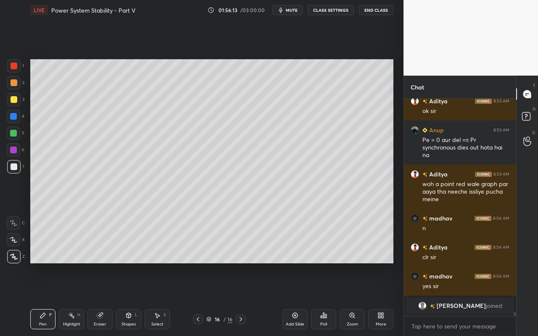
drag, startPoint x: 73, startPoint y: 320, endPoint x: 108, endPoint y: 270, distance: 61.6
click at [74, 299] on div "Highlight H" at bounding box center [71, 319] width 25 height 20
drag, startPoint x: 106, startPoint y: 318, endPoint x: 186, endPoint y: 268, distance: 93.8
click at [108, 299] on div "Eraser" at bounding box center [99, 319] width 25 height 20
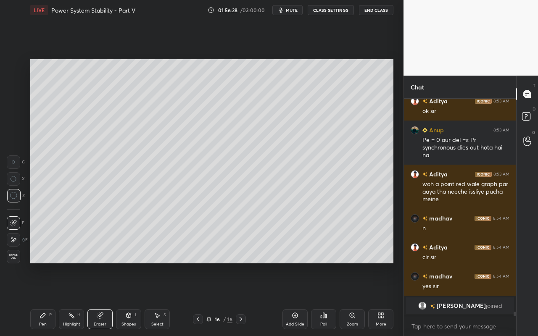
drag, startPoint x: 74, startPoint y: 319, endPoint x: 105, endPoint y: 276, distance: 52.9
click at [80, 299] on div "Highlight H" at bounding box center [71, 319] width 25 height 20
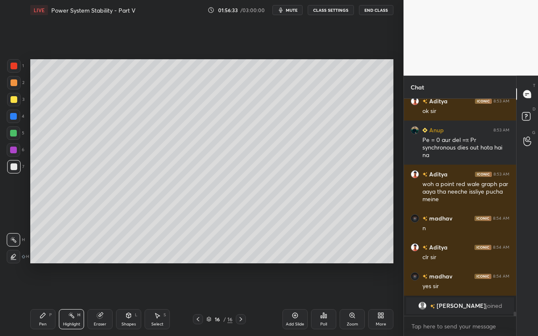
click at [105, 299] on div "Eraser" at bounding box center [99, 319] width 25 height 20
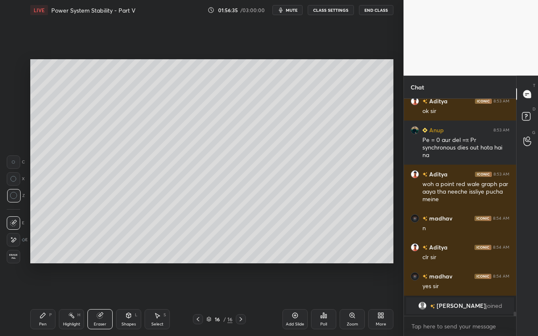
click at [44, 299] on div "Pen P" at bounding box center [42, 319] width 25 height 20
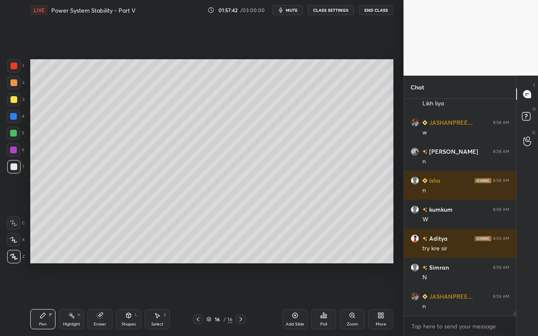
scroll to position [9922, 0]
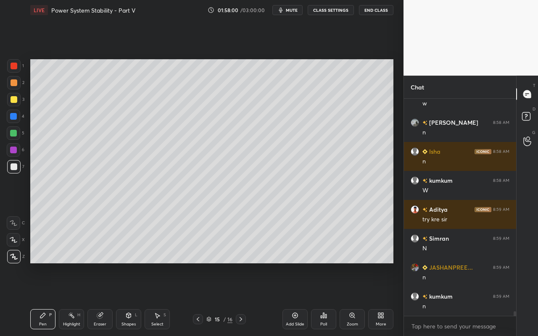
click at [164, 299] on div "Select S" at bounding box center [156, 319] width 25 height 20
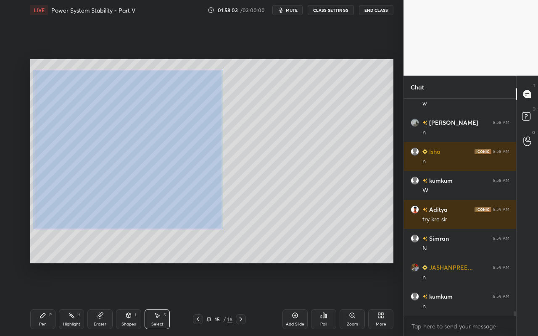
drag, startPoint x: 32, startPoint y: 71, endPoint x: 226, endPoint y: 221, distance: 244.1
click at [221, 229] on div "0 ° Undo Copy Paste here Duplicate Duplicate to new slide Delete" at bounding box center [211, 161] width 363 height 204
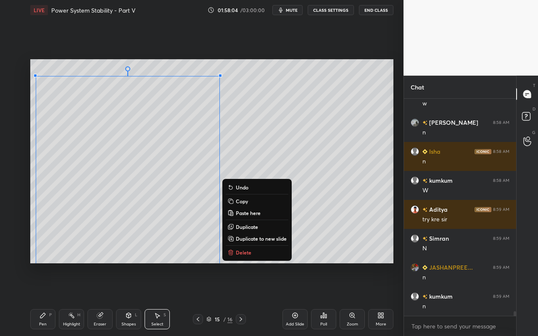
click at [244, 203] on p "Copy" at bounding box center [242, 201] width 12 height 7
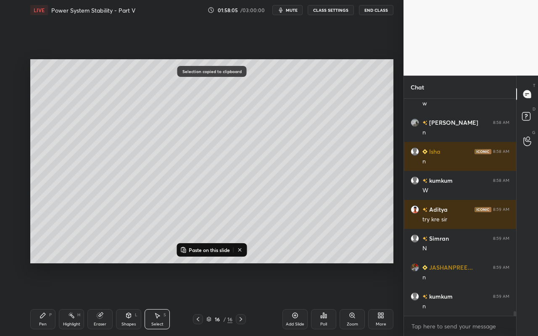
click at [298, 299] on div "Add Slide" at bounding box center [295, 324] width 18 height 4
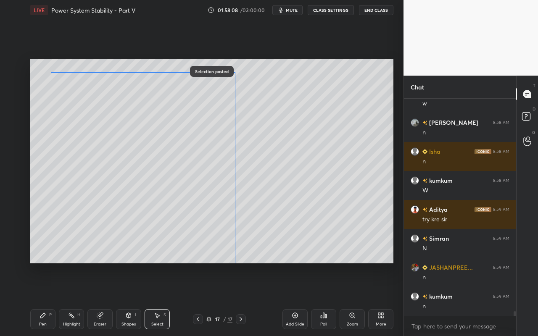
drag, startPoint x: 155, startPoint y: 163, endPoint x: 165, endPoint y: 162, distance: 10.6
click at [158, 158] on div "0 ° Undo Copy Paste here Duplicate Duplicate to new slide Delete" at bounding box center [211, 161] width 363 height 204
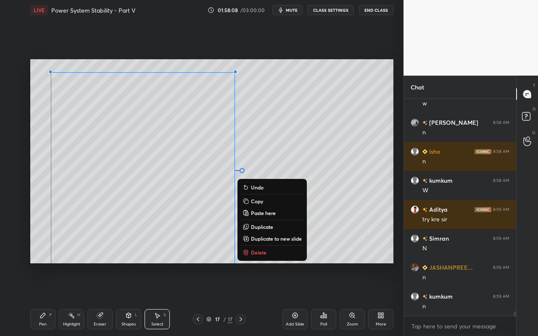
drag, startPoint x: 335, startPoint y: 166, endPoint x: 326, endPoint y: 169, distance: 8.9
click at [335, 167] on div "0 ° Undo Copy Paste here Duplicate Duplicate to new slide Delete" at bounding box center [211, 161] width 363 height 204
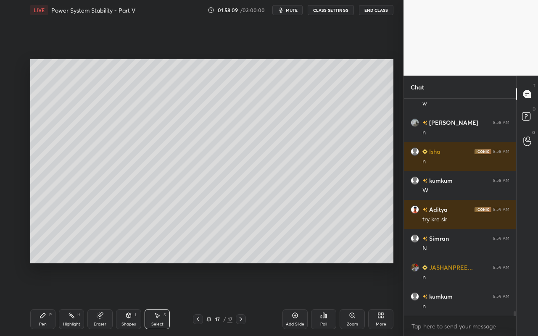
click at [39, 299] on div "Pen P" at bounding box center [42, 319] width 25 height 20
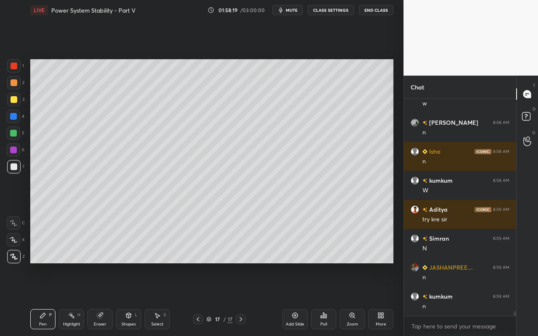
drag, startPoint x: 39, startPoint y: 323, endPoint x: 45, endPoint y: 320, distance: 6.6
click at [39, 299] on div "Pen" at bounding box center [43, 324] width 8 height 4
click at [76, 299] on div "Highlight H" at bounding box center [71, 319] width 25 height 20
click at [42, 299] on div "Pen P" at bounding box center [42, 319] width 25 height 20
click at [73, 299] on div "Highlight H" at bounding box center [71, 319] width 25 height 20
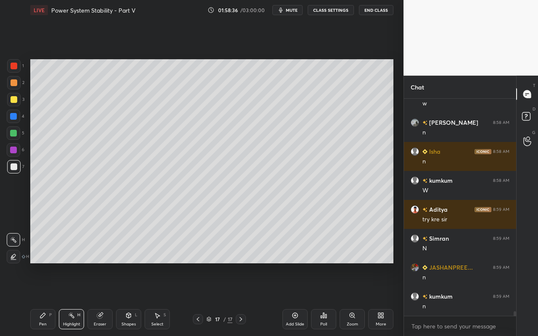
click at [44, 299] on div "Pen" at bounding box center [43, 324] width 8 height 4
drag, startPoint x: 16, startPoint y: 67, endPoint x: 26, endPoint y: 66, distance: 10.5
click at [16, 67] on div at bounding box center [14, 66] width 7 height 7
drag, startPoint x: 150, startPoint y: 319, endPoint x: 182, endPoint y: 271, distance: 58.1
click at [152, 299] on div "Select S" at bounding box center [156, 319] width 25 height 20
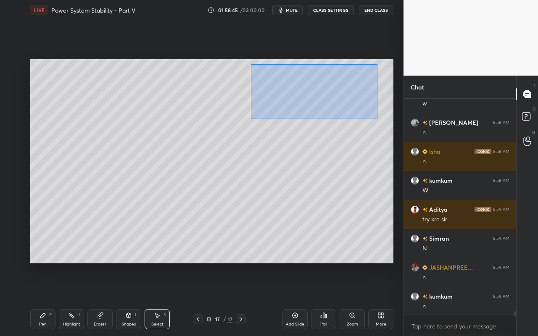
drag, startPoint x: 251, startPoint y: 64, endPoint x: 378, endPoint y: 117, distance: 137.8
click at [380, 118] on div "0 ° Undo Copy Paste here Duplicate Duplicate to new slide Delete" at bounding box center [211, 161] width 363 height 204
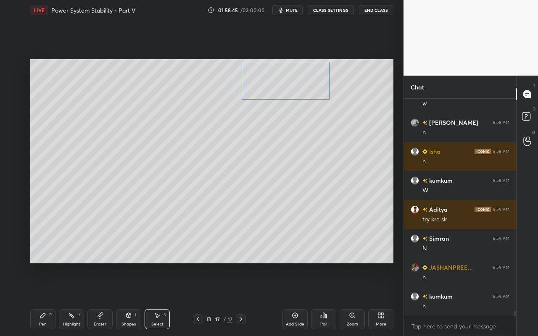
drag, startPoint x: 321, startPoint y: 91, endPoint x: 301, endPoint y: 90, distance: 20.2
click at [302, 90] on div "0 ° Undo Copy Paste here Duplicate Duplicate to new slide Delete" at bounding box center [211, 161] width 363 height 204
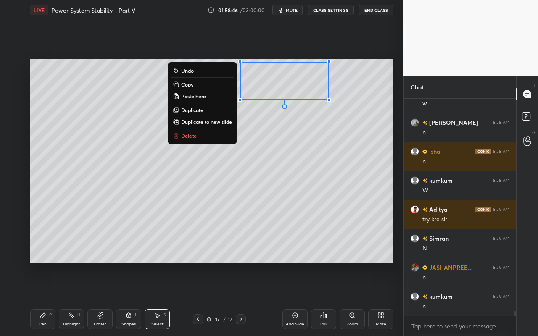
click at [41, 299] on div "Pen P" at bounding box center [42, 319] width 25 height 20
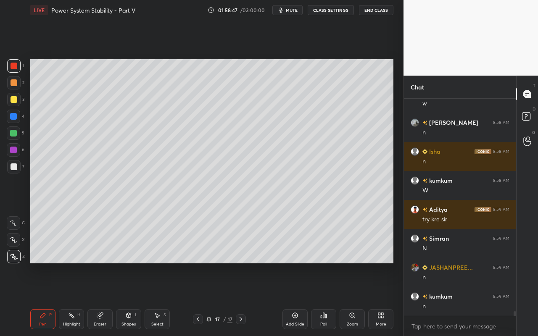
click at [12, 100] on div at bounding box center [14, 99] width 7 height 7
drag, startPoint x: 14, startPoint y: 71, endPoint x: 24, endPoint y: 69, distance: 9.8
click at [14, 71] on div at bounding box center [13, 65] width 13 height 13
click at [65, 299] on div "Highlight H" at bounding box center [71, 319] width 25 height 20
drag, startPoint x: 42, startPoint y: 320, endPoint x: 46, endPoint y: 306, distance: 14.5
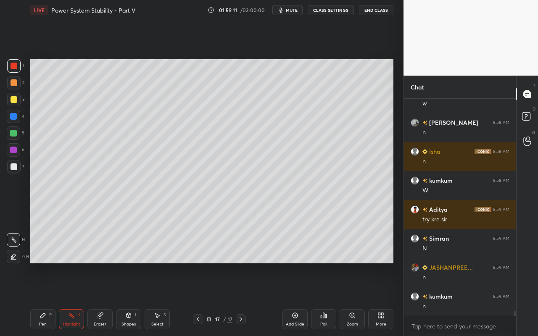
click at [42, 299] on div "Pen P" at bounding box center [42, 319] width 25 height 20
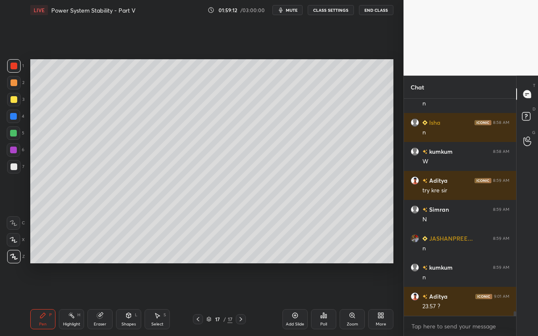
click at [15, 99] on div at bounding box center [14, 99] width 7 height 7
click at [71, 299] on icon at bounding box center [71, 315] width 7 height 7
drag, startPoint x: 38, startPoint y: 320, endPoint x: 47, endPoint y: 310, distance: 13.1
click at [38, 299] on div "Pen P" at bounding box center [42, 319] width 25 height 20
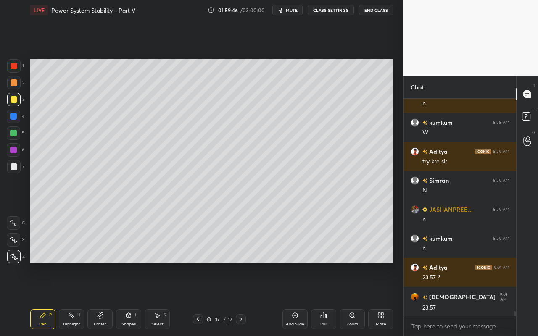
click at [48, 299] on div "Pen P" at bounding box center [42, 319] width 25 height 20
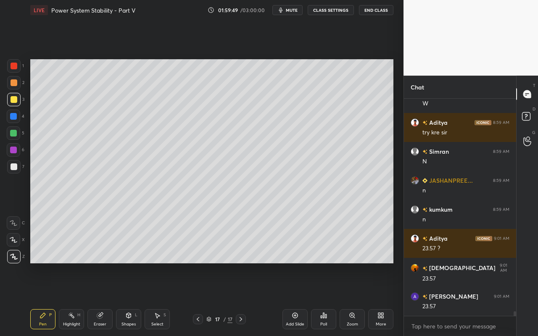
drag, startPoint x: 42, startPoint y: 320, endPoint x: 109, endPoint y: 267, distance: 84.9
click at [43, 299] on div "Pen P" at bounding box center [42, 319] width 25 height 20
click at [42, 299] on icon at bounding box center [42, 315] width 7 height 7
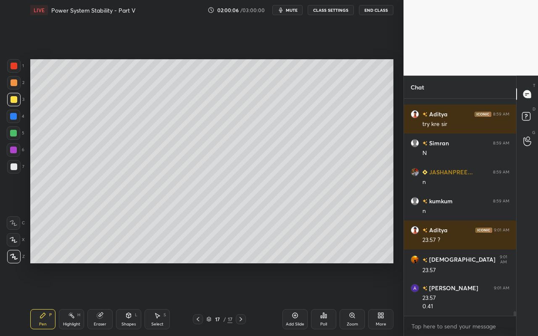
drag, startPoint x: 75, startPoint y: 324, endPoint x: 100, endPoint y: 273, distance: 56.2
click at [75, 299] on div "Highlight" at bounding box center [71, 324] width 17 height 4
click at [49, 299] on div "Pen P" at bounding box center [42, 319] width 25 height 20
click at [10, 69] on div at bounding box center [13, 65] width 13 height 13
click at [74, 299] on div "Highlight" at bounding box center [71, 324] width 17 height 4
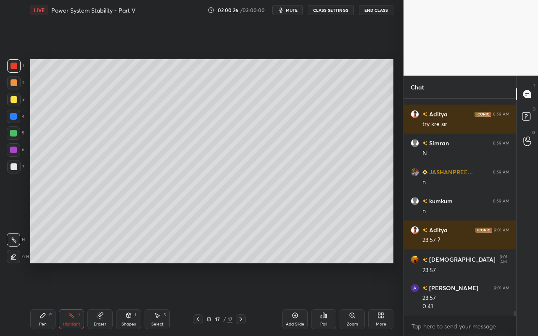
click at [43, 299] on div "Pen" at bounding box center [43, 324] width 8 height 4
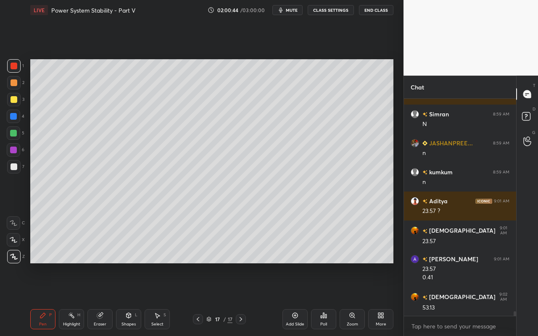
click at [39, 299] on div "Pen P" at bounding box center [42, 319] width 25 height 20
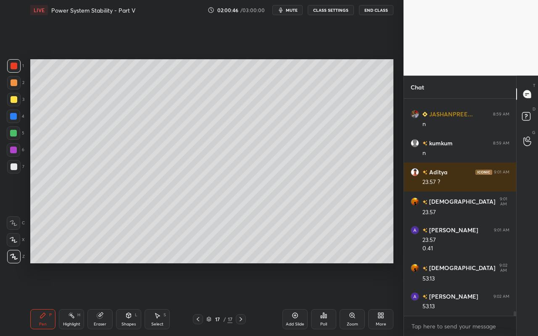
scroll to position [10104, 0]
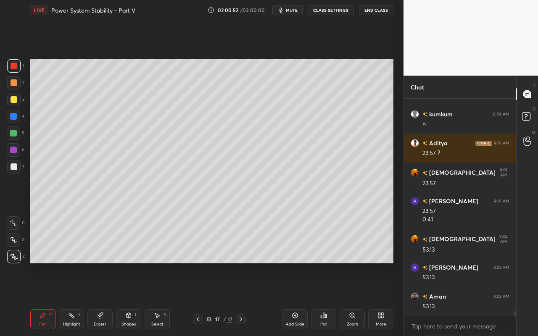
drag, startPoint x: 44, startPoint y: 321, endPoint x: 51, endPoint y: 315, distance: 9.2
click at [46, 299] on div "Pen P" at bounding box center [42, 319] width 25 height 20
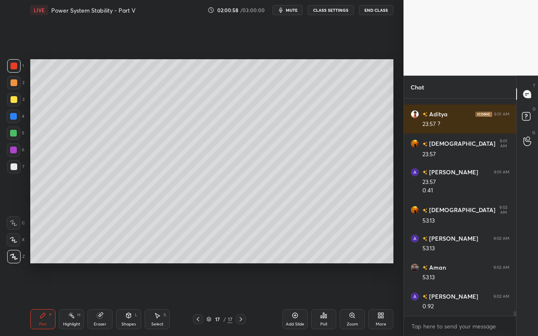
click at [73, 299] on div "Highlight H" at bounding box center [71, 319] width 25 height 20
click at [45, 299] on div "Pen P" at bounding box center [42, 319] width 25 height 20
click at [15, 153] on div at bounding box center [13, 150] width 7 height 7
click at [74, 299] on icon at bounding box center [71, 315] width 7 height 7
click at [42, 299] on div "Pen" at bounding box center [43, 324] width 8 height 4
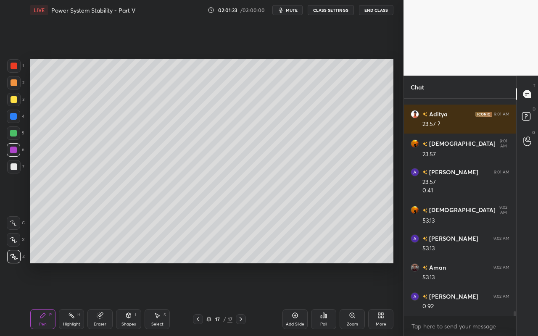
drag, startPoint x: 40, startPoint y: 321, endPoint x: 50, endPoint y: 310, distance: 15.2
click at [42, 299] on div "Pen P" at bounding box center [42, 319] width 25 height 20
click at [40, 299] on div "Pen P" at bounding box center [42, 319] width 25 height 20
drag, startPoint x: 67, startPoint y: 322, endPoint x: 93, endPoint y: 270, distance: 57.7
click at [70, 299] on div "Highlight H" at bounding box center [71, 319] width 25 height 20
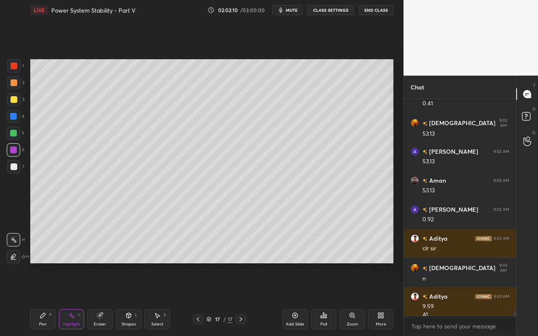
scroll to position [10228, 0]
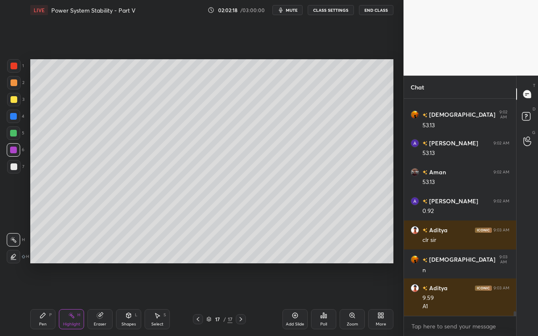
click at [163, 299] on div "Select S" at bounding box center [156, 319] width 25 height 20
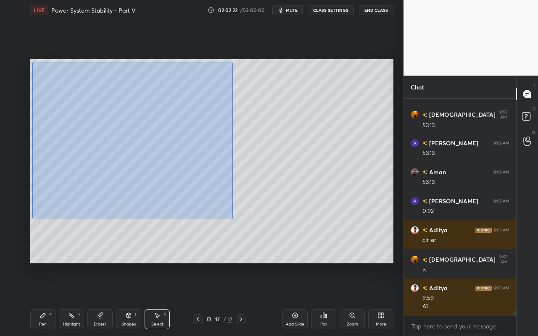
drag, startPoint x: 33, startPoint y: 63, endPoint x: 232, endPoint y: 218, distance: 252.1
click at [232, 218] on div "0 ° Undo Copy Paste here Duplicate Duplicate to new slide Delete" at bounding box center [211, 161] width 363 height 204
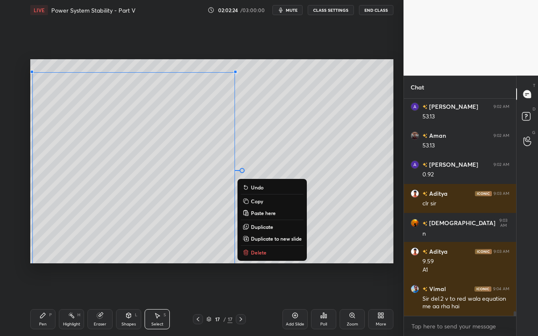
scroll to position [10294, 0]
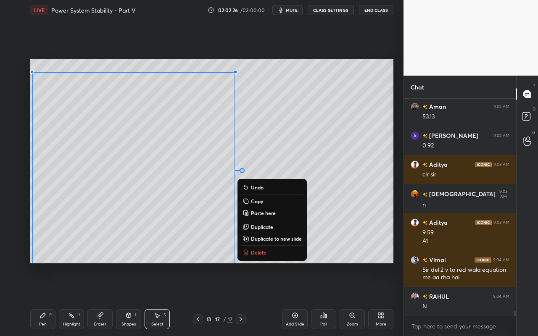
drag, startPoint x: 349, startPoint y: 244, endPoint x: 344, endPoint y: 244, distance: 4.3
click at [348, 244] on div "0 ° Undo Copy Paste here Duplicate Duplicate to new slide Delete" at bounding box center [211, 161] width 363 height 204
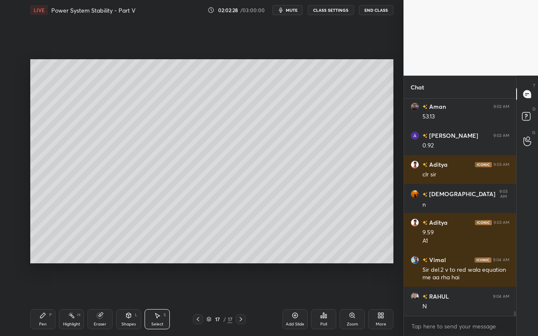
drag, startPoint x: 70, startPoint y: 319, endPoint x: 95, endPoint y: 273, distance: 52.8
click at [73, 299] on div "Highlight H" at bounding box center [71, 319] width 25 height 20
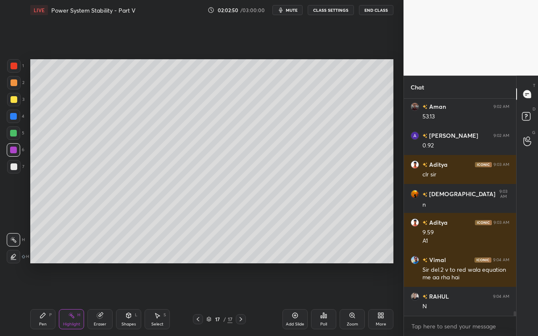
scroll to position [10323, 0]
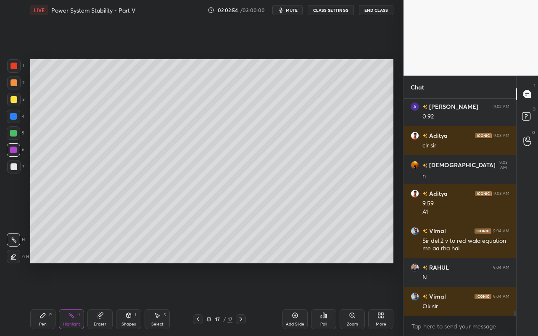
click at [156, 299] on icon at bounding box center [157, 315] width 7 height 7
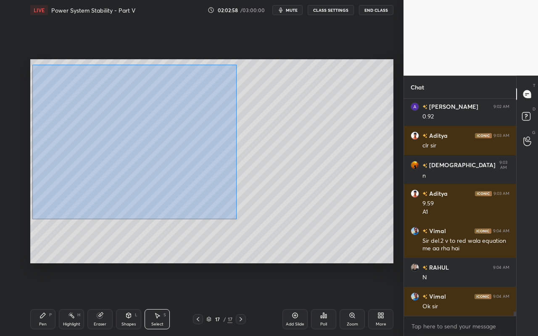
drag, startPoint x: 32, startPoint y: 65, endPoint x: 236, endPoint y: 220, distance: 256.0
click at [236, 220] on div "0 ° Undo Copy Paste here Duplicate Duplicate to new slide Delete" at bounding box center [211, 161] width 363 height 204
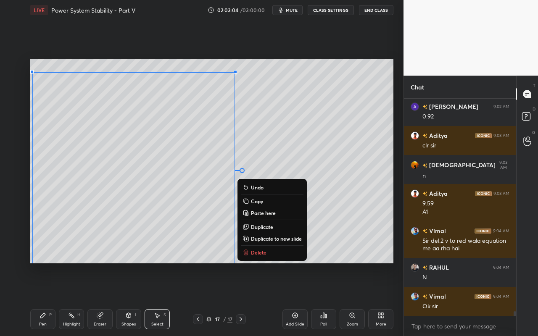
drag, startPoint x: 263, startPoint y: 237, endPoint x: 267, endPoint y: 234, distance: 5.1
click at [263, 237] on p "Duplicate to new slide" at bounding box center [276, 238] width 51 height 7
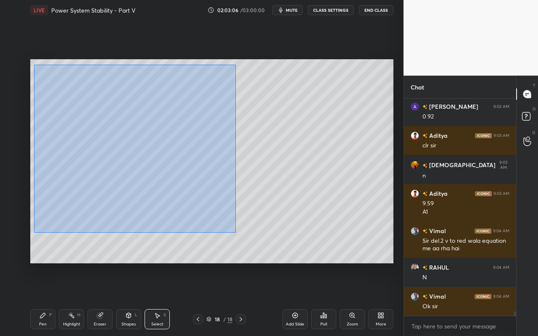
drag, startPoint x: 32, startPoint y: 66, endPoint x: 236, endPoint y: 230, distance: 261.7
click at [236, 231] on div "0 ° Undo Copy Paste here Duplicate Duplicate to new slide Delete" at bounding box center [211, 161] width 363 height 204
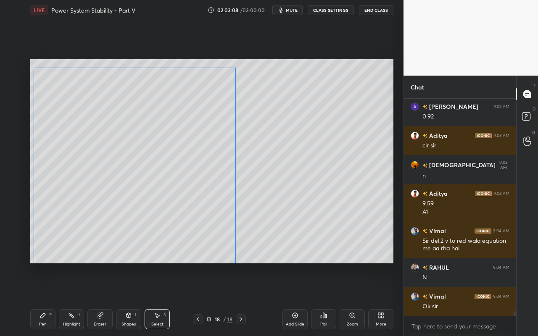
drag, startPoint x: 211, startPoint y: 226, endPoint x: 213, endPoint y: 220, distance: 6.1
click at [213, 221] on div "0 ° Undo Copy Paste here Duplicate Duplicate to new slide Delete" at bounding box center [211, 161] width 363 height 204
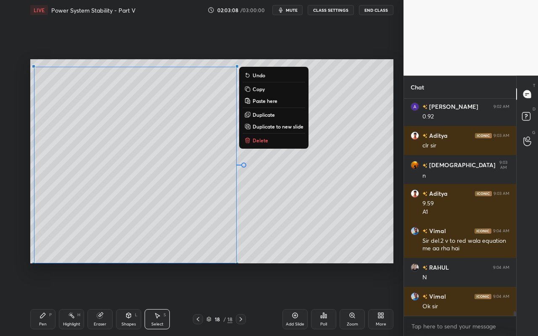
click at [361, 210] on div "0 ° Undo Copy Paste here Duplicate Duplicate to new slide Delete" at bounding box center [211, 161] width 363 height 204
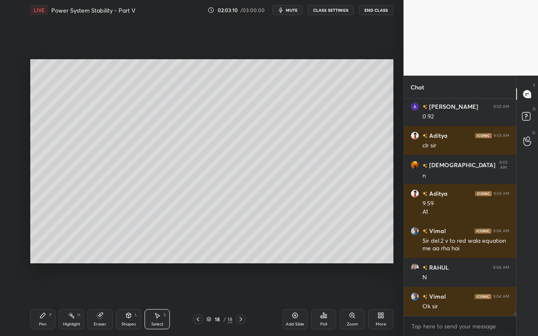
click at [102, 299] on div "Eraser" at bounding box center [99, 319] width 25 height 20
click at [53, 299] on div "Pen P" at bounding box center [42, 319] width 25 height 20
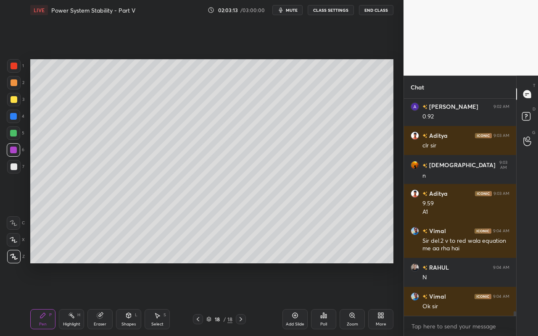
drag, startPoint x: 70, startPoint y: 319, endPoint x: 80, endPoint y: 311, distance: 13.2
click at [70, 299] on div "Highlight H" at bounding box center [71, 319] width 25 height 20
click at [45, 299] on div "Pen" at bounding box center [43, 324] width 8 height 4
click at [42, 299] on div "Pen P" at bounding box center [42, 319] width 25 height 20
drag, startPoint x: 15, startPoint y: 102, endPoint x: 29, endPoint y: 97, distance: 14.9
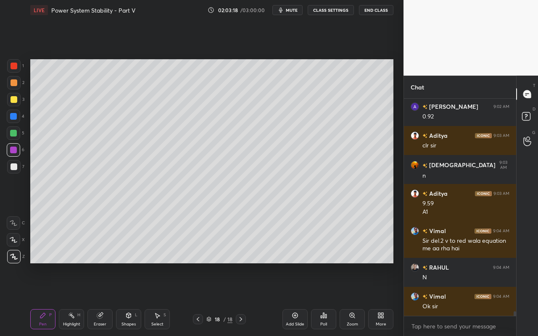
click at [15, 102] on div at bounding box center [14, 99] width 7 height 7
drag, startPoint x: 128, startPoint y: 318, endPoint x: 127, endPoint y: 310, distance: 8.0
click at [128, 299] on icon at bounding box center [128, 315] width 7 height 7
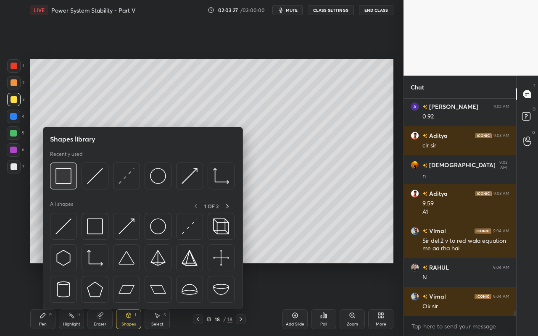
click at [67, 184] on div at bounding box center [63, 176] width 27 height 27
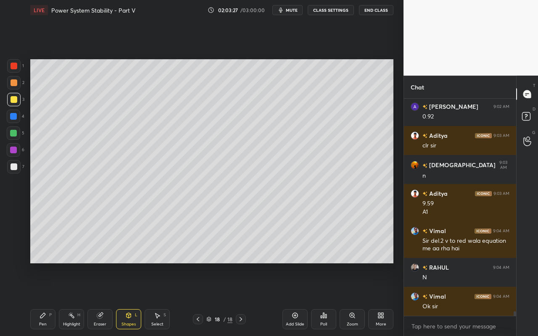
click at [15, 120] on div at bounding box center [13, 116] width 13 height 13
click at [43, 299] on icon at bounding box center [42, 315] width 7 height 7
click at [41, 299] on div "Pen" at bounding box center [43, 324] width 8 height 4
click at [16, 99] on div at bounding box center [14, 99] width 7 height 7
click at [67, 299] on div "Highlight H" at bounding box center [71, 319] width 25 height 20
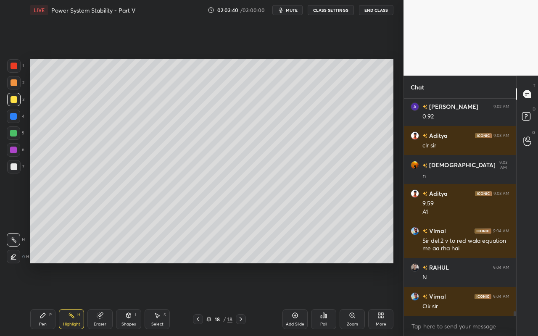
drag, startPoint x: 39, startPoint y: 320, endPoint x: 66, endPoint y: 289, distance: 41.1
click at [41, 299] on div "Pen P" at bounding box center [42, 319] width 25 height 20
click at [64, 299] on div "Highlight" at bounding box center [71, 324] width 17 height 4
drag, startPoint x: 41, startPoint y: 323, endPoint x: 44, endPoint y: 317, distance: 6.6
click at [41, 299] on div "Pen" at bounding box center [43, 324] width 8 height 4
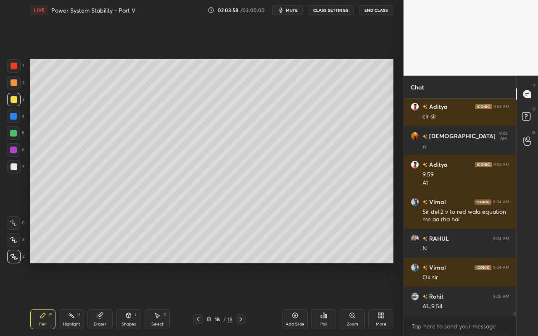
scroll to position [10381, 0]
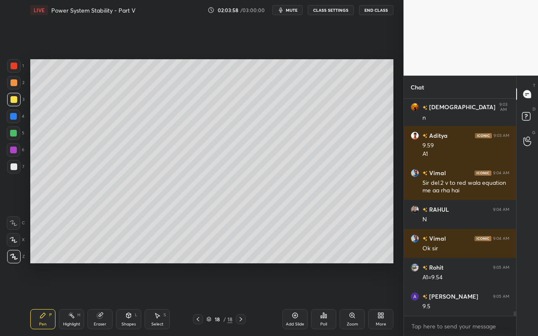
click at [73, 299] on icon at bounding box center [71, 315] width 7 height 7
drag, startPoint x: 53, startPoint y: 318, endPoint x: 71, endPoint y: 302, distance: 25.0
click at [54, 299] on div "Pen P" at bounding box center [42, 319] width 25 height 20
click at [101, 299] on icon at bounding box center [99, 315] width 5 height 5
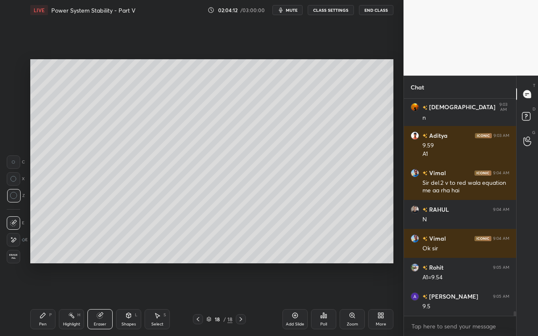
drag, startPoint x: 43, startPoint y: 320, endPoint x: 94, endPoint y: 271, distance: 70.4
click at [45, 299] on div "Pen P" at bounding box center [42, 319] width 25 height 20
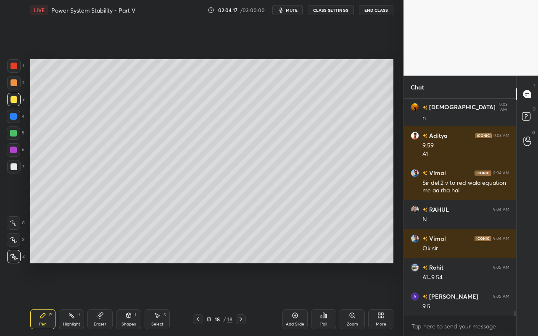
click at [50, 299] on div "Pen P" at bounding box center [42, 319] width 25 height 20
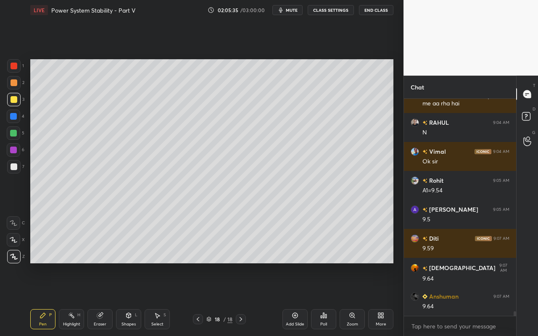
scroll to position [10497, 0]
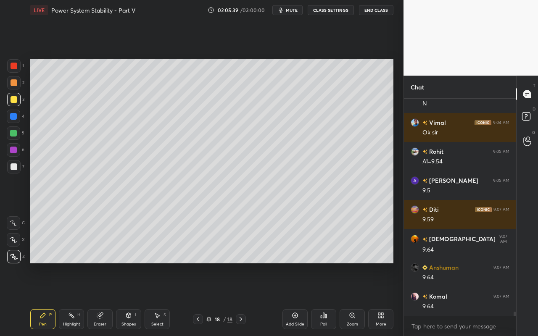
click at [128, 299] on div "Shapes" at bounding box center [128, 324] width 14 height 4
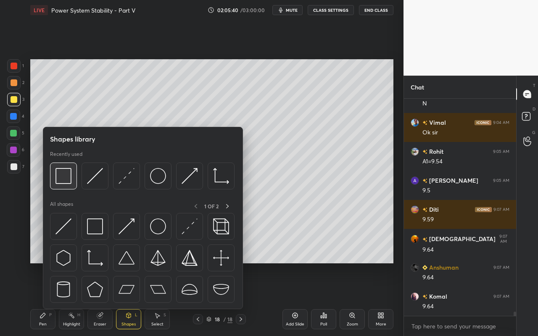
click at [68, 181] on img at bounding box center [63, 176] width 16 height 16
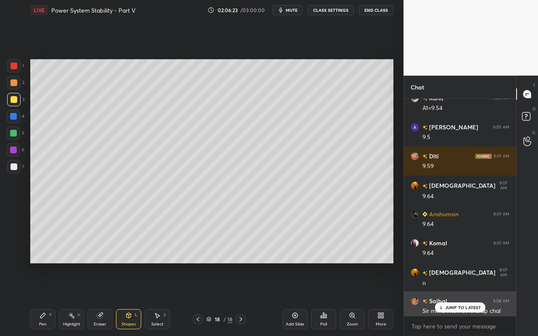
scroll to position [10607, 0]
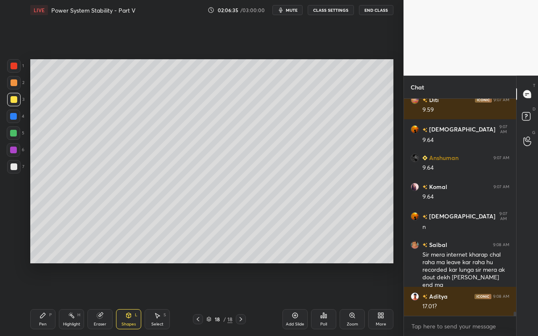
drag, startPoint x: 161, startPoint y: 327, endPoint x: 171, endPoint y: 299, distance: 29.4
click at [161, 299] on div "Select S" at bounding box center [156, 319] width 25 height 20
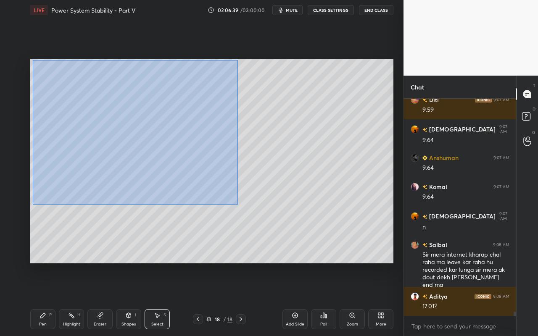
drag, startPoint x: 32, startPoint y: 60, endPoint x: 237, endPoint y: 205, distance: 251.0
click at [237, 205] on div "0 ° Undo Copy Paste here Duplicate Duplicate to new slide Delete" at bounding box center [211, 161] width 363 height 204
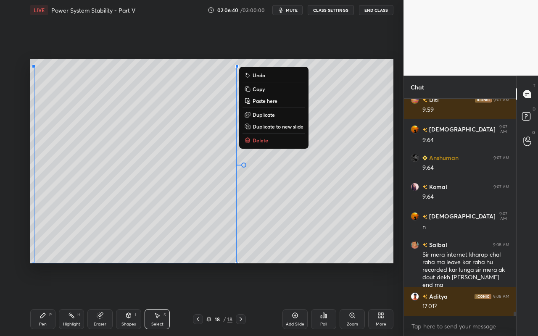
click at [263, 128] on p "Duplicate to new slide" at bounding box center [277, 126] width 51 height 7
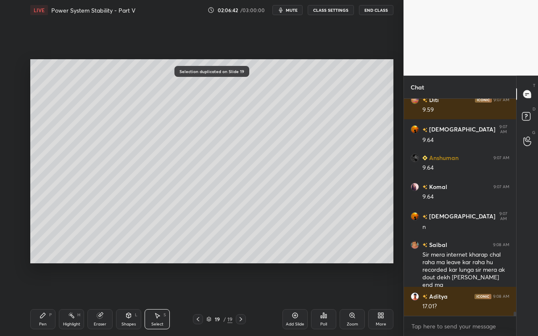
click at [37, 299] on div "Pen P" at bounding box center [42, 319] width 25 height 20
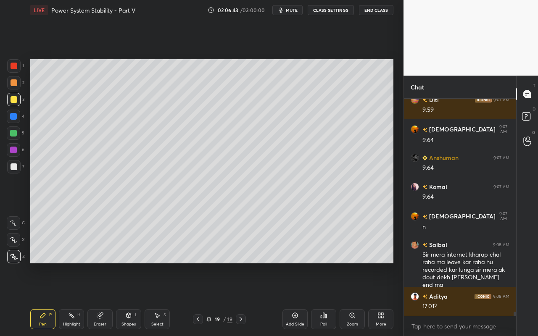
click at [14, 102] on div at bounding box center [14, 99] width 7 height 7
drag, startPoint x: 129, startPoint y: 323, endPoint x: 133, endPoint y: 311, distance: 12.5
click at [129, 299] on div "Shapes L" at bounding box center [128, 319] width 25 height 20
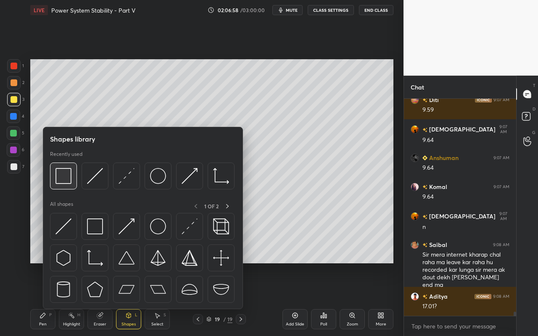
click at [69, 183] on img at bounding box center [63, 176] width 16 height 16
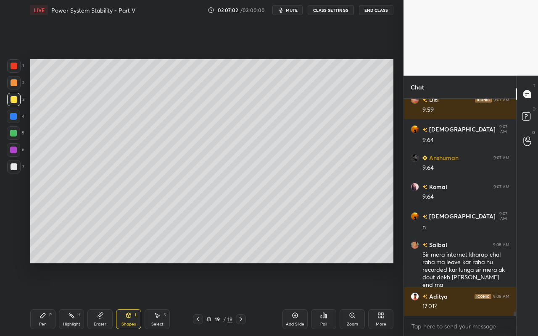
drag, startPoint x: 44, startPoint y: 320, endPoint x: 53, endPoint y: 294, distance: 27.5
click at [44, 299] on div "Pen P" at bounding box center [42, 319] width 25 height 20
click at [16, 168] on div at bounding box center [14, 166] width 7 height 7
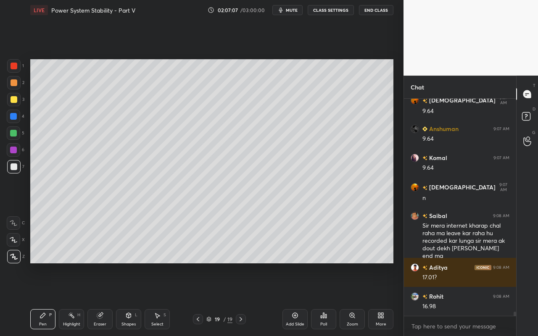
click at [66, 299] on div "Highlight H" at bounding box center [71, 319] width 25 height 20
drag, startPoint x: 45, startPoint y: 321, endPoint x: 51, endPoint y: 314, distance: 9.8
click at [46, 299] on div "Pen P" at bounding box center [42, 319] width 25 height 20
drag, startPoint x: 71, startPoint y: 320, endPoint x: 86, endPoint y: 271, distance: 50.4
click at [74, 299] on div "Highlight H" at bounding box center [71, 319] width 25 height 20
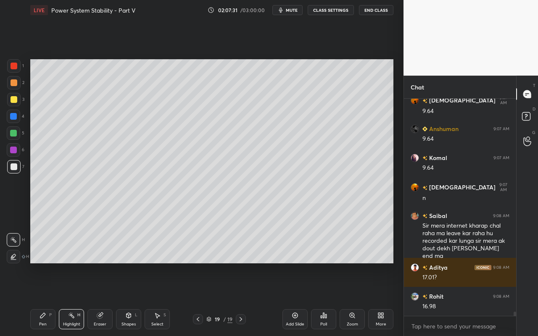
click at [40, 299] on div "Pen P" at bounding box center [42, 319] width 25 height 20
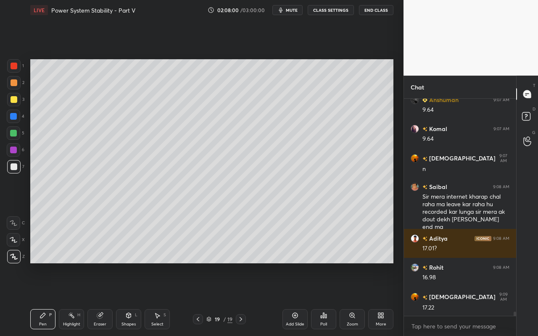
click at [41, 299] on div "Pen P" at bounding box center [42, 319] width 25 height 20
click at [14, 102] on div at bounding box center [14, 99] width 7 height 7
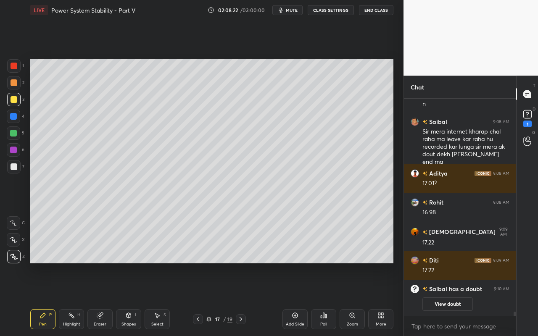
scroll to position [10426, 0]
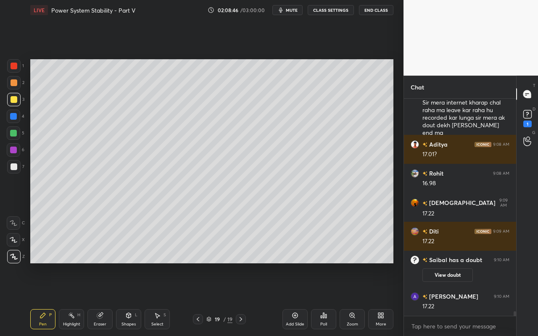
drag, startPoint x: 130, startPoint y: 319, endPoint x: 131, endPoint y: 310, distance: 8.9
click at [130, 299] on div "Shapes L" at bounding box center [128, 319] width 25 height 20
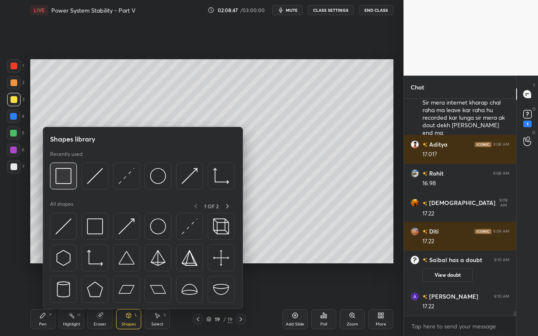
click at [66, 176] on img at bounding box center [63, 176] width 16 height 16
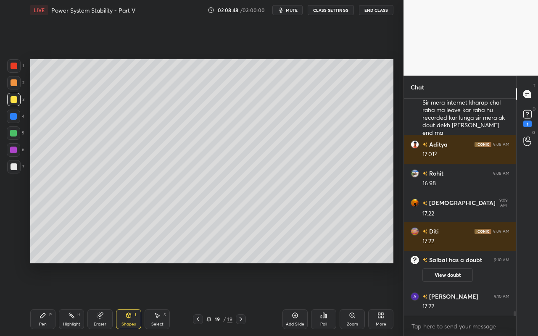
click at [13, 164] on div at bounding box center [14, 166] width 7 height 7
drag, startPoint x: 45, startPoint y: 317, endPoint x: 63, endPoint y: 293, distance: 29.5
click at [45, 299] on icon at bounding box center [42, 315] width 7 height 7
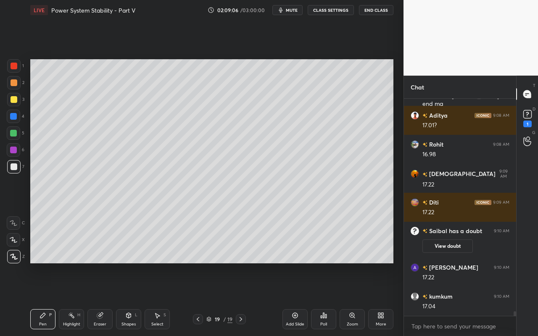
click at [129, 299] on div "Shapes" at bounding box center [128, 324] width 14 height 4
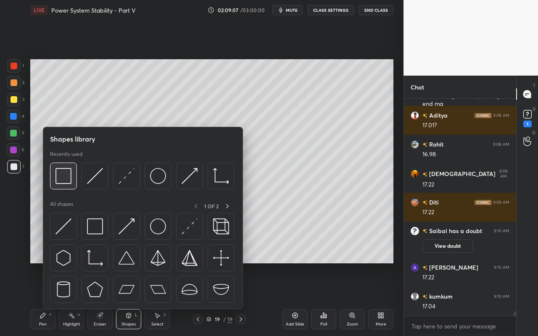
click at [66, 186] on div at bounding box center [63, 176] width 27 height 27
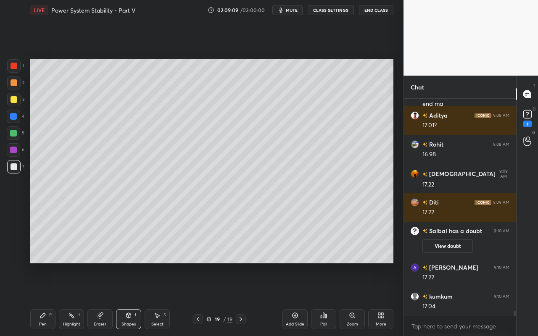
drag, startPoint x: 40, startPoint y: 322, endPoint x: 42, endPoint y: 315, distance: 7.3
click at [40, 299] on div "Pen" at bounding box center [43, 324] width 8 height 4
click at [466, 244] on button "View doubt" at bounding box center [447, 245] width 50 height 13
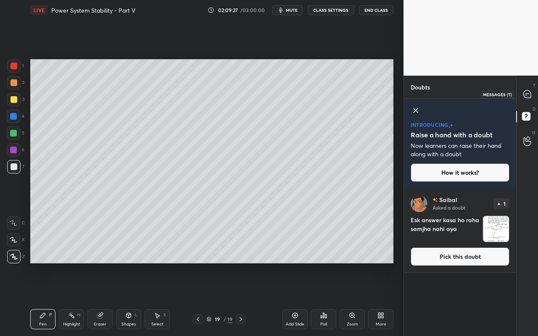
click at [528, 100] on div at bounding box center [527, 94] width 17 height 15
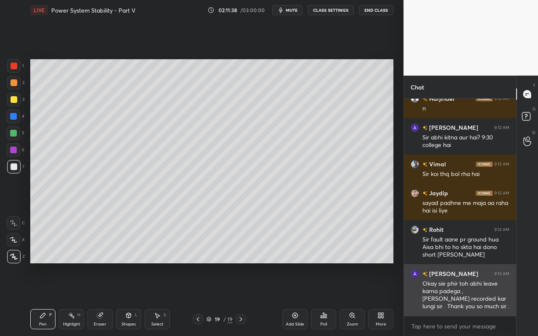
scroll to position [10946, 0]
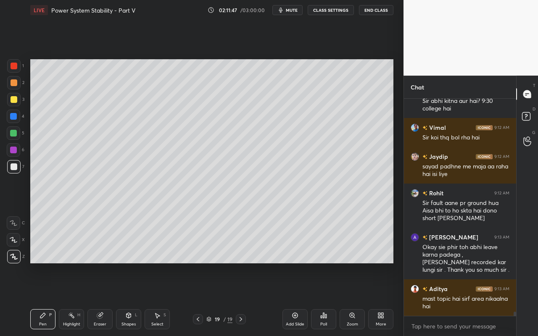
click at [300, 299] on div "Add Slide" at bounding box center [294, 319] width 25 height 20
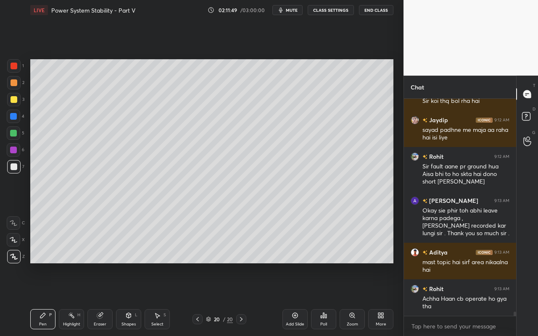
scroll to position [11019, 0]
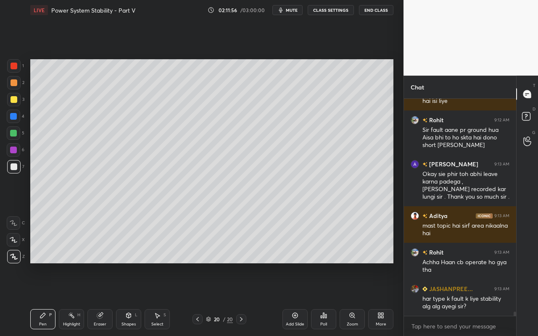
click at [131, 299] on div "Shapes L" at bounding box center [128, 319] width 25 height 20
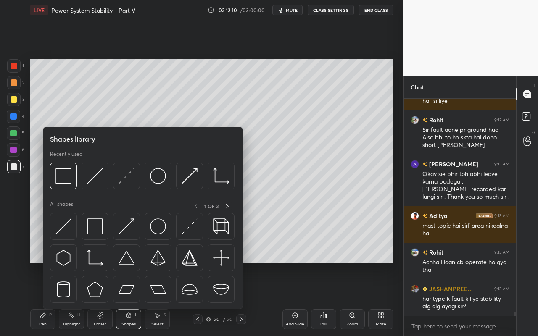
scroll to position [11027, 0]
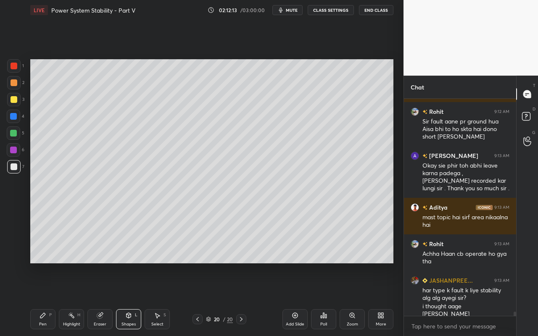
click at [130, 299] on div "Shapes" at bounding box center [128, 324] width 14 height 4
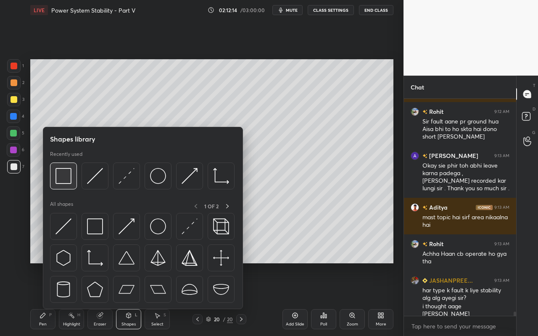
click at [71, 184] on div at bounding box center [63, 176] width 27 height 27
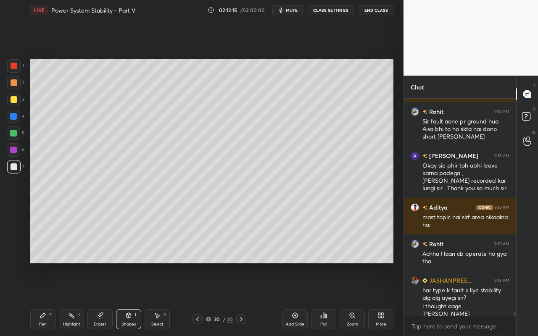
click at [15, 117] on div at bounding box center [13, 116] width 7 height 7
drag, startPoint x: 45, startPoint y: 321, endPoint x: 54, endPoint y: 311, distance: 14.0
click at [46, 299] on div "Pen P" at bounding box center [42, 319] width 25 height 20
click at [14, 100] on div at bounding box center [14, 99] width 7 height 7
click at [160, 299] on div "Select S" at bounding box center [156, 319] width 25 height 20
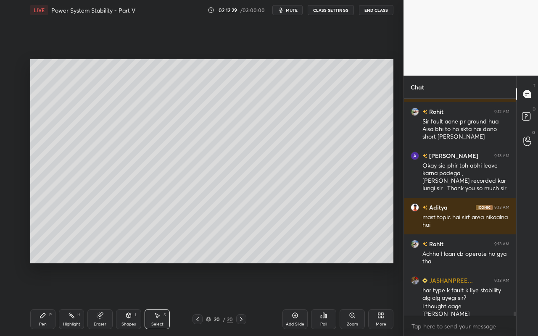
click at [155, 191] on div "0 ° Undo Copy Paste here Duplicate Duplicate to new slide Delete" at bounding box center [211, 161] width 363 height 204
drag, startPoint x: 122, startPoint y: 74, endPoint x: 140, endPoint y: 95, distance: 27.1
click at [145, 98] on div "0 ° Undo Copy Paste here Duplicate Duplicate to new slide Delete" at bounding box center [211, 161] width 363 height 204
drag, startPoint x: 127, startPoint y: 81, endPoint x: 116, endPoint y: 81, distance: 10.9
click at [117, 81] on div at bounding box center [117, 80] width 3 height 3
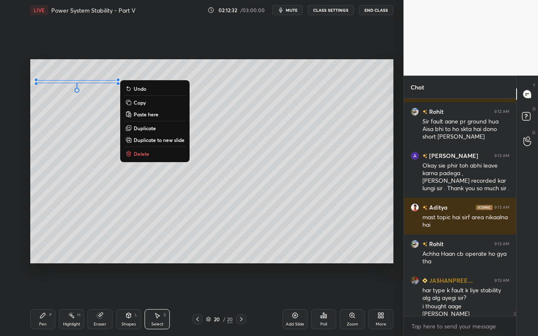
drag, startPoint x: 71, startPoint y: 126, endPoint x: 69, endPoint y: 146, distance: 20.2
click at [71, 126] on div "0 ° Undo Copy Paste here Duplicate Duplicate to new slide Delete" at bounding box center [211, 161] width 363 height 204
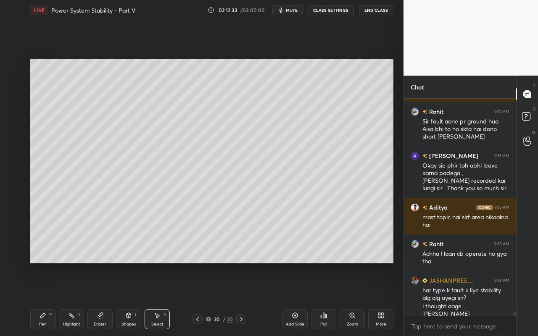
scroll to position [11056, 0]
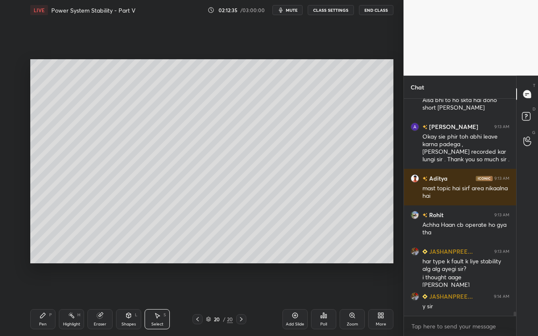
drag, startPoint x: 136, startPoint y: 322, endPoint x: 139, endPoint y: 311, distance: 11.2
click at [137, 299] on div "Shapes L" at bounding box center [128, 319] width 25 height 20
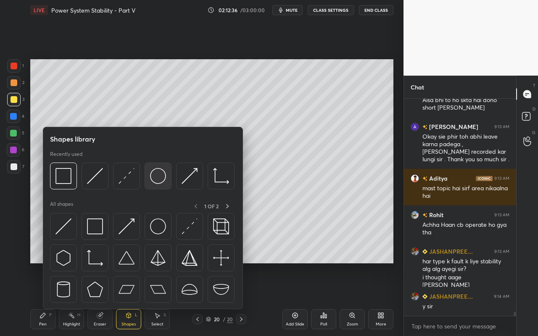
click at [166, 182] on div at bounding box center [157, 176] width 27 height 27
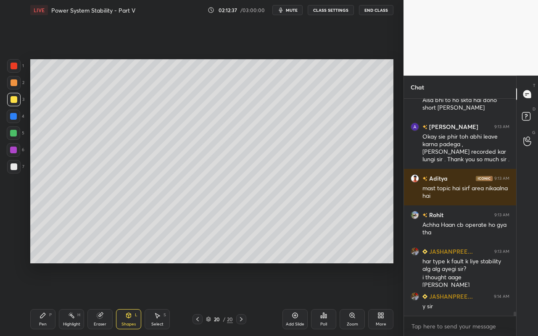
click at [16, 86] on div at bounding box center [13, 82] width 13 height 13
drag, startPoint x: 134, startPoint y: 318, endPoint x: 137, endPoint y: 310, distance: 8.5
click at [134, 299] on div "Shapes L" at bounding box center [128, 319] width 25 height 20
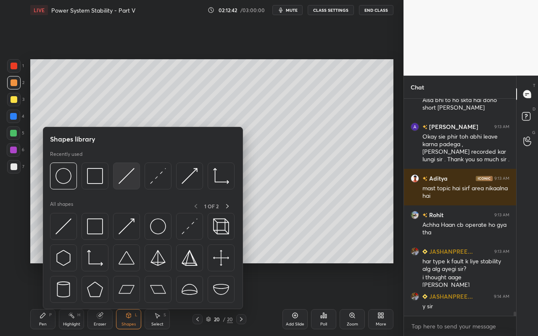
click at [127, 178] on img at bounding box center [126, 176] width 16 height 16
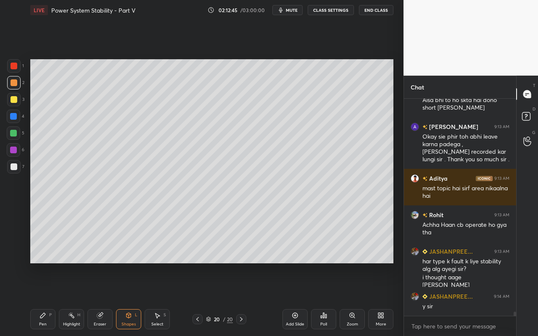
click at [131, 299] on icon at bounding box center [128, 315] width 7 height 7
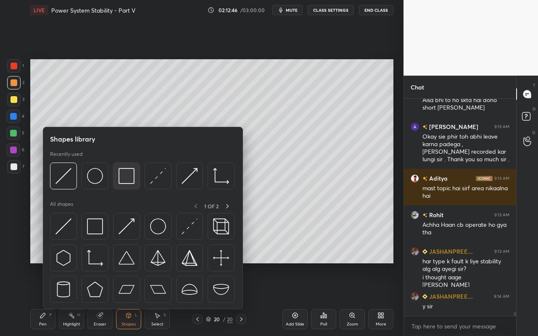
click at [133, 184] on div at bounding box center [126, 176] width 27 height 27
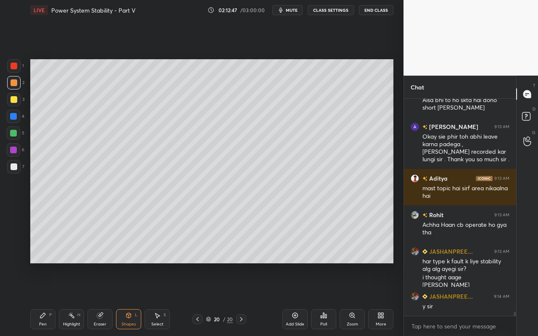
click at [13, 150] on div at bounding box center [13, 150] width 7 height 7
click at [135, 299] on div "L" at bounding box center [136, 315] width 3 height 4
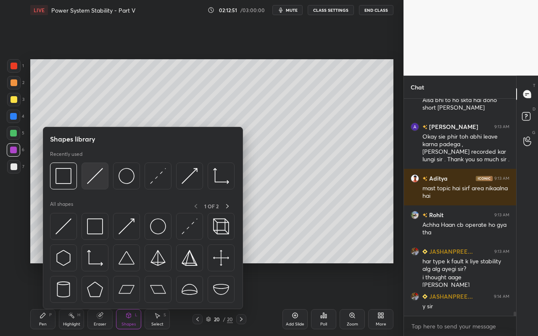
click at [98, 183] on img at bounding box center [95, 176] width 16 height 16
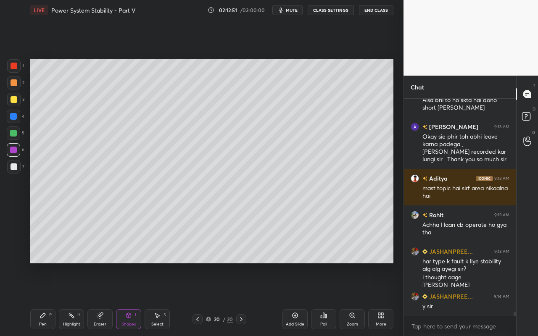
click at [16, 132] on div at bounding box center [13, 133] width 7 height 7
click at [13, 116] on div at bounding box center [13, 116] width 7 height 7
click at [12, 164] on div at bounding box center [14, 166] width 7 height 7
drag, startPoint x: 45, startPoint y: 318, endPoint x: 65, endPoint y: 293, distance: 32.5
click at [46, 299] on icon at bounding box center [42, 315] width 7 height 7
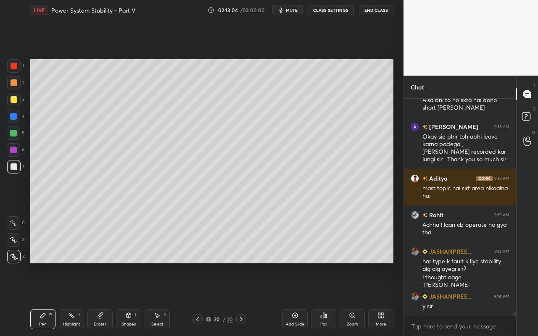
scroll to position [3, 3]
click at [45, 299] on div "Pen" at bounding box center [43, 324] width 8 height 4
drag, startPoint x: 14, startPoint y: 86, endPoint x: 26, endPoint y: 85, distance: 12.2
click at [14, 86] on div at bounding box center [14, 82] width 7 height 7
click at [98, 299] on div "Eraser" at bounding box center [99, 319] width 25 height 20
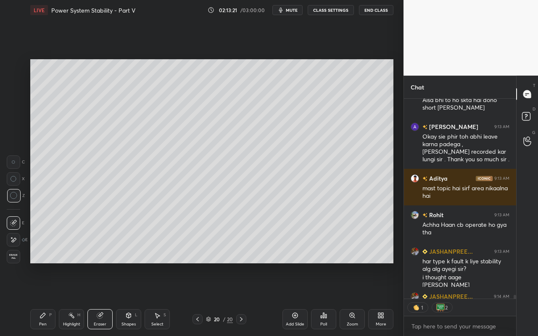
drag, startPoint x: 45, startPoint y: 319, endPoint x: 45, endPoint y: 314, distance: 5.1
click at [45, 299] on div "Pen P" at bounding box center [42, 319] width 25 height 20
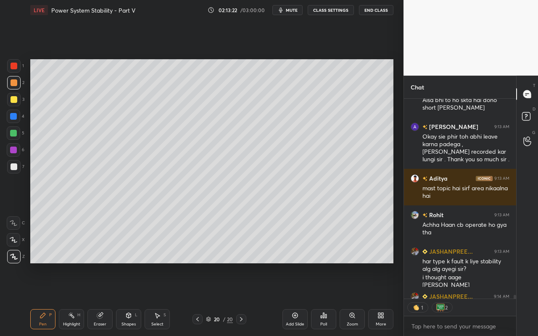
click at [16, 68] on div at bounding box center [14, 66] width 7 height 7
click at [92, 299] on div "Eraser" at bounding box center [99, 319] width 25 height 20
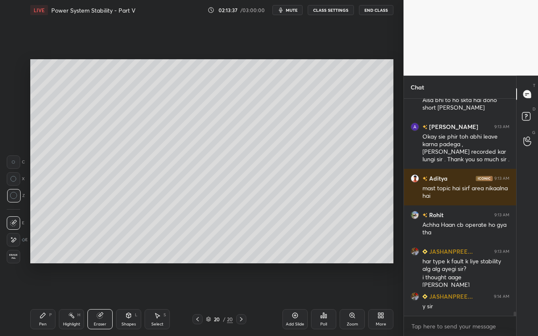
click at [41, 299] on div "Pen P" at bounding box center [42, 319] width 25 height 20
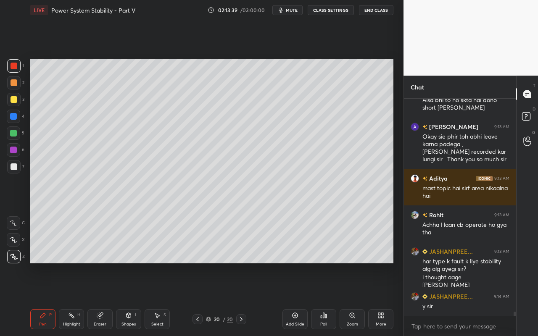
drag, startPoint x: 12, startPoint y: 150, endPoint x: 24, endPoint y: 141, distance: 14.5
click at [12, 150] on div at bounding box center [13, 150] width 7 height 7
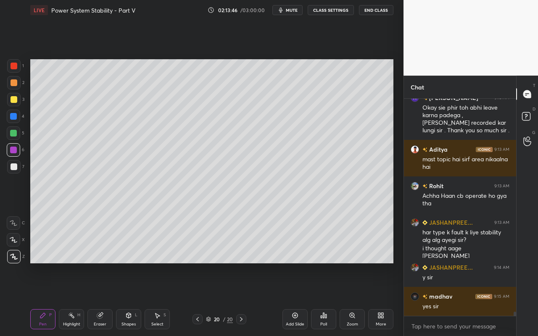
click at [100, 299] on div "Eraser" at bounding box center [100, 324] width 13 height 4
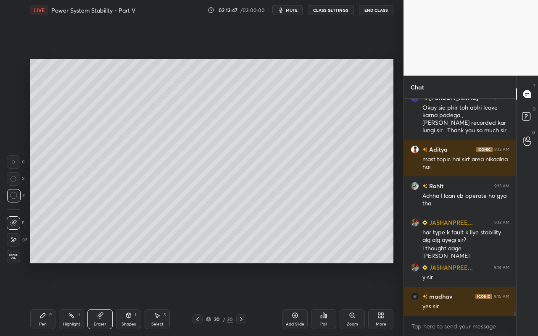
click at [50, 299] on div "P" at bounding box center [50, 315] width 3 height 4
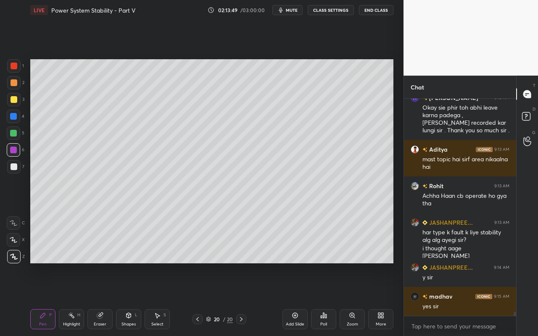
drag, startPoint x: 15, startPoint y: 69, endPoint x: 22, endPoint y: 68, distance: 7.2
click at [17, 69] on div at bounding box center [13, 65] width 13 height 13
drag, startPoint x: 46, startPoint y: 318, endPoint x: 59, endPoint y: 305, distance: 18.1
click at [48, 299] on div "Pen P" at bounding box center [42, 319] width 25 height 20
click at [15, 149] on div at bounding box center [13, 150] width 7 height 7
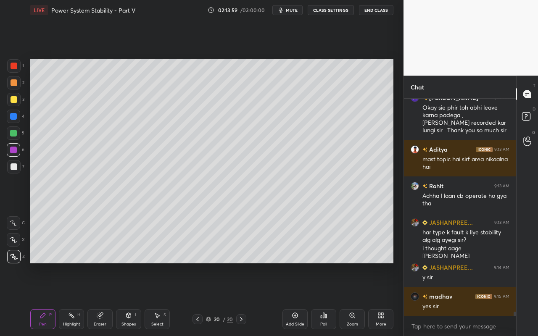
scroll to position [11114, 0]
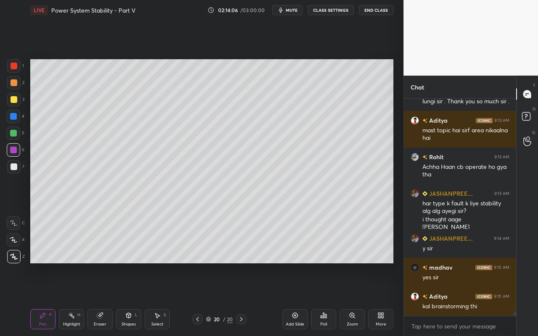
drag, startPoint x: 77, startPoint y: 322, endPoint x: 111, endPoint y: 268, distance: 64.0
click at [77, 299] on div "Highlight" at bounding box center [71, 324] width 17 height 4
drag, startPoint x: 45, startPoint y: 320, endPoint x: 78, endPoint y: 278, distance: 53.1
click at [46, 299] on div "Pen P" at bounding box center [42, 319] width 25 height 20
click at [45, 299] on icon at bounding box center [42, 315] width 7 height 7
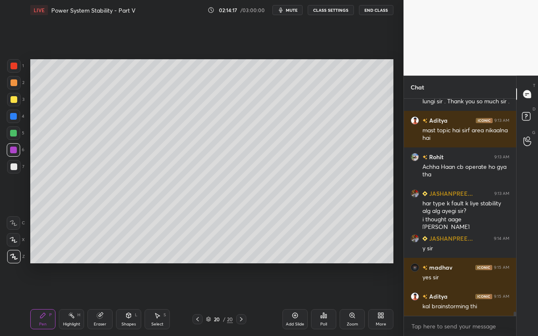
click at [17, 67] on div at bounding box center [13, 65] width 13 height 13
drag, startPoint x: 14, startPoint y: 132, endPoint x: 28, endPoint y: 129, distance: 14.6
click at [14, 132] on div at bounding box center [13, 133] width 7 height 7
click at [16, 171] on div at bounding box center [13, 166] width 13 height 13
drag, startPoint x: 123, startPoint y: 323, endPoint x: 127, endPoint y: 312, distance: 11.6
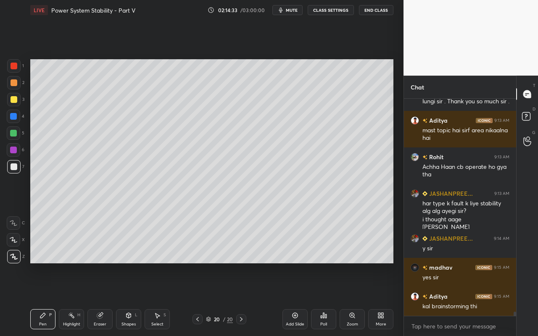
click at [123, 299] on div "Shapes" at bounding box center [128, 324] width 14 height 4
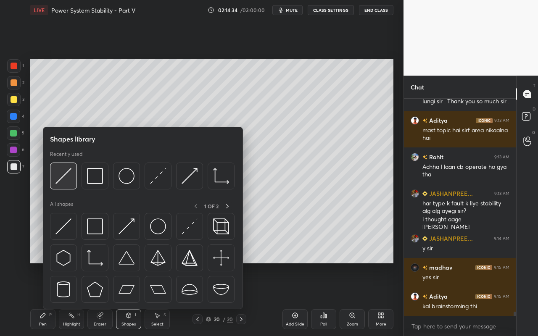
click at [71, 184] on div at bounding box center [63, 176] width 27 height 27
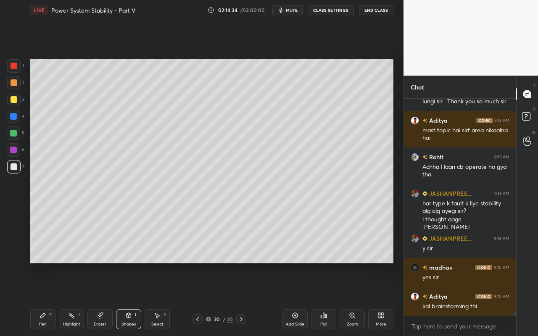
click at [11, 168] on div at bounding box center [14, 166] width 7 height 7
drag, startPoint x: 98, startPoint y: 313, endPoint x: 112, endPoint y: 296, distance: 22.4
click at [98, 299] on icon at bounding box center [99, 315] width 5 height 5
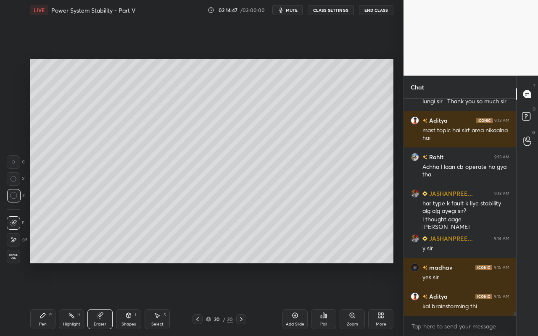
click at [45, 299] on div "Pen" at bounding box center [43, 324] width 8 height 4
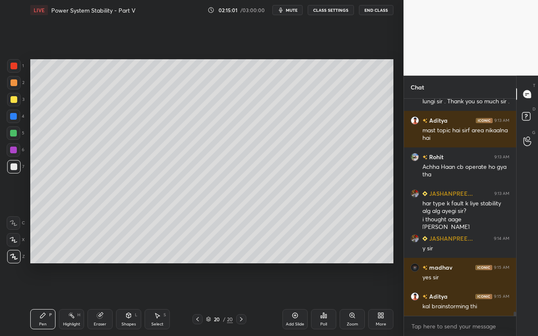
drag, startPoint x: 39, startPoint y: 315, endPoint x: 44, endPoint y: 306, distance: 10.5
click at [41, 299] on div "Pen P" at bounding box center [42, 319] width 25 height 20
click at [13, 101] on div at bounding box center [14, 99] width 7 height 7
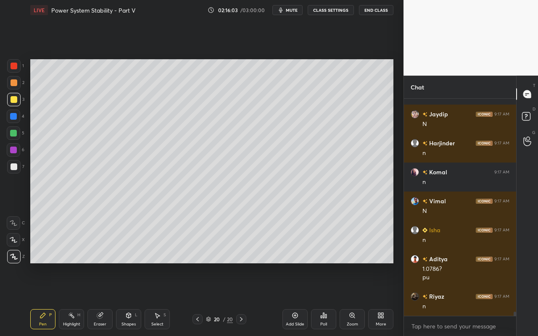
scroll to position [11442, 0]
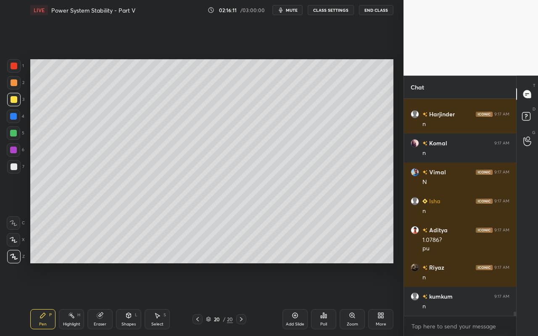
drag, startPoint x: 68, startPoint y: 324, endPoint x: 70, endPoint y: 316, distance: 7.7
click at [69, 299] on div "Highlight" at bounding box center [71, 324] width 17 height 4
click at [158, 299] on div "Select" at bounding box center [157, 324] width 12 height 4
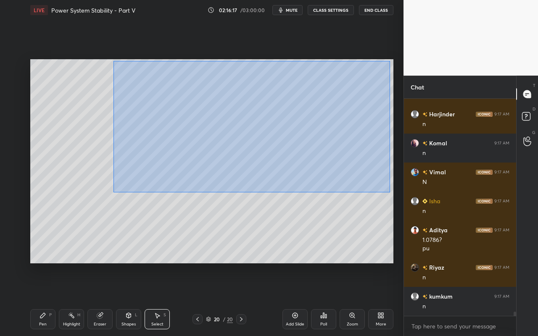
drag, startPoint x: 113, startPoint y: 61, endPoint x: 388, endPoint y: 192, distance: 304.6
click at [389, 192] on div "0 ° Undo Copy Paste here Duplicate Duplicate to new slide Delete" at bounding box center [211, 161] width 363 height 204
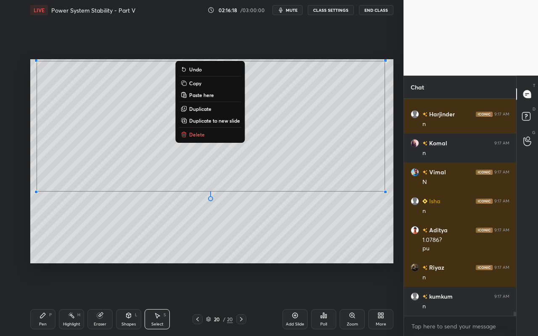
click at [206, 81] on button "Copy" at bounding box center [210, 83] width 63 height 10
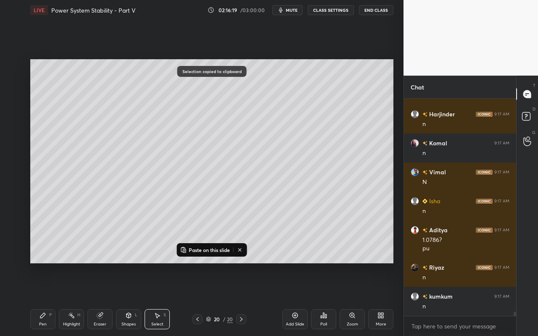
click at [294, 299] on div "Add Slide" at bounding box center [294, 319] width 25 height 20
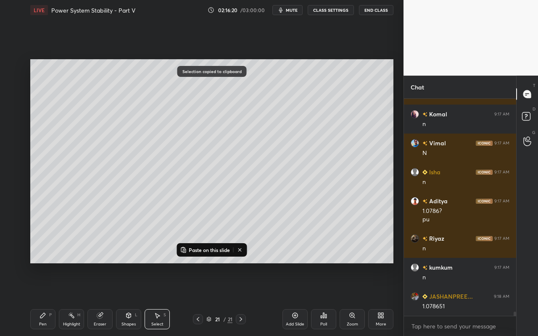
click at [32, 299] on div "Pen P" at bounding box center [42, 319] width 25 height 20
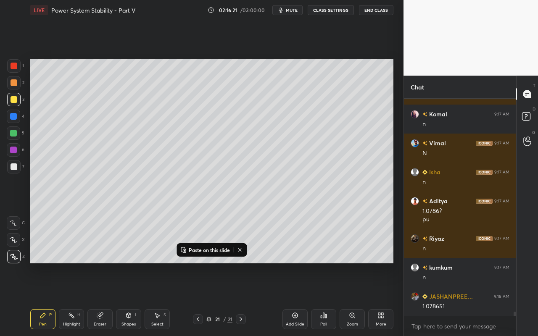
click at [14, 100] on div at bounding box center [14, 99] width 7 height 7
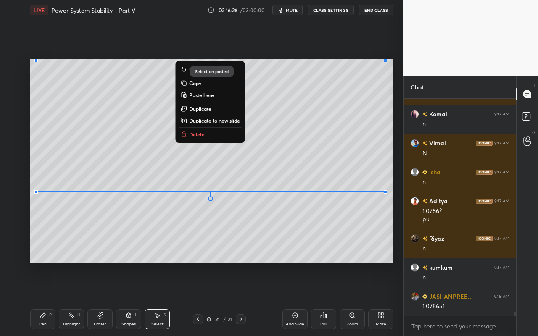
click at [244, 257] on div "0 ° Undo Copy Paste here Duplicate Duplicate to new slide Delete" at bounding box center [211, 161] width 363 height 204
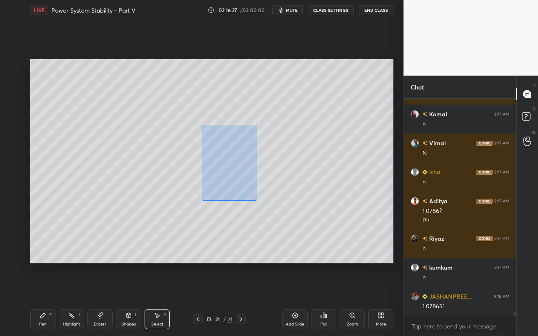
drag, startPoint x: 208, startPoint y: 148, endPoint x: 281, endPoint y: 208, distance: 94.9
click at [282, 209] on div "0 ° Undo Copy Paste here Duplicate Duplicate to new slide Delete" at bounding box center [211, 161] width 363 height 204
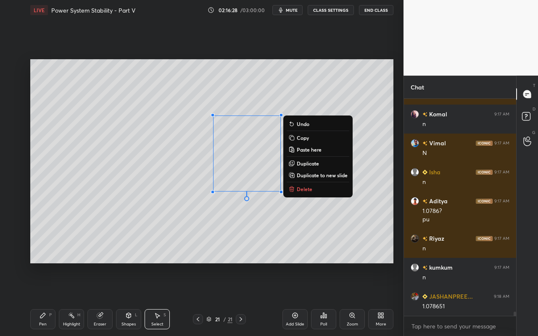
drag, startPoint x: 297, startPoint y: 186, endPoint x: 294, endPoint y: 190, distance: 5.1
click at [297, 188] on p "Delete" at bounding box center [305, 189] width 16 height 7
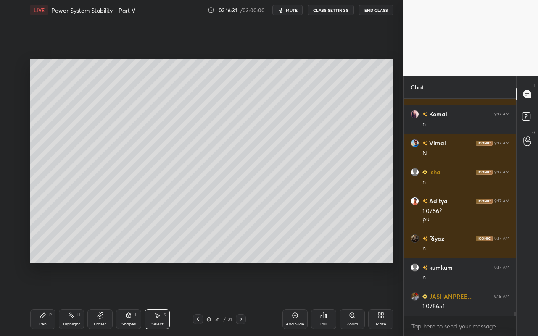
click at [40, 299] on icon at bounding box center [42, 315] width 7 height 7
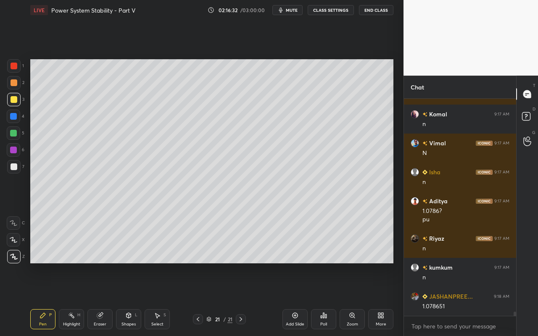
drag, startPoint x: 11, startPoint y: 102, endPoint x: 29, endPoint y: 118, distance: 24.4
click at [14, 101] on div at bounding box center [14, 99] width 7 height 7
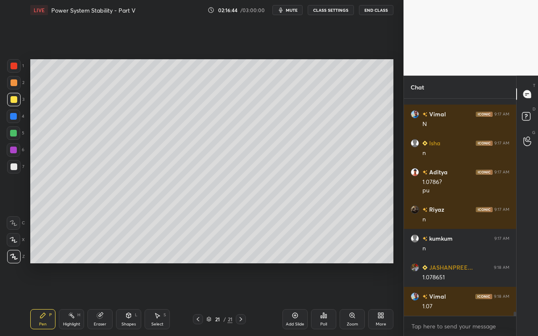
drag, startPoint x: 73, startPoint y: 318, endPoint x: 91, endPoint y: 303, distance: 23.6
click at [74, 299] on icon at bounding box center [71, 315] width 7 height 7
click at [41, 299] on div "Pen P" at bounding box center [42, 319] width 25 height 20
click at [16, 81] on div at bounding box center [14, 82] width 7 height 7
click at [130, 299] on icon at bounding box center [128, 315] width 5 height 5
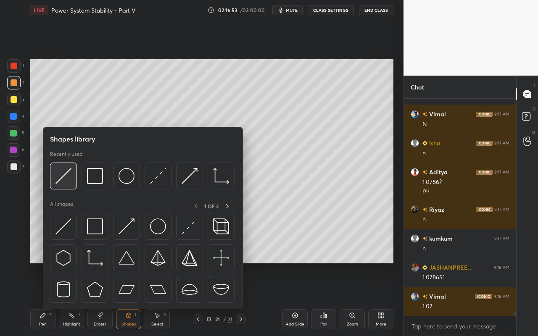
click at [63, 183] on img at bounding box center [63, 176] width 16 height 16
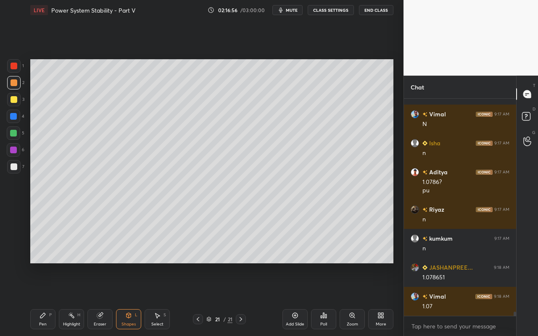
drag, startPoint x: 42, startPoint y: 320, endPoint x: 65, endPoint y: 291, distance: 37.1
click at [44, 299] on div "Pen P" at bounding box center [42, 319] width 25 height 20
drag, startPoint x: 128, startPoint y: 318, endPoint x: 131, endPoint y: 312, distance: 7.1
click at [128, 299] on div "Shapes L" at bounding box center [128, 319] width 25 height 20
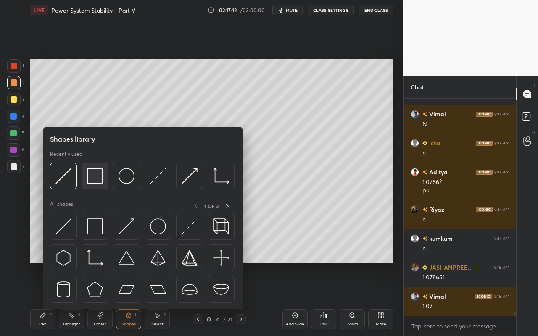
click at [103, 182] on img at bounding box center [95, 176] width 16 height 16
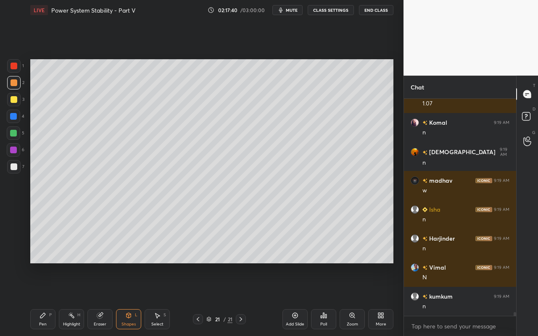
scroll to position [11731, 0]
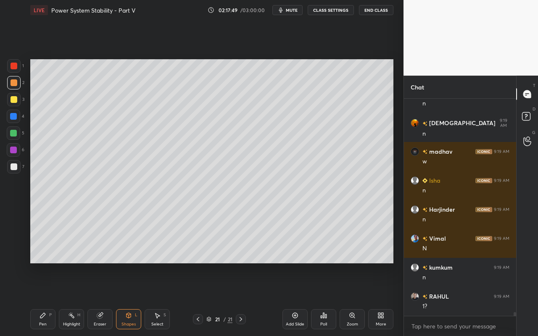
drag, startPoint x: 70, startPoint y: 324, endPoint x: 71, endPoint y: 319, distance: 5.2
click at [70, 299] on div "Highlight" at bounding box center [71, 324] width 17 height 4
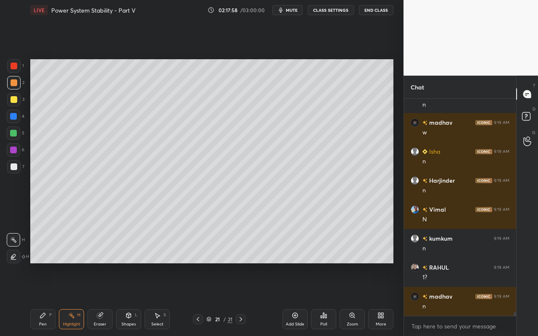
scroll to position [11789, 0]
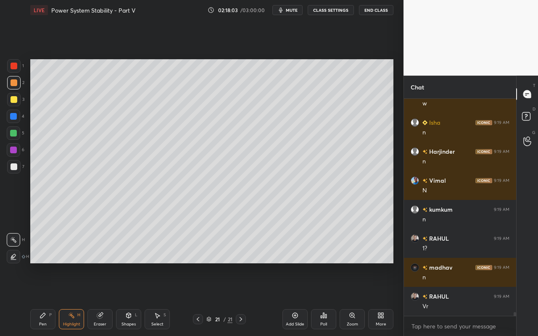
drag, startPoint x: 70, startPoint y: 316, endPoint x: 79, endPoint y: 304, distance: 15.5
click at [72, 299] on div "Highlight H" at bounding box center [71, 319] width 25 height 20
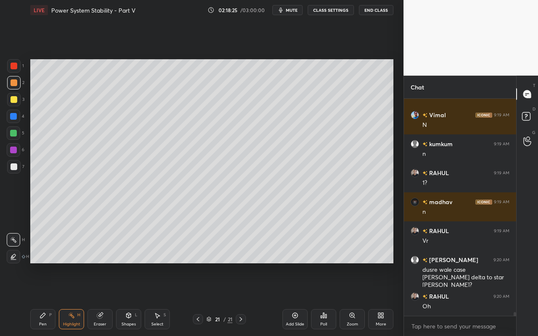
scroll to position [11884, 0]
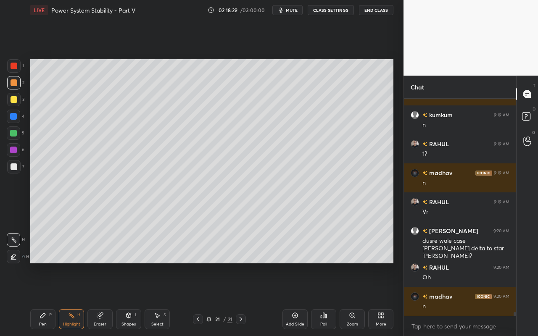
click at [156, 299] on div "Select" at bounding box center [157, 324] width 12 height 4
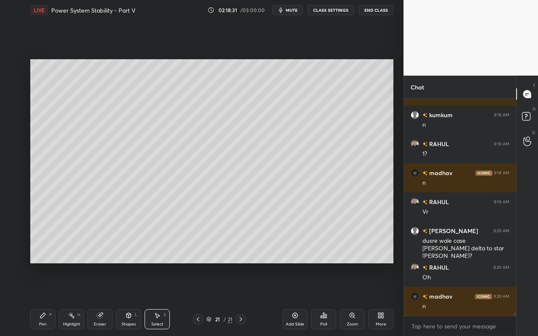
drag, startPoint x: 38, startPoint y: 59, endPoint x: 292, endPoint y: 156, distance: 272.0
click at [292, 156] on div "0 ° Undo Copy Paste here Duplicate Duplicate to new slide Delete Setting up you…" at bounding box center [212, 161] width 370 height 282
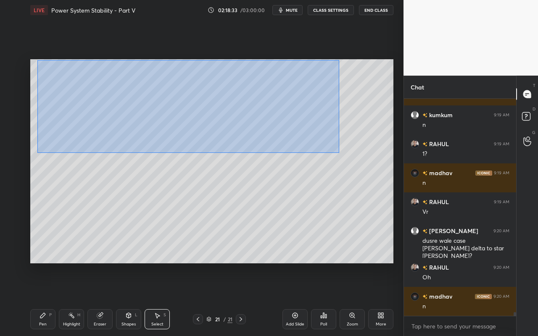
drag, startPoint x: 37, startPoint y: 62, endPoint x: 336, endPoint y: 157, distance: 314.3
click at [342, 151] on div "0 ° Undo Copy Paste here Duplicate Duplicate to new slide Delete" at bounding box center [211, 161] width 363 height 204
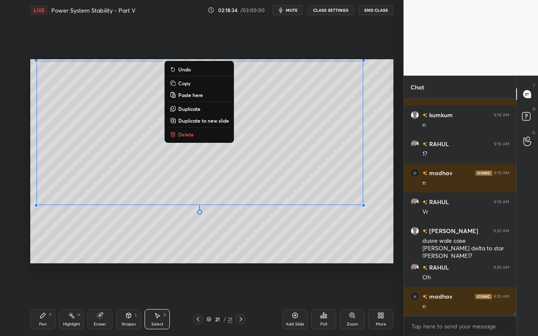
click at [275, 277] on div "0 ° Undo Copy Paste here Duplicate Duplicate to new slide Delete Setting up you…" at bounding box center [212, 161] width 370 height 282
click at [261, 252] on div "0 ° Undo Copy Paste here Duplicate Duplicate to new slide Delete" at bounding box center [211, 161] width 363 height 204
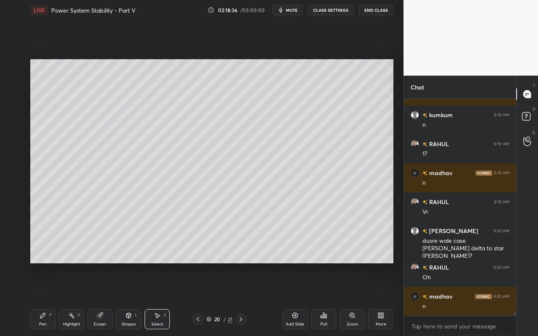
click at [160, 299] on div "Select S" at bounding box center [156, 319] width 25 height 20
drag, startPoint x: 79, startPoint y: 57, endPoint x: 243, endPoint y: 137, distance: 181.8
click at [280, 163] on div "0 ° Undo Copy Paste here Duplicate Duplicate to new slide Delete Setting up you…" at bounding box center [212, 161] width 370 height 282
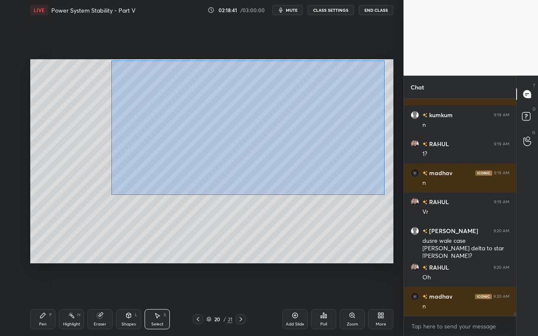
drag, startPoint x: 111, startPoint y: 60, endPoint x: 384, endPoint y: 194, distance: 304.3
click at [384, 194] on div "0 ° Undo Copy Paste here Duplicate Duplicate to new slide Delete" at bounding box center [211, 161] width 363 height 204
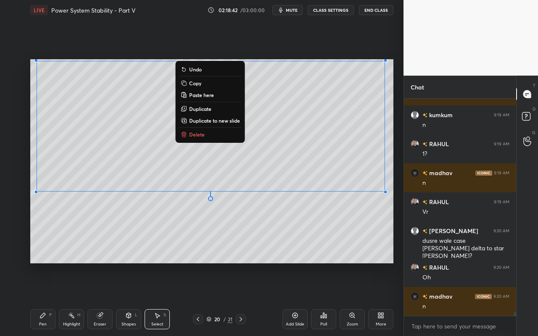
click at [204, 84] on button "Copy" at bounding box center [210, 83] width 63 height 10
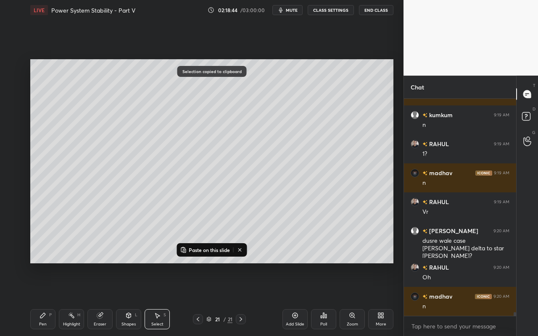
click at [294, 299] on div "Add Slide" at bounding box center [295, 324] width 18 height 4
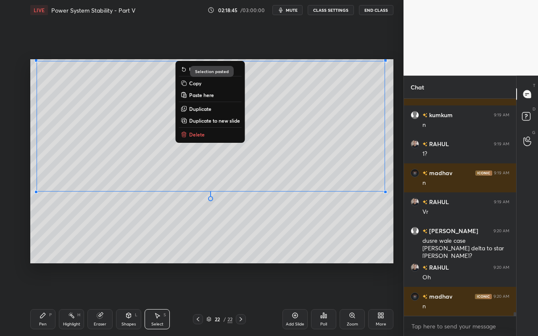
click at [231, 231] on div "0 ° Undo Copy Paste here Duplicate Duplicate to new slide Delete" at bounding box center [211, 161] width 363 height 204
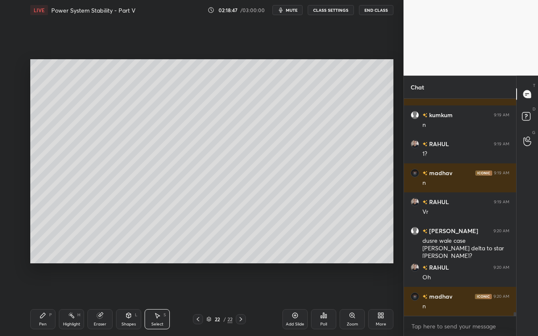
drag, startPoint x: 43, startPoint y: 326, endPoint x: 52, endPoint y: 301, distance: 27.2
click at [44, 299] on div "Pen" at bounding box center [43, 324] width 8 height 4
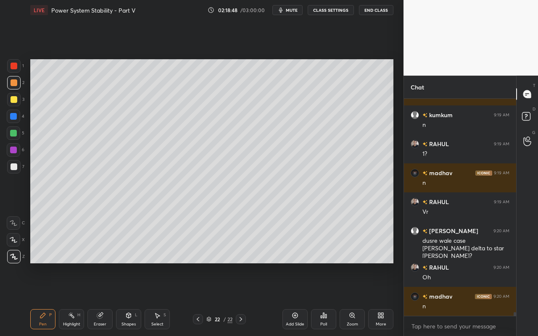
drag, startPoint x: 12, startPoint y: 100, endPoint x: 25, endPoint y: 87, distance: 18.4
click at [14, 100] on div at bounding box center [14, 99] width 7 height 7
click at [137, 299] on div "L" at bounding box center [136, 315] width 3 height 4
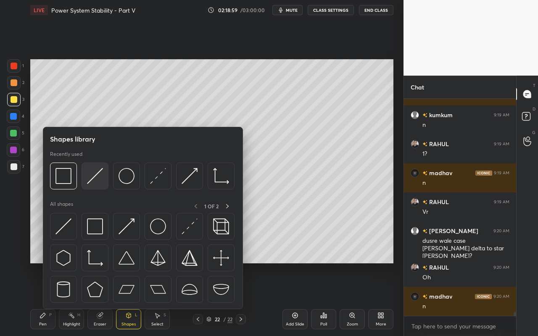
click at [102, 183] on img at bounding box center [95, 176] width 16 height 16
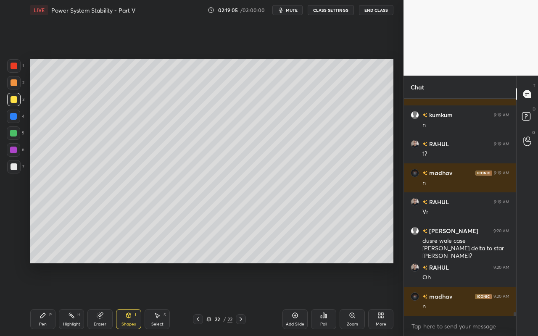
click at [128, 299] on icon at bounding box center [128, 315] width 5 height 5
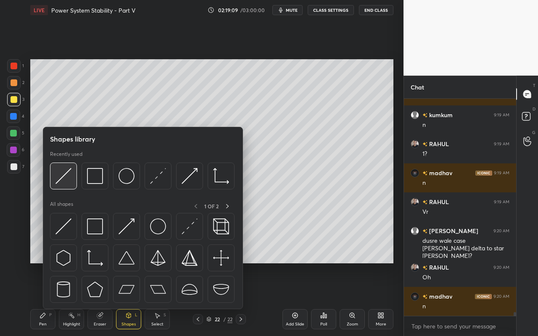
click at [68, 179] on img at bounding box center [63, 176] width 16 height 16
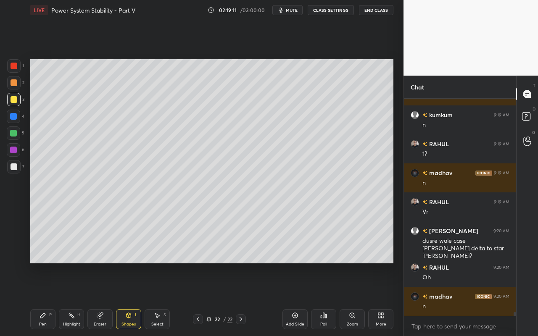
drag, startPoint x: 125, startPoint y: 315, endPoint x: 130, endPoint y: 311, distance: 7.2
click at [128, 299] on div "Shapes L" at bounding box center [128, 319] width 25 height 20
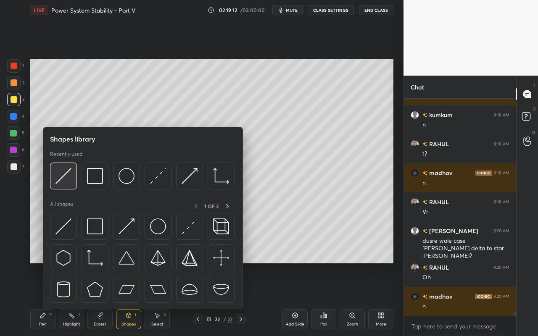
click at [62, 181] on img at bounding box center [63, 176] width 16 height 16
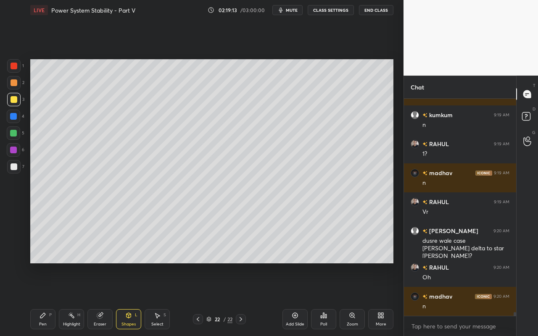
click at [15, 83] on div at bounding box center [14, 82] width 7 height 7
click at [76, 299] on div "Highlight" at bounding box center [71, 324] width 17 height 4
click at [43, 299] on div "Pen P" at bounding box center [42, 319] width 25 height 20
click at [13, 152] on div at bounding box center [13, 150] width 7 height 7
click at [73, 299] on icon at bounding box center [71, 315] width 7 height 7
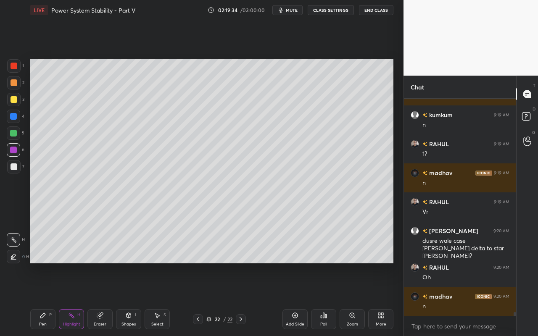
drag, startPoint x: 99, startPoint y: 320, endPoint x: 121, endPoint y: 278, distance: 47.9
click at [102, 299] on div "Eraser" at bounding box center [99, 319] width 25 height 20
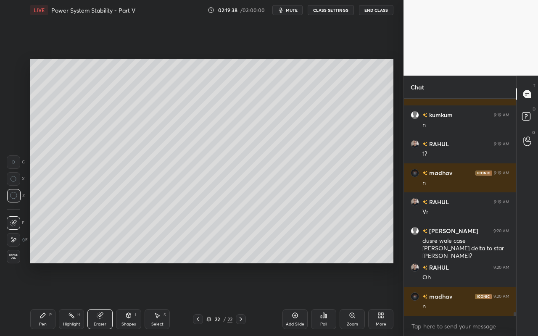
click at [15, 162] on icon at bounding box center [14, 162] width 4 height 4
drag, startPoint x: 40, startPoint y: 320, endPoint x: 47, endPoint y: 302, distance: 18.9
click at [41, 299] on div "Pen P" at bounding box center [42, 319] width 25 height 20
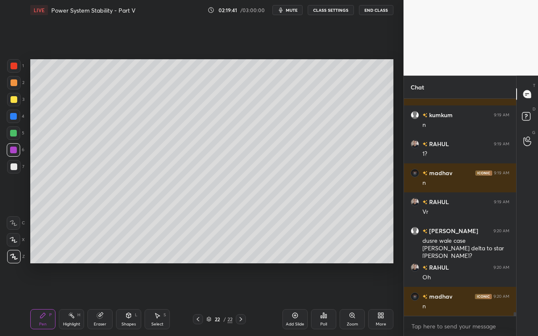
drag, startPoint x: 14, startPoint y: 81, endPoint x: 29, endPoint y: 77, distance: 15.2
click at [16, 80] on div at bounding box center [14, 82] width 7 height 7
drag, startPoint x: 70, startPoint y: 320, endPoint x: 126, endPoint y: 264, distance: 79.6
click at [71, 299] on div "Highlight H" at bounding box center [71, 319] width 25 height 20
click at [45, 299] on div "Pen P" at bounding box center [42, 319] width 25 height 20
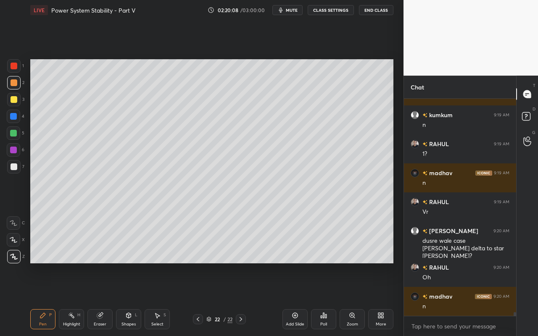
drag, startPoint x: 68, startPoint y: 318, endPoint x: 120, endPoint y: 265, distance: 74.0
click at [70, 299] on div "Highlight H" at bounding box center [71, 319] width 25 height 20
drag, startPoint x: 36, startPoint y: 315, endPoint x: 53, endPoint y: 302, distance: 21.3
click at [42, 299] on div "Pen P" at bounding box center [42, 319] width 25 height 20
click at [73, 299] on div "Highlight" at bounding box center [71, 324] width 17 height 4
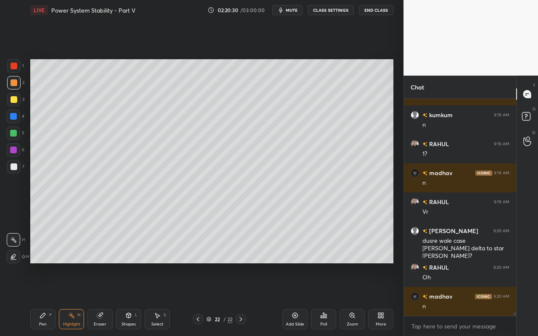
drag, startPoint x: 44, startPoint y: 323, endPoint x: 54, endPoint y: 315, distance: 12.9
click at [45, 299] on div "Pen" at bounding box center [43, 324] width 8 height 4
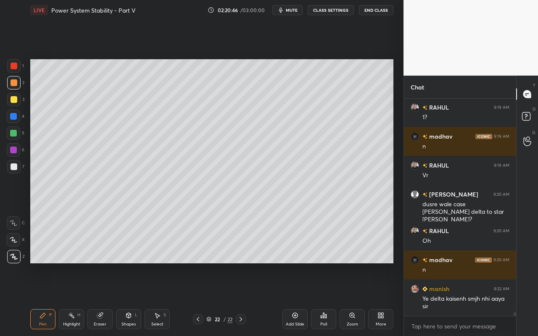
click at [39, 299] on div "Pen P" at bounding box center [42, 319] width 25 height 20
drag, startPoint x: 132, startPoint y: 316, endPoint x: 135, endPoint y: 312, distance: 5.3
click at [132, 299] on div "Shapes L" at bounding box center [128, 319] width 25 height 20
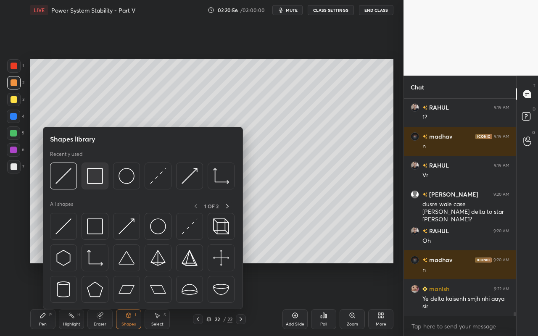
click at [97, 181] on img at bounding box center [95, 176] width 16 height 16
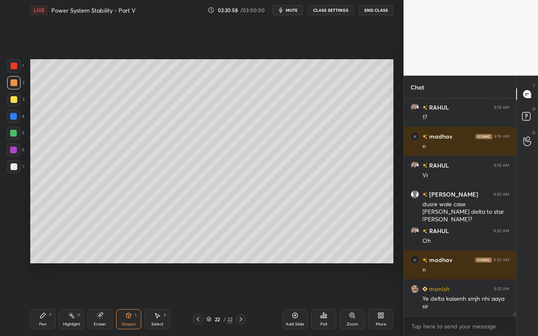
click at [97, 299] on div "Eraser" at bounding box center [99, 319] width 25 height 20
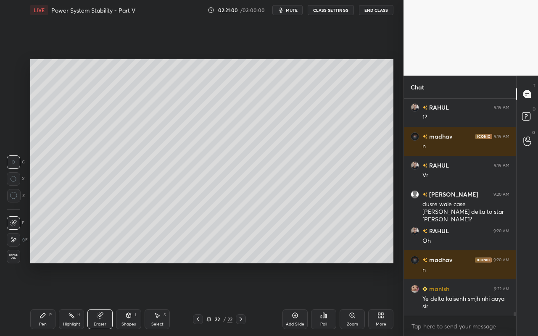
click at [50, 299] on div "Pen P" at bounding box center [42, 319] width 25 height 20
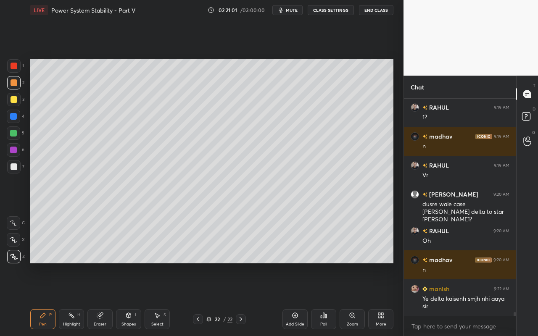
click at [14, 148] on div at bounding box center [13, 150] width 7 height 7
click at [160, 299] on icon at bounding box center [157, 315] width 7 height 7
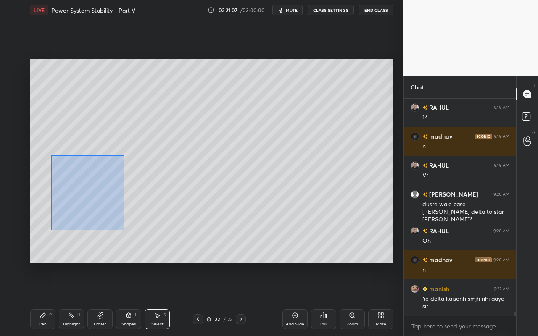
drag, startPoint x: 51, startPoint y: 155, endPoint x: 117, endPoint y: 225, distance: 96.0
click at [119, 226] on div "0 ° Undo Copy Paste here Duplicate Duplicate to new slide Delete" at bounding box center [211, 161] width 363 height 204
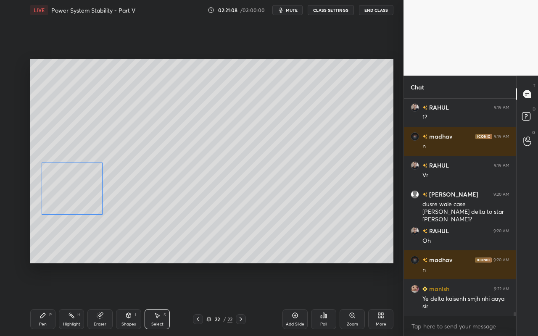
drag, startPoint x: 87, startPoint y: 201, endPoint x: 95, endPoint y: 201, distance: 7.1
click at [84, 202] on div "0 ° Undo Copy Paste here Duplicate Duplicate to new slide Delete" at bounding box center [211, 161] width 363 height 204
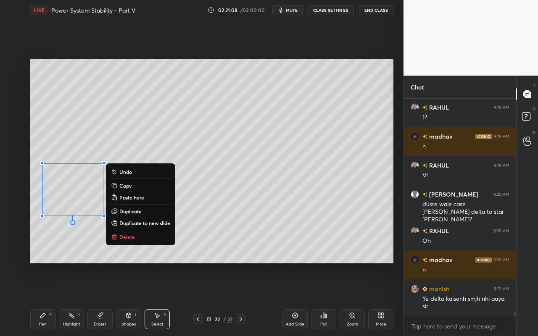
click at [126, 184] on p "Copy" at bounding box center [125, 185] width 12 height 7
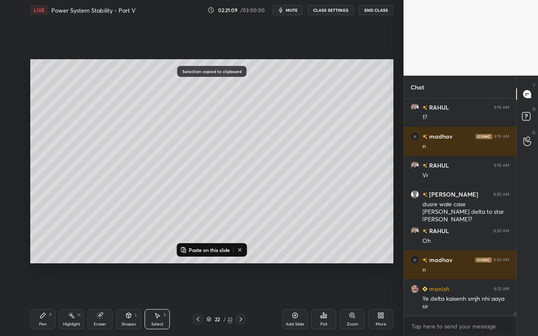
scroll to position [11929, 0]
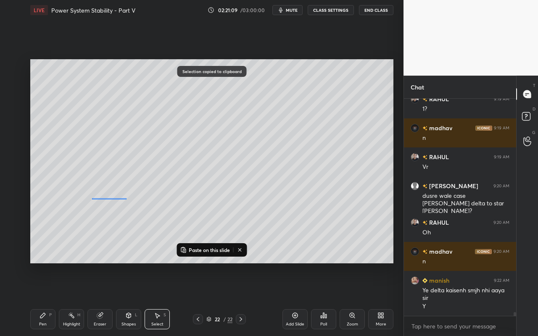
drag, startPoint x: 96, startPoint y: 198, endPoint x: 126, endPoint y: 199, distance: 29.8
click at [126, 200] on div "0 ° Undo Copy Paste here Duplicate Duplicate to new slide Delete" at bounding box center [211, 161] width 363 height 204
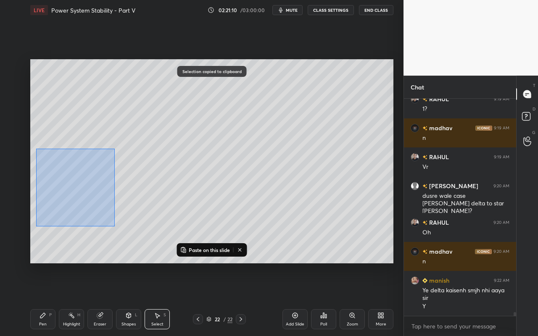
drag, startPoint x: 36, startPoint y: 151, endPoint x: 116, endPoint y: 216, distance: 102.9
click at [115, 222] on div "0 ° Undo Copy Paste here Duplicate Duplicate to new slide Delete" at bounding box center [211, 161] width 363 height 204
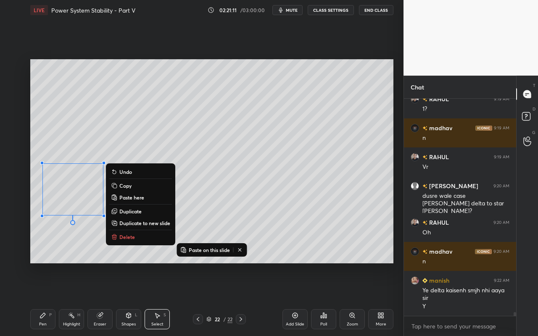
click at [133, 208] on p "Duplicate" at bounding box center [130, 211] width 22 height 7
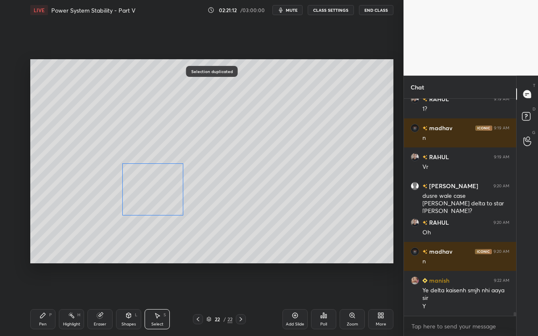
drag, startPoint x: 95, startPoint y: 196, endPoint x: 156, endPoint y: 189, distance: 62.2
click at [156, 189] on div "0 ° Undo Copy Paste here Duplicate Duplicate to new slide Delete" at bounding box center [211, 161] width 363 height 204
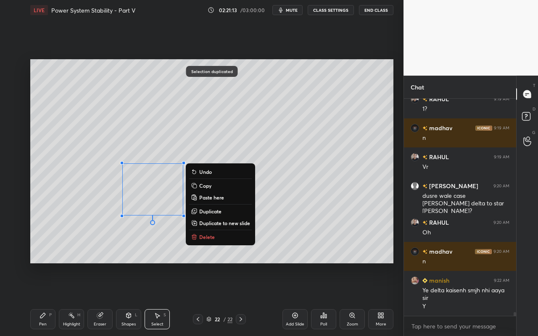
click at [98, 299] on icon at bounding box center [100, 315] width 7 height 7
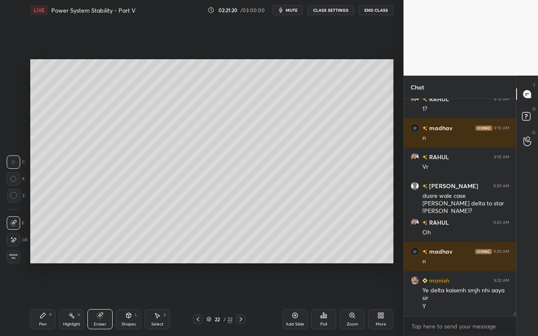
click at [151, 299] on div "Select" at bounding box center [157, 324] width 12 height 4
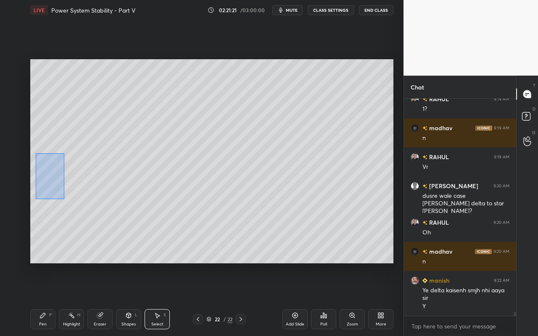
drag, startPoint x: 36, startPoint y: 153, endPoint x: 124, endPoint y: 226, distance: 115.1
click at [123, 228] on div "0 ° Undo Copy Paste here Duplicate Duplicate to new slide Delete" at bounding box center [211, 161] width 363 height 204
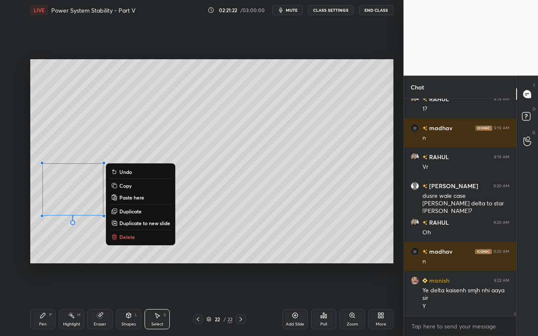
click at [142, 212] on p "Duplicate" at bounding box center [130, 211] width 22 height 7
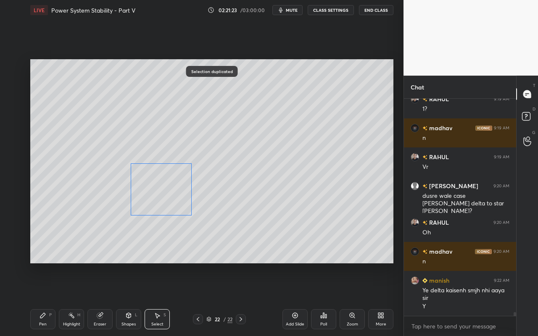
drag, startPoint x: 95, startPoint y: 199, endPoint x: 173, endPoint y: 194, distance: 77.8
click at [173, 191] on div "0 ° Undo Copy Paste here Duplicate Duplicate to new slide Delete" at bounding box center [211, 161] width 363 height 204
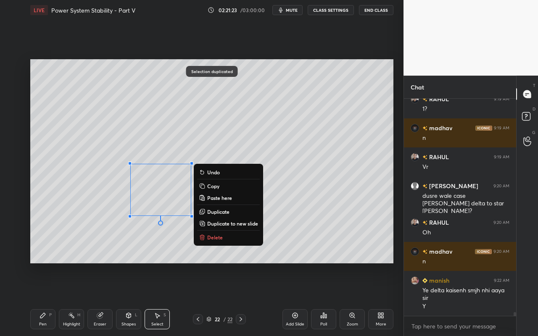
click at [167, 249] on div "0 ° Undo Copy Paste here Duplicate Duplicate to new slide Delete" at bounding box center [211, 161] width 363 height 204
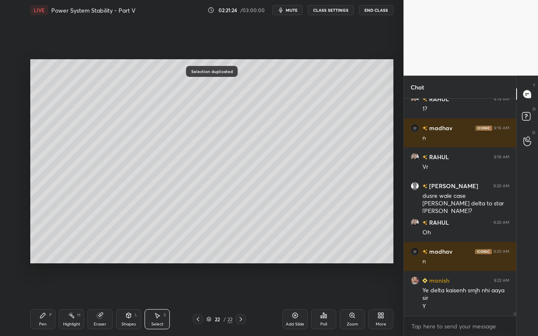
click at [103, 299] on icon at bounding box center [100, 315] width 7 height 7
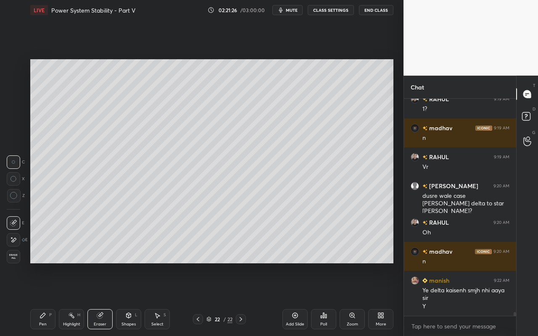
click at [43, 299] on div "Pen P" at bounding box center [42, 319] width 25 height 20
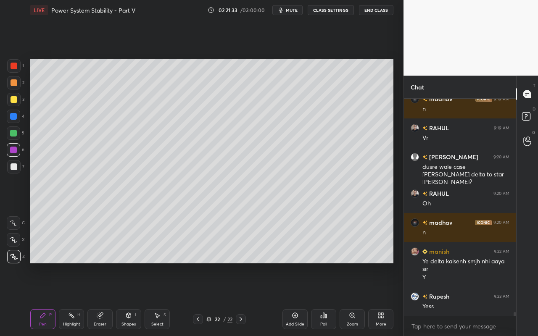
scroll to position [11987, 0]
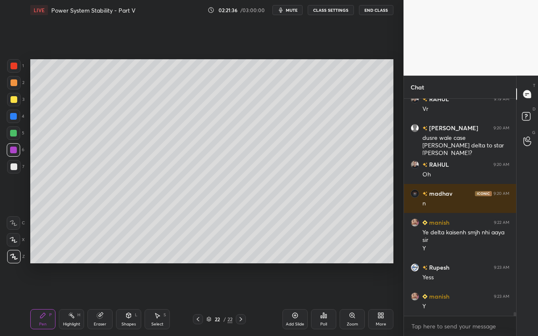
click at [129, 299] on div "Shapes L" at bounding box center [128, 319] width 25 height 20
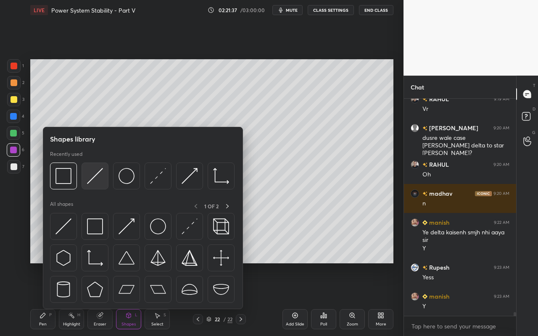
click at [97, 185] on div at bounding box center [94, 176] width 27 height 27
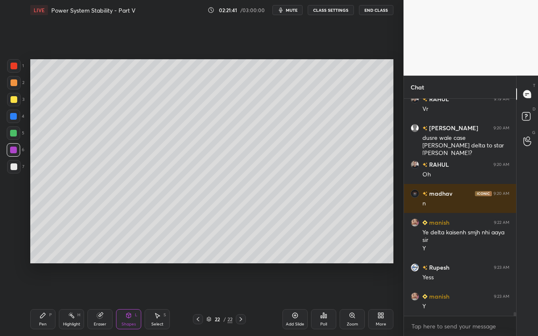
click at [105, 299] on div "Eraser" at bounding box center [99, 319] width 25 height 20
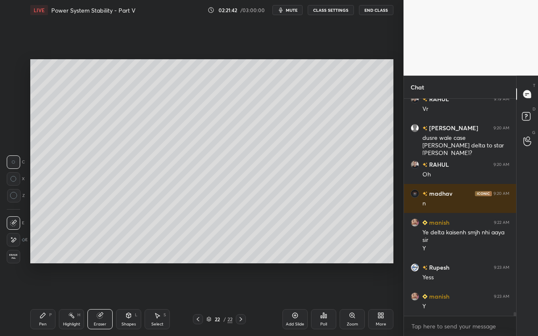
drag, startPoint x: 138, startPoint y: 322, endPoint x: 139, endPoint y: 309, distance: 12.7
click at [138, 299] on div "Shapes L" at bounding box center [128, 319] width 25 height 20
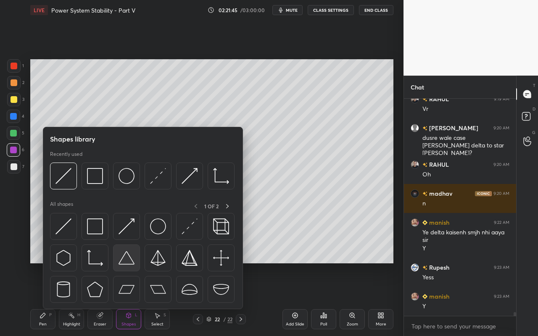
click at [131, 263] on img at bounding box center [126, 258] width 16 height 16
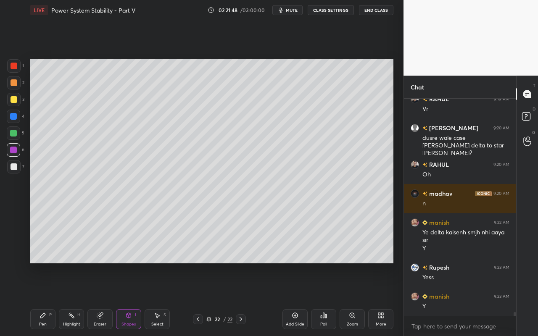
click at [160, 299] on div "Select S" at bounding box center [156, 319] width 25 height 20
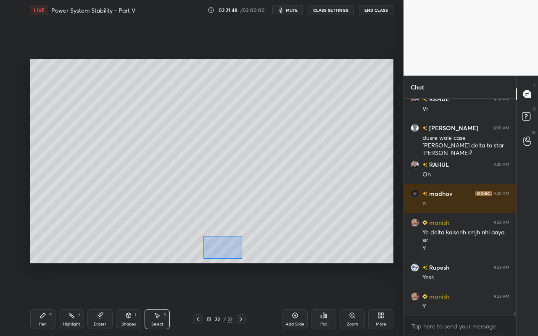
click at [245, 259] on div "0 ° Undo Copy Paste here Duplicate Duplicate to new slide Delete" at bounding box center [211, 161] width 363 height 204
drag, startPoint x: 242, startPoint y: 240, endPoint x: 223, endPoint y: 203, distance: 41.5
click at [223, 202] on div at bounding box center [222, 199] width 5 height 5
click at [238, 226] on div "181 ° Undo Copy Paste here Duplicate Duplicate to new slide Delete" at bounding box center [211, 161] width 363 height 204
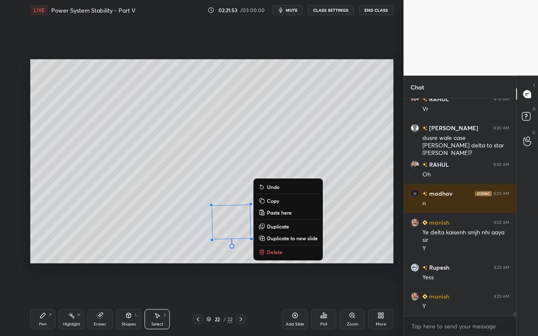
click at [133, 299] on div "Shapes L" at bounding box center [128, 319] width 25 height 20
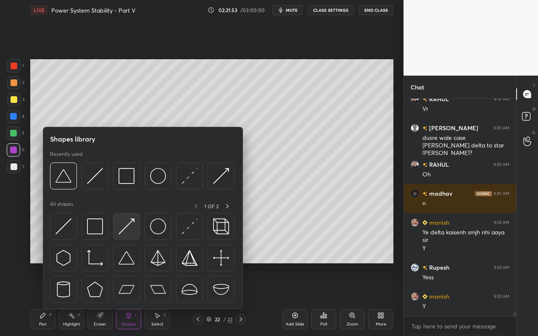
scroll to position [11995, 0]
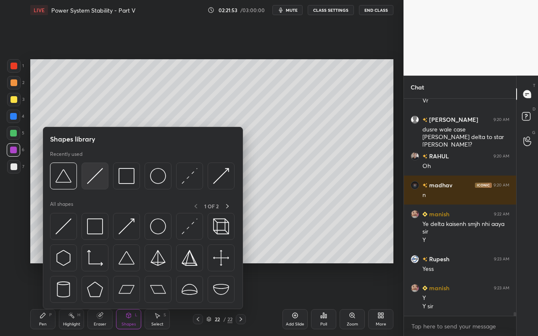
click at [99, 179] on img at bounding box center [95, 176] width 16 height 16
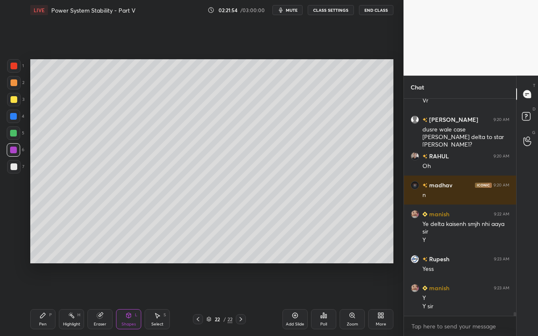
click at [12, 163] on div at bounding box center [13, 166] width 13 height 13
drag, startPoint x: 66, startPoint y: 318, endPoint x: 112, endPoint y: 272, distance: 65.9
click at [70, 299] on div "Highlight H" at bounding box center [71, 319] width 25 height 20
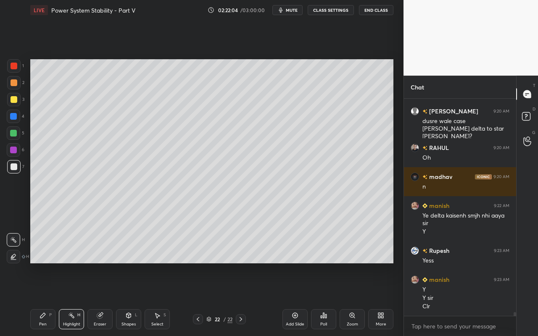
click at [155, 299] on icon at bounding box center [157, 315] width 7 height 7
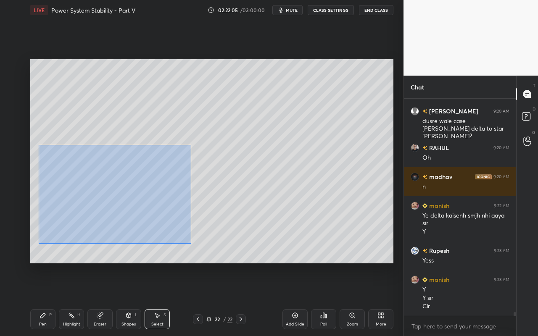
drag, startPoint x: 41, startPoint y: 157, endPoint x: 191, endPoint y: 241, distance: 172.5
click at [191, 244] on div "0 ° Undo Copy Paste here Duplicate Duplicate to new slide Delete" at bounding box center [211, 161] width 363 height 204
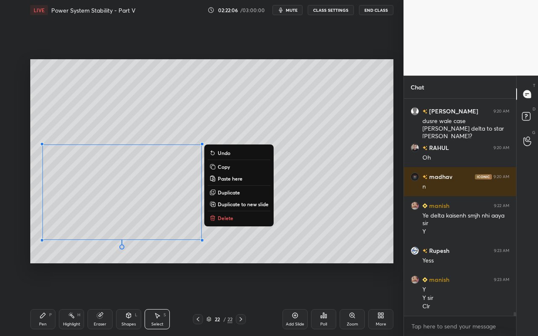
click at [222, 216] on p "Delete" at bounding box center [226, 218] width 16 height 7
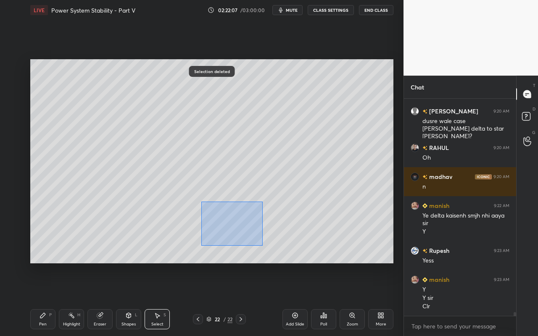
drag, startPoint x: 202, startPoint y: 212, endPoint x: 263, endPoint y: 246, distance: 69.2
click at [264, 247] on div "0 ° Undo Copy Paste here Duplicate Duplicate to new slide Delete" at bounding box center [211, 161] width 363 height 204
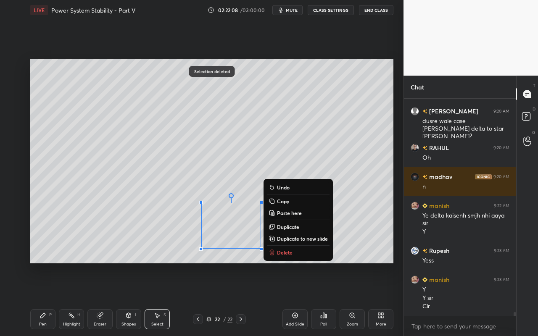
click at [275, 255] on icon at bounding box center [271, 252] width 7 height 7
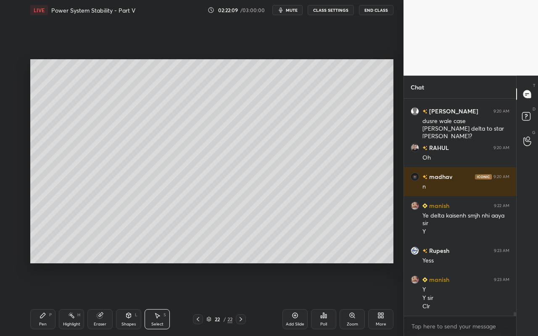
scroll to position [12033, 0]
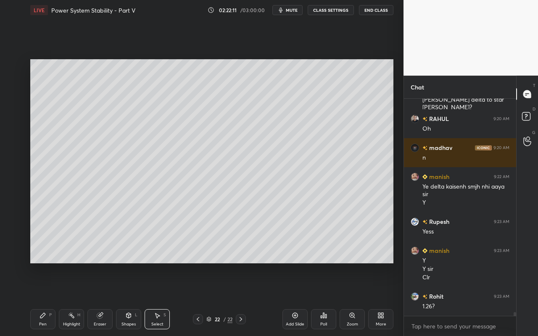
click at [130, 299] on div "Shapes L" at bounding box center [128, 319] width 25 height 20
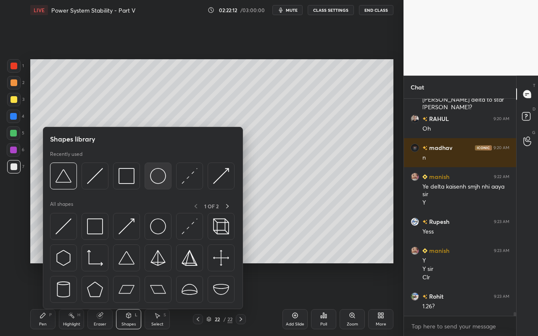
click at [161, 179] on img at bounding box center [158, 176] width 16 height 16
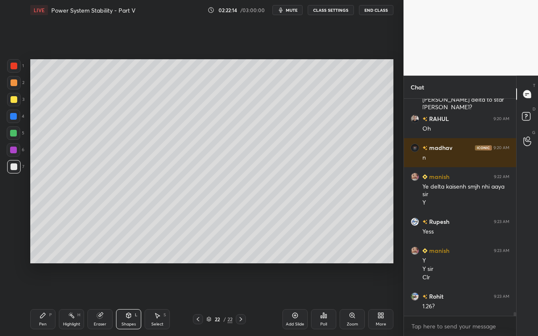
drag, startPoint x: 15, startPoint y: 82, endPoint x: 27, endPoint y: 94, distance: 17.2
click at [16, 84] on div at bounding box center [14, 82] width 7 height 7
click at [130, 299] on div "Shapes L" at bounding box center [128, 319] width 25 height 20
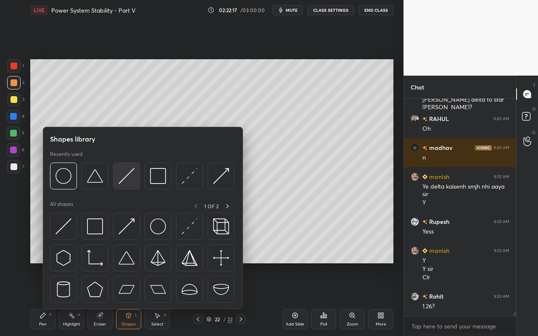
click at [128, 181] on img at bounding box center [126, 176] width 16 height 16
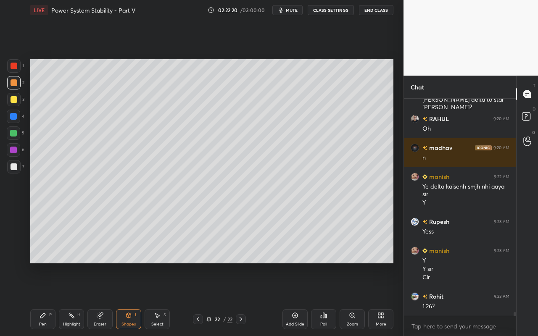
click at [128, 299] on icon at bounding box center [128, 315] width 5 height 5
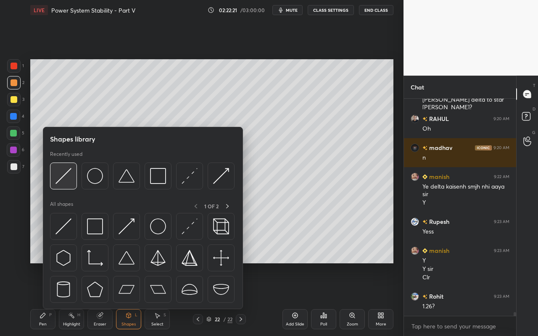
click at [66, 178] on img at bounding box center [63, 176] width 16 height 16
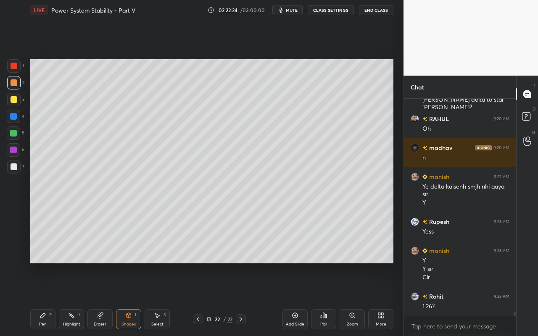
click at [131, 299] on icon at bounding box center [128, 315] width 7 height 7
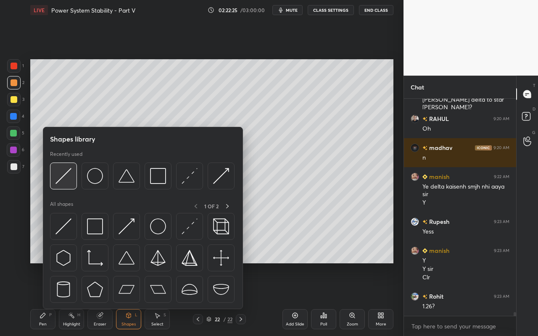
click at [66, 186] on div at bounding box center [63, 176] width 27 height 27
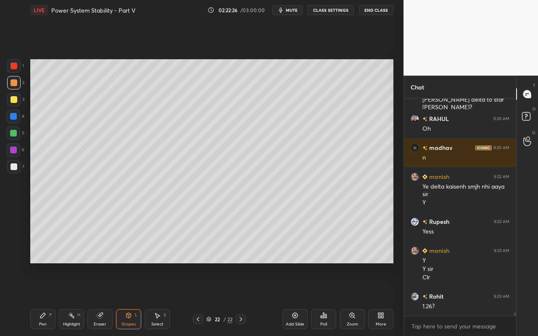
click at [13, 169] on div at bounding box center [14, 166] width 7 height 7
click at [102, 299] on div "Eraser" at bounding box center [99, 319] width 25 height 20
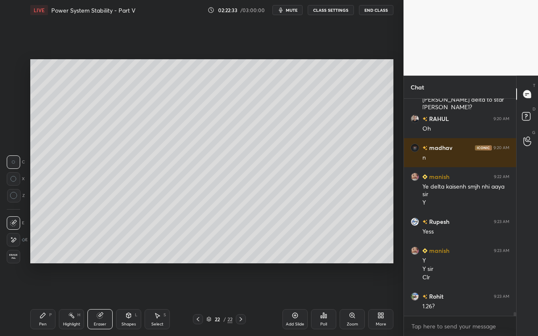
drag, startPoint x: 42, startPoint y: 322, endPoint x: 60, endPoint y: 281, distance: 45.0
click at [42, 299] on div "Pen" at bounding box center [43, 324] width 8 height 4
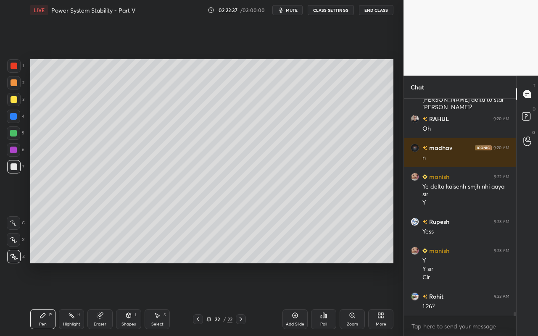
click at [40, 299] on div "Pen" at bounding box center [43, 324] width 8 height 4
drag, startPoint x: 73, startPoint y: 317, endPoint x: 83, endPoint y: 300, distance: 19.6
click at [74, 299] on icon at bounding box center [71, 315] width 7 height 7
click at [38, 299] on div "Pen P" at bounding box center [42, 319] width 25 height 20
drag, startPoint x: 63, startPoint y: 322, endPoint x: 84, endPoint y: 279, distance: 47.0
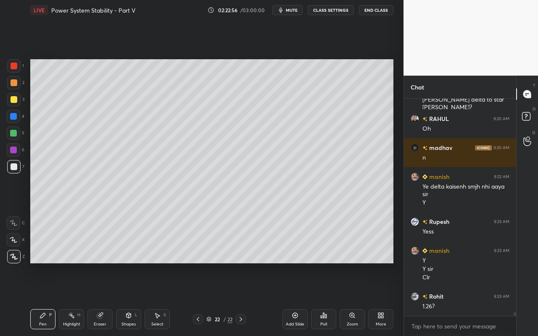
click at [66, 299] on div "Highlight H" at bounding box center [71, 319] width 25 height 20
drag, startPoint x: 42, startPoint y: 322, endPoint x: 74, endPoint y: 273, distance: 58.1
click at [42, 299] on div "Pen" at bounding box center [43, 324] width 8 height 4
drag, startPoint x: 75, startPoint y: 322, endPoint x: 79, endPoint y: 313, distance: 10.5
click at [76, 299] on div "Highlight" at bounding box center [71, 324] width 17 height 4
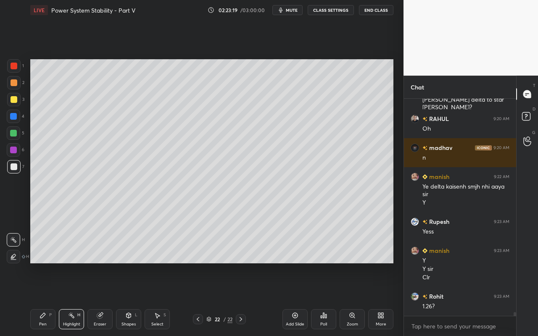
click at [41, 299] on icon at bounding box center [42, 315] width 5 height 5
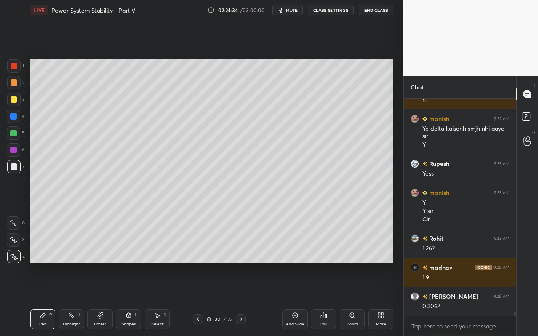
scroll to position [12120, 0]
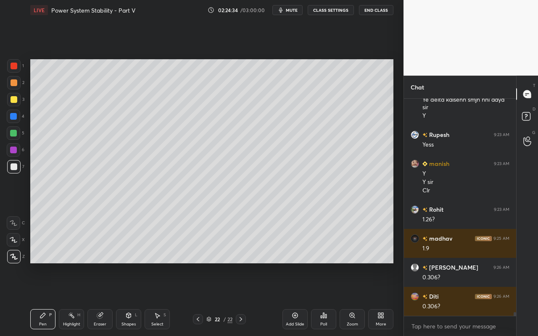
click at [158, 299] on icon at bounding box center [157, 315] width 7 height 7
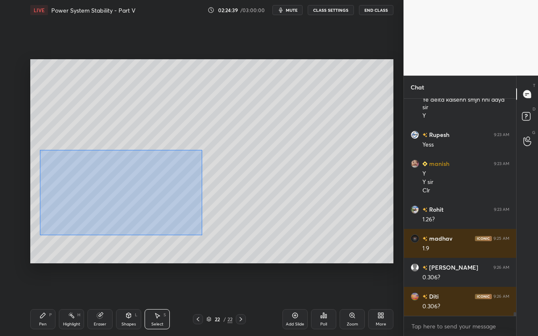
drag, startPoint x: 39, startPoint y: 150, endPoint x: 201, endPoint y: 231, distance: 181.3
click at [201, 235] on div "0 ° Undo Copy Paste here Duplicate Duplicate to new slide Delete" at bounding box center [211, 161] width 363 height 204
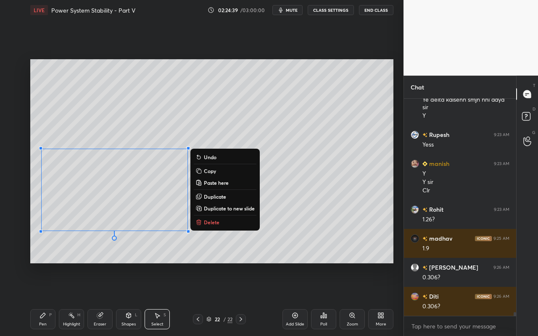
click at [212, 172] on p "Copy" at bounding box center [210, 171] width 12 height 7
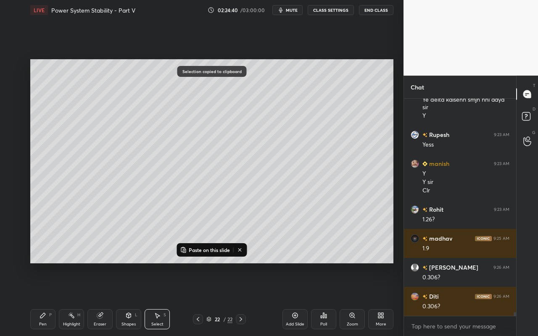
click at [307, 299] on div "Add Slide Poll Zoom More" at bounding box center [337, 319] width 111 height 47
click at [295, 299] on div "Add Slide" at bounding box center [294, 319] width 25 height 20
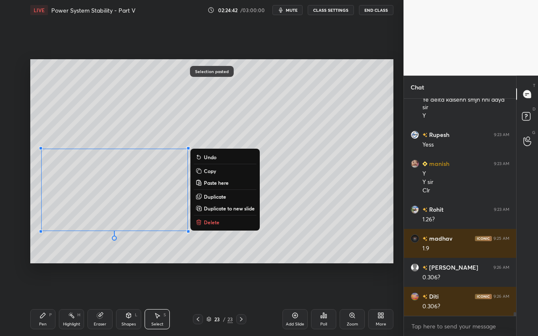
scroll to position [12149, 0]
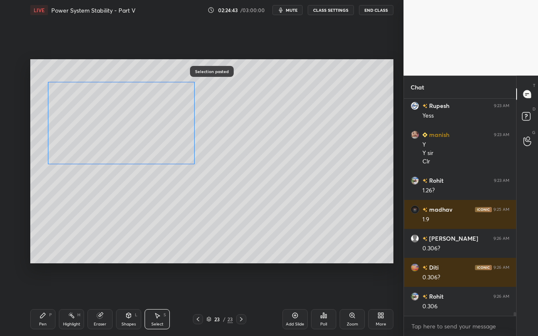
drag, startPoint x: 164, startPoint y: 195, endPoint x: 168, endPoint y: 134, distance: 61.0
click at [169, 130] on div "0 ° Undo Copy Paste here Duplicate Duplicate to new slide Delete" at bounding box center [211, 161] width 363 height 204
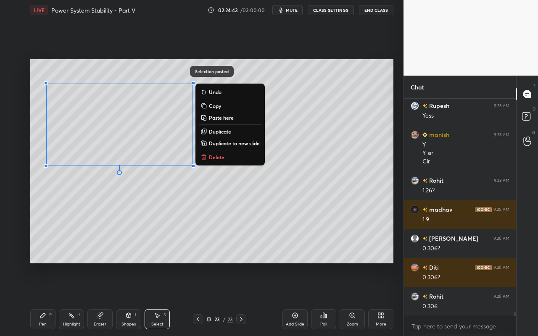
click at [179, 240] on div "0 ° Undo Copy Paste here Duplicate Duplicate to new slide Delete" at bounding box center [211, 161] width 363 height 204
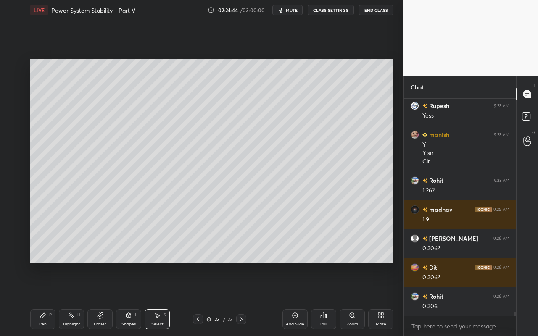
drag, startPoint x: 105, startPoint y: 315, endPoint x: 104, endPoint y: 289, distance: 26.1
click at [105, 299] on div "Eraser" at bounding box center [99, 319] width 25 height 20
click at [16, 239] on icon at bounding box center [13, 239] width 7 height 7
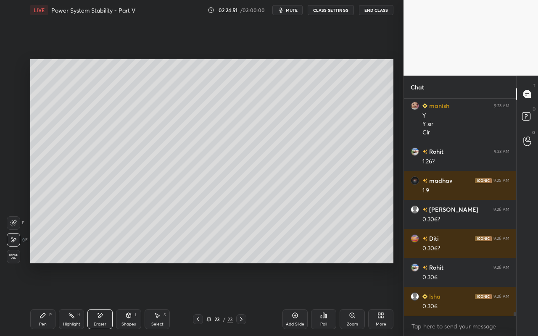
drag, startPoint x: 45, startPoint y: 321, endPoint x: 60, endPoint y: 308, distance: 19.7
click at [45, 299] on div "Pen" at bounding box center [43, 324] width 8 height 4
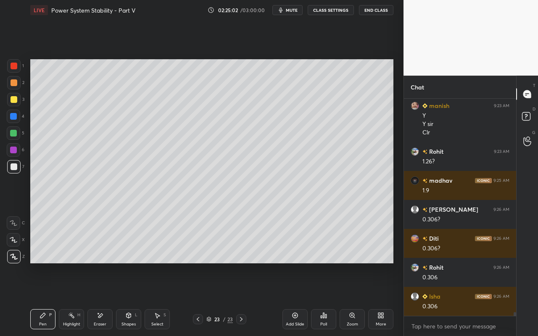
drag, startPoint x: 44, startPoint y: 314, endPoint x: 47, endPoint y: 293, distance: 21.2
click at [44, 299] on icon at bounding box center [42, 315] width 5 height 5
click at [14, 100] on div at bounding box center [14, 99] width 7 height 7
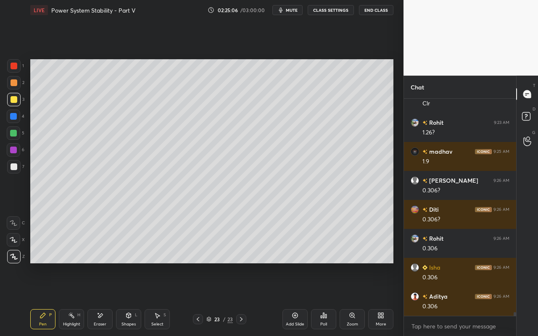
scroll to position [12235, 0]
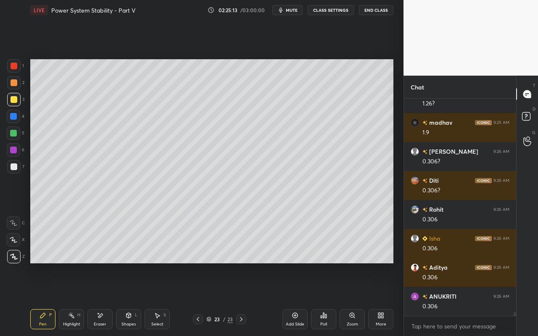
drag, startPoint x: 129, startPoint y: 320, endPoint x: 130, endPoint y: 310, distance: 9.7
click at [130, 299] on div "Shapes L" at bounding box center [128, 319] width 25 height 20
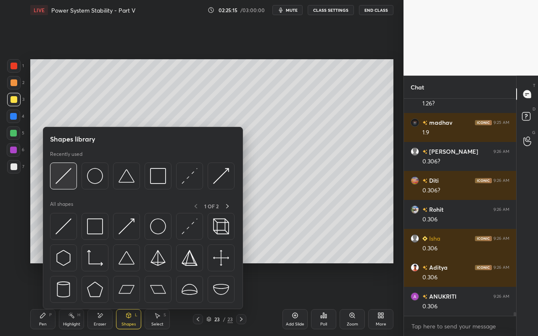
click at [66, 184] on img at bounding box center [63, 176] width 16 height 16
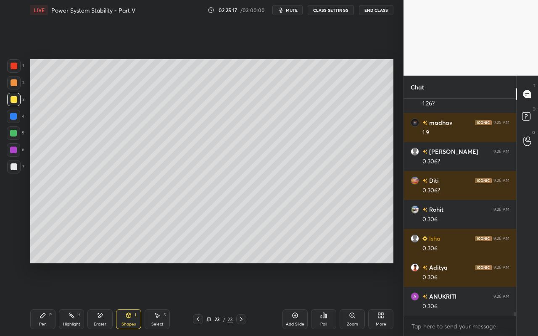
click at [40, 299] on div "Pen P" at bounding box center [42, 319] width 25 height 20
drag, startPoint x: 37, startPoint y: 323, endPoint x: 53, endPoint y: 289, distance: 37.2
click at [37, 299] on div "Pen P" at bounding box center [42, 319] width 25 height 20
drag, startPoint x: 126, startPoint y: 319, endPoint x: 128, endPoint y: 311, distance: 7.8
click at [126, 299] on div "Shapes L" at bounding box center [128, 319] width 25 height 20
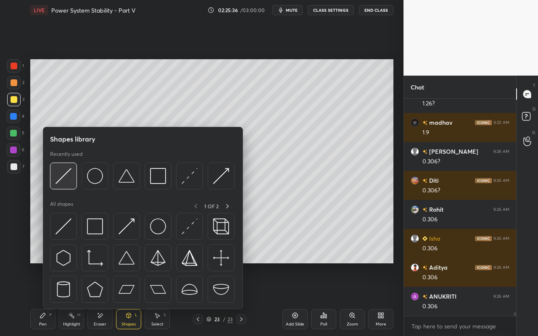
click at [68, 182] on img at bounding box center [63, 176] width 16 height 16
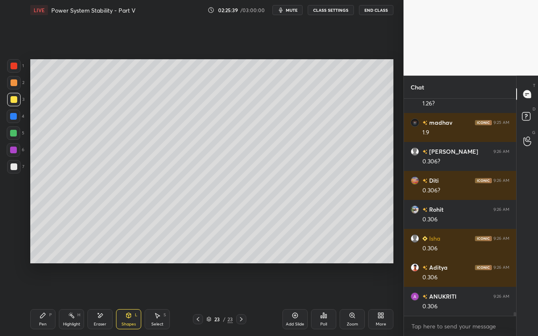
click at [39, 299] on div "Pen P" at bounding box center [42, 319] width 25 height 20
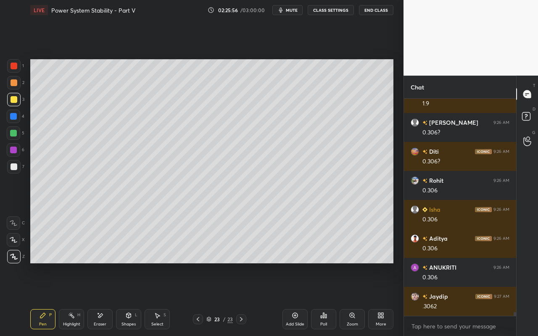
scroll to position [12293, 0]
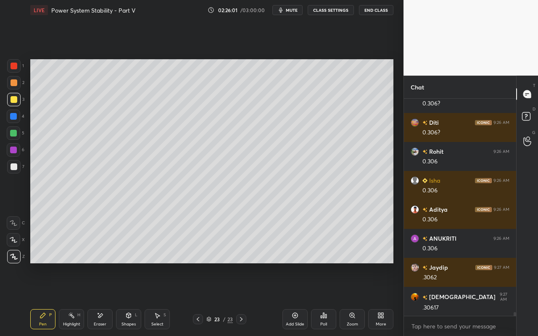
click at [129, 299] on div "Shapes" at bounding box center [128, 324] width 14 height 4
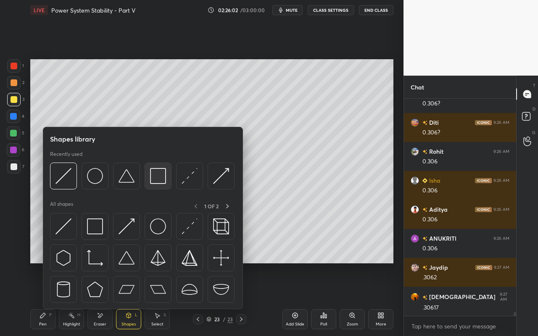
click at [157, 181] on img at bounding box center [158, 176] width 16 height 16
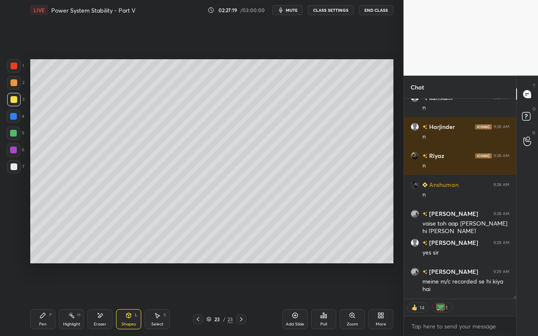
scroll to position [12724, 0]
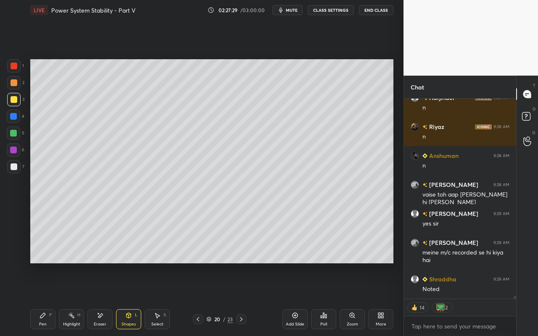
click at [159, 299] on div "Select" at bounding box center [157, 324] width 12 height 4
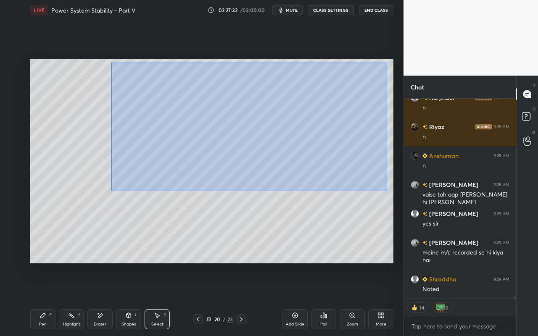
drag, startPoint x: 111, startPoint y: 62, endPoint x: 378, endPoint y: 185, distance: 294.5
click at [386, 190] on div "0 ° Undo Copy Paste here Duplicate Duplicate to new slide Delete" at bounding box center [211, 161] width 363 height 204
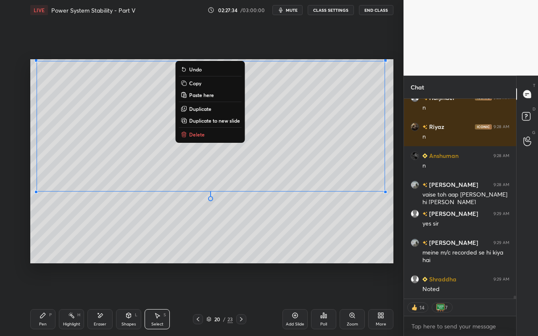
click at [210, 85] on button "Copy" at bounding box center [210, 83] width 63 height 10
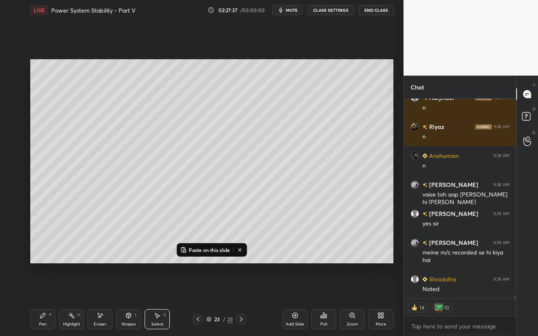
drag, startPoint x: 294, startPoint y: 318, endPoint x: 297, endPoint y: 293, distance: 25.5
click at [294, 299] on icon at bounding box center [295, 315] width 7 height 7
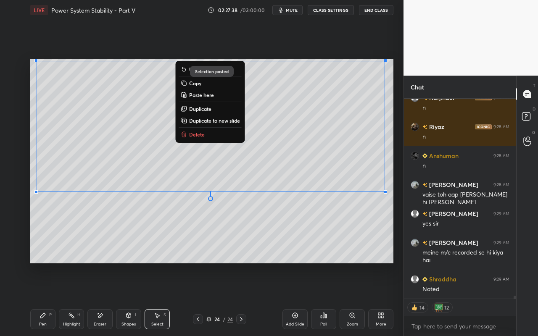
click at [305, 228] on div "0 ° Undo Copy Paste here Duplicate Duplicate to new slide Delete" at bounding box center [211, 161] width 363 height 204
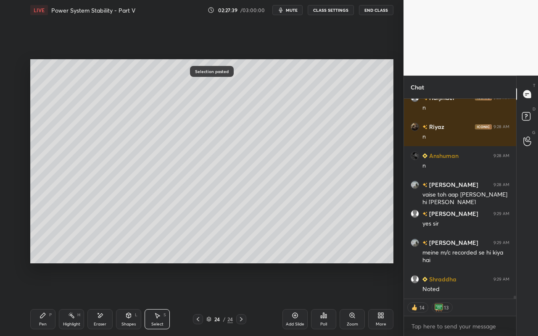
drag, startPoint x: 42, startPoint y: 320, endPoint x: 46, endPoint y: 294, distance: 26.7
click at [42, 299] on div "Pen P" at bounding box center [42, 319] width 25 height 20
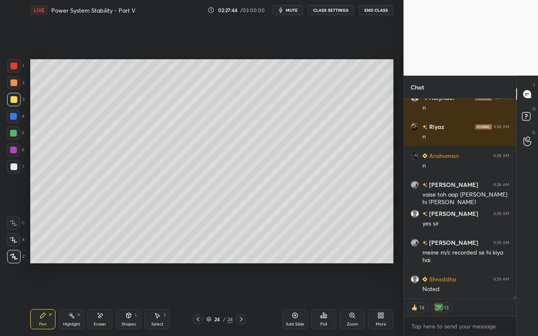
click at [101, 299] on div "Eraser" at bounding box center [99, 319] width 25 height 20
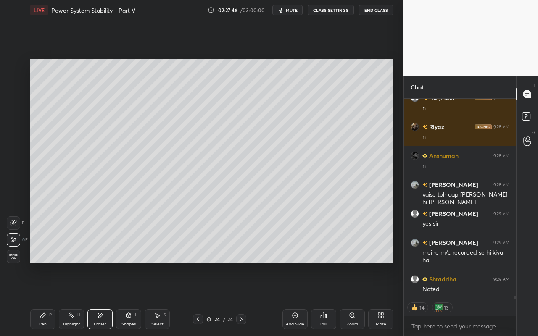
click at [15, 223] on icon at bounding box center [13, 223] width 7 height 7
click at [16, 200] on div at bounding box center [13, 195] width 13 height 13
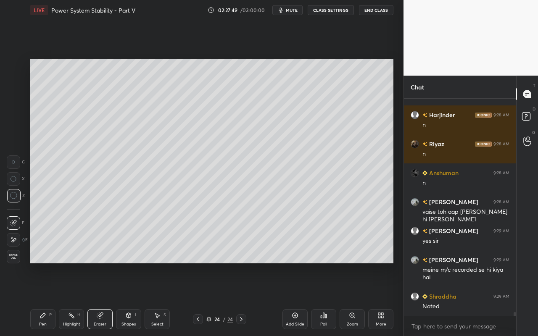
scroll to position [12707, 0]
click at [42, 299] on icon at bounding box center [42, 315] width 5 height 5
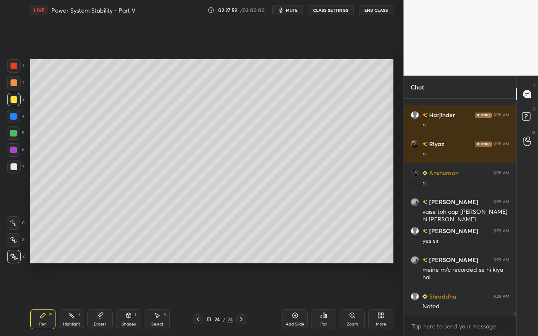
click at [78, 299] on div "Highlight H" at bounding box center [71, 319] width 25 height 20
drag, startPoint x: 44, startPoint y: 324, endPoint x: 46, endPoint y: 320, distance: 4.7
click at [45, 299] on div "Pen" at bounding box center [43, 324] width 8 height 4
click at [131, 299] on div "Shapes" at bounding box center [128, 324] width 14 height 4
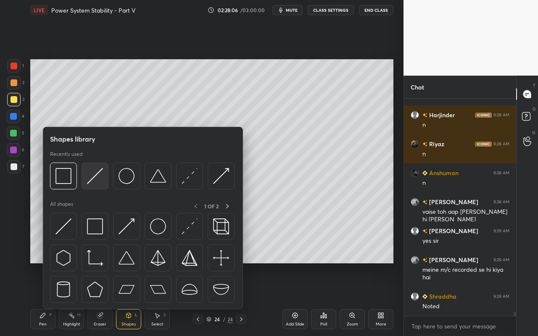
click at [98, 186] on div at bounding box center [94, 176] width 27 height 27
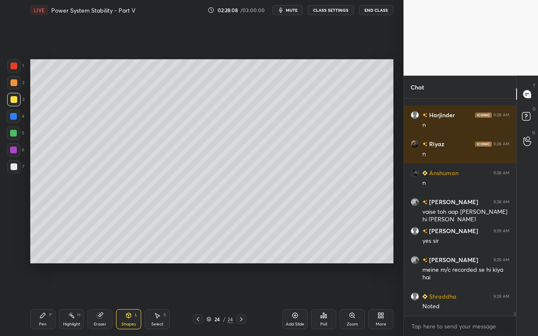
click at [38, 299] on div "Pen P" at bounding box center [42, 319] width 25 height 20
drag, startPoint x: 156, startPoint y: 319, endPoint x: 159, endPoint y: 312, distance: 7.6
click at [156, 299] on div "Select S" at bounding box center [156, 319] width 25 height 20
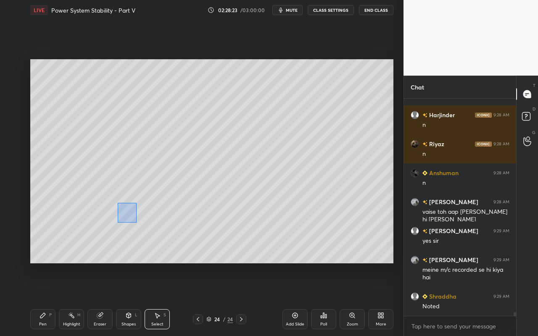
drag, startPoint x: 120, startPoint y: 209, endPoint x: 169, endPoint y: 232, distance: 54.5
click at [179, 236] on div "0 ° Undo Copy Paste here Duplicate Duplicate to new slide Delete" at bounding box center [211, 161] width 363 height 204
drag, startPoint x: 151, startPoint y: 220, endPoint x: 148, endPoint y: 212, distance: 8.8
click at [148, 212] on div "0 ° Undo Copy Paste here Duplicate Duplicate to new slide Delete" at bounding box center [211, 161] width 363 height 204
click at [91, 232] on div "0 ° Undo Copy Paste here Duplicate Duplicate to new slide Delete" at bounding box center [211, 161] width 363 height 204
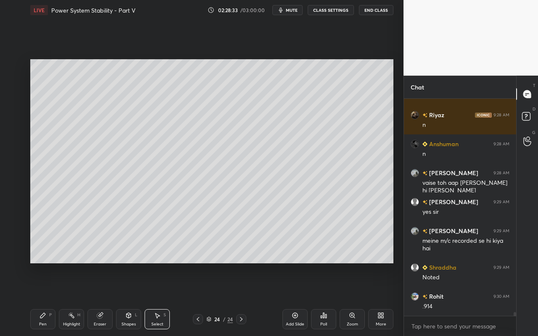
scroll to position [12765, 0]
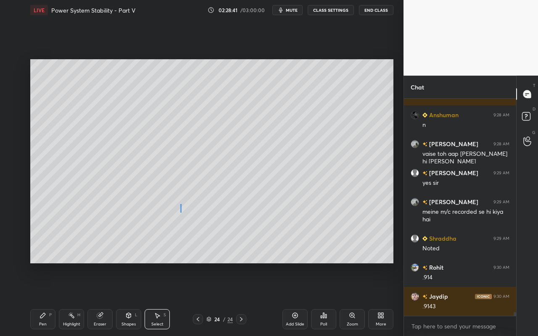
click at [184, 205] on div "0 ° Undo Copy Paste here Duplicate Duplicate to new slide Delete" at bounding box center [211, 161] width 363 height 204
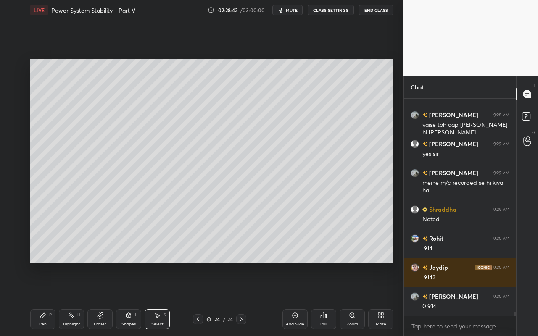
click at [41, 299] on div "Pen P" at bounding box center [42, 319] width 25 height 20
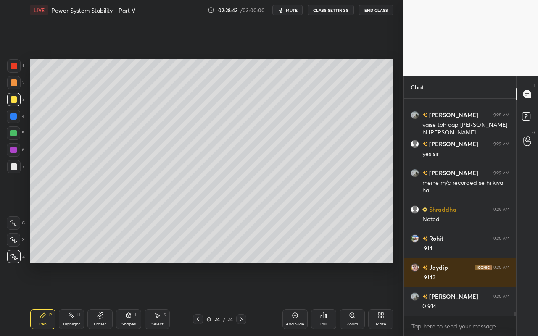
scroll to position [12823, 0]
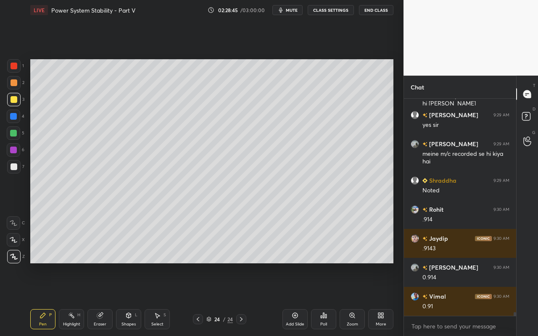
click at [129, 299] on icon at bounding box center [128, 315] width 7 height 7
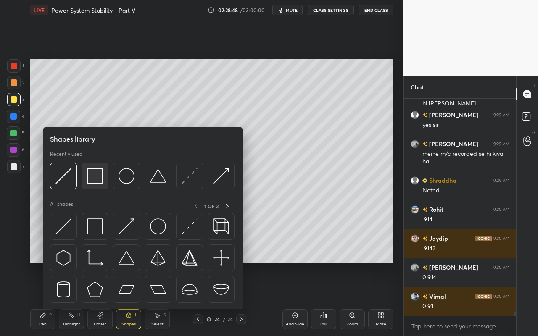
click at [100, 181] on img at bounding box center [95, 176] width 16 height 16
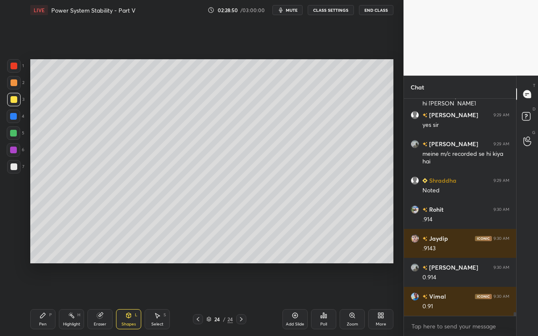
click at [40, 299] on div "Pen P" at bounding box center [42, 319] width 25 height 20
click at [125, 299] on div "Shapes" at bounding box center [128, 324] width 14 height 4
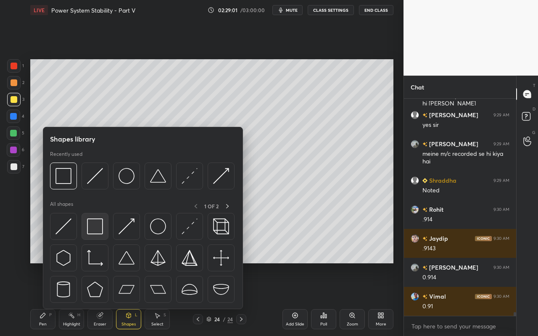
click at [105, 233] on div at bounding box center [94, 226] width 27 height 27
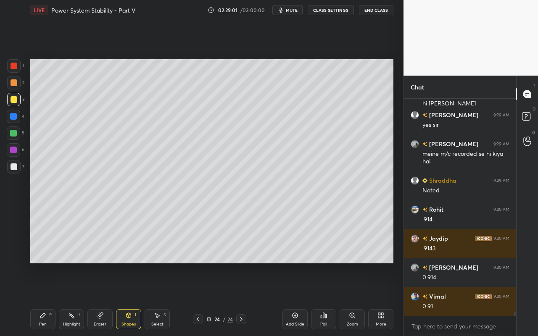
click at [15, 136] on div at bounding box center [13, 133] width 7 height 7
drag, startPoint x: 70, startPoint y: 319, endPoint x: 100, endPoint y: 278, distance: 50.6
click at [73, 299] on div "Highlight H" at bounding box center [71, 319] width 25 height 20
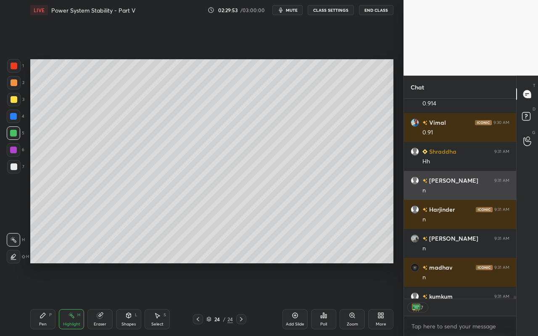
scroll to position [13014, 0]
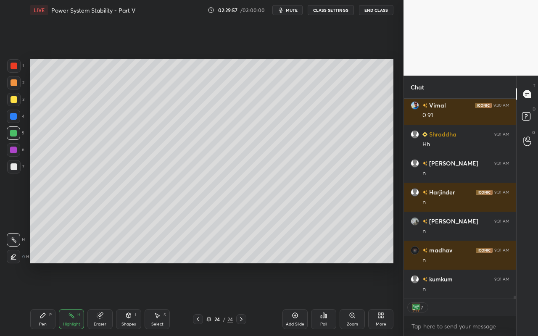
click at [299, 299] on div "Add Slide" at bounding box center [294, 319] width 25 height 20
click at [128, 299] on div "Shapes L" at bounding box center [128, 319] width 25 height 20
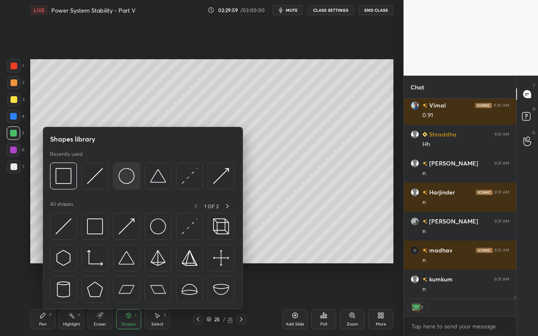
click at [130, 179] on img at bounding box center [126, 176] width 16 height 16
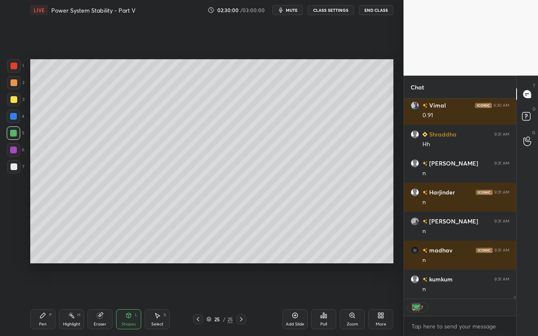
click at [14, 80] on div at bounding box center [14, 82] width 7 height 7
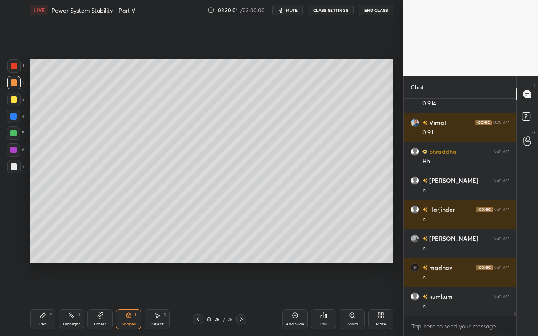
scroll to position [12997, 0]
drag, startPoint x: 119, startPoint y: 321, endPoint x: 128, endPoint y: 316, distance: 10.0
click at [121, 299] on div "Shapes L" at bounding box center [128, 319] width 25 height 20
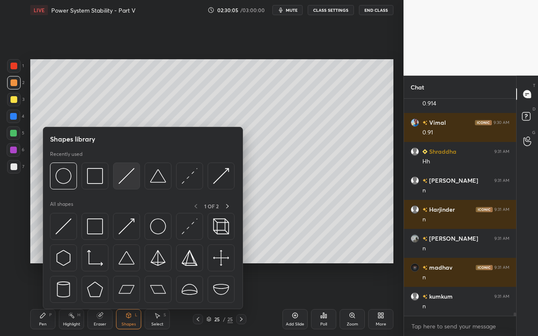
click at [122, 176] on img at bounding box center [126, 176] width 16 height 16
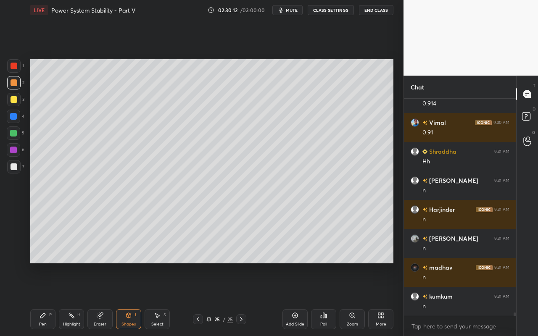
drag, startPoint x: 133, startPoint y: 321, endPoint x: 135, endPoint y: 313, distance: 8.7
click at [133, 299] on div "Shapes" at bounding box center [128, 324] width 14 height 4
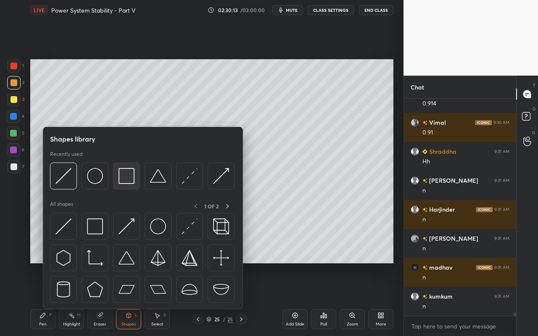
click at [132, 180] on img at bounding box center [126, 176] width 16 height 16
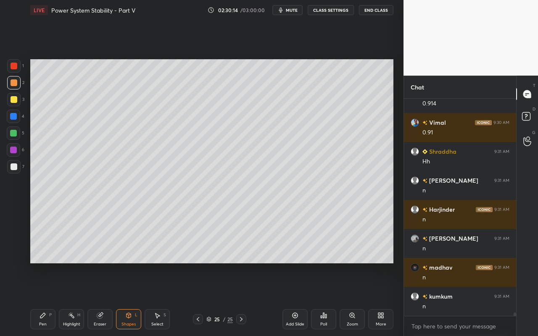
drag, startPoint x: 15, startPoint y: 116, endPoint x: 19, endPoint y: 112, distance: 5.9
click at [15, 116] on div at bounding box center [13, 116] width 7 height 7
drag, startPoint x: 127, startPoint y: 320, endPoint x: 126, endPoint y: 312, distance: 8.0
click at [126, 299] on div "Shapes L" at bounding box center [128, 319] width 25 height 20
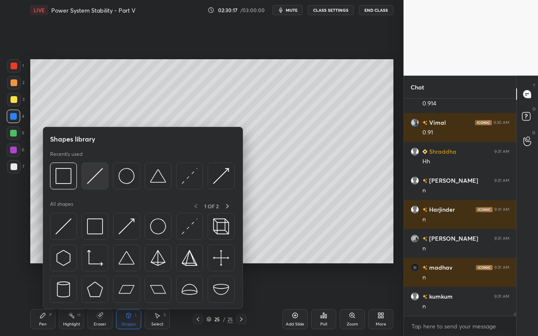
click at [98, 176] on img at bounding box center [95, 176] width 16 height 16
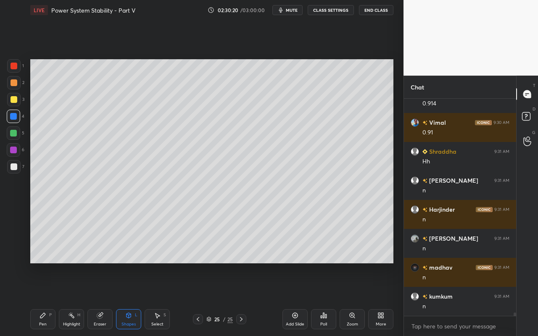
click at [123, 299] on div "Shapes L" at bounding box center [128, 319] width 25 height 20
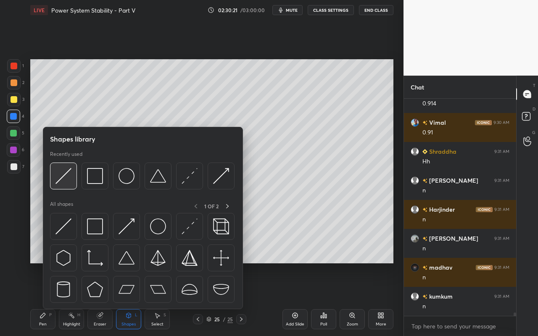
click at [65, 178] on img at bounding box center [63, 176] width 16 height 16
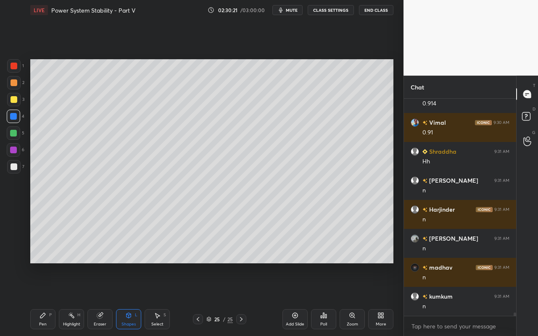
click at [13, 136] on div at bounding box center [13, 133] width 7 height 7
drag, startPoint x: 155, startPoint y: 313, endPoint x: 156, endPoint y: 308, distance: 5.5
click at [155, 299] on icon at bounding box center [157, 315] width 7 height 7
click at [133, 299] on div "Shapes L" at bounding box center [128, 319] width 25 height 20
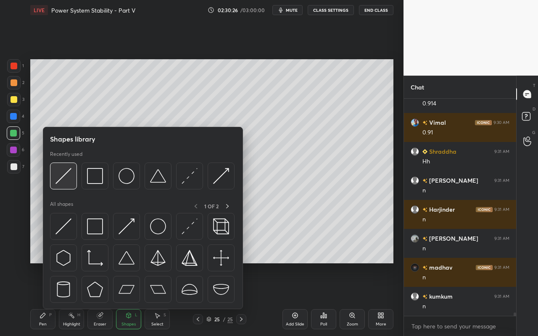
click at [63, 179] on img at bounding box center [63, 176] width 16 height 16
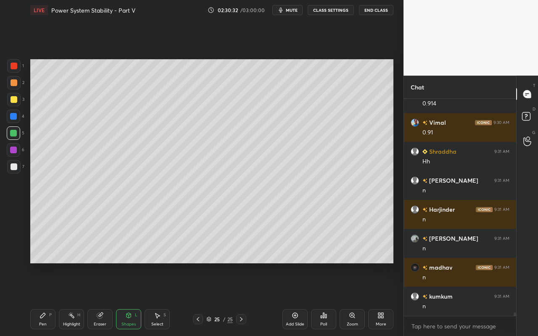
drag, startPoint x: 163, startPoint y: 323, endPoint x: 170, endPoint y: 276, distance: 47.1
click at [163, 299] on div "Select S" at bounding box center [156, 319] width 25 height 20
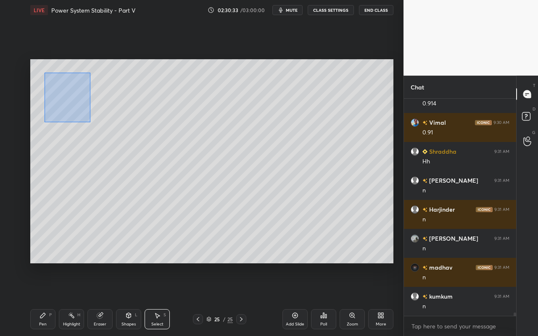
drag, startPoint x: 41, startPoint y: 74, endPoint x: 160, endPoint y: 133, distance: 133.6
click at [163, 135] on div "0 ° Undo Copy Paste here Duplicate Duplicate to new slide Delete" at bounding box center [211, 161] width 363 height 204
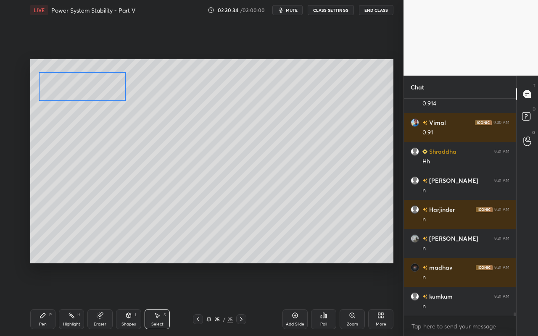
drag, startPoint x: 105, startPoint y: 105, endPoint x: 121, endPoint y: 100, distance: 16.7
click at [100, 98] on div "0 ° Undo Copy Paste here Duplicate Duplicate to new slide Delete" at bounding box center [211, 161] width 363 height 204
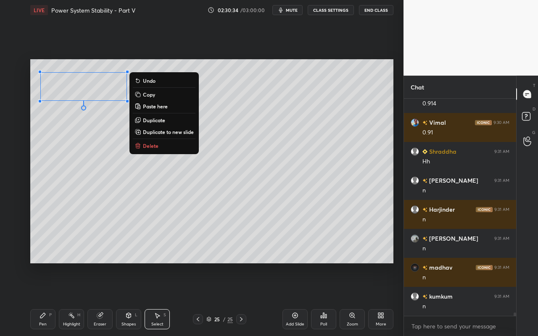
drag, startPoint x: 151, startPoint y: 119, endPoint x: 147, endPoint y: 115, distance: 5.9
click at [151, 119] on p "Duplicate" at bounding box center [154, 120] width 22 height 7
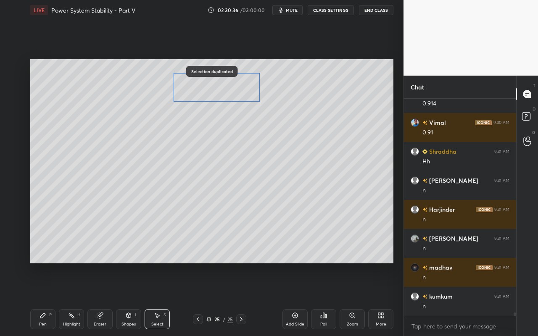
drag, startPoint x: 151, startPoint y: 89, endPoint x: 220, endPoint y: 84, distance: 69.5
click at [217, 87] on div "0 ° Undo Copy Paste here Duplicate Duplicate to new slide Delete" at bounding box center [211, 161] width 363 height 204
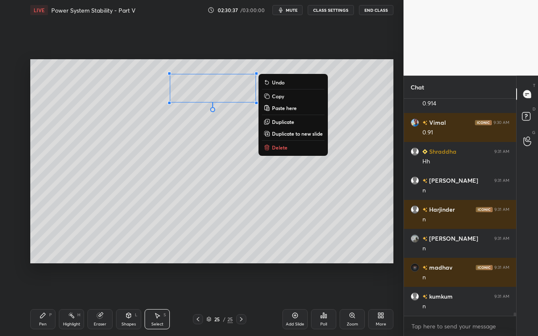
click at [274, 123] on p "Duplicate" at bounding box center [283, 121] width 22 height 7
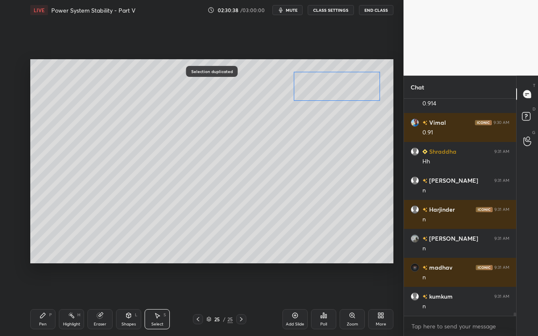
drag, startPoint x: 289, startPoint y: 98, endPoint x: 348, endPoint y: 90, distance: 60.2
click at [349, 90] on div "0 ° Undo Copy Paste here Duplicate Duplicate to new slide Delete" at bounding box center [211, 161] width 363 height 204
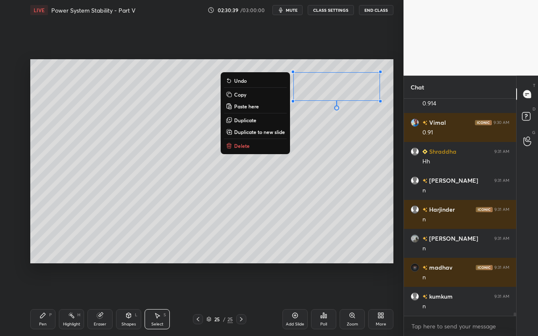
drag, startPoint x: 261, startPoint y: 226, endPoint x: 249, endPoint y: 244, distance: 22.5
click at [261, 226] on div "0 ° Undo Copy Paste here Duplicate Duplicate to new slide Delete" at bounding box center [211, 161] width 363 height 204
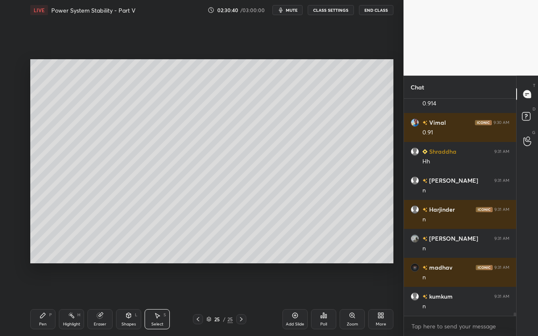
click at [134, 299] on div "Shapes L" at bounding box center [128, 319] width 25 height 20
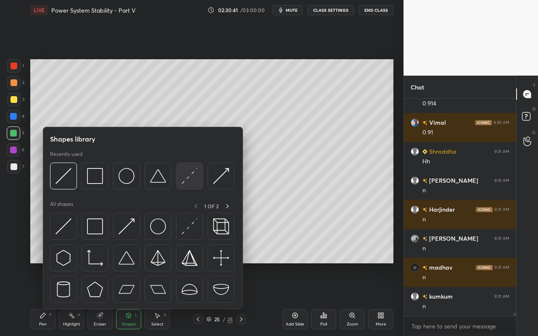
click at [196, 184] on div at bounding box center [189, 176] width 27 height 27
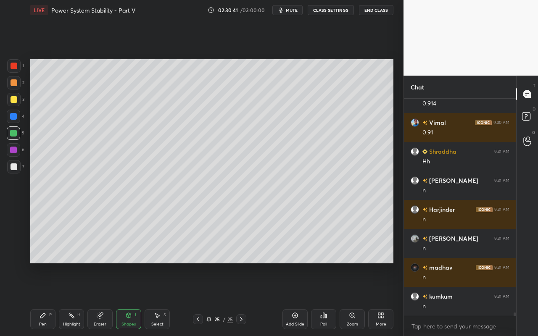
click at [16, 167] on div at bounding box center [14, 166] width 7 height 7
drag, startPoint x: 150, startPoint y: 326, endPoint x: 165, endPoint y: 306, distance: 25.1
click at [150, 299] on div "Select S" at bounding box center [156, 319] width 25 height 20
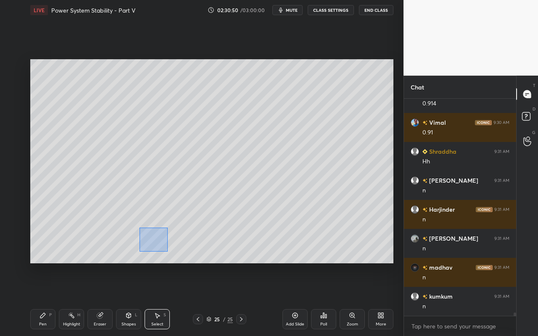
drag, startPoint x: 152, startPoint y: 244, endPoint x: 175, endPoint y: 249, distance: 23.1
click at [169, 252] on div "0 ° Undo Copy Paste here Duplicate Duplicate to new slide Delete" at bounding box center [211, 161] width 363 height 204
drag, startPoint x: 272, startPoint y: 221, endPoint x: 292, endPoint y: 246, distance: 31.8
click at [292, 247] on div "0 ° Undo Copy Paste here Duplicate Duplicate to new slide Delete" at bounding box center [211, 161] width 363 height 204
click at [278, 237] on div "0 ° Undo Copy Paste here Duplicate Duplicate to new slide Delete" at bounding box center [211, 161] width 363 height 204
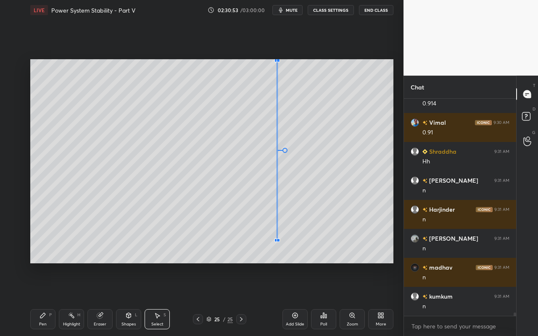
drag, startPoint x: 279, startPoint y: 238, endPoint x: 263, endPoint y: 237, distance: 16.0
click at [277, 239] on div at bounding box center [277, 240] width 3 height 3
click at [226, 226] on div "0 ° Undo Copy Paste here Duplicate Duplicate to new slide Delete" at bounding box center [211, 161] width 363 height 204
click at [37, 299] on div "Pen P" at bounding box center [42, 319] width 25 height 20
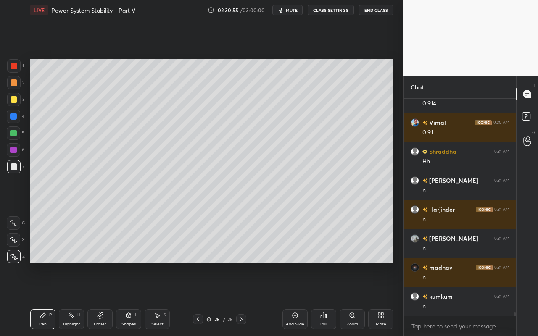
click at [15, 100] on div at bounding box center [14, 99] width 7 height 7
drag, startPoint x: 41, startPoint y: 319, endPoint x: 45, endPoint y: 303, distance: 16.5
click at [42, 299] on div "Pen P" at bounding box center [42, 319] width 25 height 20
drag, startPoint x: 17, startPoint y: 64, endPoint x: 27, endPoint y: 75, distance: 15.2
click at [18, 64] on div at bounding box center [13, 65] width 13 height 13
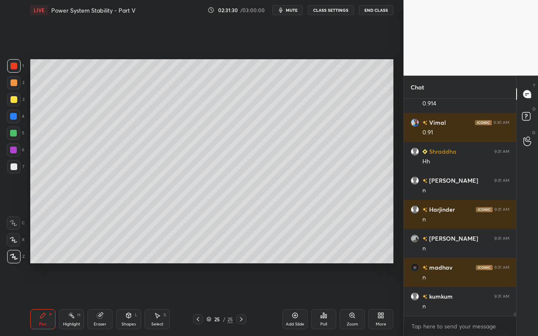
click at [42, 299] on div "Pen" at bounding box center [43, 324] width 8 height 4
click at [82, 299] on div "Highlight H" at bounding box center [71, 319] width 25 height 20
drag, startPoint x: 41, startPoint y: 324, endPoint x: 79, endPoint y: 277, distance: 60.4
click at [42, 299] on div "Pen P" at bounding box center [42, 319] width 25 height 20
click at [69, 299] on div "Highlight" at bounding box center [71, 324] width 17 height 4
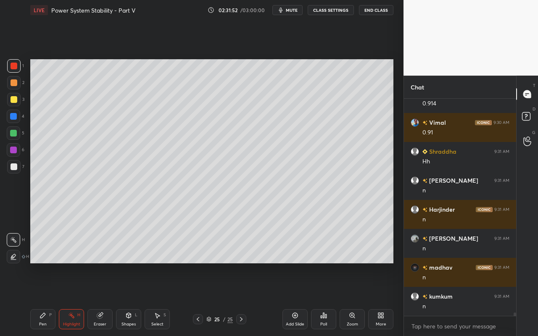
click at [104, 299] on div "Eraser" at bounding box center [99, 319] width 25 height 20
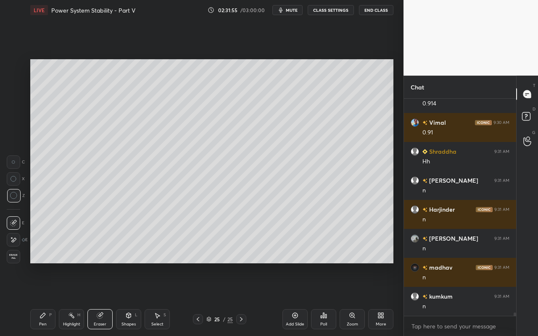
drag, startPoint x: 113, startPoint y: 317, endPoint x: 121, endPoint y: 317, distance: 8.4
click at [113, 299] on div "Pen P Highlight H Eraser Shapes L Select S" at bounding box center [93, 319] width 126 height 20
click at [134, 299] on div "Shapes L" at bounding box center [128, 319] width 25 height 20
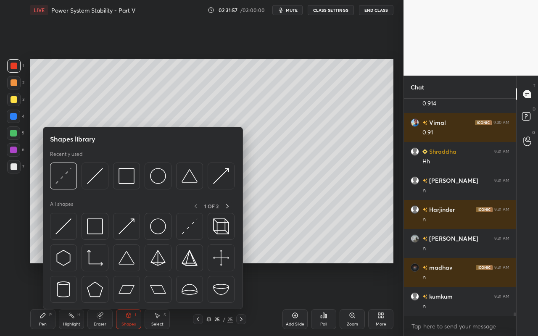
click at [99, 299] on div "Eraser" at bounding box center [99, 319] width 25 height 20
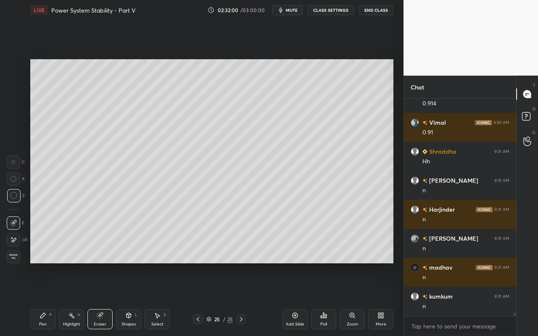
click at [126, 299] on div "Shapes L" at bounding box center [128, 319] width 25 height 20
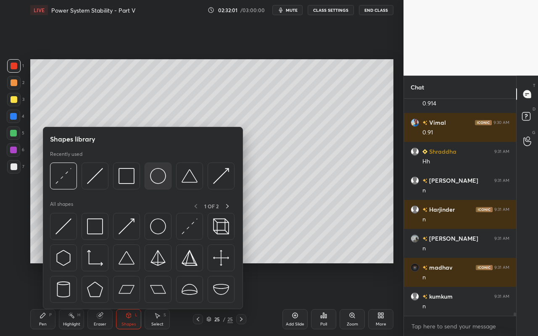
click at [163, 181] on img at bounding box center [158, 176] width 16 height 16
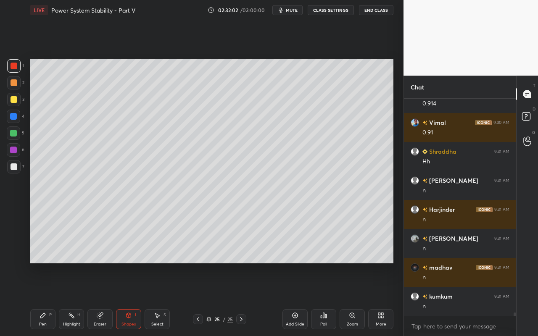
drag, startPoint x: 13, startPoint y: 165, endPoint x: 25, endPoint y: 159, distance: 13.5
click at [13, 165] on div at bounding box center [14, 166] width 7 height 7
drag, startPoint x: 71, startPoint y: 322, endPoint x: 75, endPoint y: 315, distance: 7.3
click at [71, 299] on div "Highlight" at bounding box center [71, 324] width 17 height 4
click at [39, 299] on div "Pen P" at bounding box center [42, 319] width 25 height 20
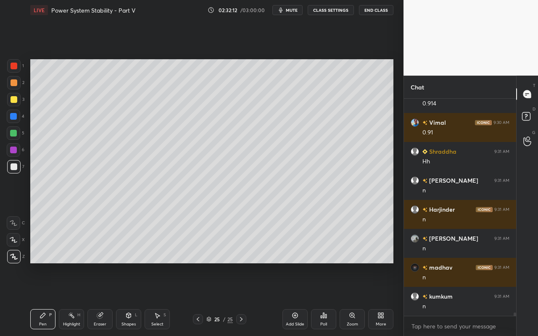
click at [12, 135] on div at bounding box center [13, 133] width 7 height 7
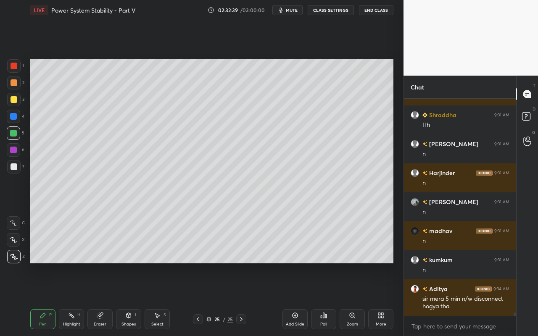
drag, startPoint x: 155, startPoint y: 320, endPoint x: 159, endPoint y: 312, distance: 9.2
click at [157, 299] on div "Select S" at bounding box center [156, 319] width 25 height 20
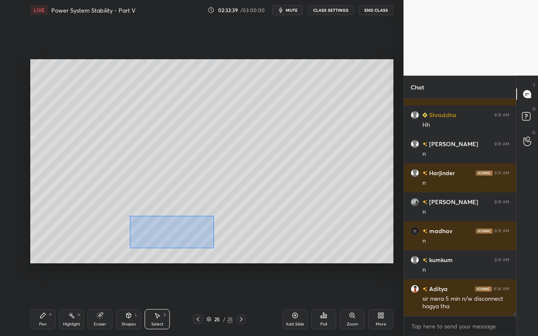
drag, startPoint x: 130, startPoint y: 219, endPoint x: 310, endPoint y: 261, distance: 185.0
click at [310, 262] on div "0 ° Undo Copy Paste here Duplicate Duplicate to new slide Delete" at bounding box center [211, 161] width 363 height 204
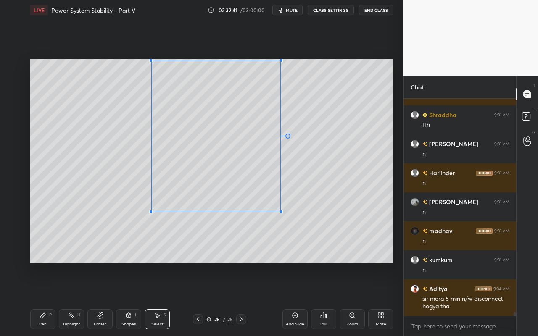
drag, startPoint x: 281, startPoint y: 234, endPoint x: 276, endPoint y: 218, distance: 17.3
click at [279, 212] on div at bounding box center [280, 211] width 3 height 3
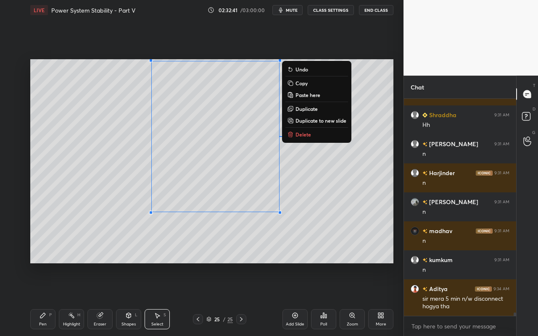
click at [262, 240] on div "0 ° Undo Copy Paste here Duplicate Duplicate to new slide Delete" at bounding box center [211, 161] width 363 height 204
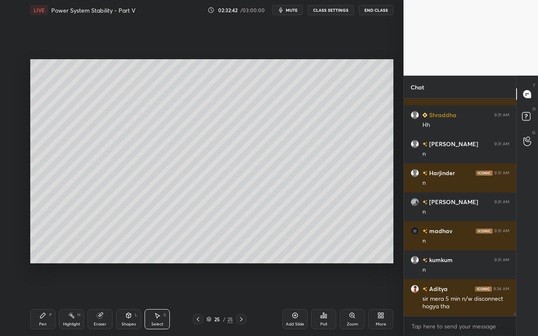
drag, startPoint x: 37, startPoint y: 319, endPoint x: 54, endPoint y: 297, distance: 28.7
click at [40, 299] on div "Pen P" at bounding box center [42, 319] width 25 height 20
click at [12, 100] on div at bounding box center [14, 99] width 7 height 7
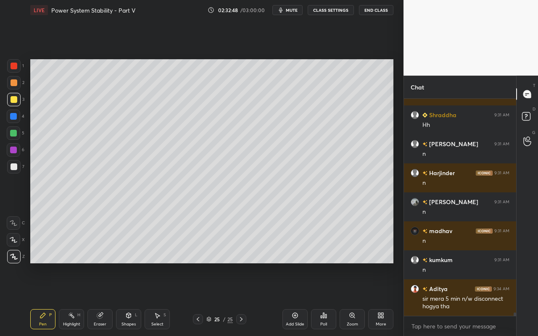
click at [14, 135] on div at bounding box center [13, 133] width 7 height 7
click at [17, 65] on div at bounding box center [14, 66] width 7 height 7
click at [125, 299] on div "Shapes" at bounding box center [128, 324] width 14 height 4
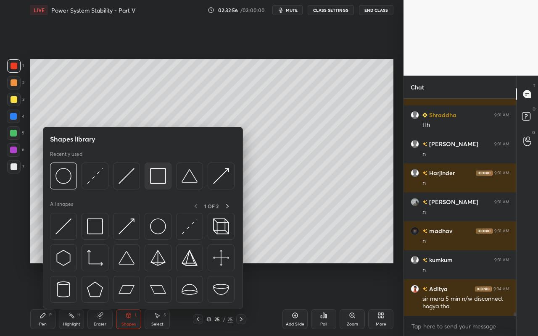
click at [163, 182] on img at bounding box center [158, 176] width 16 height 16
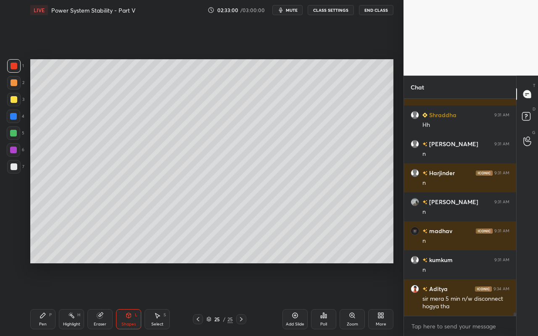
scroll to position [13070, 0]
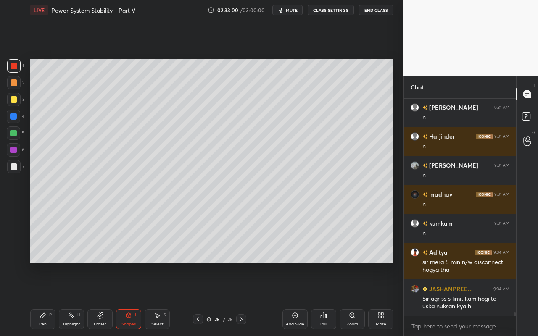
click at [71, 299] on div "Highlight" at bounding box center [71, 324] width 17 height 4
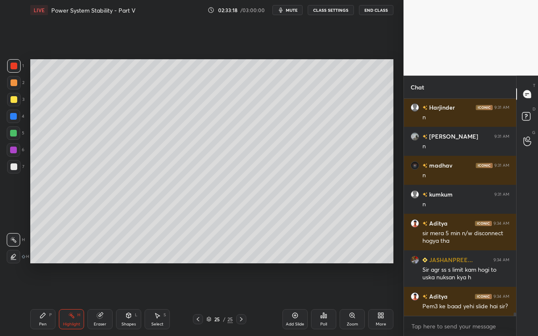
scroll to position [13128, 0]
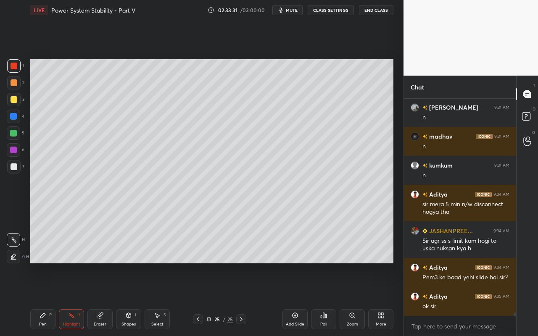
drag, startPoint x: 72, startPoint y: 320, endPoint x: 101, endPoint y: 268, distance: 60.0
click at [76, 299] on div "Highlight H" at bounding box center [71, 319] width 25 height 20
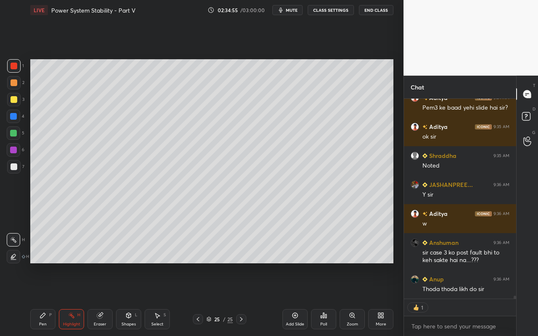
scroll to position [13280, 0]
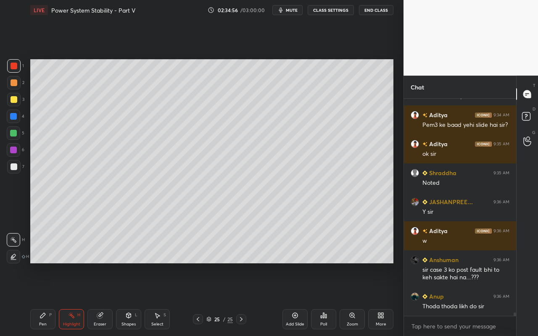
drag, startPoint x: 44, startPoint y: 319, endPoint x: 89, endPoint y: 290, distance: 53.5
click at [44, 299] on div "Pen P" at bounding box center [42, 319] width 25 height 20
drag, startPoint x: 14, startPoint y: 133, endPoint x: 24, endPoint y: 134, distance: 10.1
click at [14, 134] on div at bounding box center [13, 133] width 7 height 7
drag, startPoint x: 155, startPoint y: 320, endPoint x: 163, endPoint y: 308, distance: 14.8
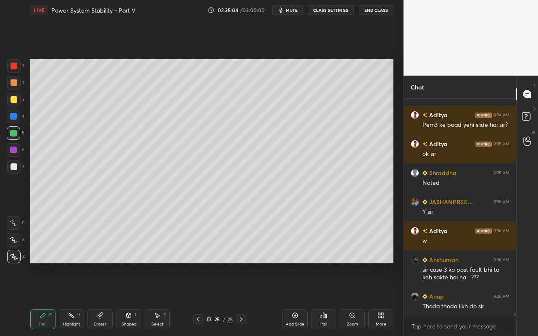
click at [156, 299] on div "Select S" at bounding box center [156, 319] width 25 height 20
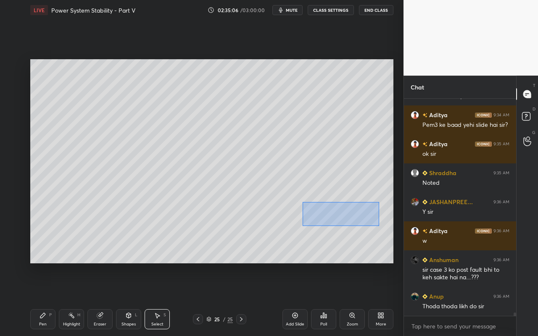
drag, startPoint x: 302, startPoint y: 202, endPoint x: 377, endPoint y: 225, distance: 78.7
click at [379, 226] on div "0 ° Undo Copy Paste here Duplicate Duplicate to new slide Delete" at bounding box center [211, 161] width 363 height 204
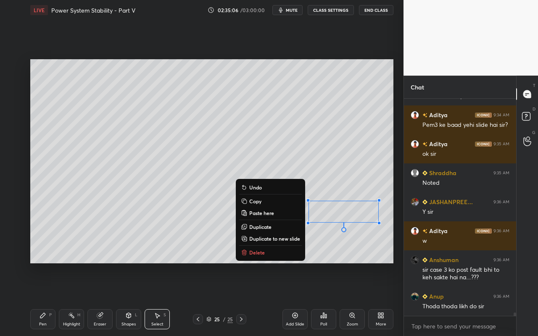
click at [266, 255] on button "Delete" at bounding box center [270, 252] width 63 height 10
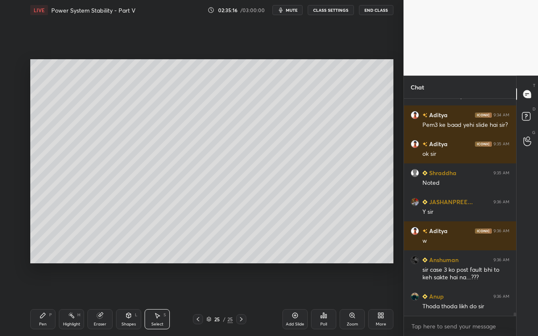
click at [74, 299] on div "Highlight H" at bounding box center [71, 319] width 25 height 20
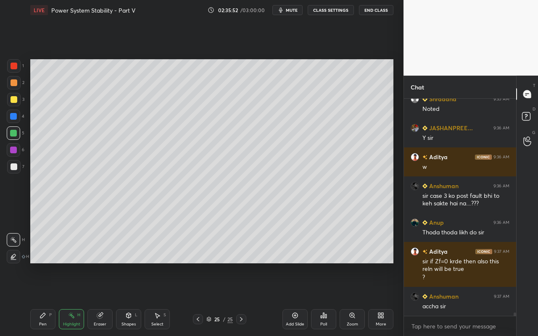
scroll to position [13383, 0]
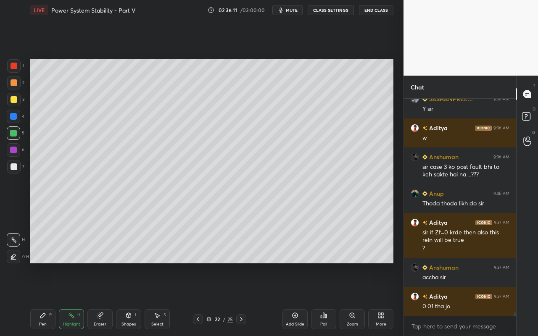
drag, startPoint x: 71, startPoint y: 319, endPoint x: 103, endPoint y: 273, distance: 56.7
click at [73, 299] on div "Highlight H" at bounding box center [71, 319] width 25 height 20
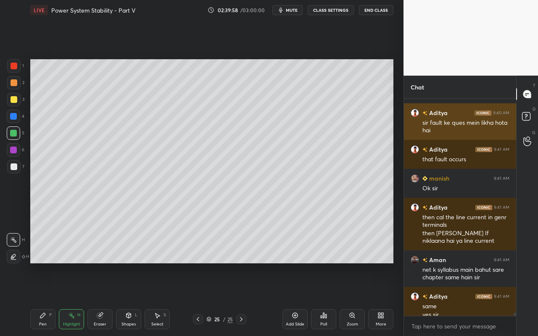
scroll to position [14333, 0]
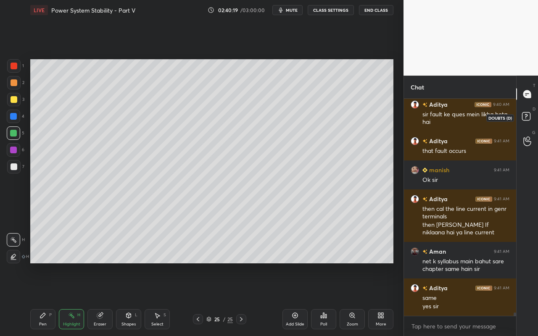
click at [526, 120] on rect at bounding box center [526, 117] width 8 height 8
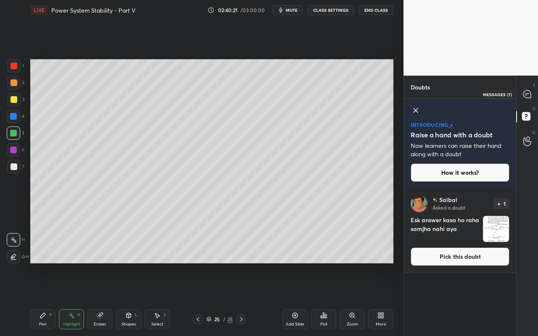
click at [531, 95] on icon at bounding box center [527, 94] width 9 height 9
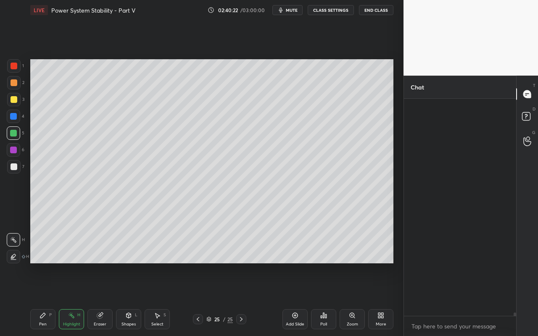
scroll to position [215, 110]
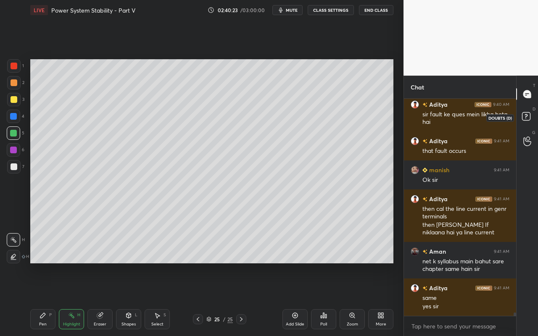
click at [527, 115] on rect at bounding box center [526, 117] width 8 height 8
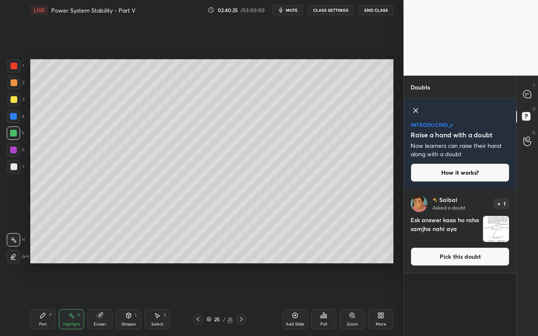
click at [474, 258] on button "Pick this doubt" at bounding box center [459, 256] width 99 height 18
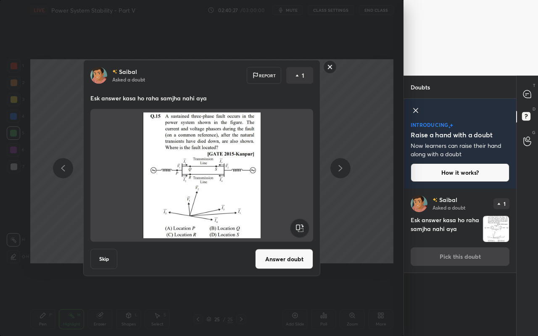
click at [272, 245] on div "[PERSON_NAME] Asked a doubt Report 1 Esk answer kasa ho raha samjha nahi aya Sk…" at bounding box center [201, 168] width 237 height 216
click at [278, 262] on button "Answer doubt" at bounding box center [284, 259] width 58 height 20
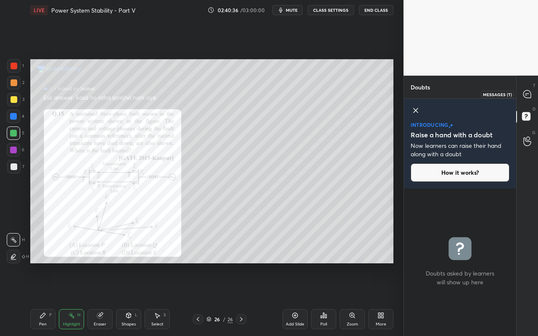
click at [522, 95] on div at bounding box center [527, 94] width 17 height 15
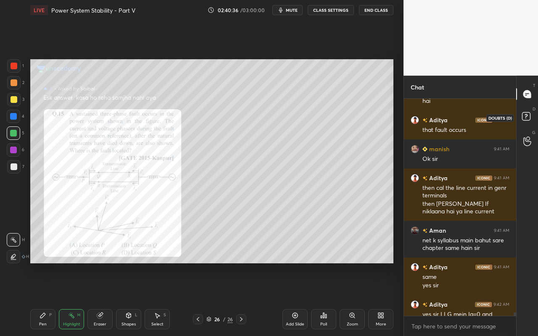
click at [527, 113] on rect at bounding box center [526, 117] width 8 height 8
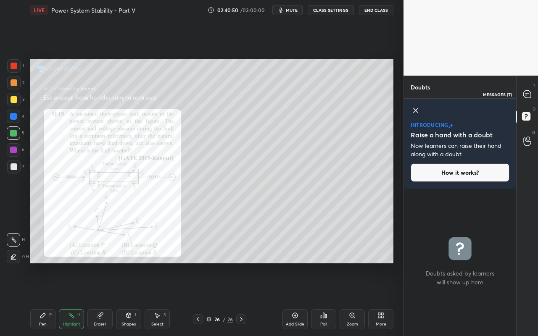
click at [529, 92] on icon at bounding box center [527, 94] width 8 height 8
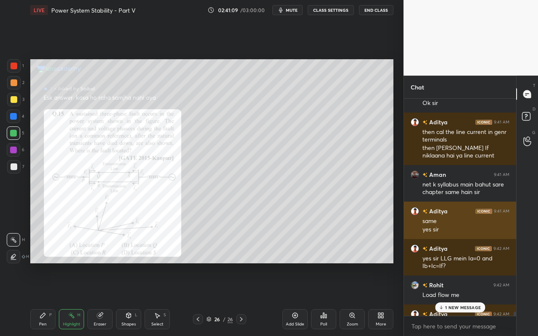
scroll to position [14610, 0]
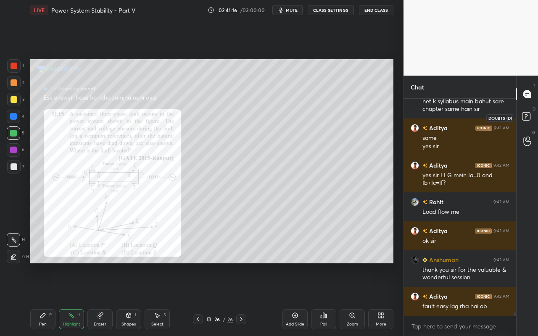
click at [525, 120] on rect at bounding box center [526, 117] width 8 height 8
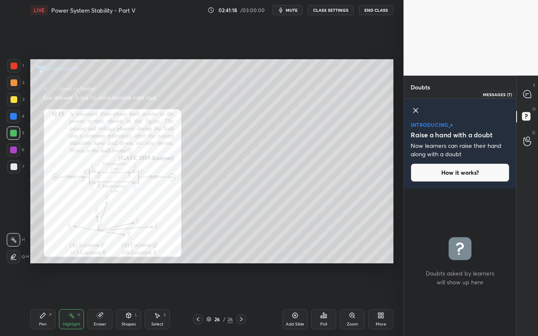
click at [523, 101] on div at bounding box center [527, 94] width 17 height 15
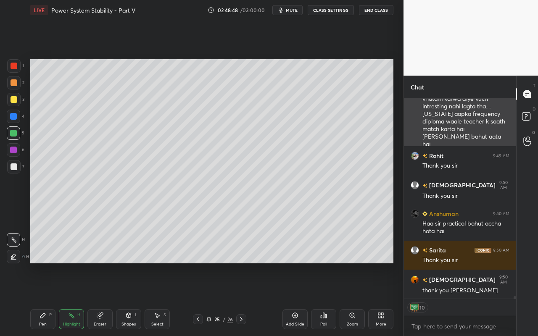
scroll to position [15804, 0]
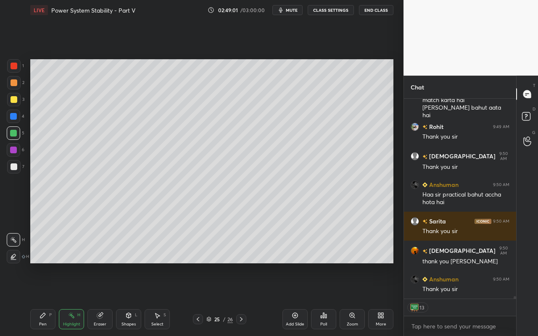
type textarea "x"
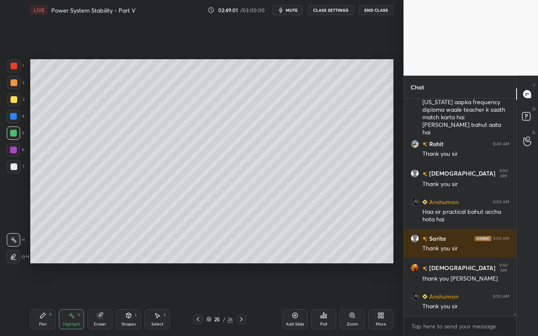
scroll to position [15787, 0]
